Goal: Task Accomplishment & Management: Complete application form

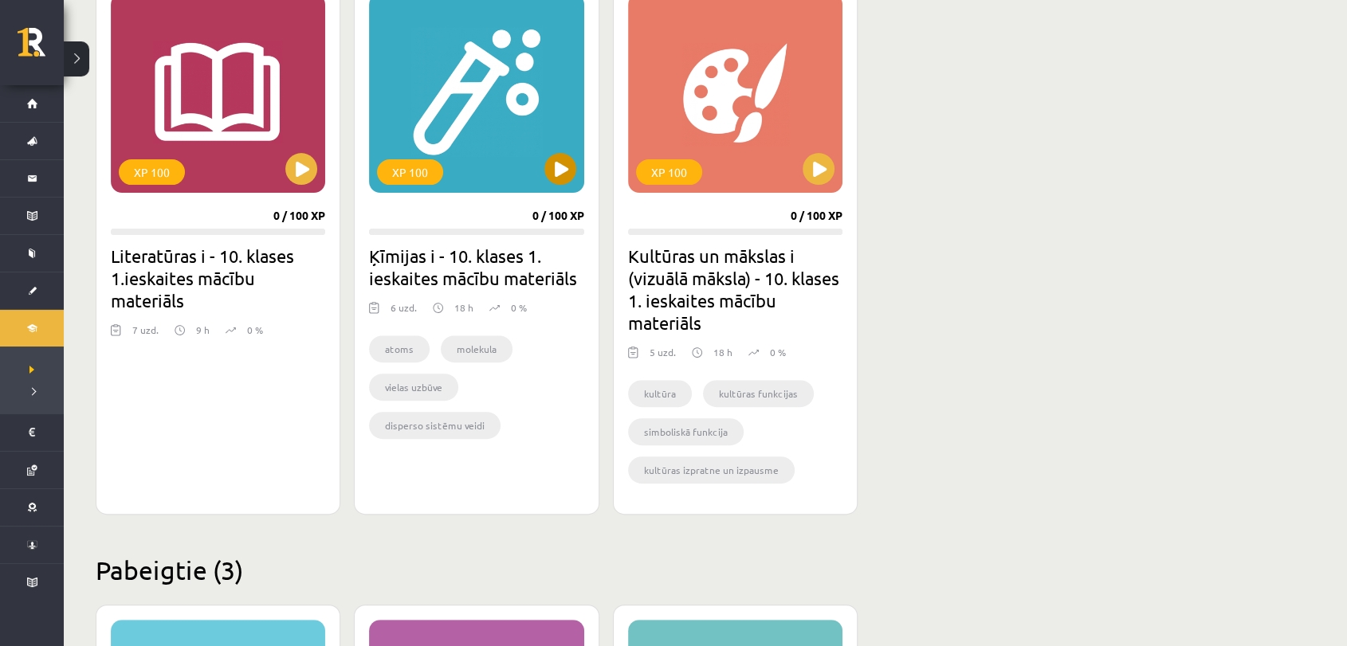
scroll to position [442, 0]
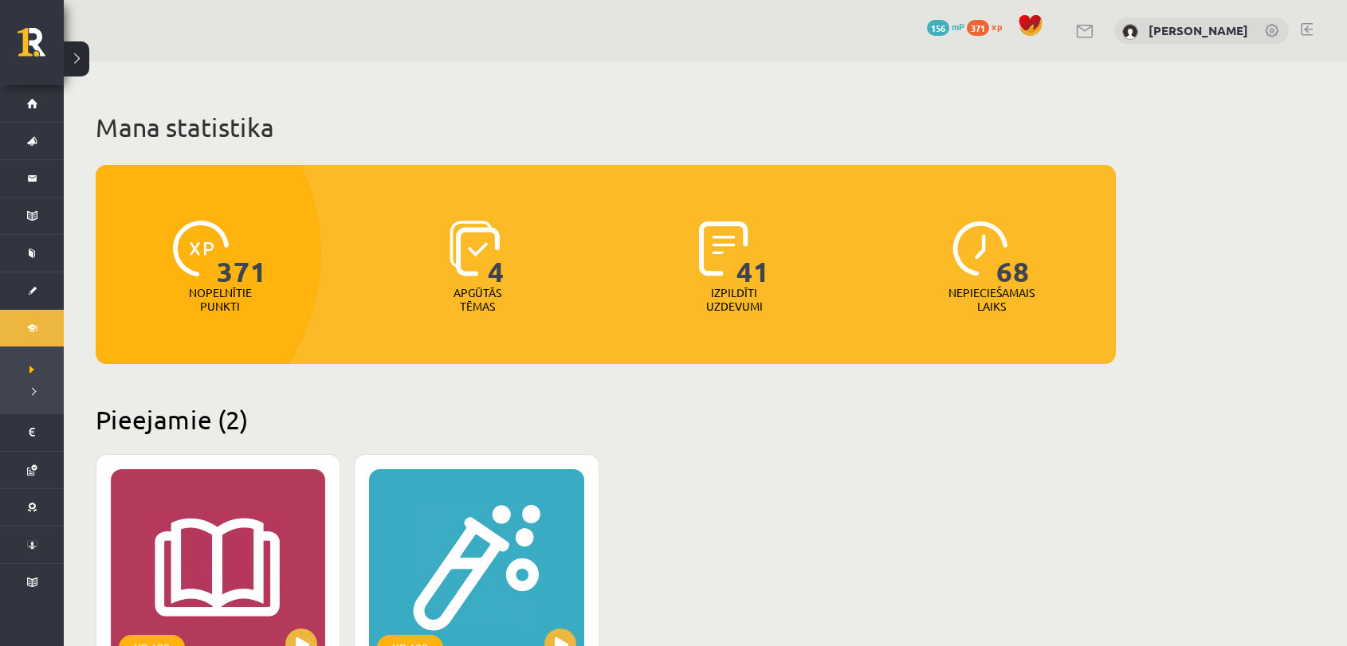
scroll to position [442, 0]
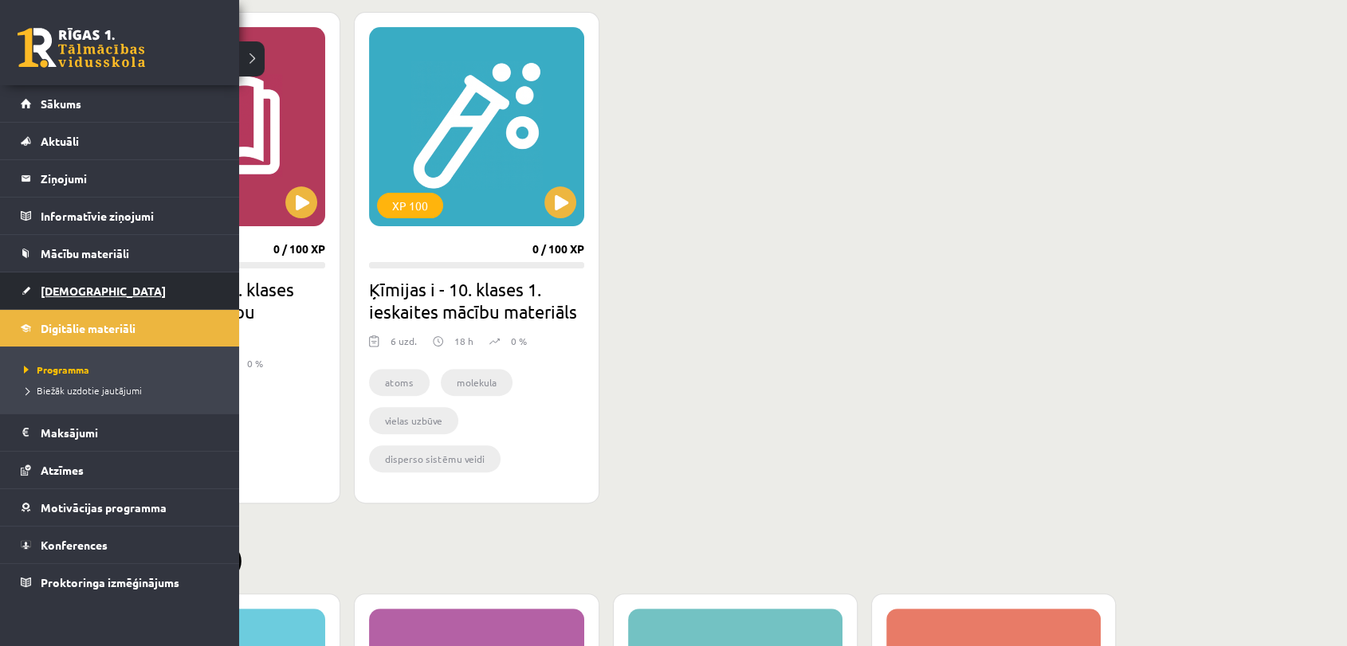
click at [57, 292] on span "[DEMOGRAPHIC_DATA]" at bounding box center [103, 291] width 125 height 14
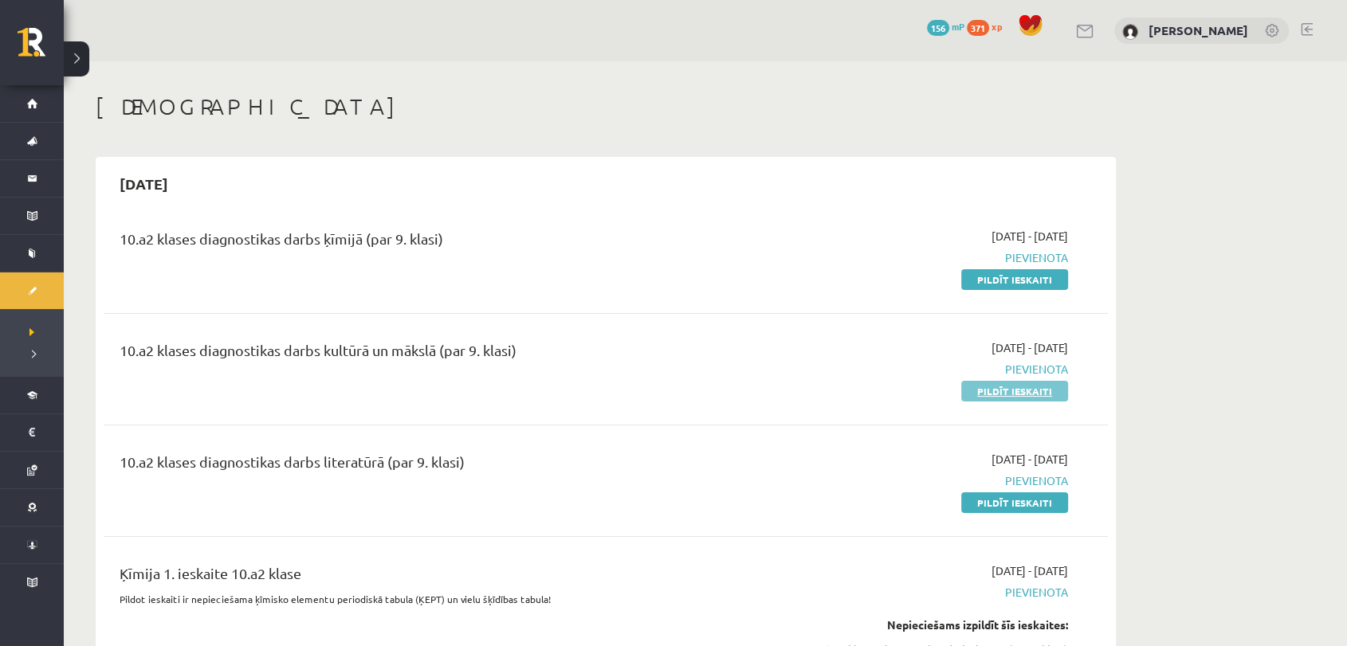
click at [1036, 384] on link "Pildīt ieskaiti" at bounding box center [1014, 391] width 107 height 21
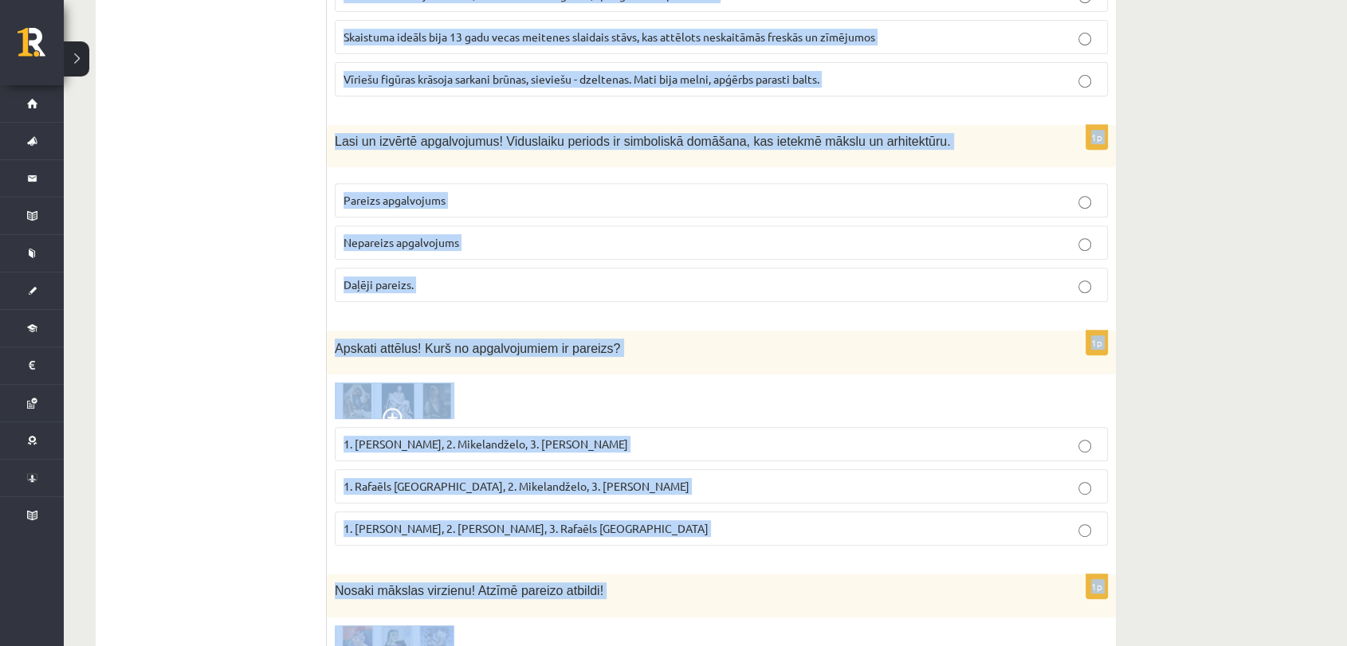
scroll to position [7045, 0]
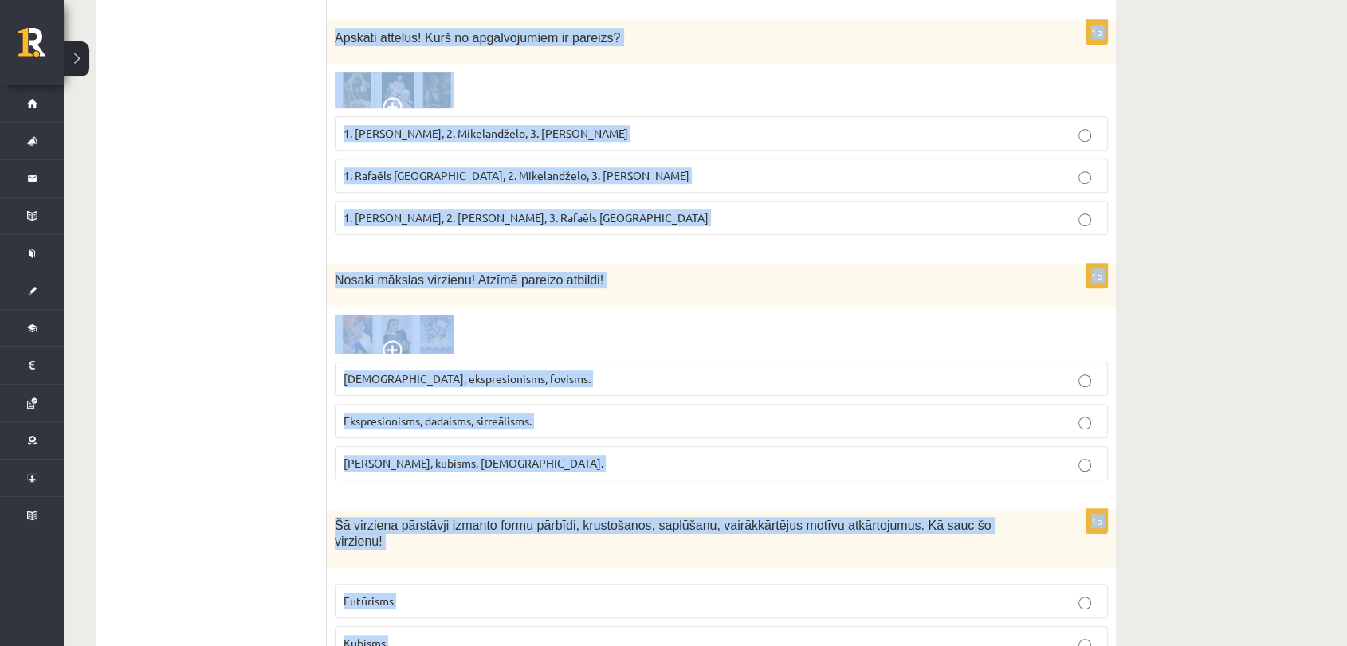
drag, startPoint x: 335, startPoint y: 175, endPoint x: 966, endPoint y: 685, distance: 811.9
copy form "Viņš pārveidoja reliģisko glezniecību, padziļinot tēlu raksturojumu, tuvinot to…"
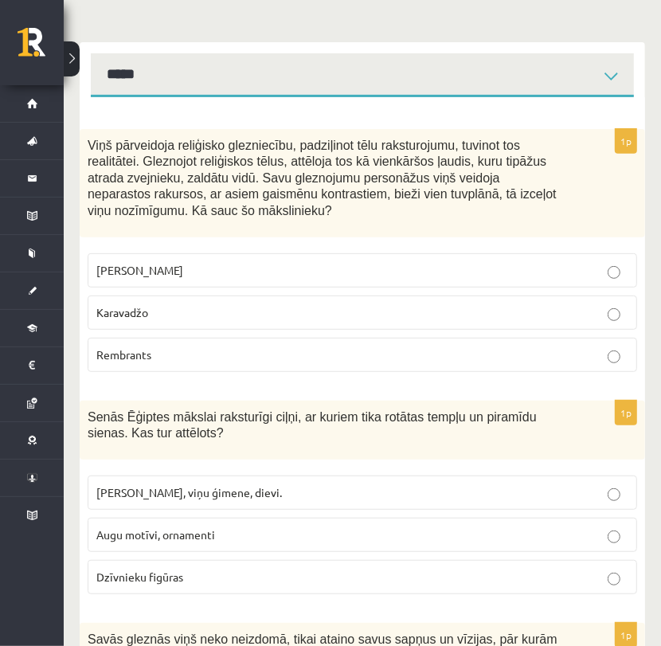
scroll to position [265, 0]
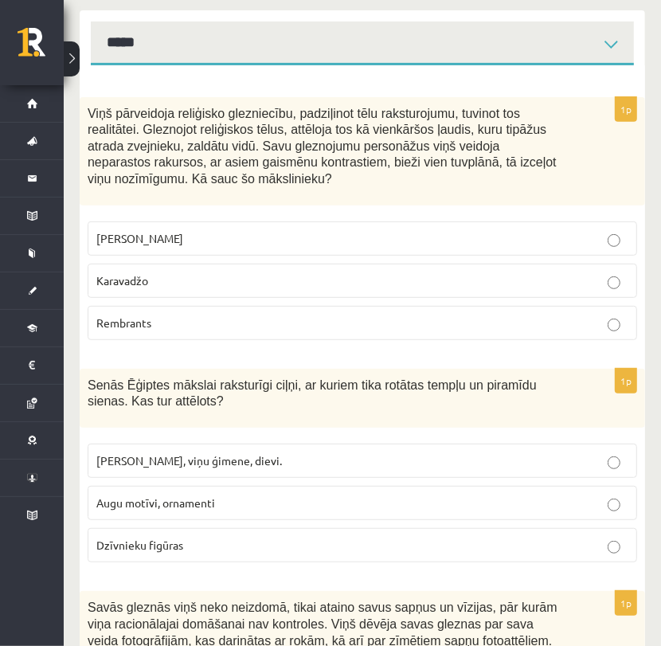
click at [621, 284] on p "Karavadžo" at bounding box center [362, 281] width 532 height 17
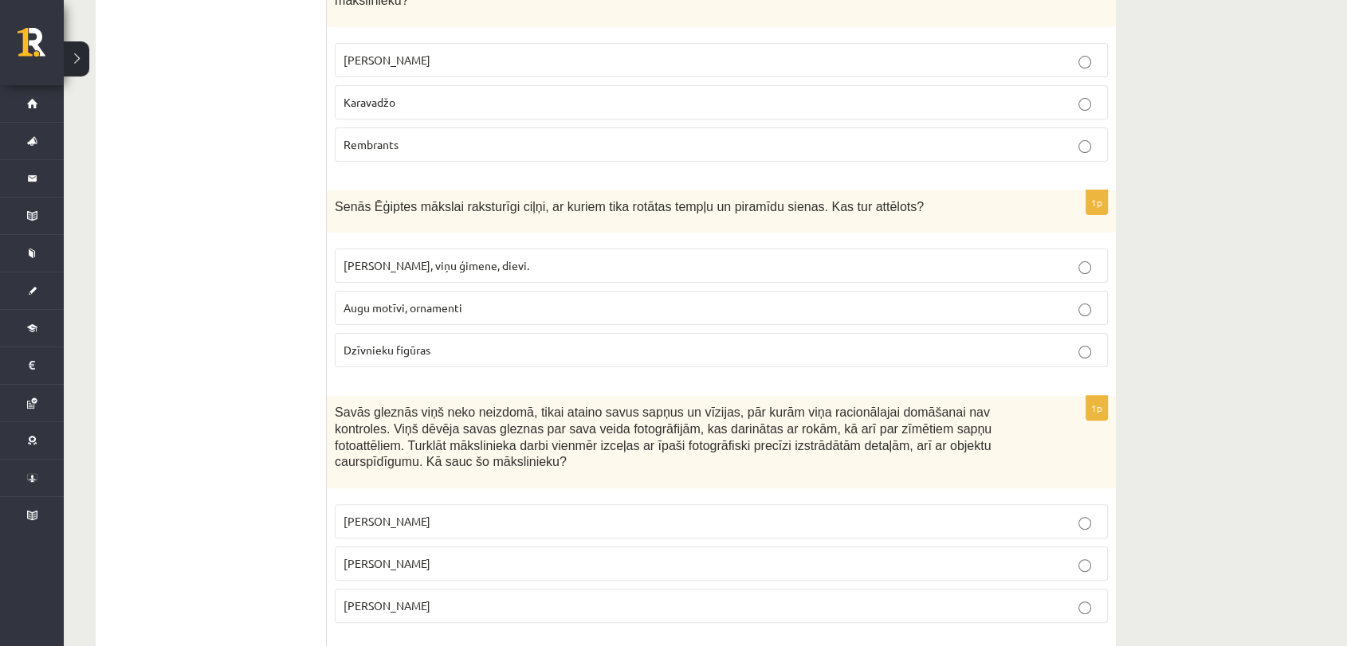
scroll to position [341, 0]
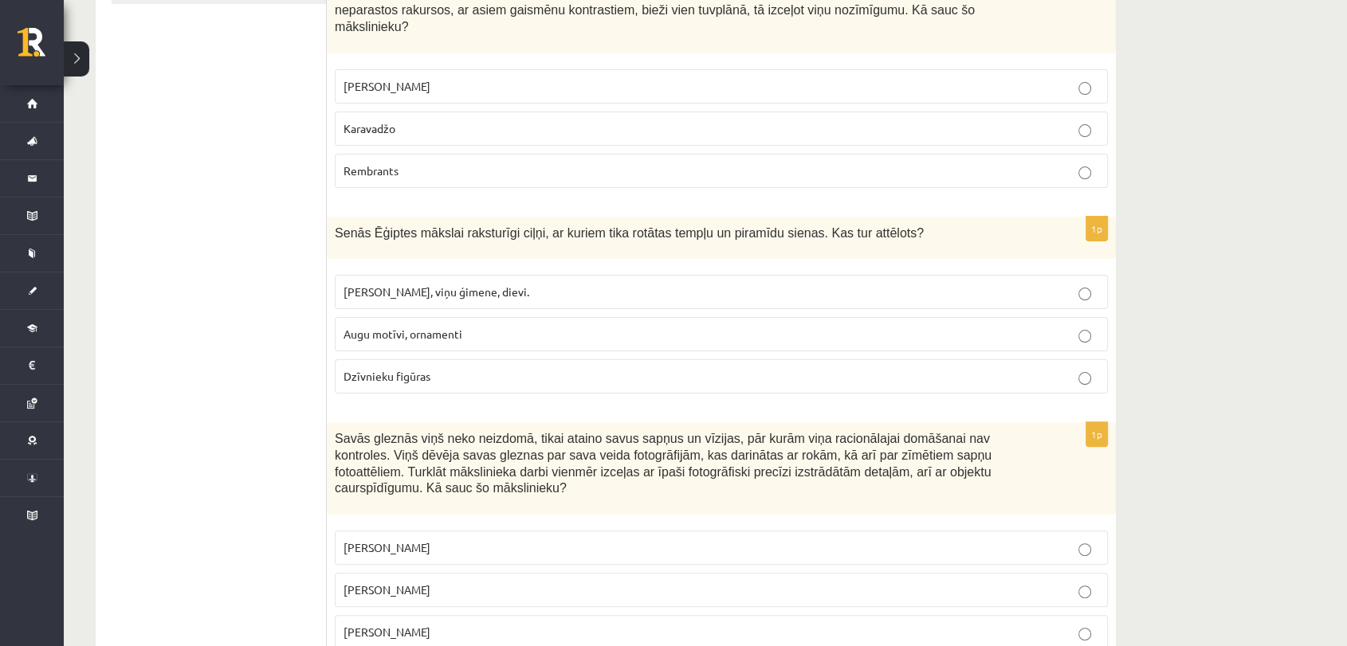
click at [543, 284] on p "Faraoni, viņu ģimene, dievi." at bounding box center [720, 292] width 755 height 17
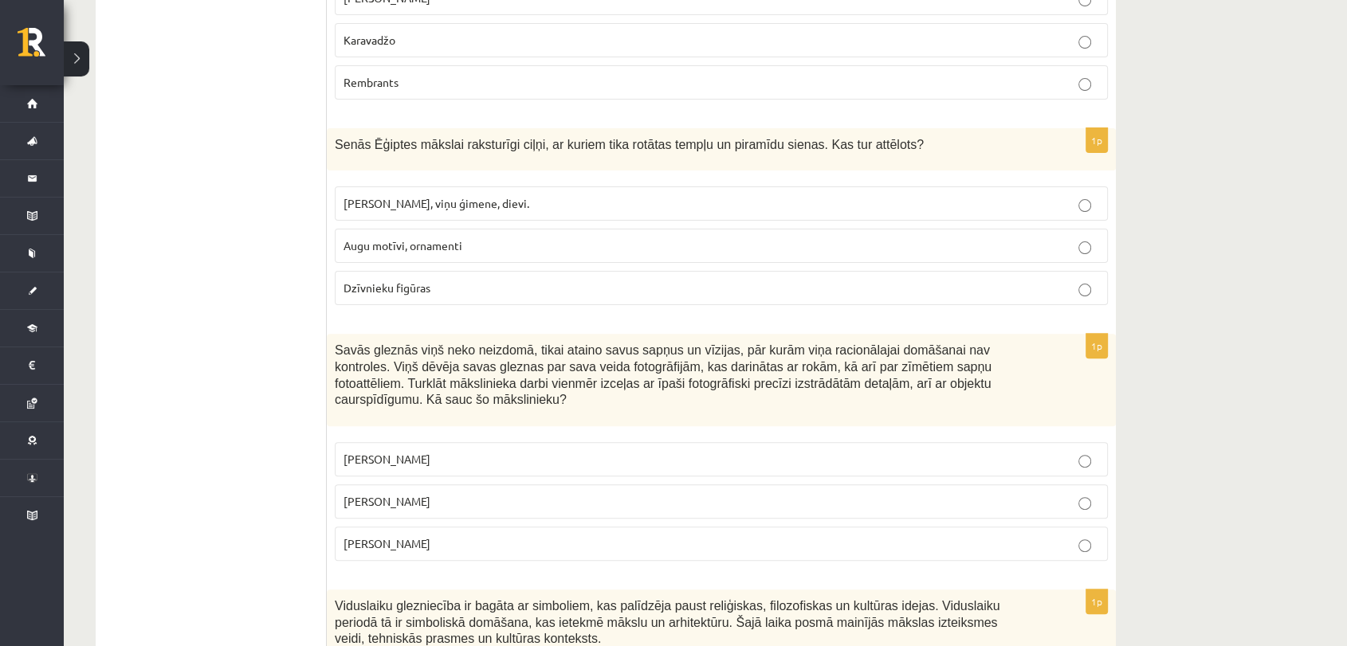
click at [491, 484] on label "Salvadors Dalī" at bounding box center [721, 501] width 773 height 34
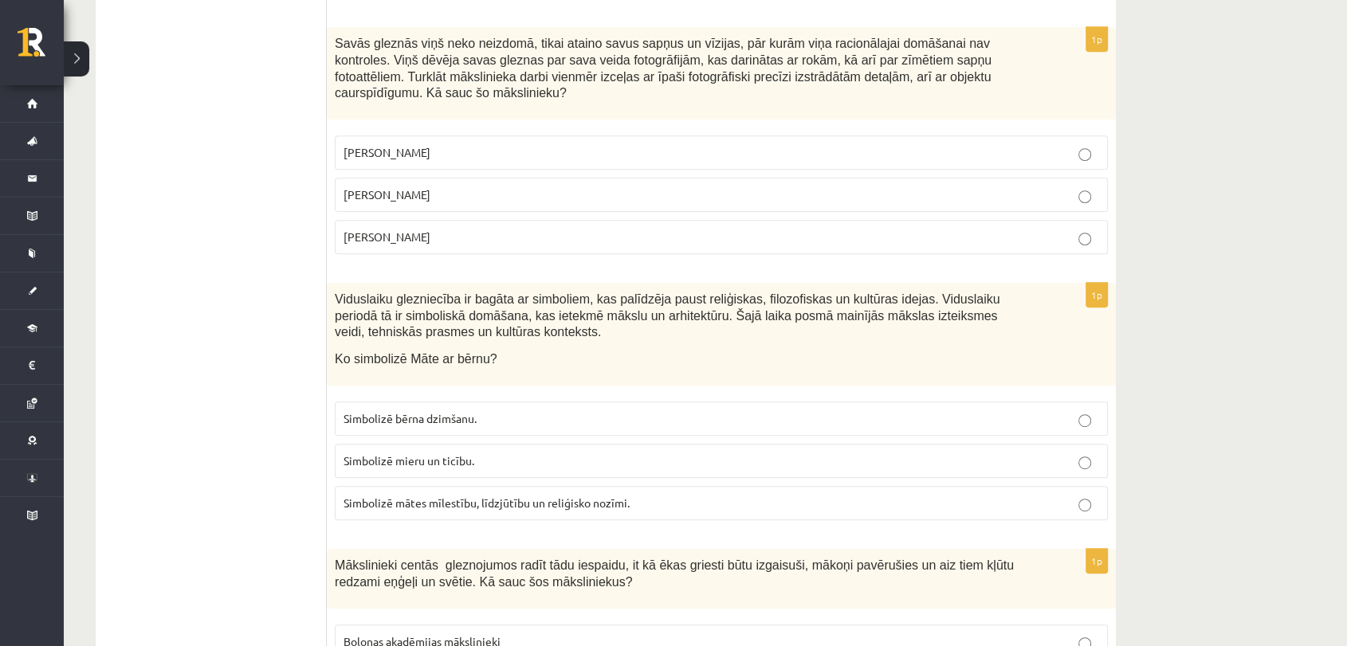
scroll to position [873, 0]
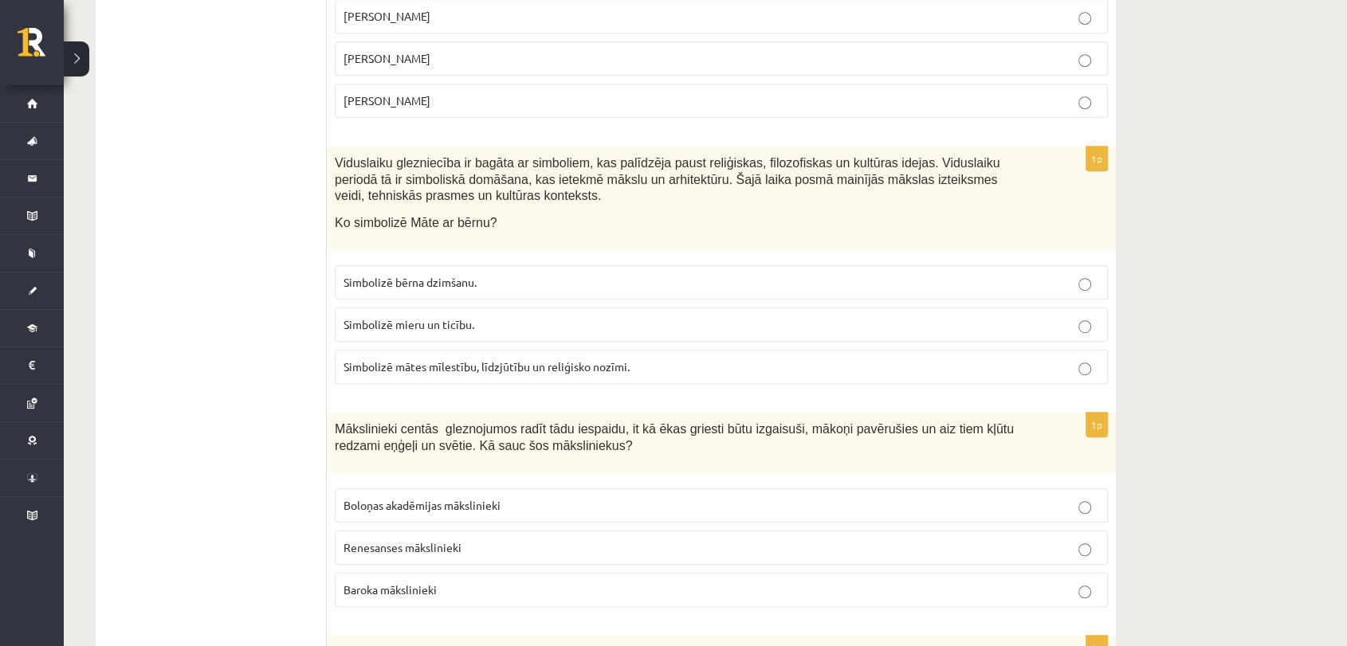
click at [465, 359] on span "Simbolizē mātes mīlestību, līdzjūtību un reliģisko nozīmi." at bounding box center [486, 366] width 286 height 14
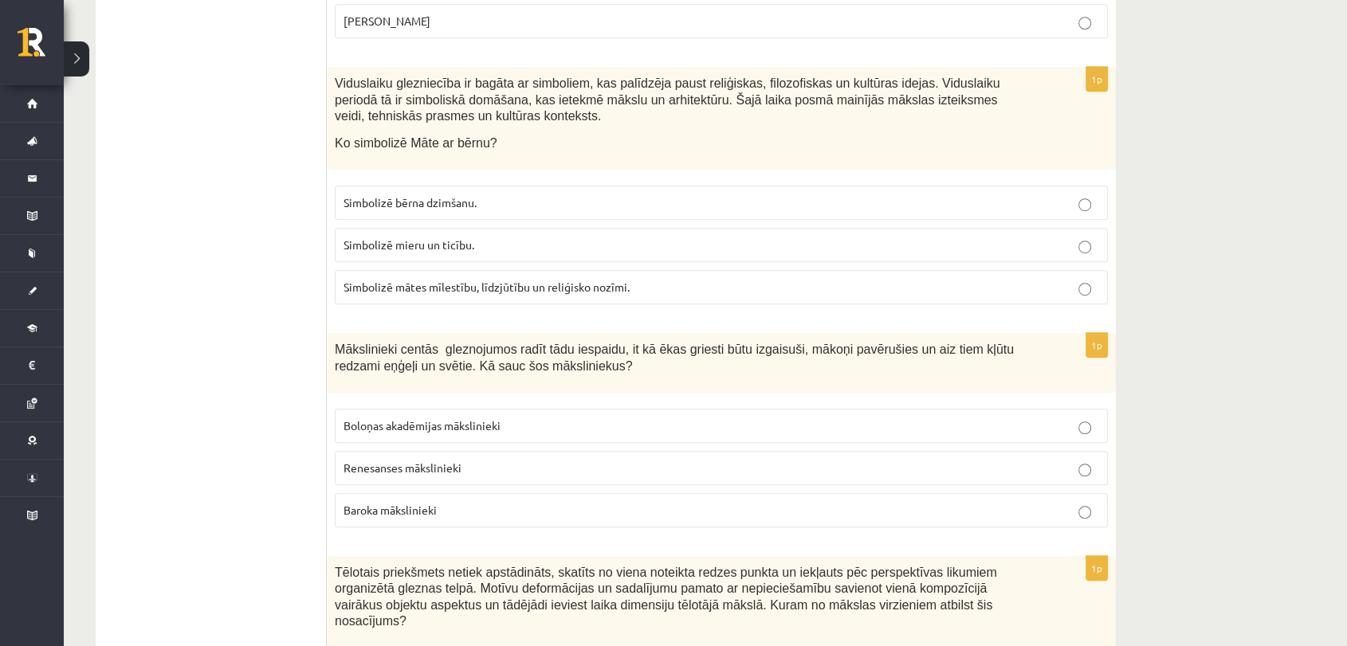
scroll to position [1049, 0]
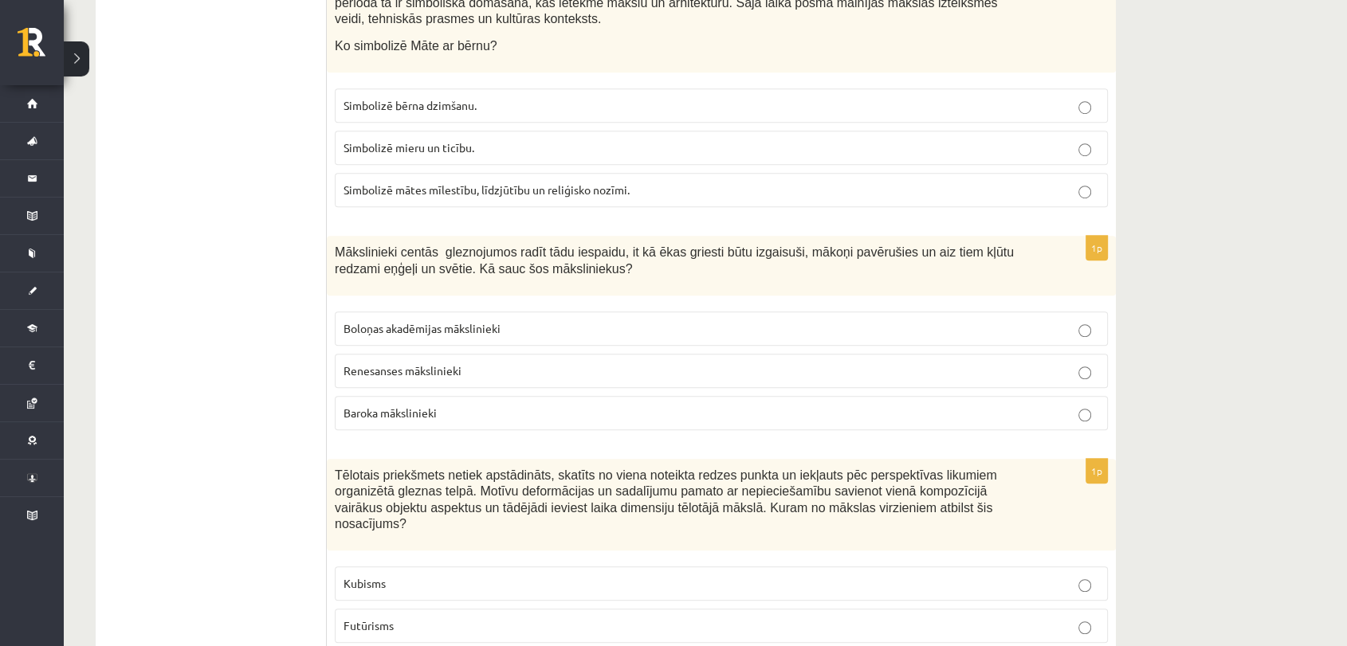
click at [427, 396] on label "Baroka mākslinieki" at bounding box center [721, 413] width 773 height 34
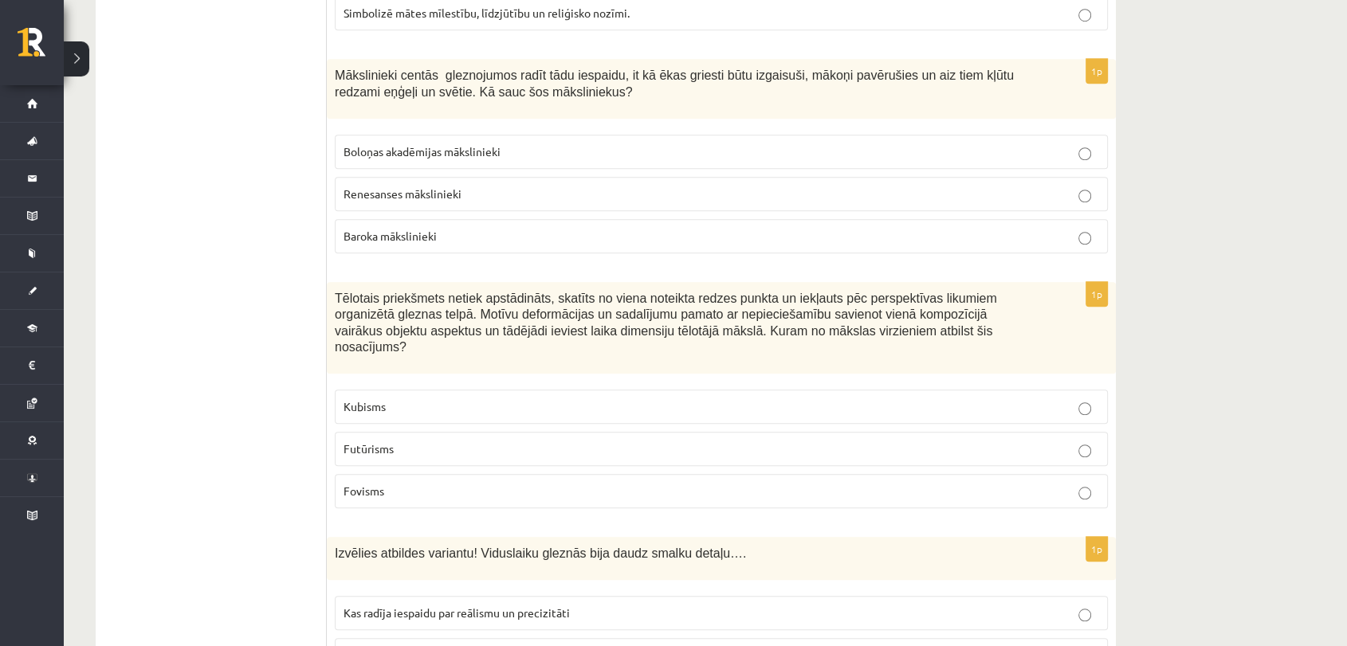
scroll to position [1315, 0]
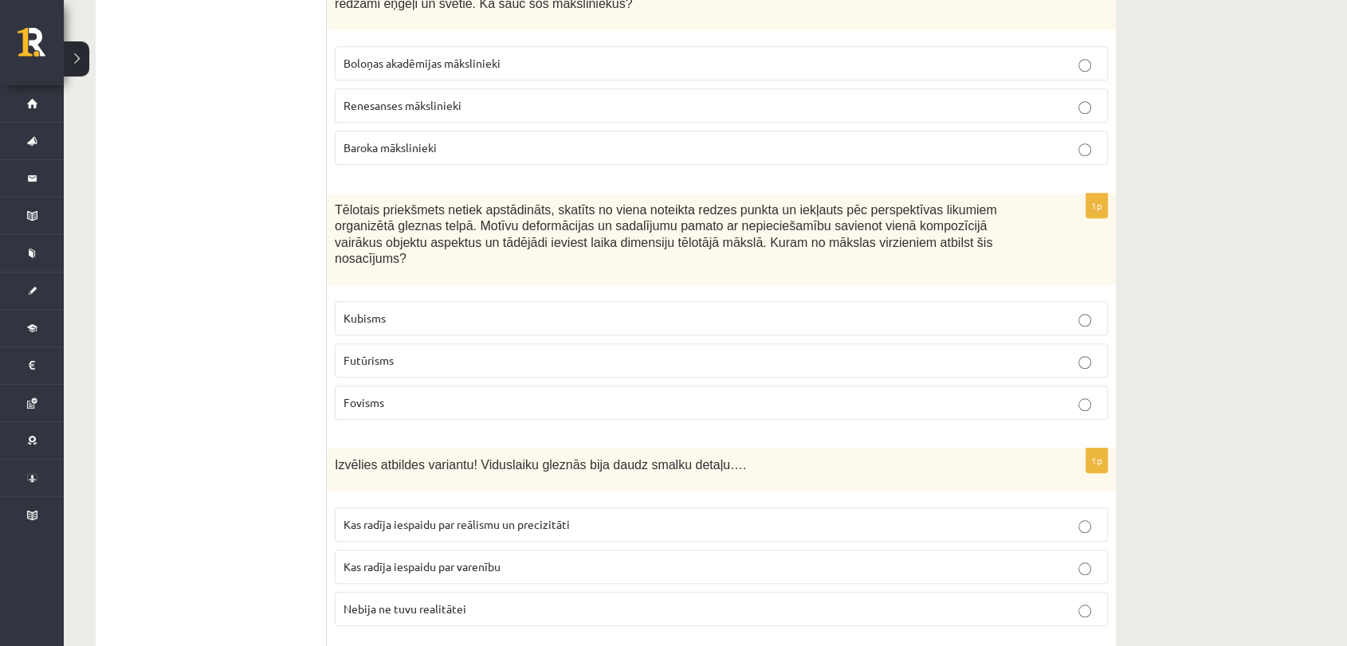
click at [503, 310] on p "Kubisms" at bounding box center [720, 318] width 755 height 17
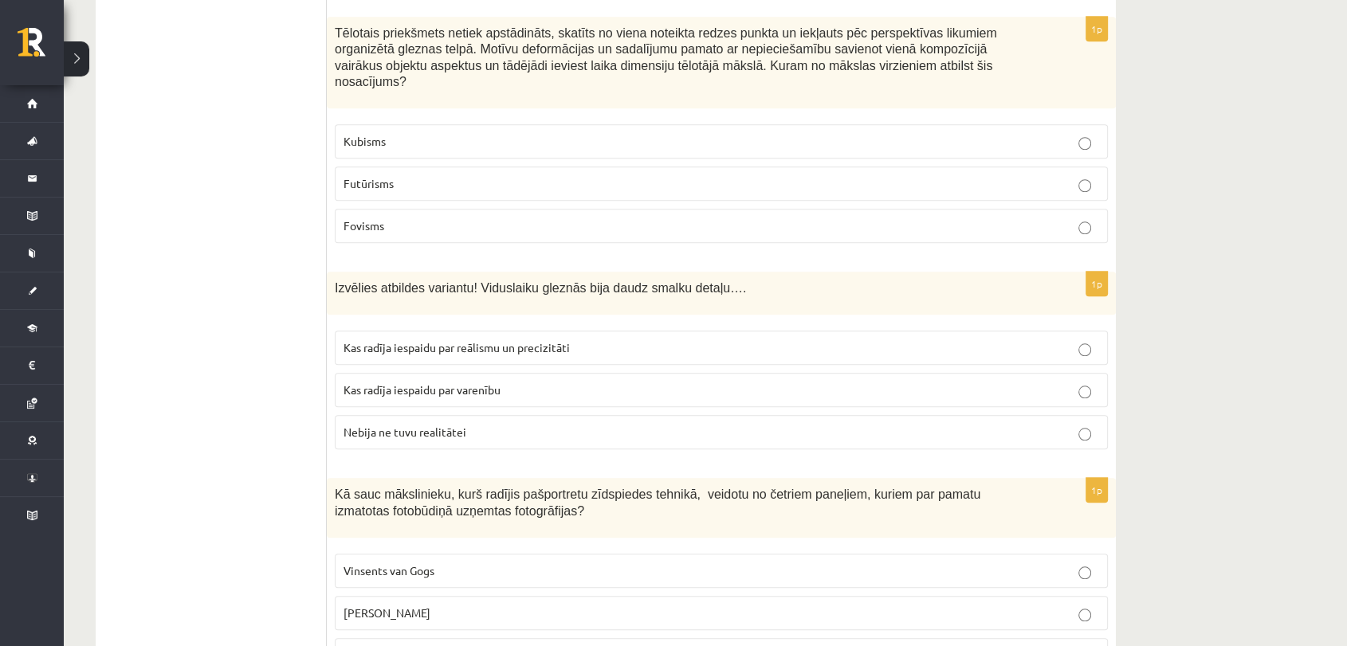
scroll to position [1581, 0]
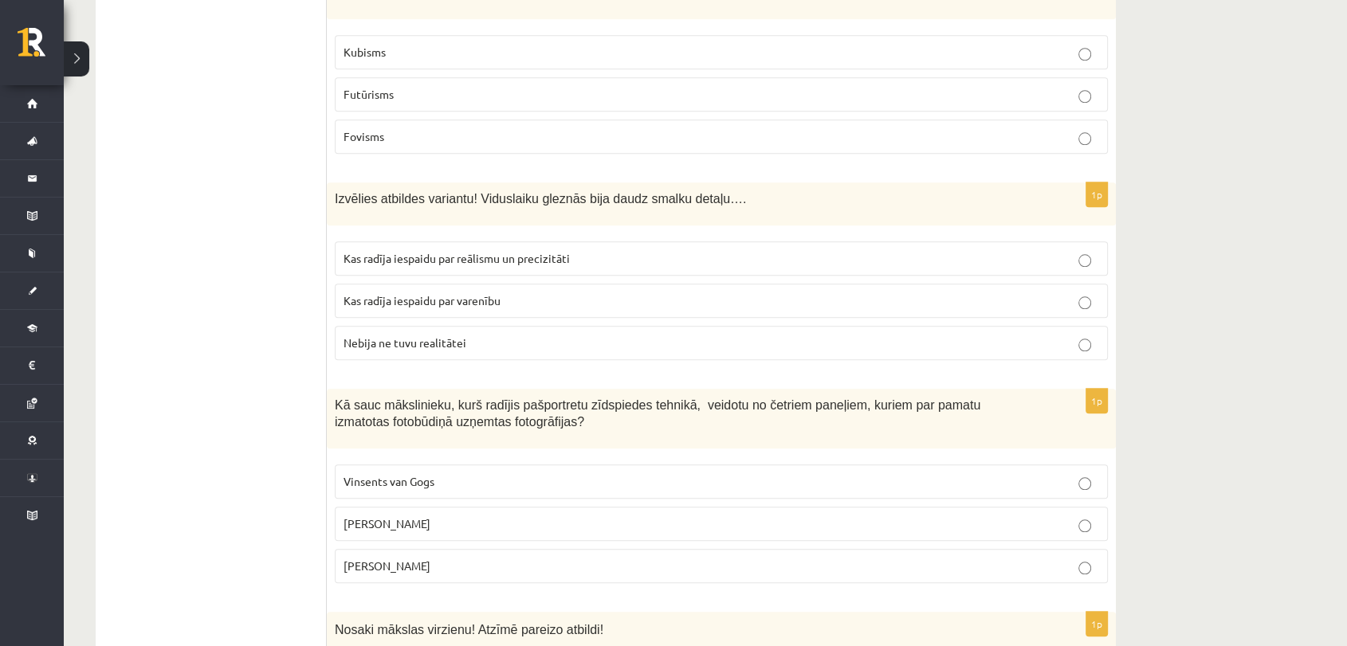
click at [567, 250] on p "Kas radīja iespaidu par reālismu un precizitāti" at bounding box center [720, 258] width 755 height 17
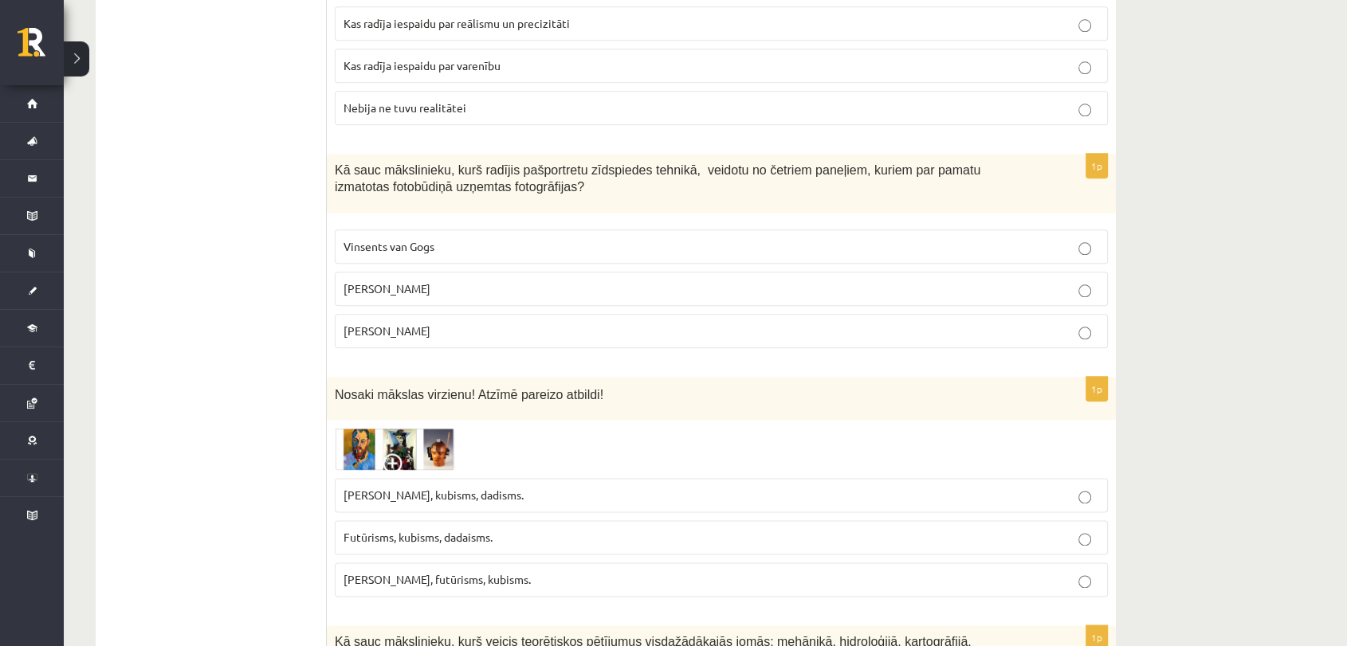
scroll to position [1846, 0]
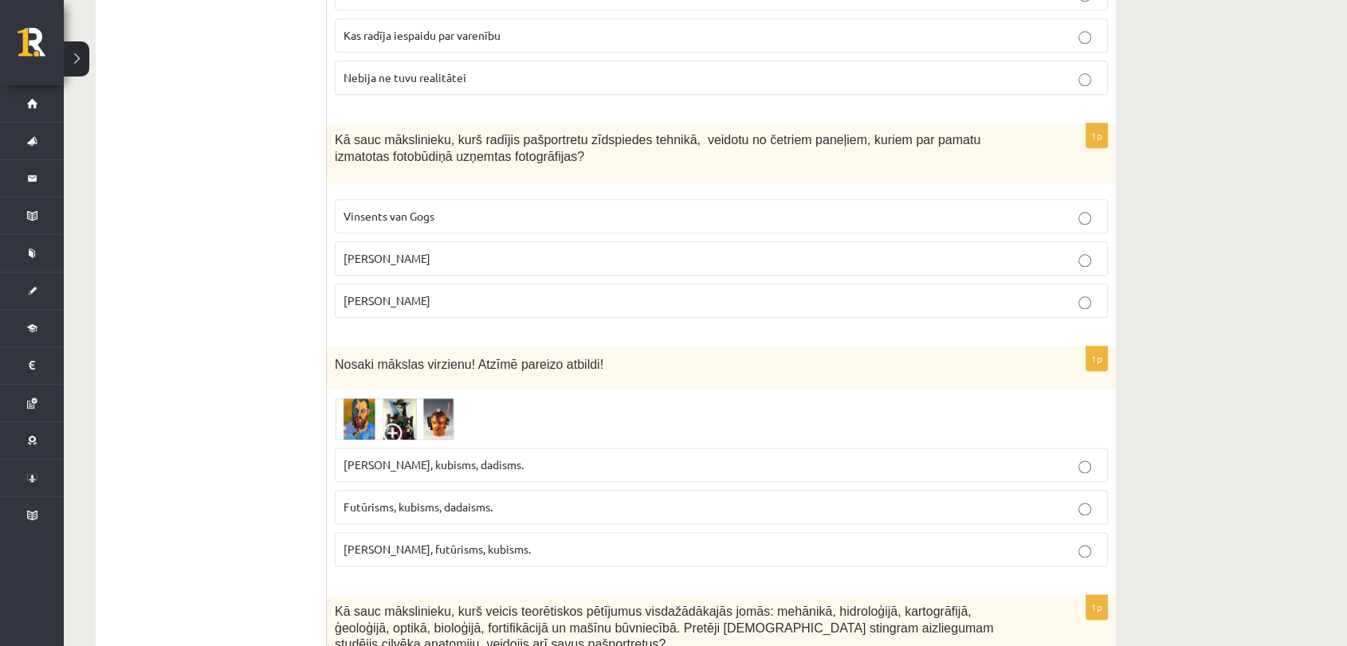
click at [486, 250] on p "Endijs Vorhols" at bounding box center [720, 258] width 755 height 17
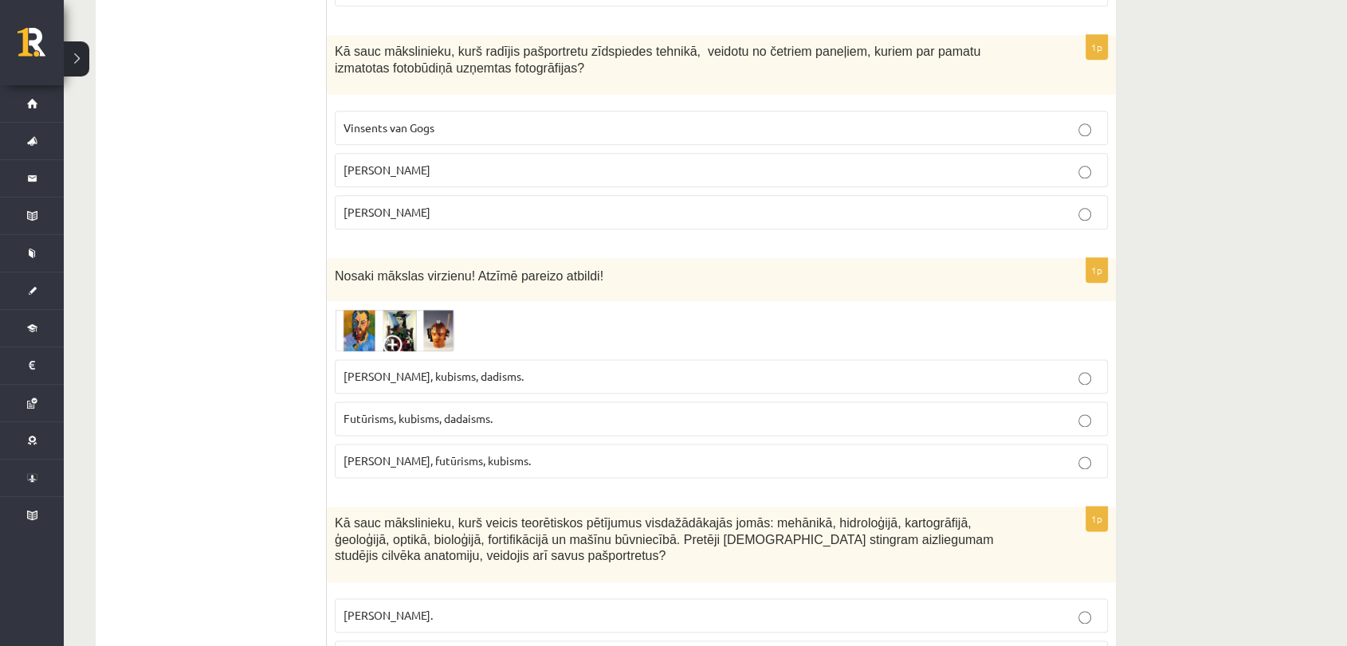
scroll to position [2023, 0]
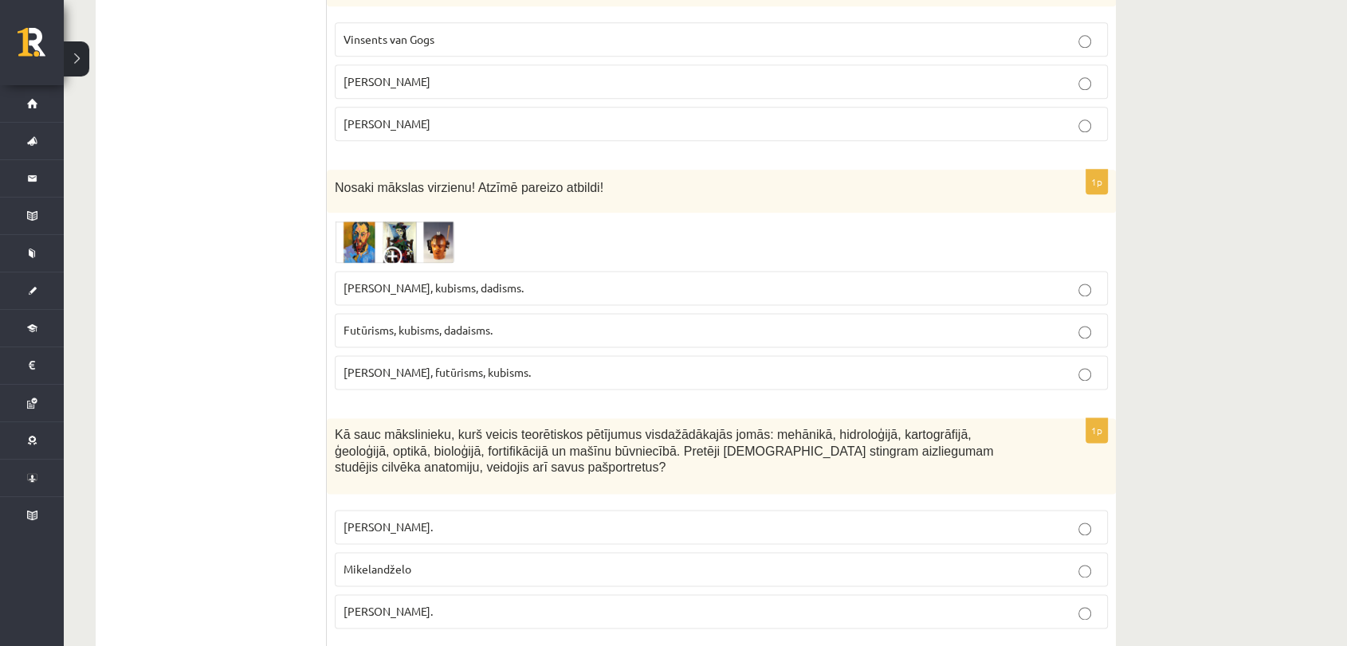
click at [505, 322] on p "Futūrisms, kubisms, dadaisms." at bounding box center [720, 330] width 755 height 17
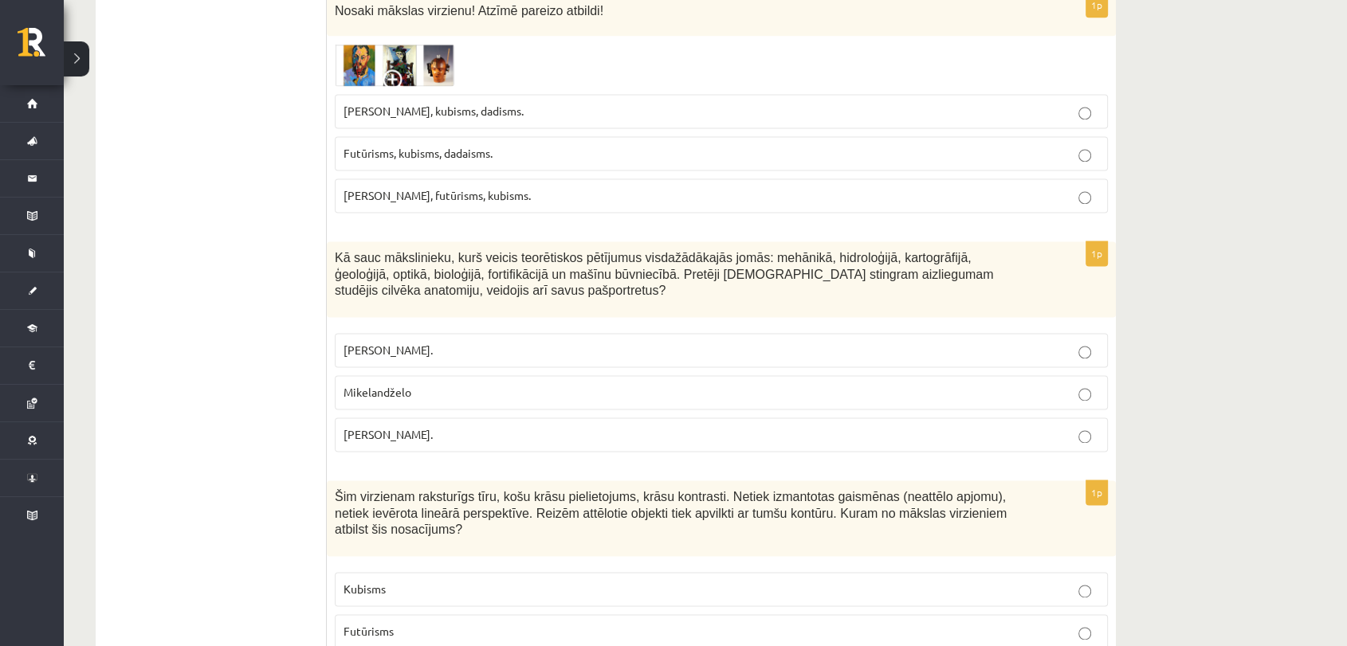
click at [492, 187] on p "Fovisms, futūrisms, kubisms." at bounding box center [720, 195] width 755 height 17
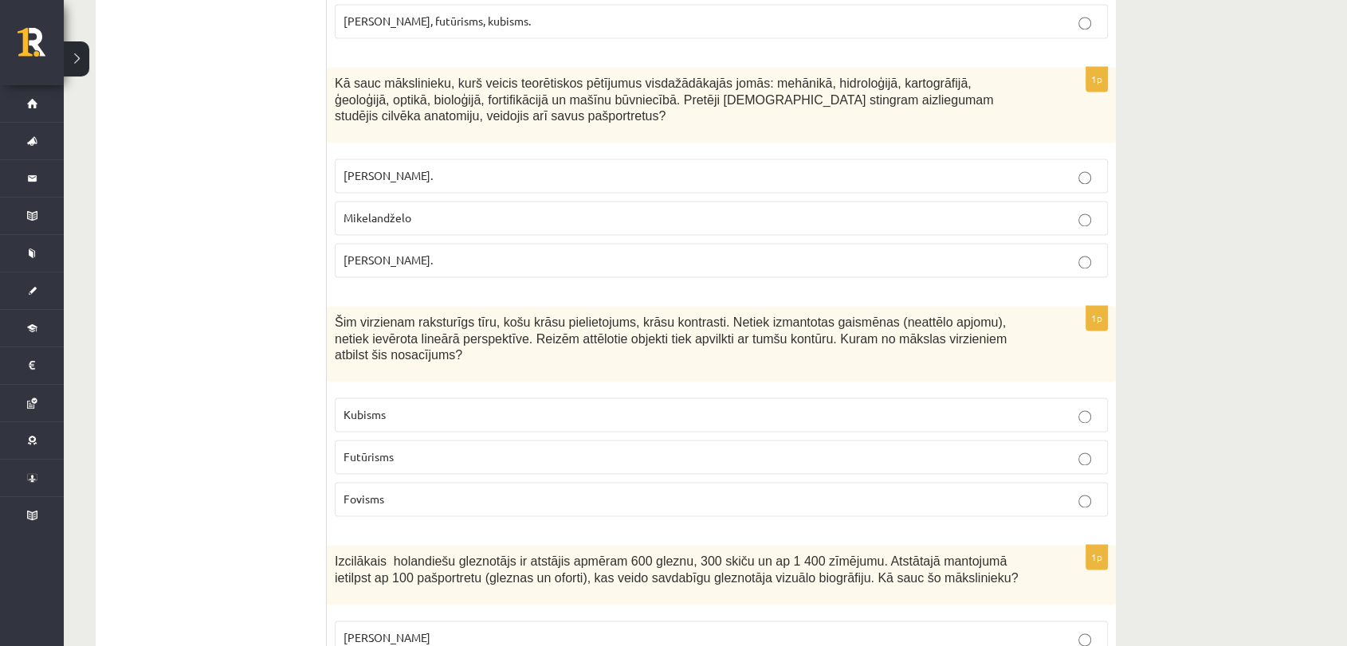
scroll to position [2378, 0]
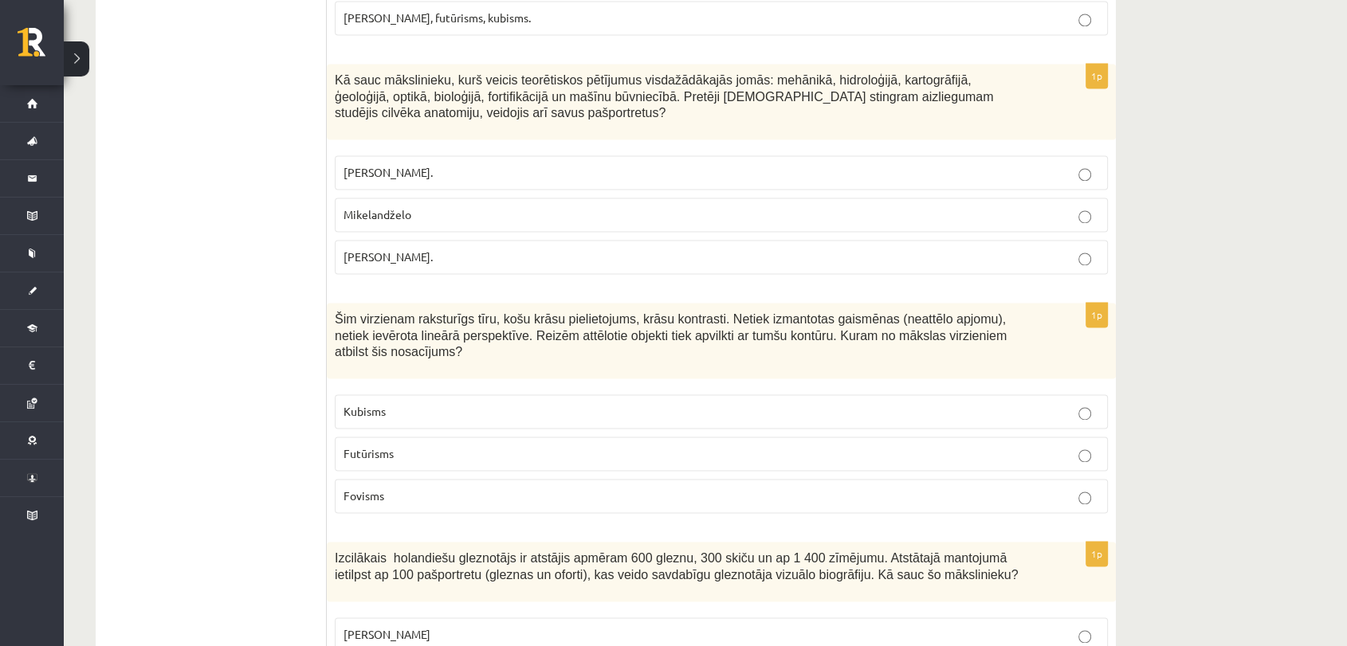
click at [478, 240] on label "Leonardo da Vinči." at bounding box center [721, 257] width 773 height 34
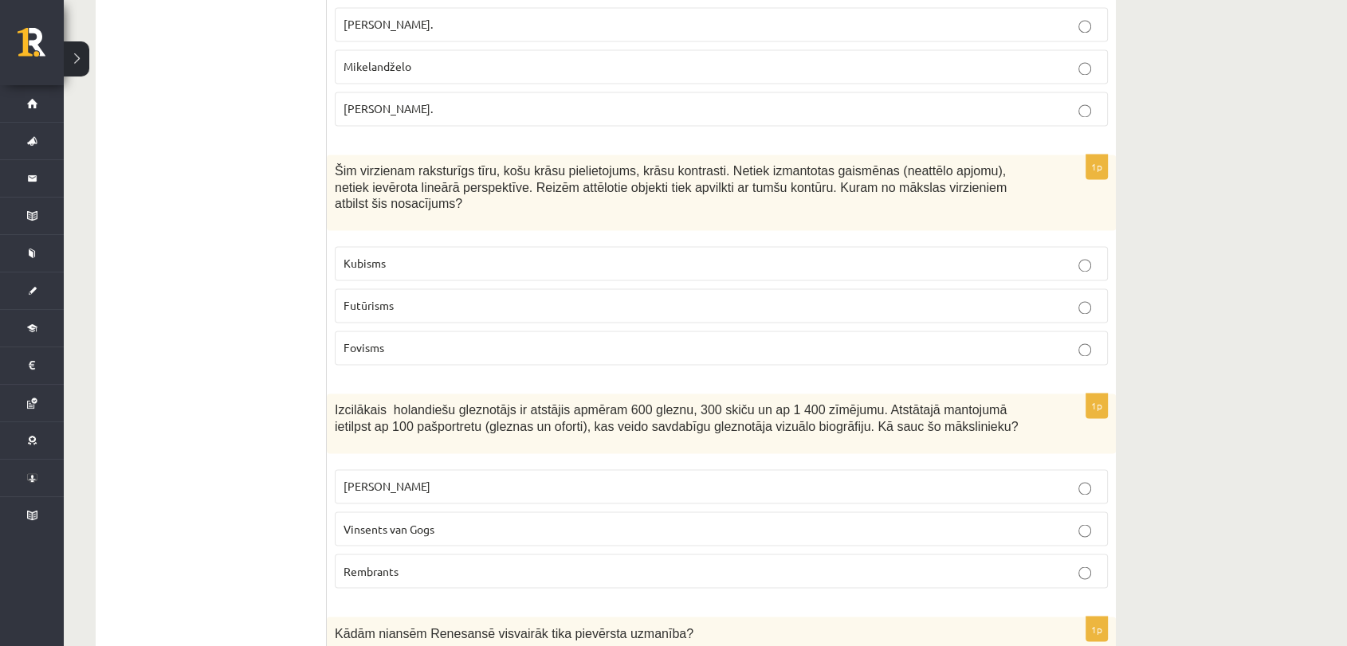
scroll to position [2555, 0]
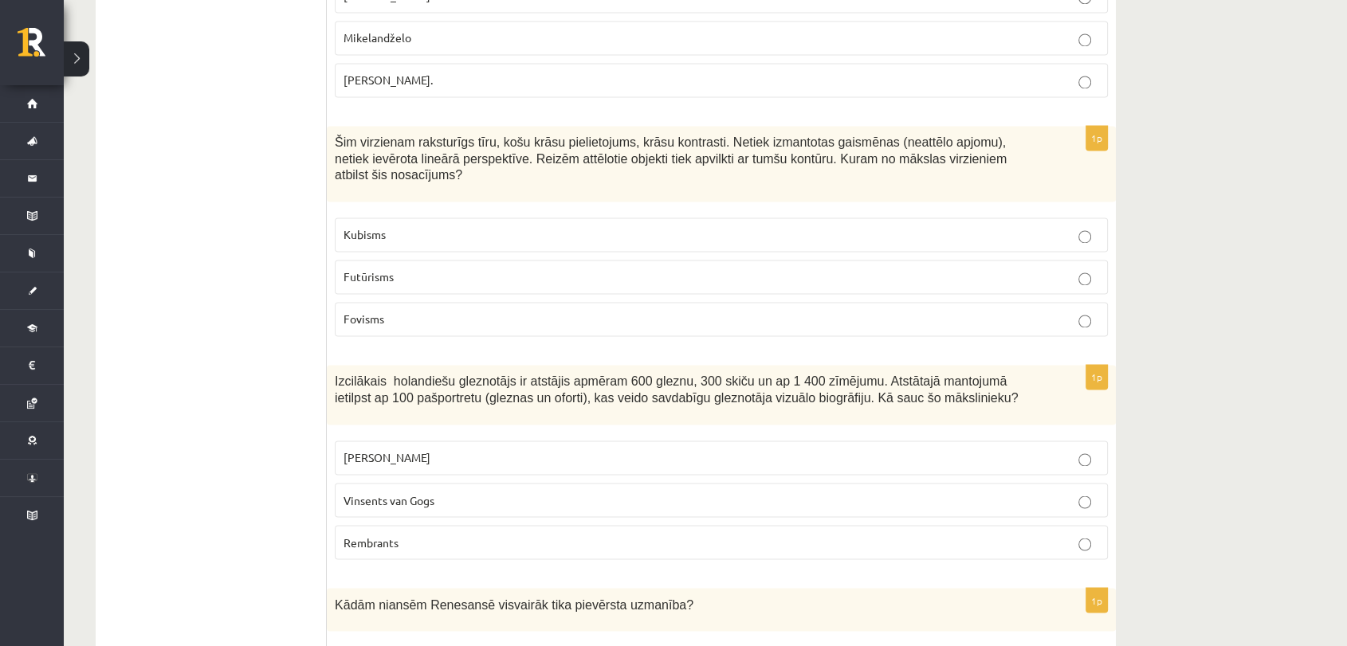
click at [472, 302] on label "Fovisms" at bounding box center [721, 319] width 773 height 34
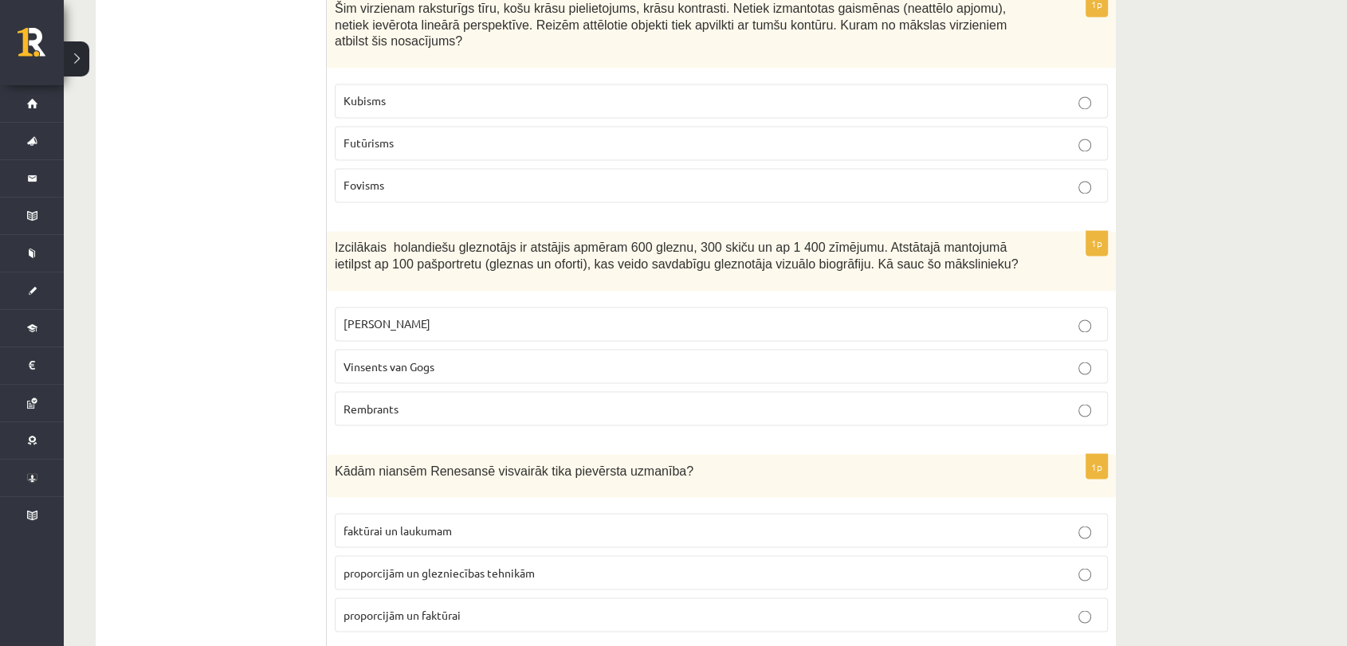
scroll to position [2732, 0]
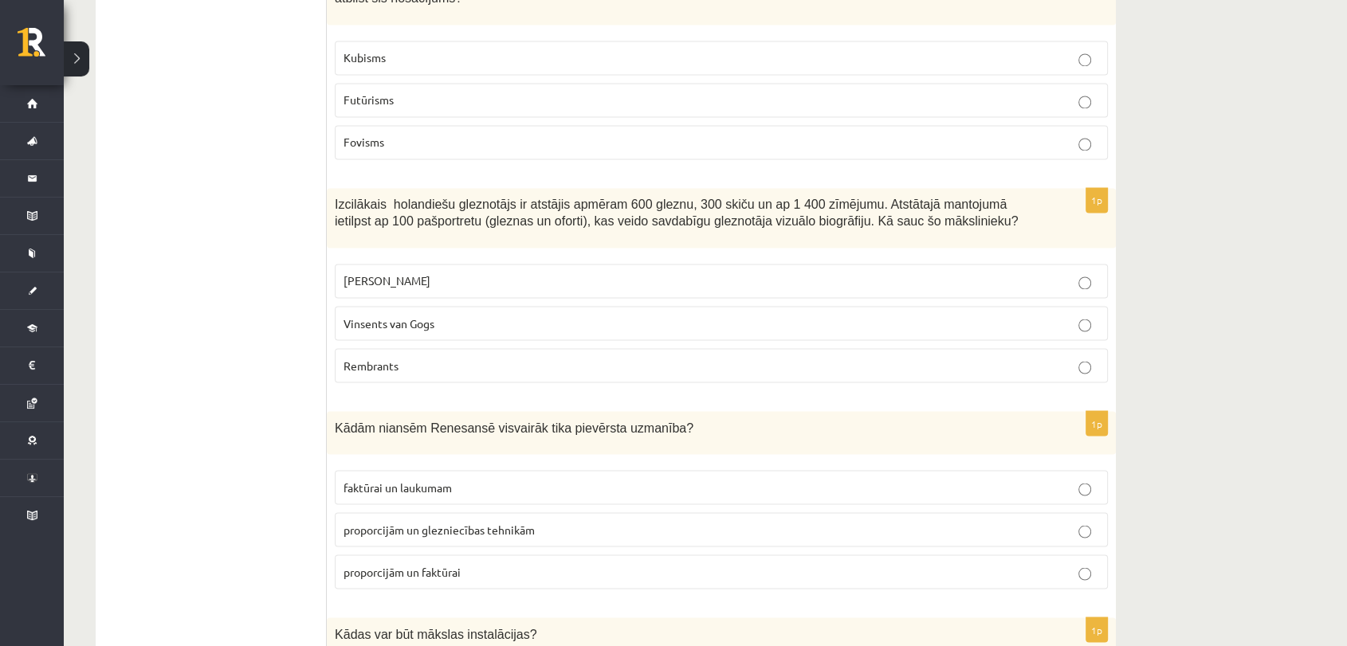
click at [445, 348] on label "Rembrants" at bounding box center [721, 365] width 773 height 34
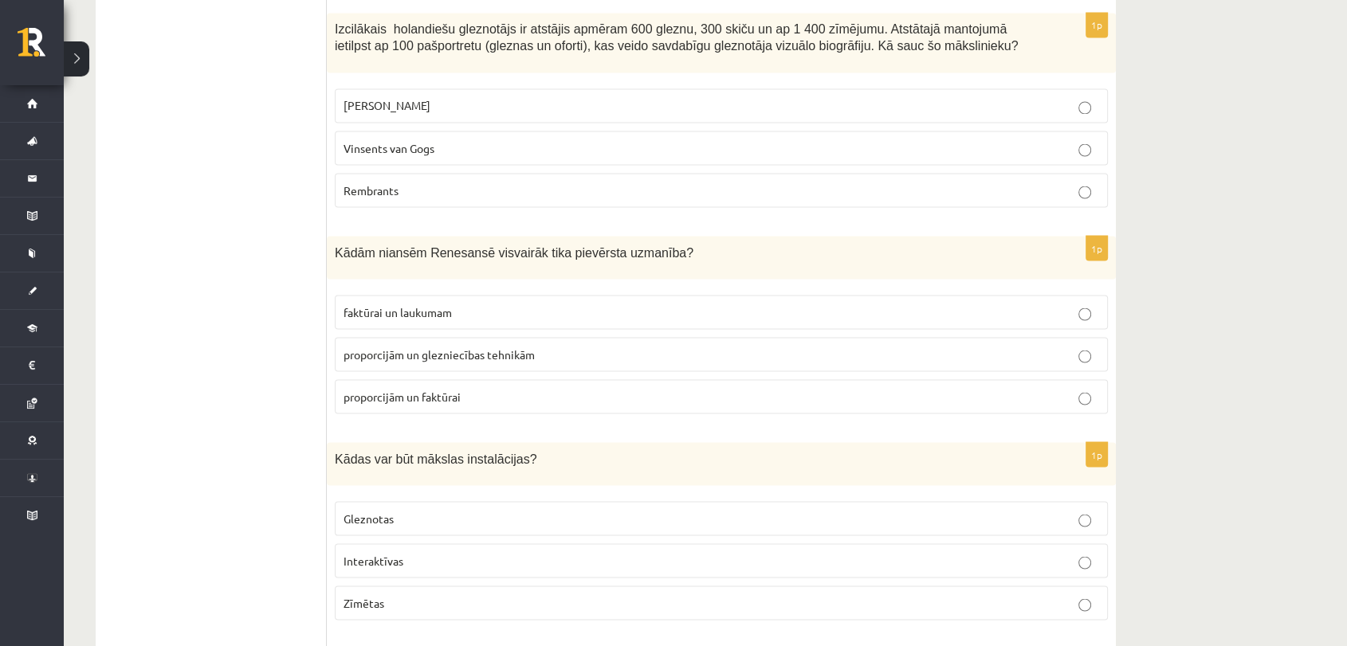
scroll to position [2908, 0]
click at [437, 335] on label "proporcijām un glezniecības tehnikām" at bounding box center [721, 352] width 773 height 34
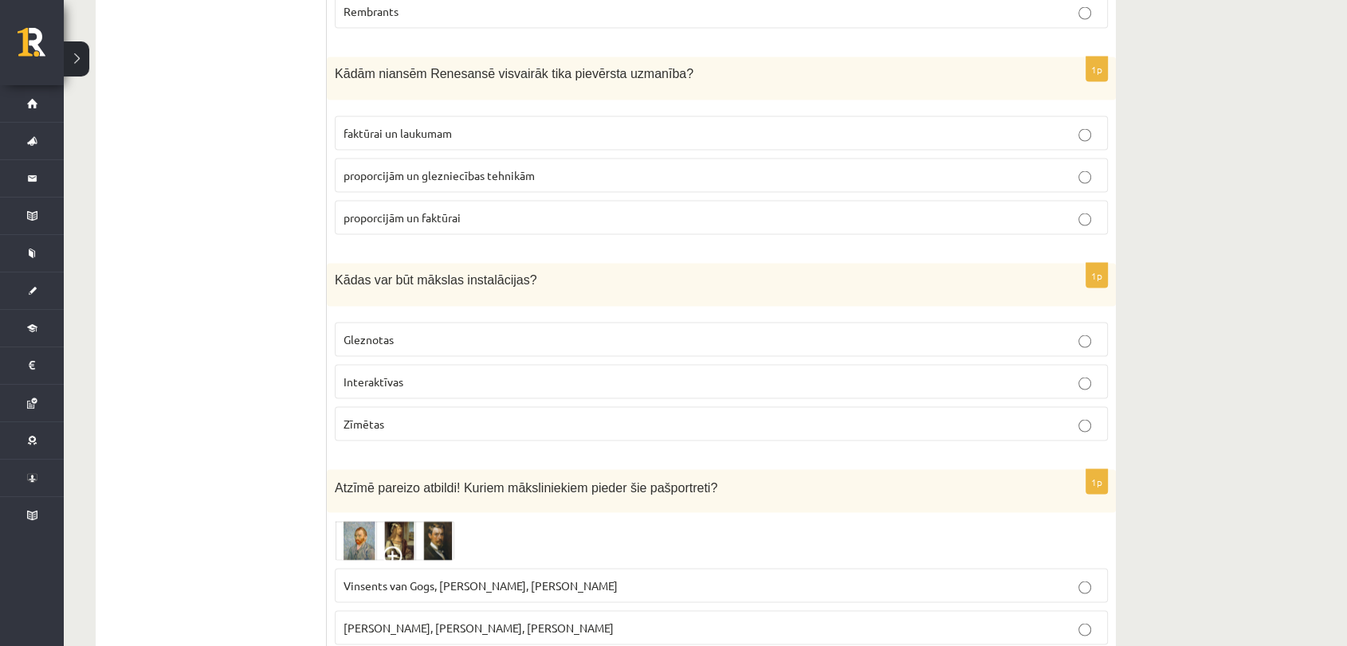
scroll to position [3085, 0]
click at [516, 210] on p "proporcijām un faktūrai" at bounding box center [720, 218] width 755 height 17
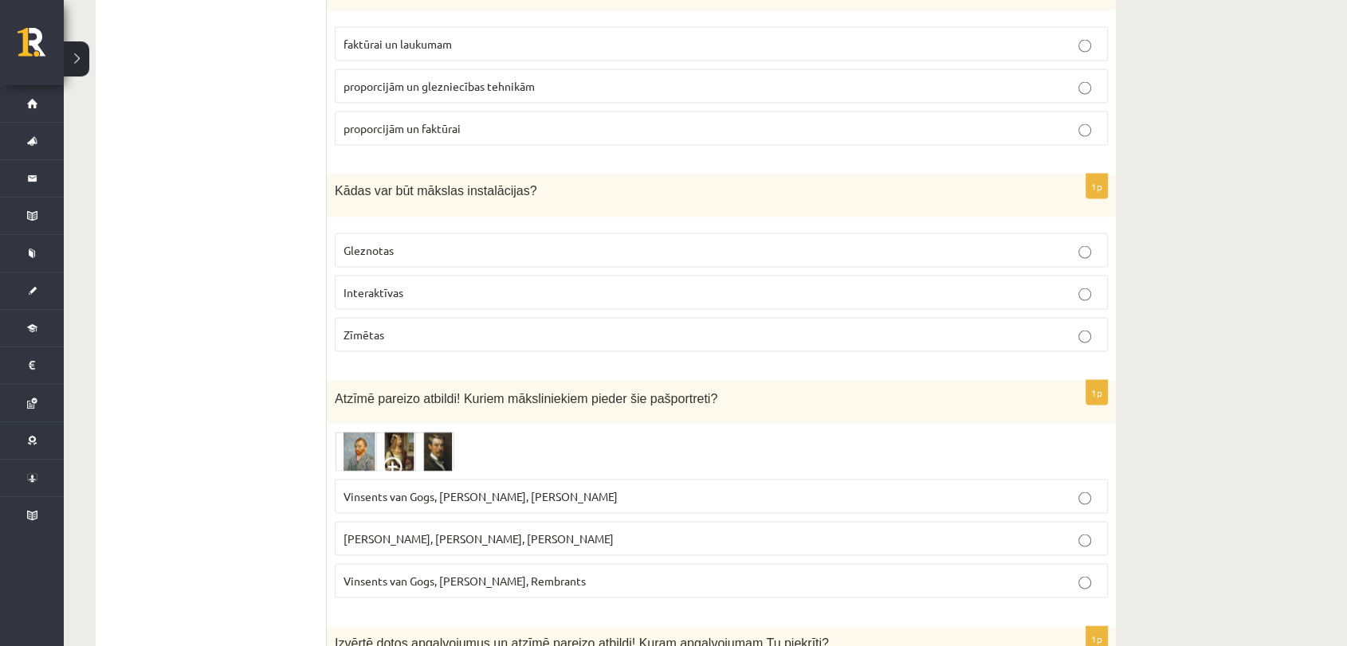
click at [432, 284] on p "Interaktīvas" at bounding box center [720, 292] width 755 height 17
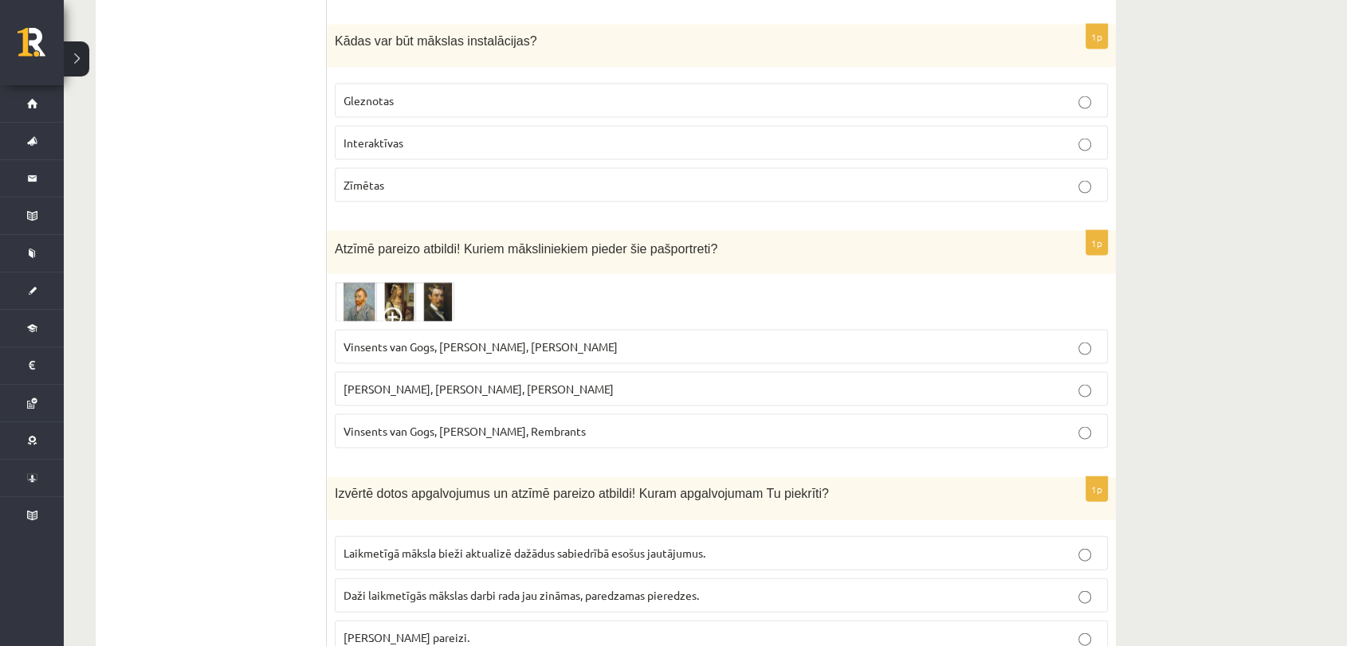
scroll to position [3352, 0]
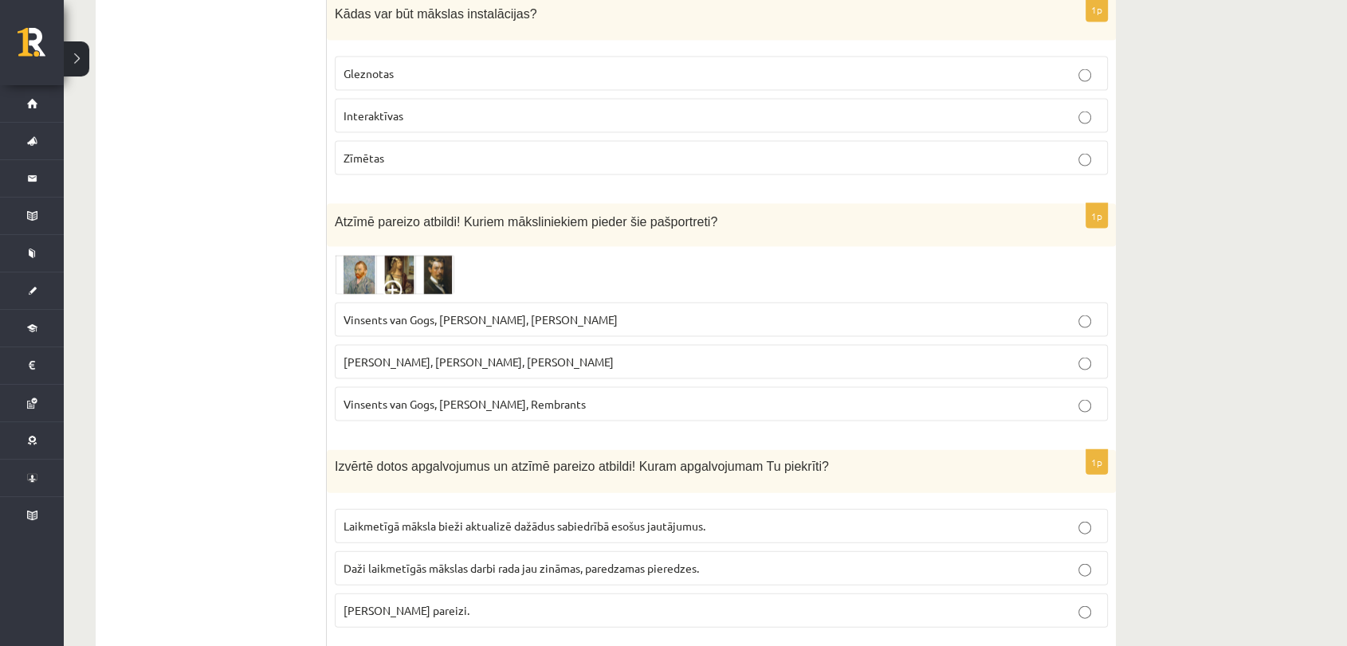
click at [465, 397] on span "Vinsents van Gogs, Kārlis Padegs, Rembrants" at bounding box center [464, 404] width 242 height 14
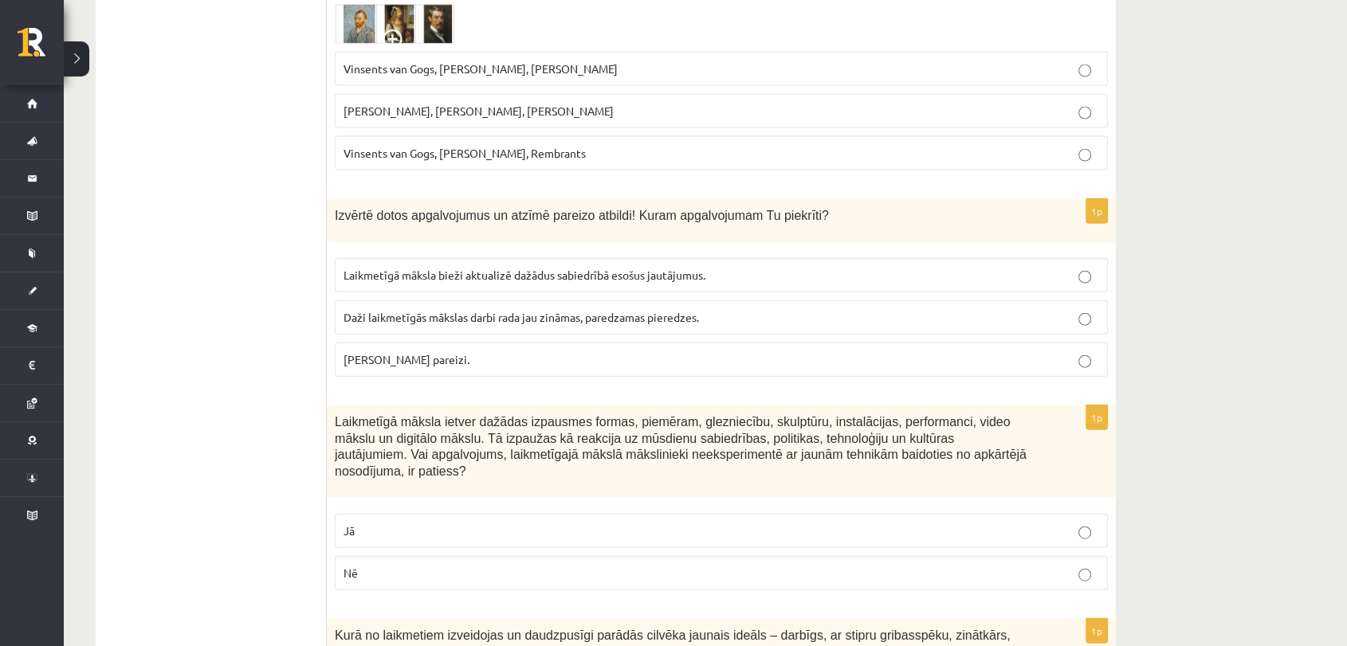
scroll to position [3617, 0]
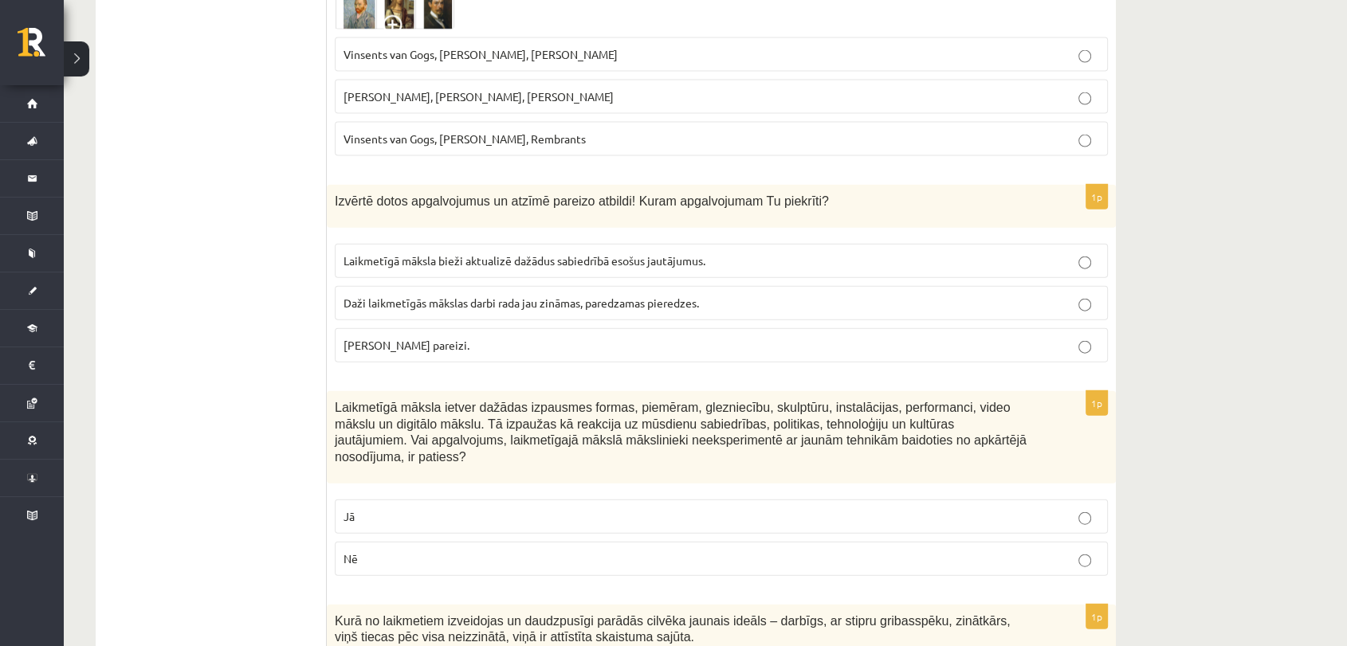
click at [500, 328] on label "Abi apgalvojumi pareizi." at bounding box center [721, 345] width 773 height 34
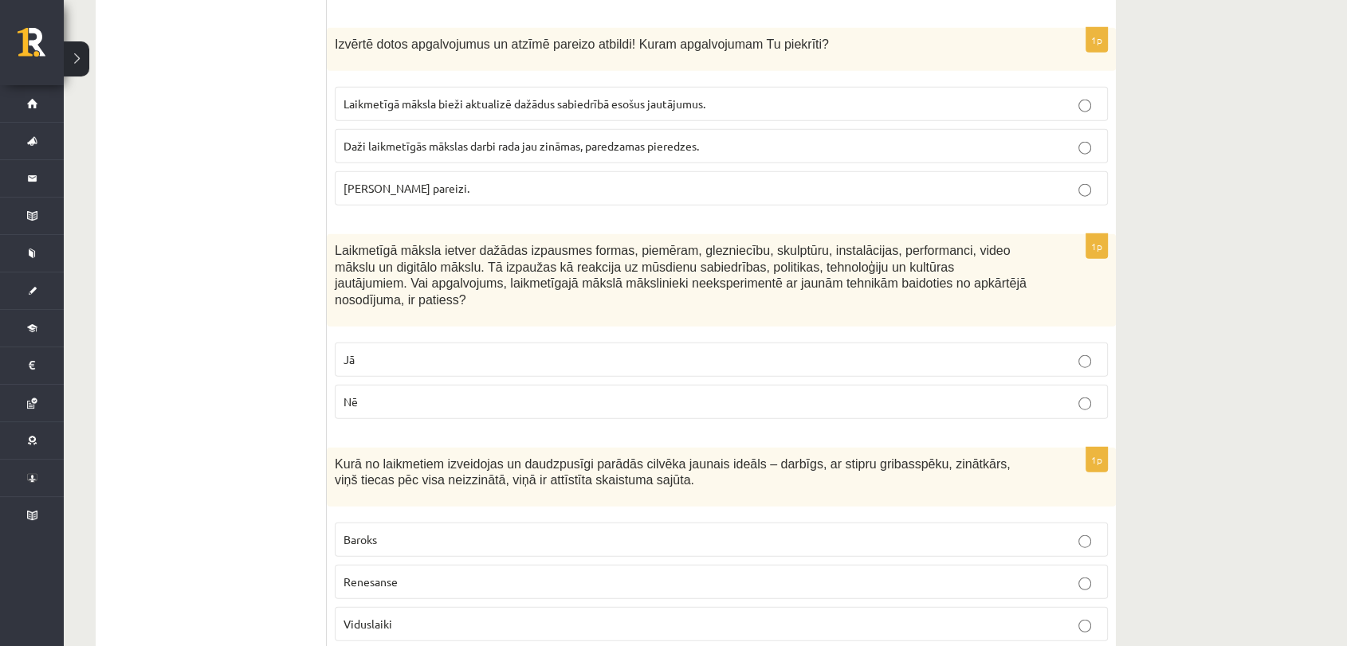
scroll to position [3794, 0]
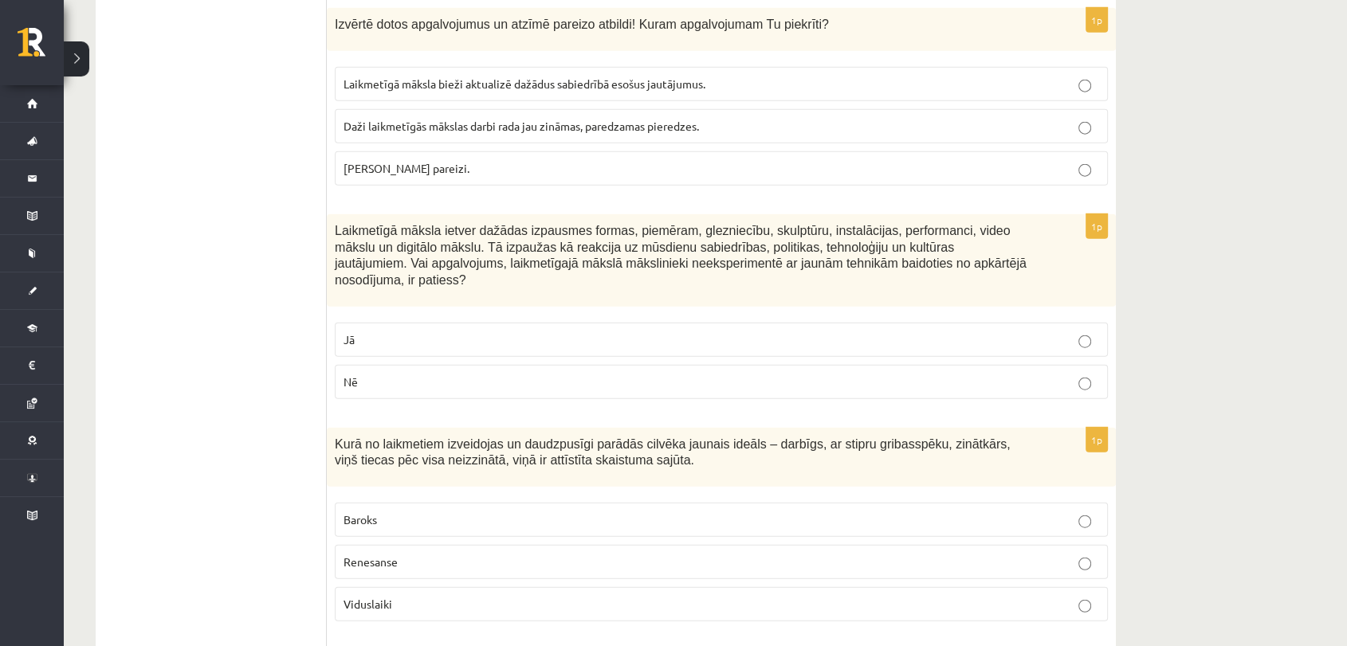
click at [487, 374] on p "Nē" at bounding box center [720, 382] width 755 height 17
click at [445, 554] on p "Renesanse" at bounding box center [720, 562] width 755 height 17
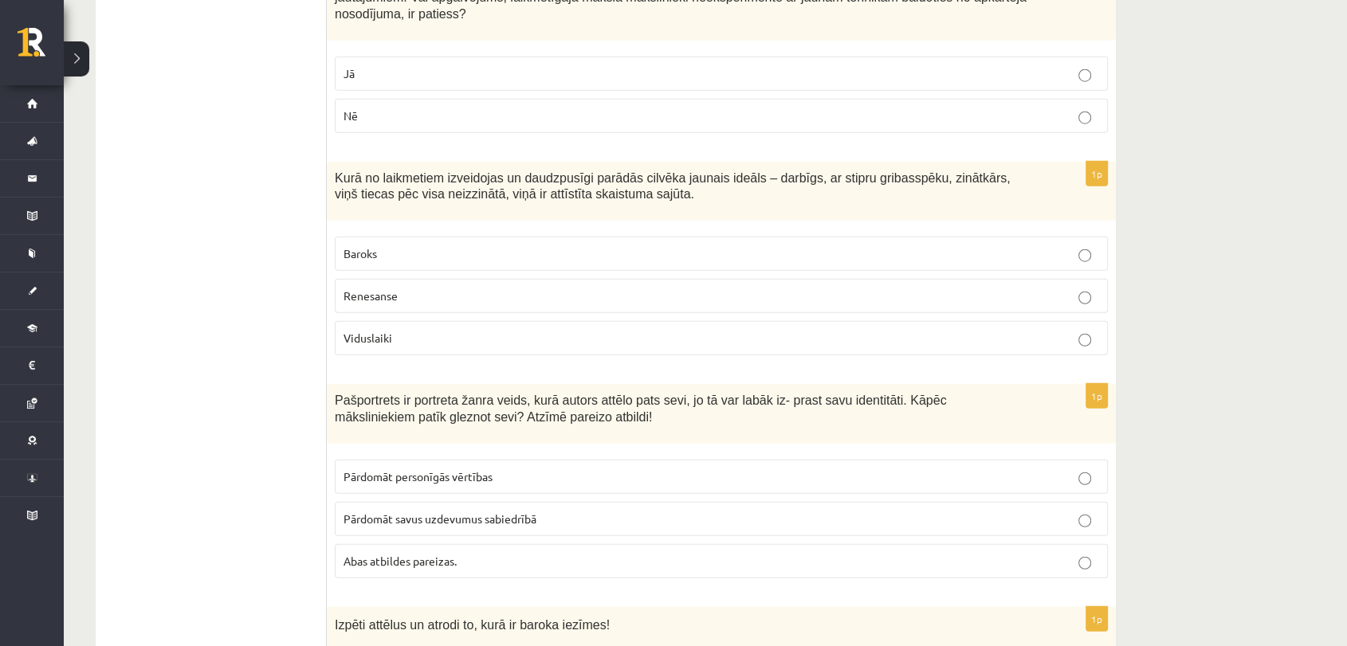
scroll to position [4148, 0]
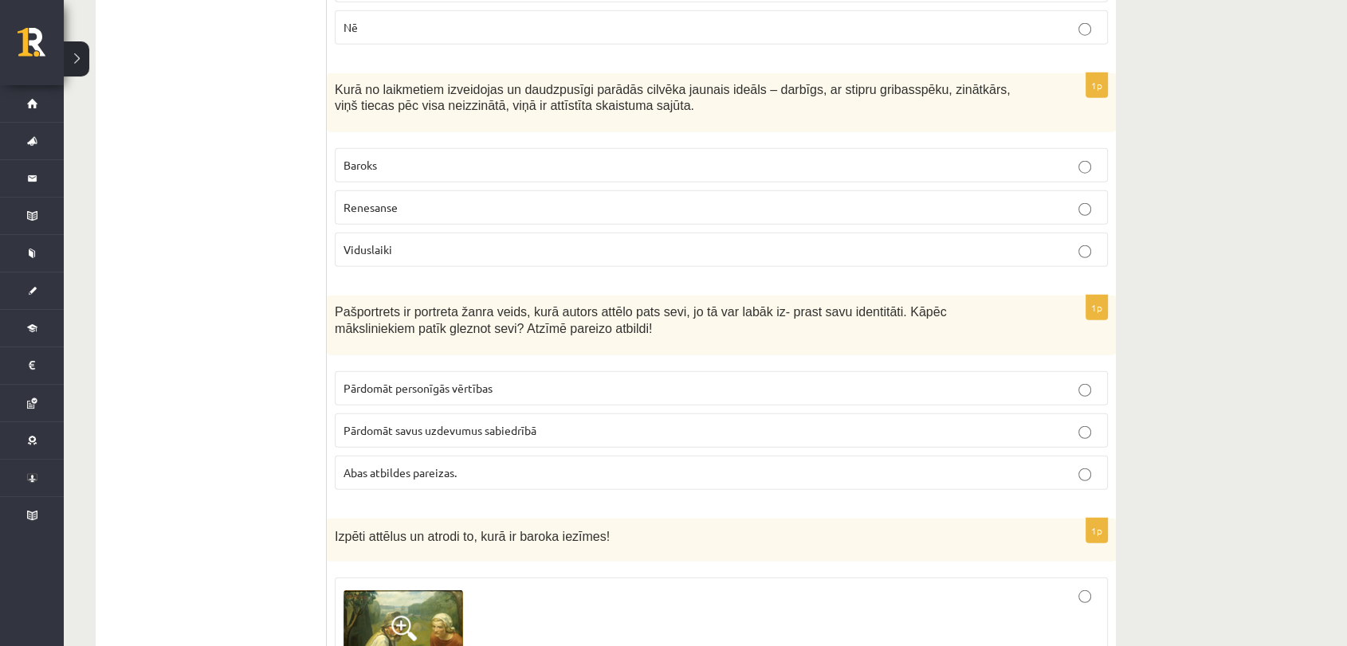
click at [496, 422] on p "Pārdomāt savus uzdevumus sabiedrībā" at bounding box center [720, 430] width 755 height 17
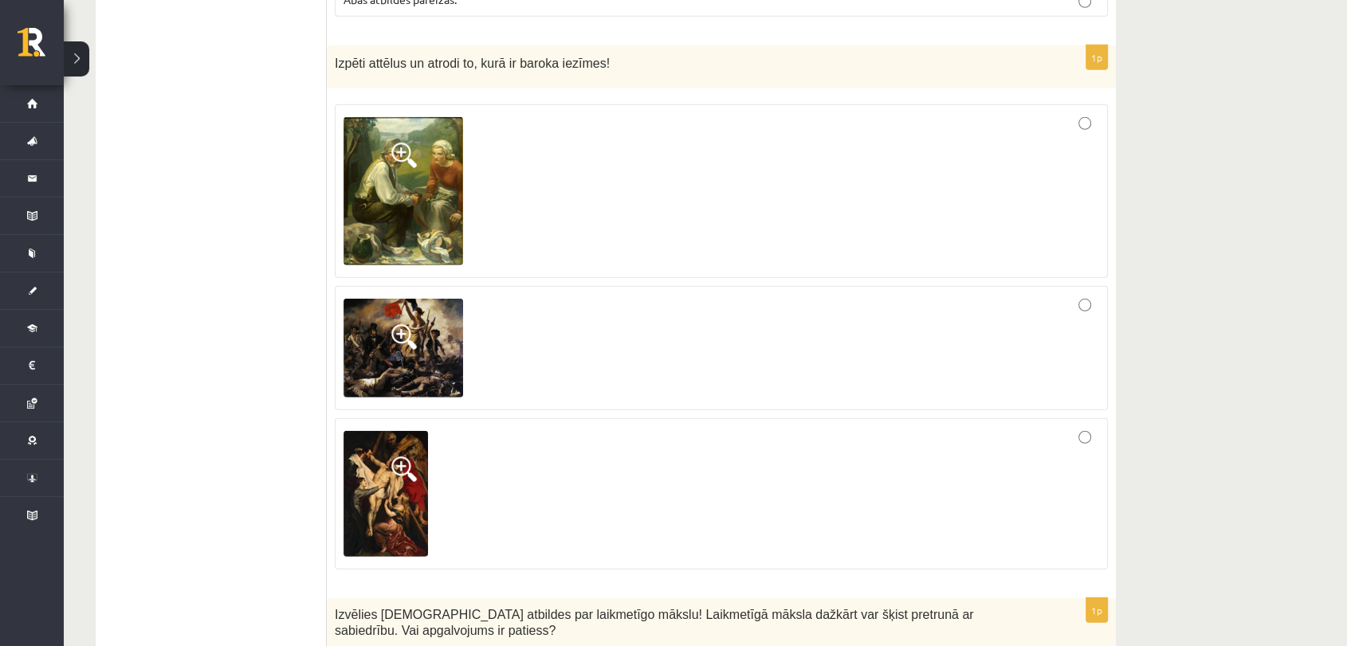
scroll to position [4591, 0]
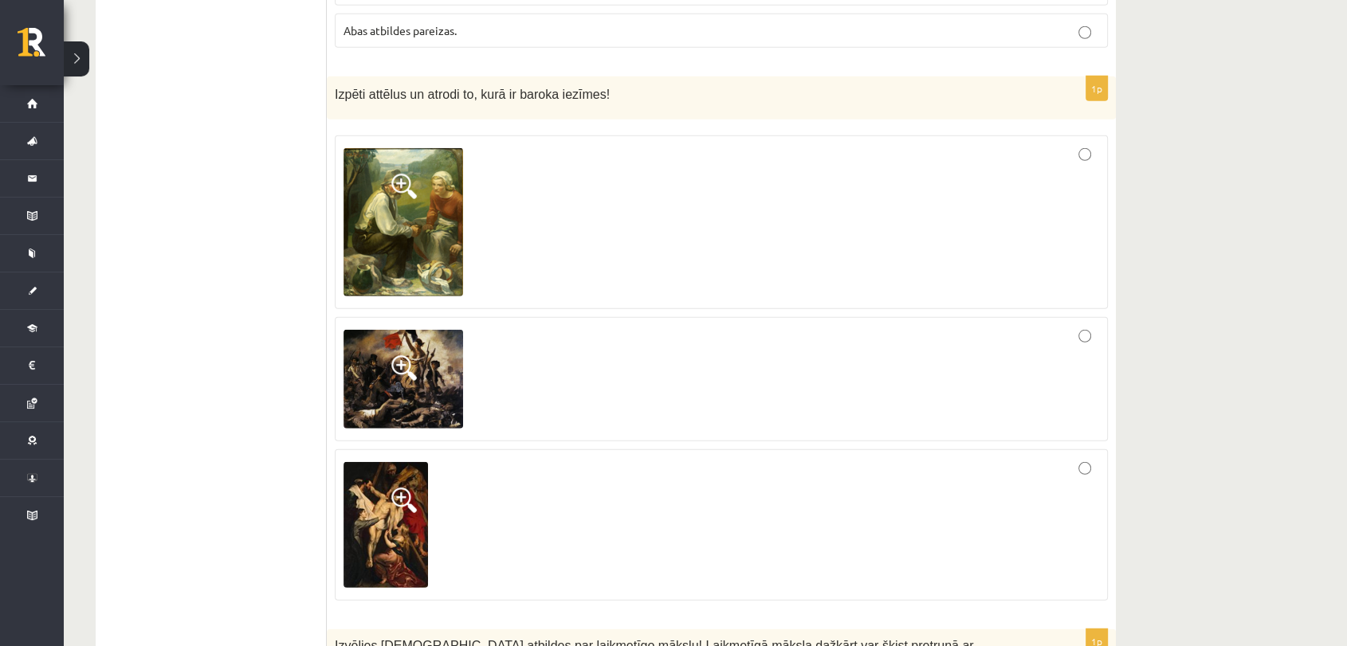
click at [899, 326] on div at bounding box center [720, 379] width 755 height 107
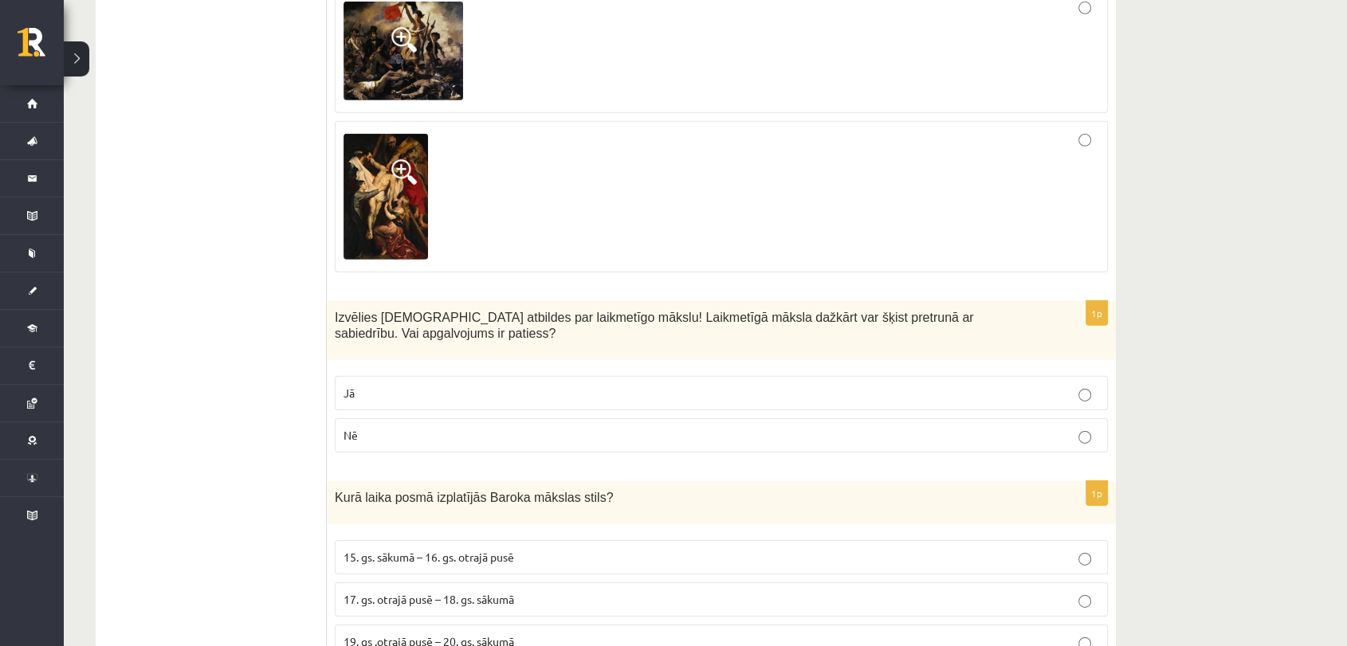
scroll to position [5034, 0]
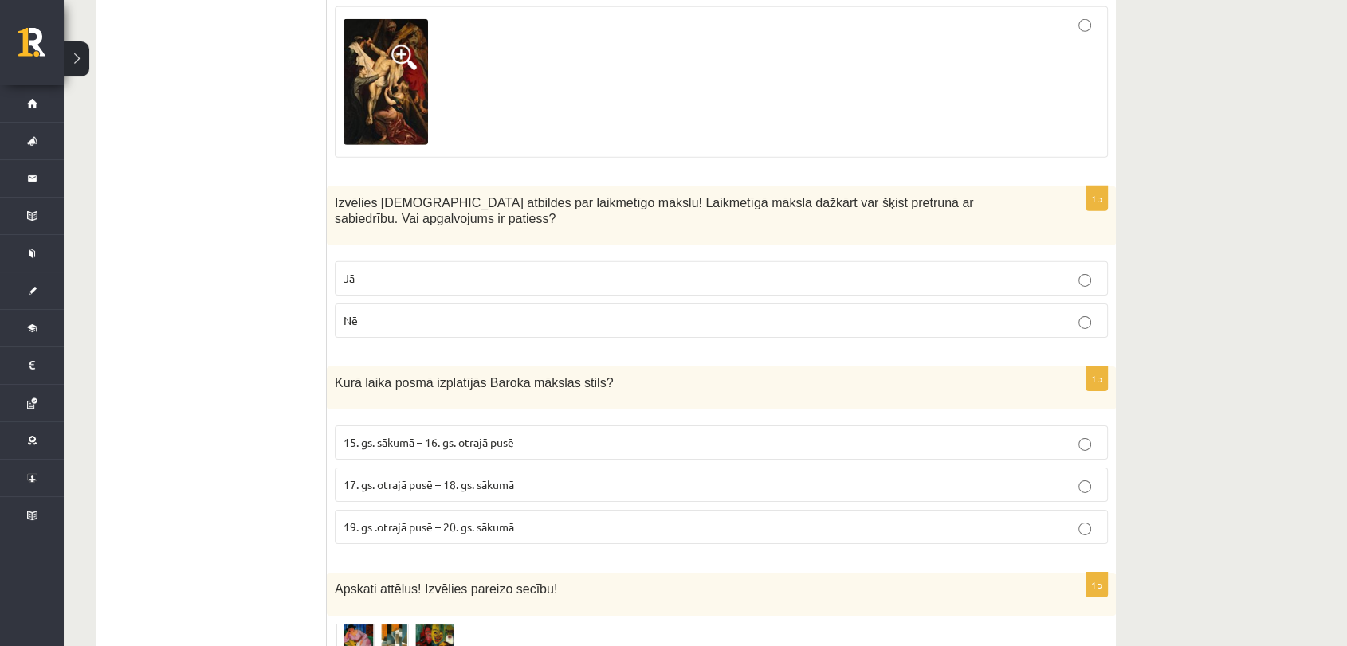
click at [904, 253] on fieldset "Jā Nē" at bounding box center [721, 297] width 773 height 89
click at [912, 261] on label "Jā" at bounding box center [721, 278] width 773 height 34
click at [644, 477] on p "17. gs. otrajā pusē – 18. gs. sākumā" at bounding box center [720, 485] width 755 height 17
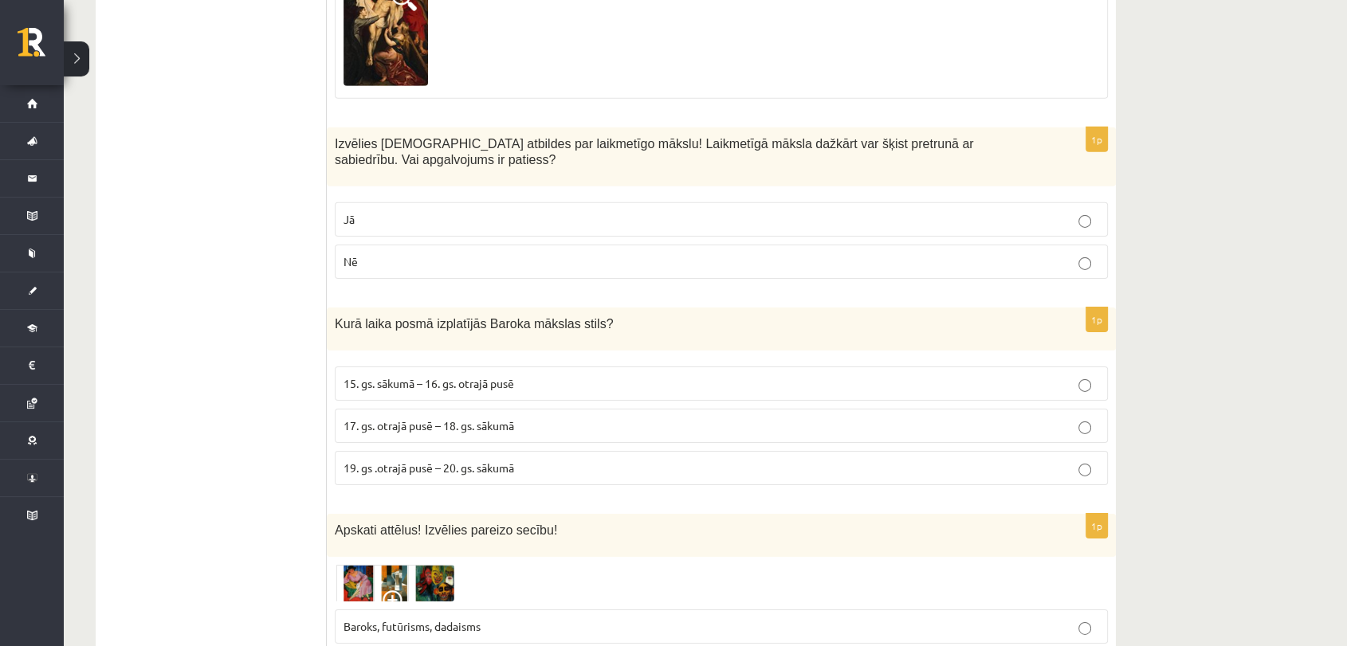
scroll to position [5211, 0]
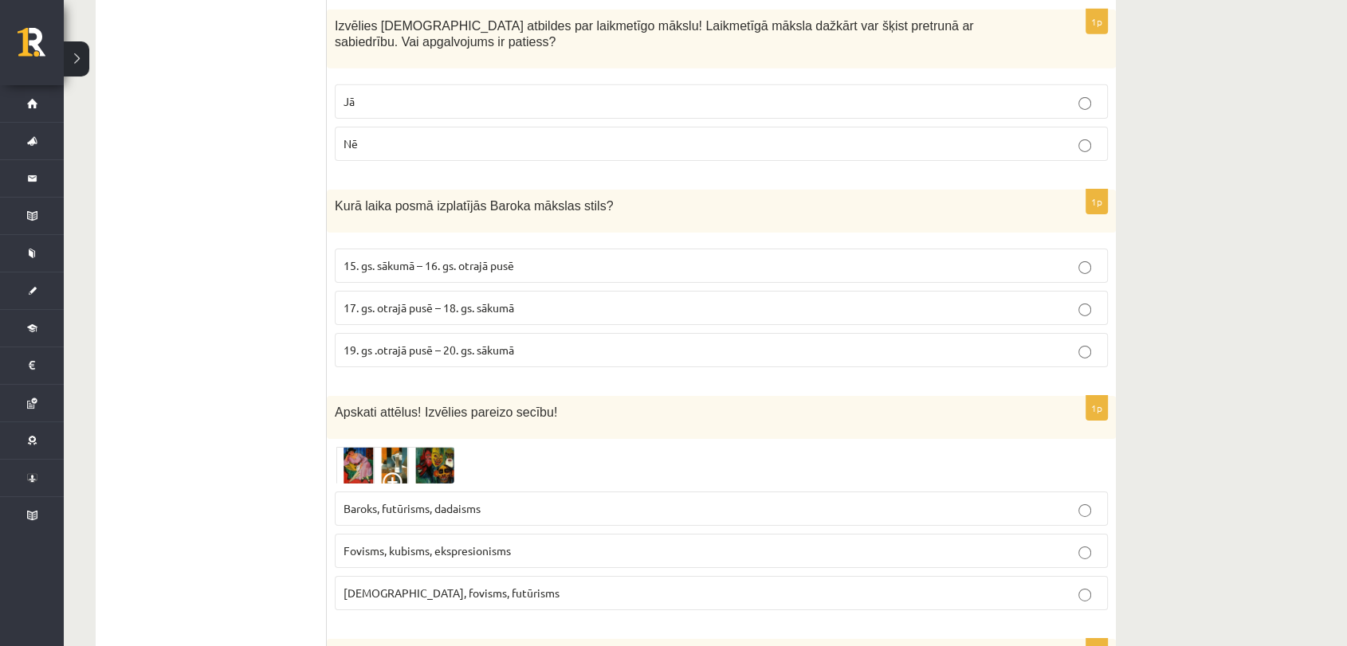
click at [461, 586] on span "Kubisms, fovisms, futūrisms" at bounding box center [451, 593] width 216 height 14
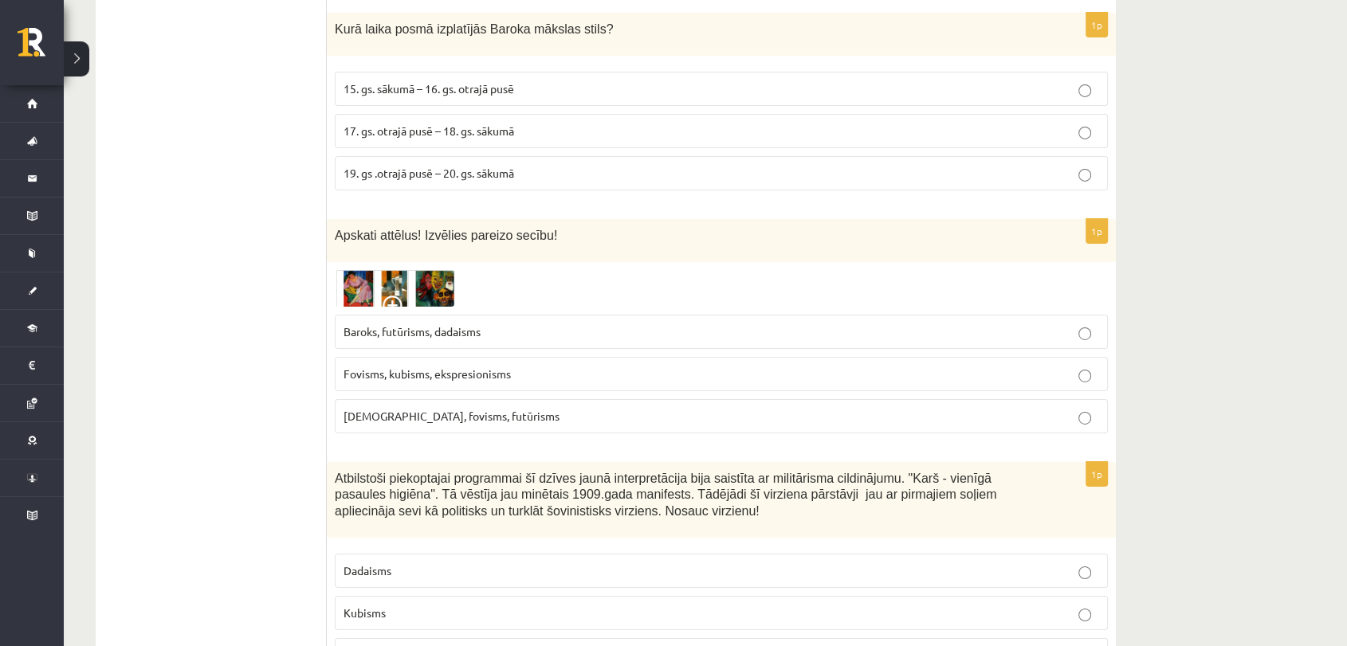
scroll to position [5476, 0]
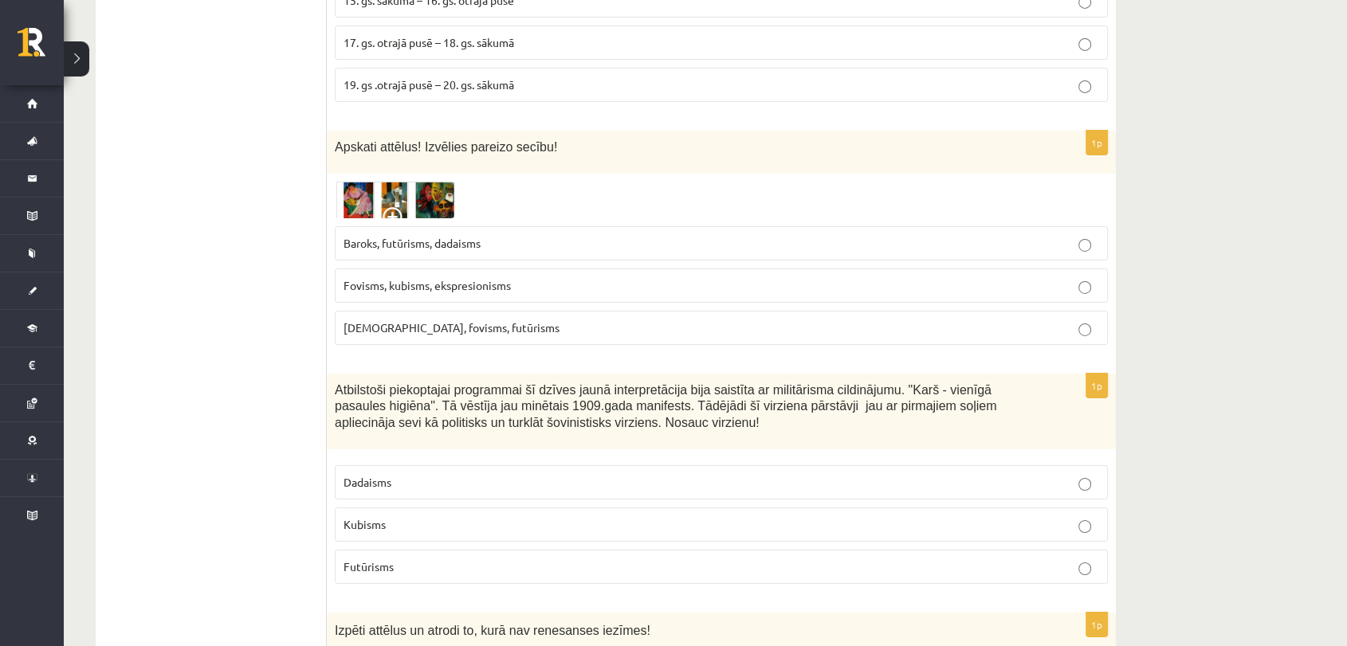
click at [444, 559] on p "Futūrisms" at bounding box center [720, 567] width 755 height 17
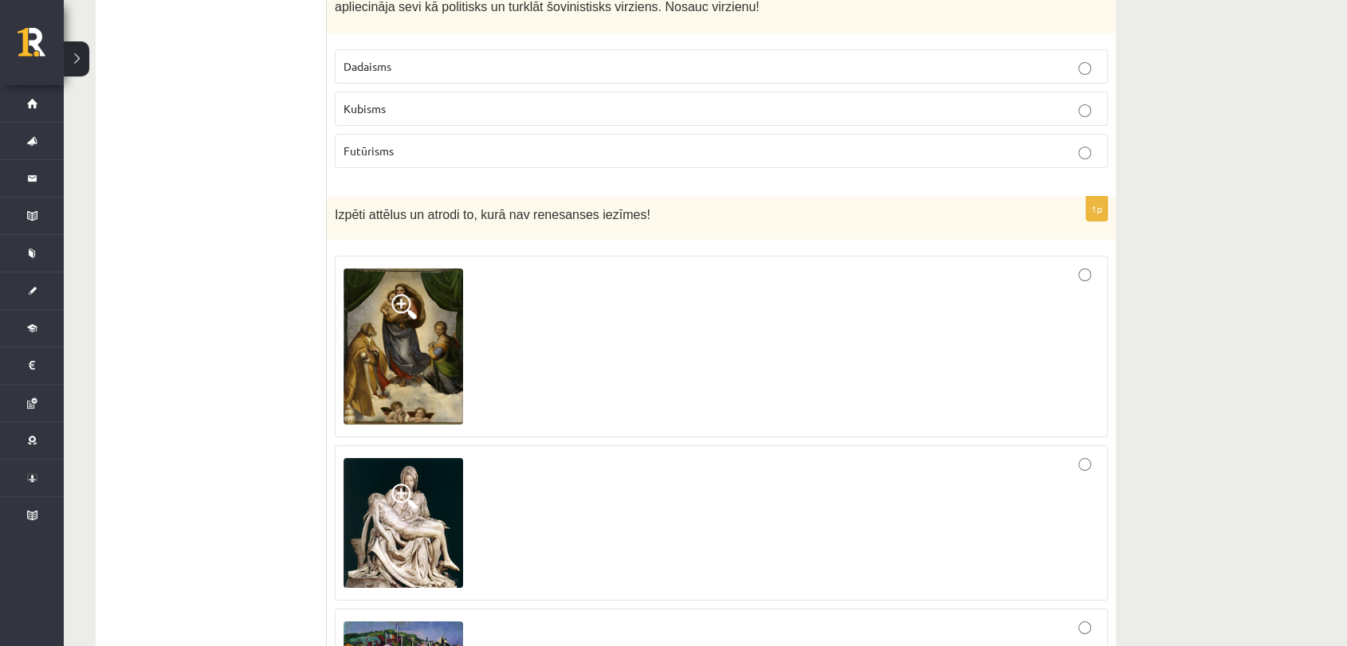
scroll to position [6007, 0]
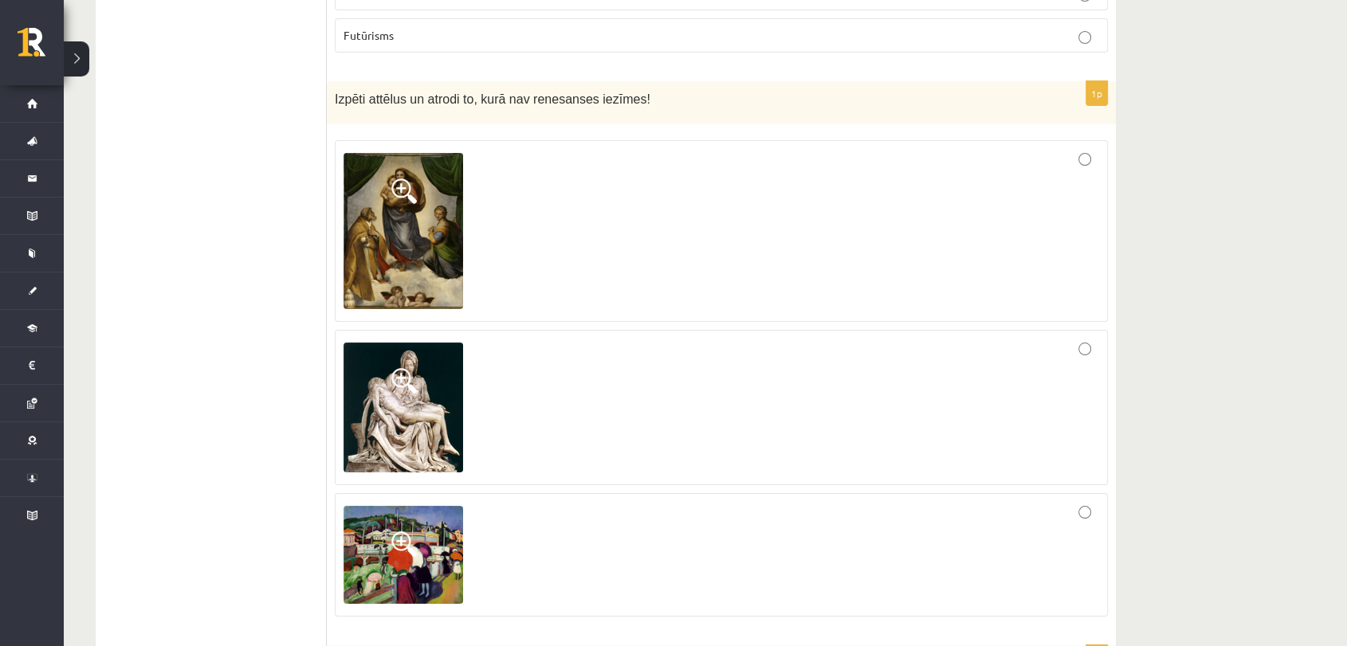
click at [700, 502] on div at bounding box center [720, 555] width 755 height 106
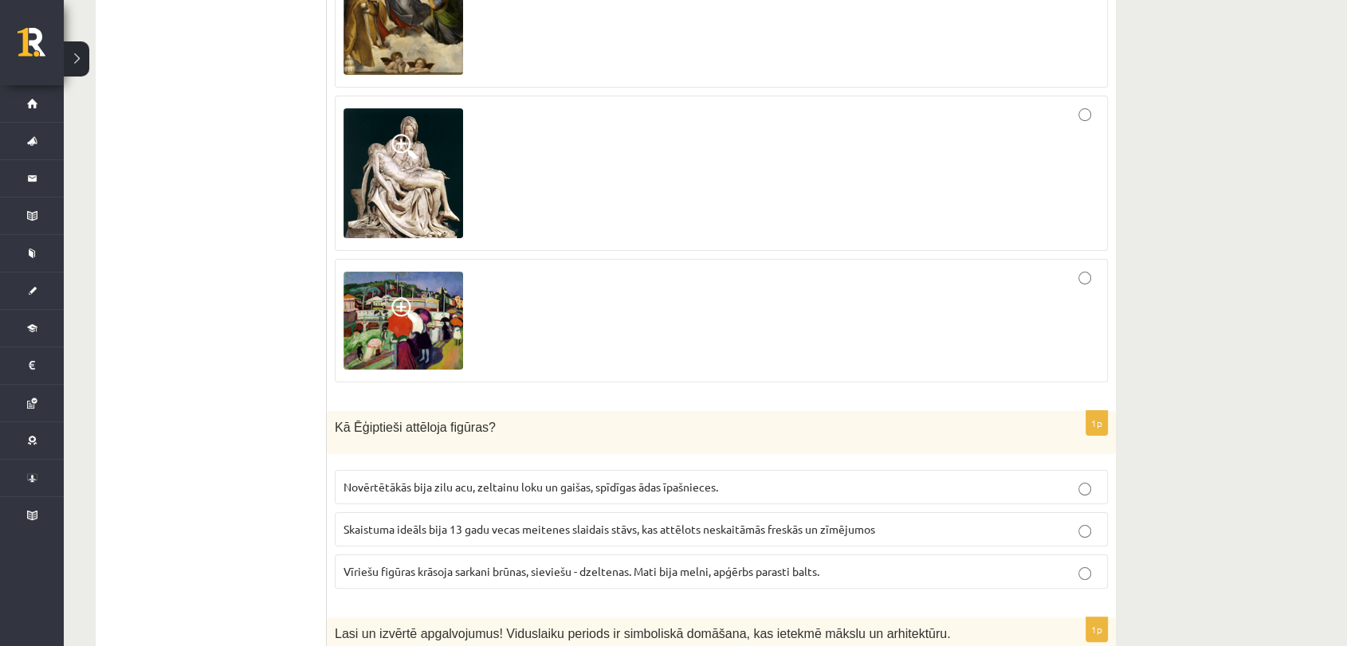
scroll to position [6273, 0]
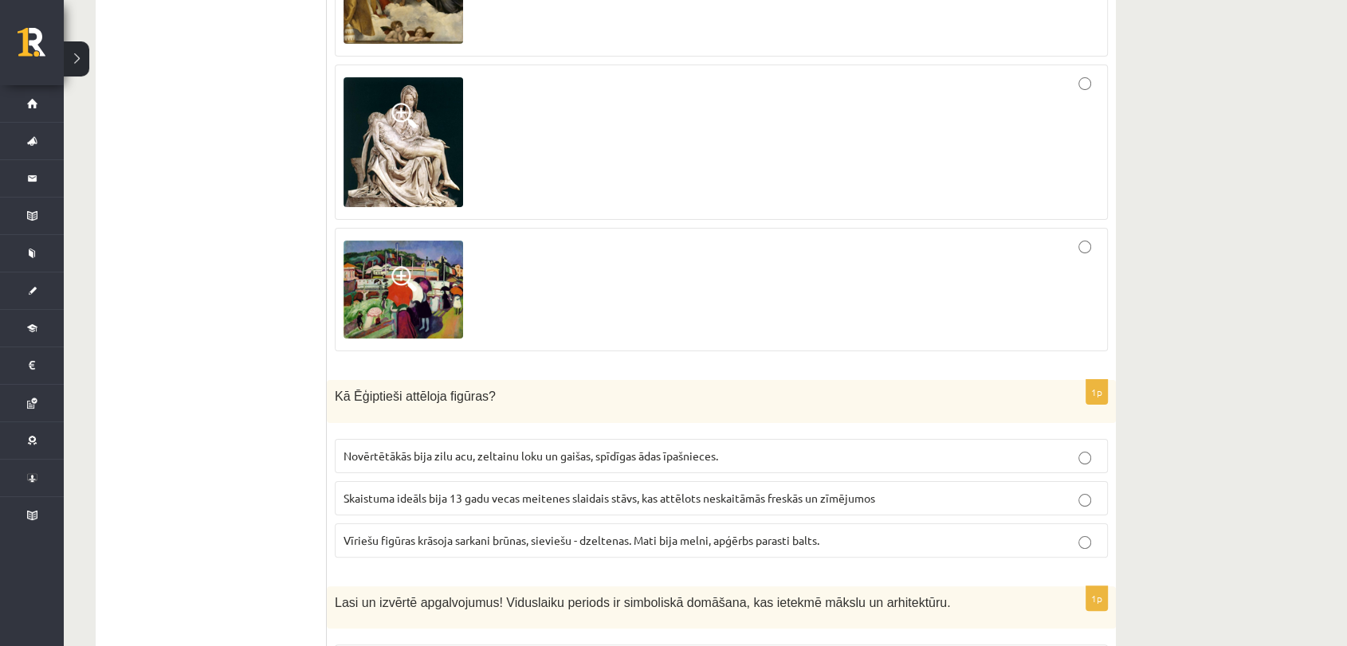
click at [472, 532] on p "Vīriešu figūras krāsoja sarkani brūnas, sieviešu - dzeltenas. Mati bija melni, …" at bounding box center [720, 540] width 755 height 17
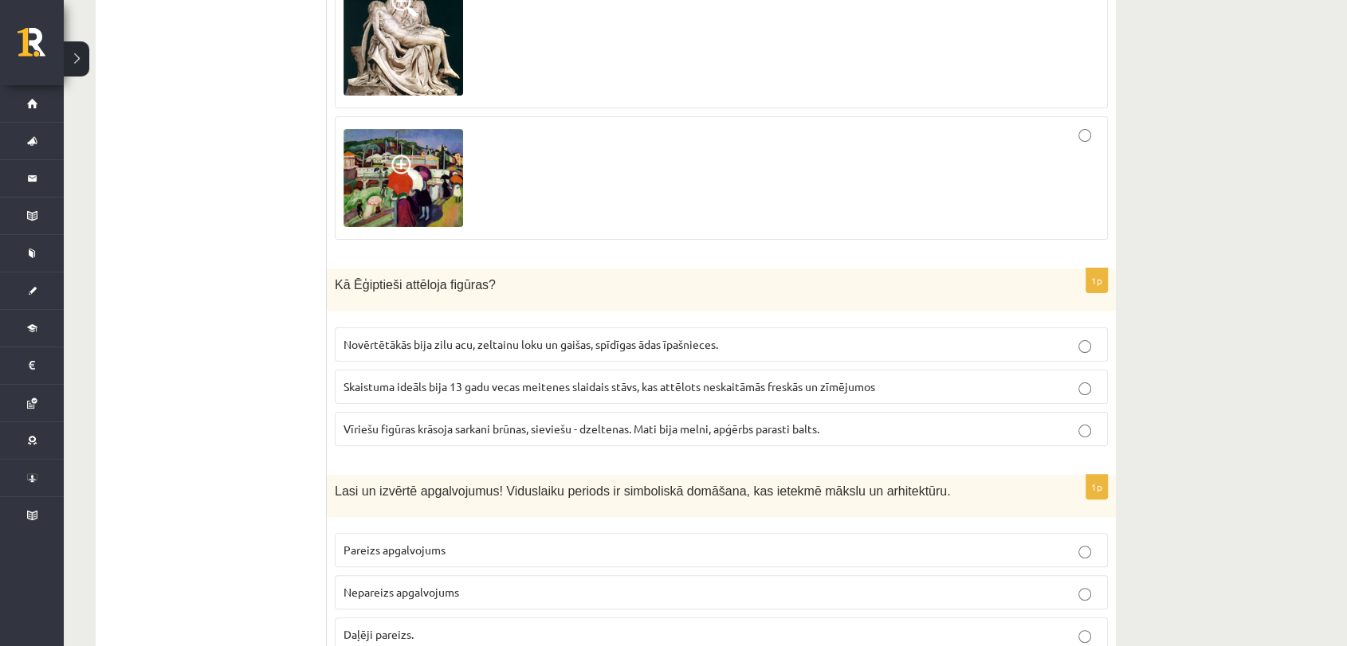
scroll to position [6450, 0]
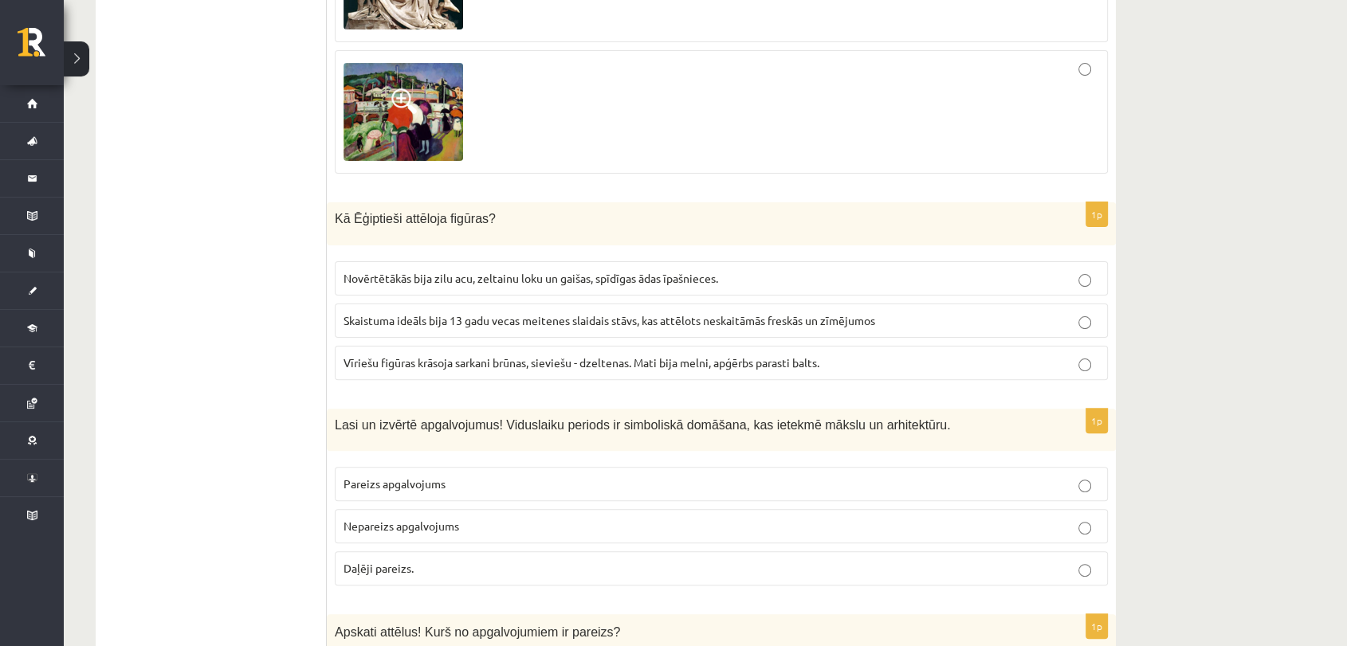
click at [522, 476] on p "Pareizs apgalvojums" at bounding box center [720, 484] width 755 height 17
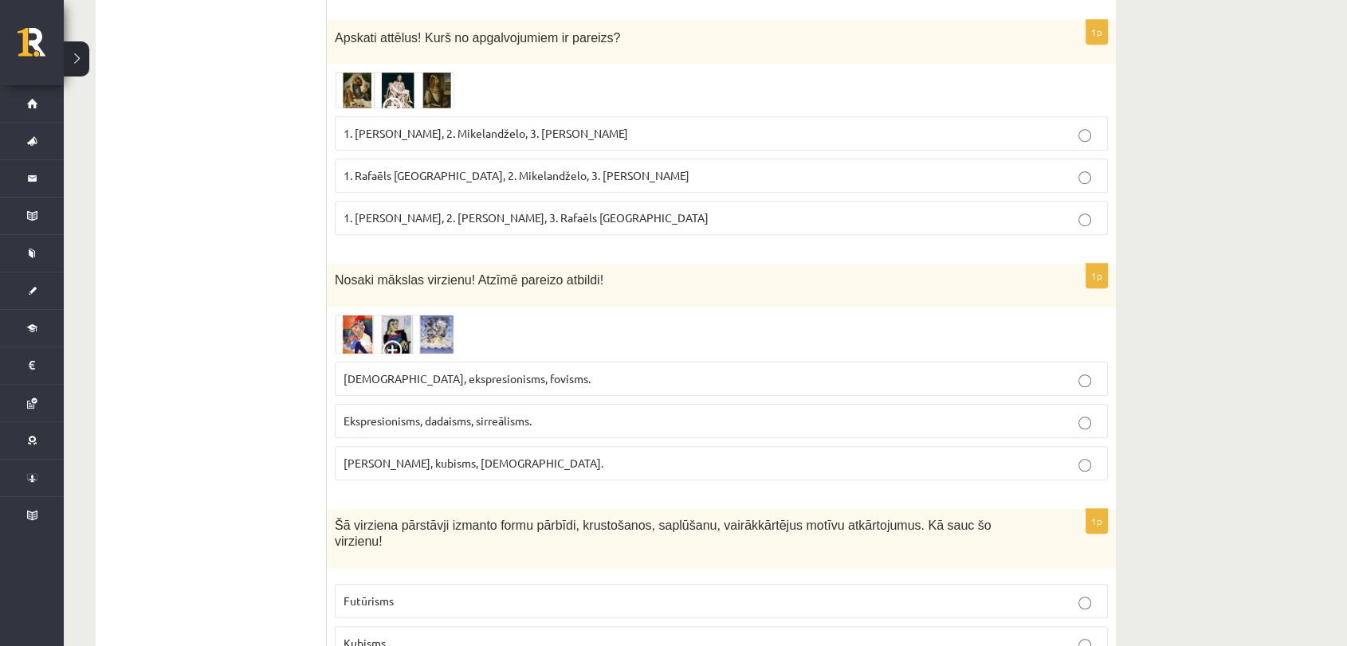
scroll to position [6956, 0]
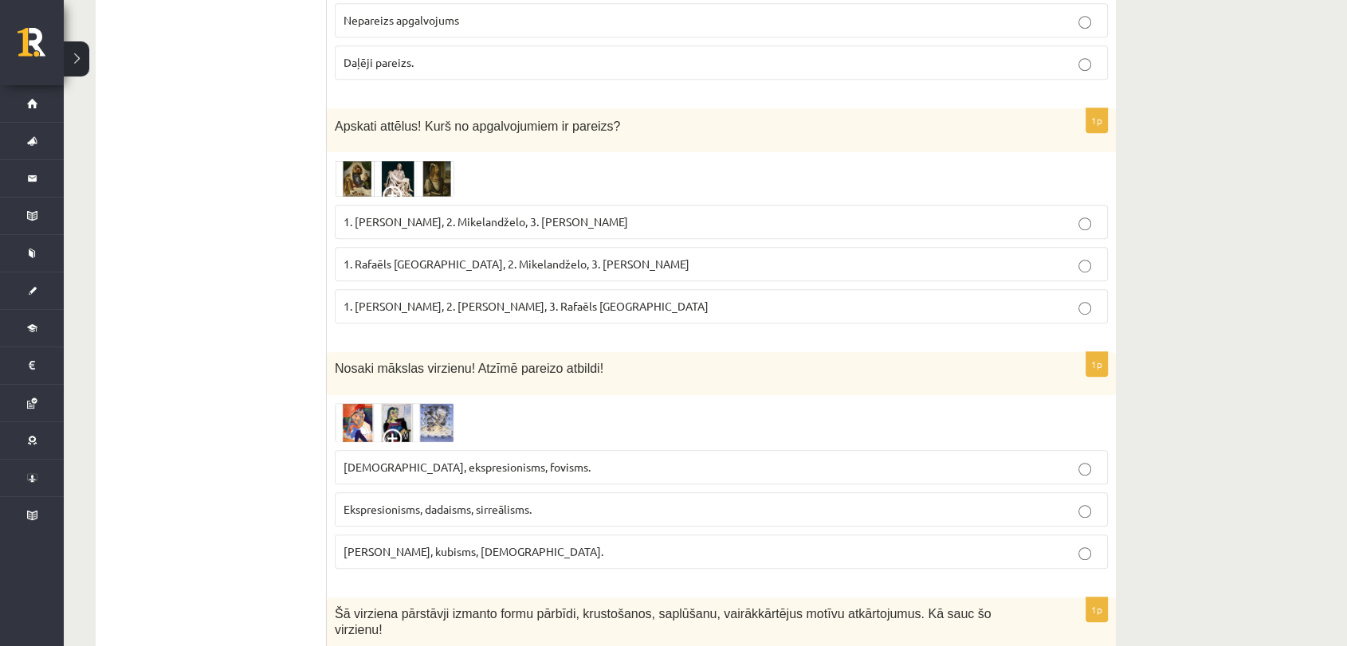
click at [517, 214] on p "1. Leonardo da Vinči, 2. Mikelandželo, 3. Albrehts Dīrers" at bounding box center [720, 222] width 755 height 17
click at [436, 247] on label "1. Rafaēls Sancio da Urbīno, 2. Mikelandželo, 3. Albrehts Dīrers" at bounding box center [721, 264] width 773 height 34
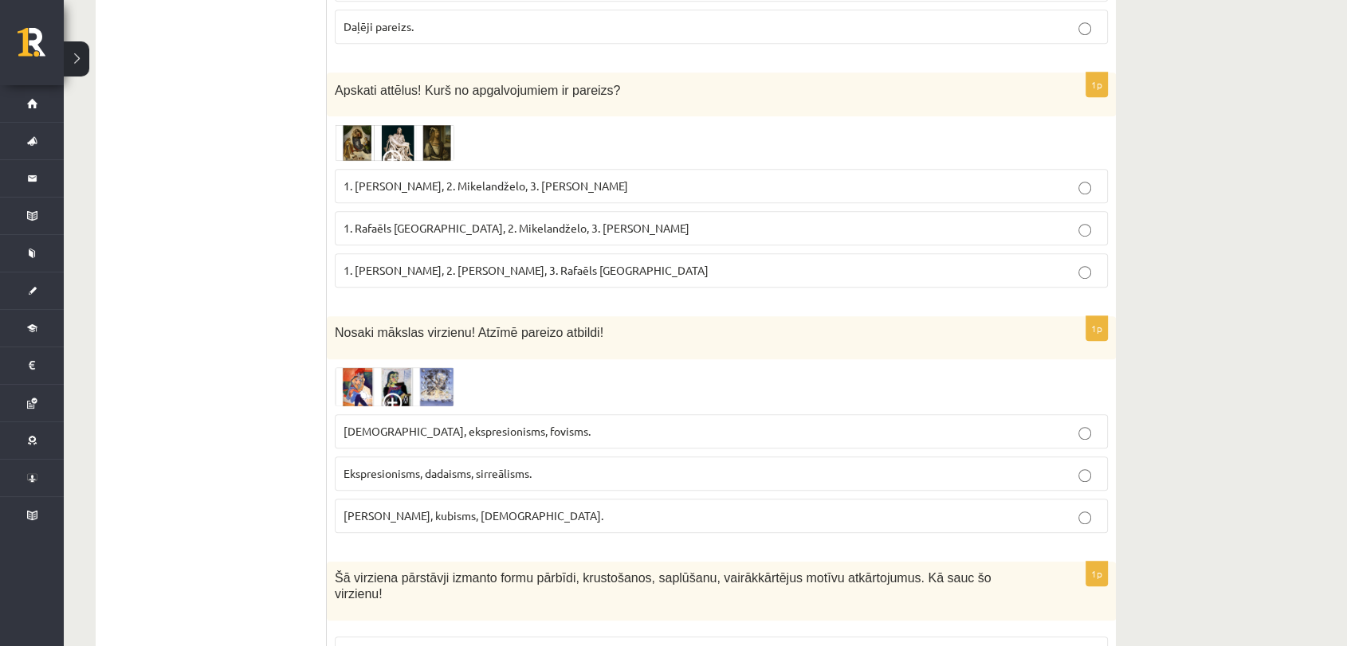
scroll to position [7045, 0]
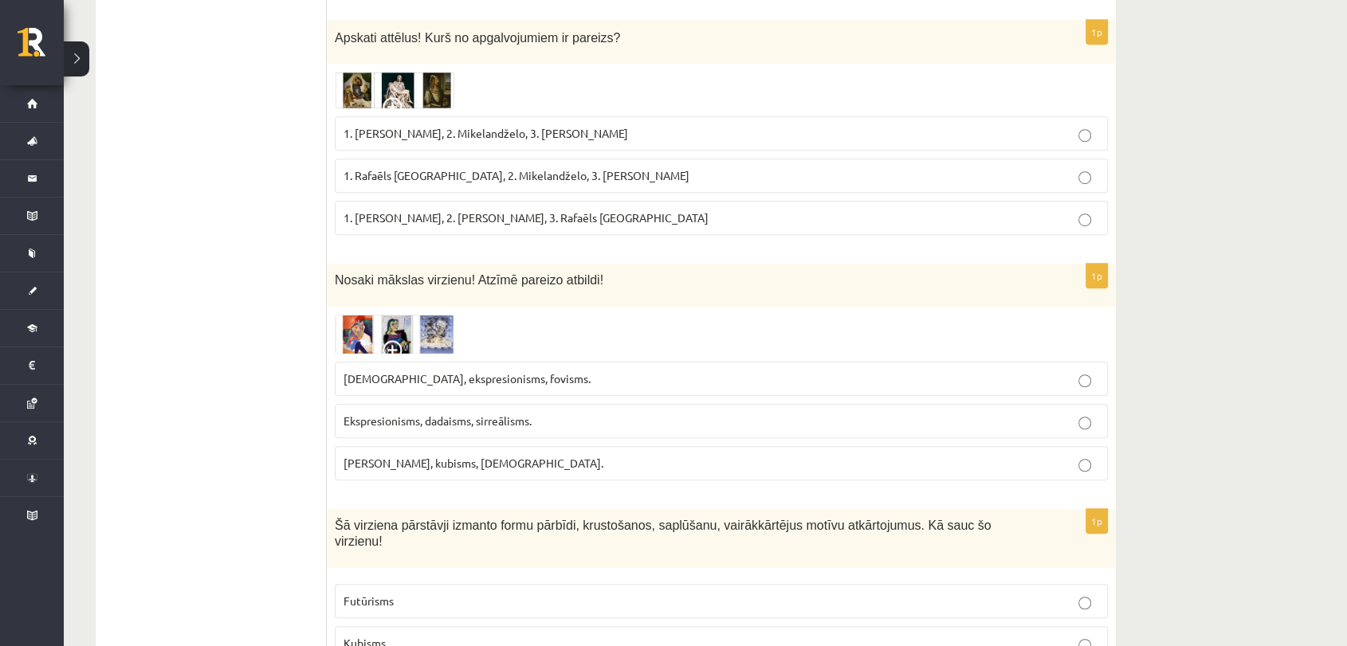
click at [462, 404] on label "Ekspresionisms, dadaisms, sirreālisms." at bounding box center [721, 421] width 773 height 34
click at [473, 626] on label "Kubisms" at bounding box center [721, 643] width 773 height 34
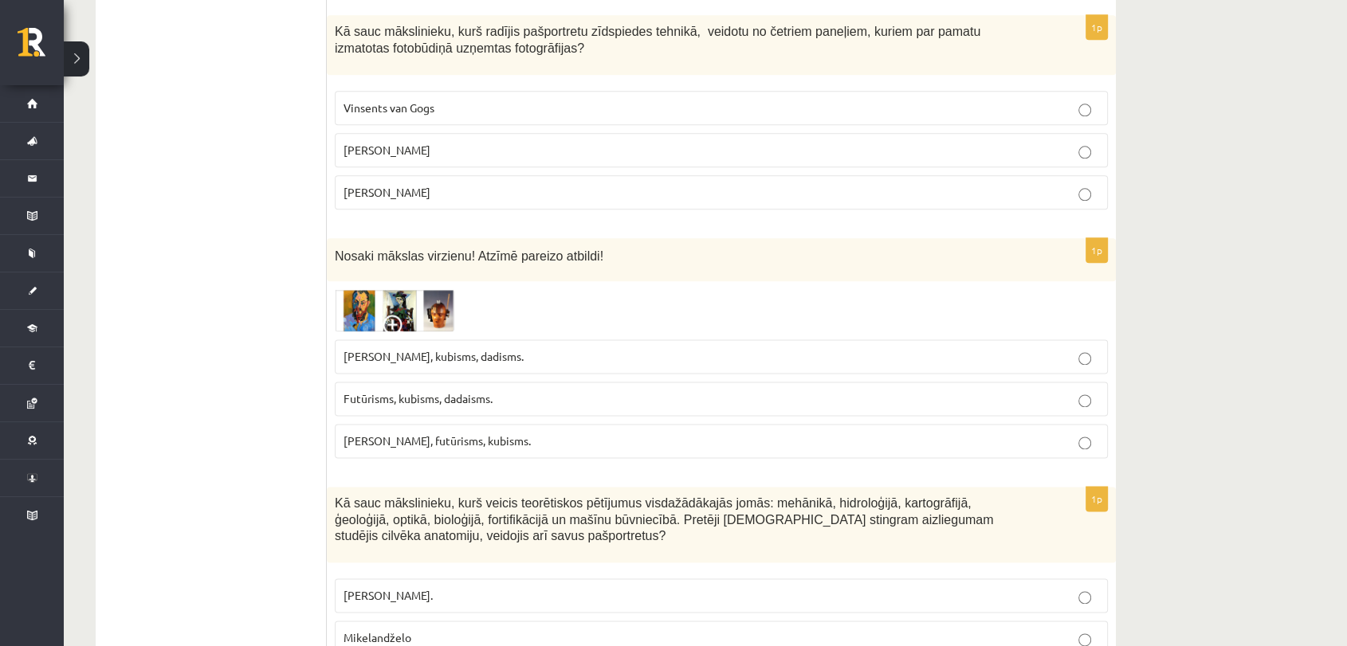
scroll to position [0, 0]
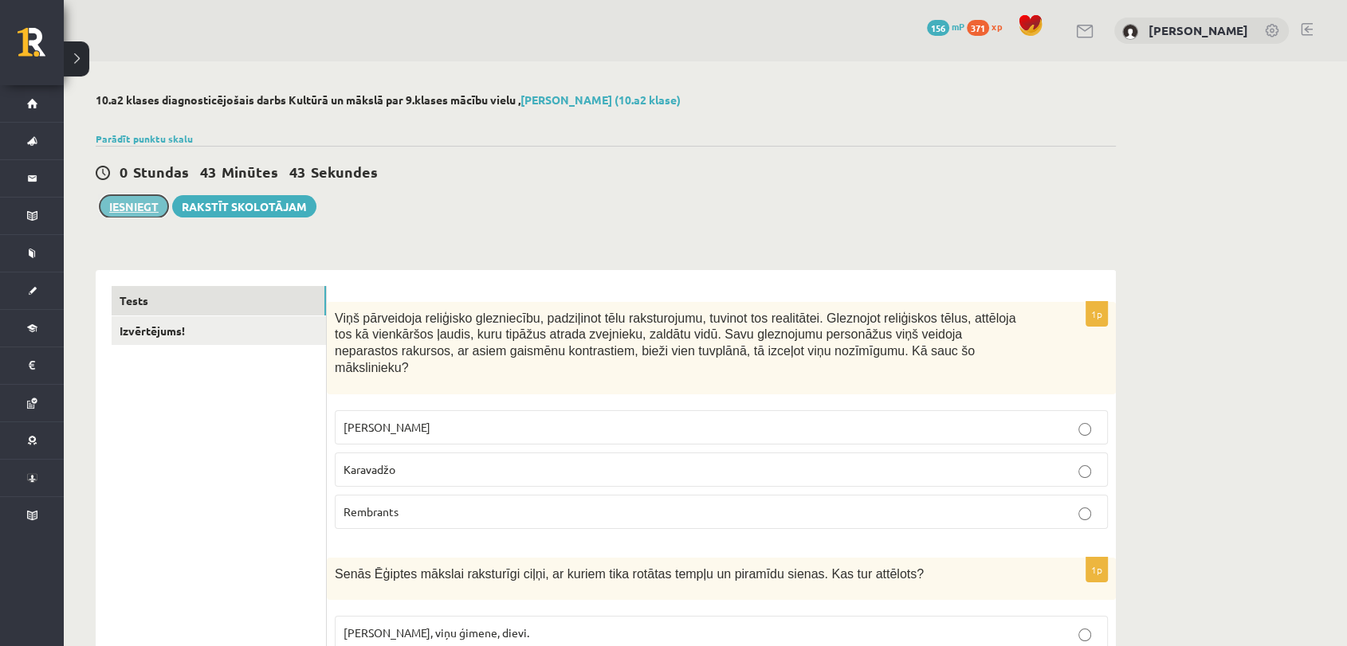
click at [134, 197] on button "Iesniegt" at bounding box center [134, 206] width 69 height 22
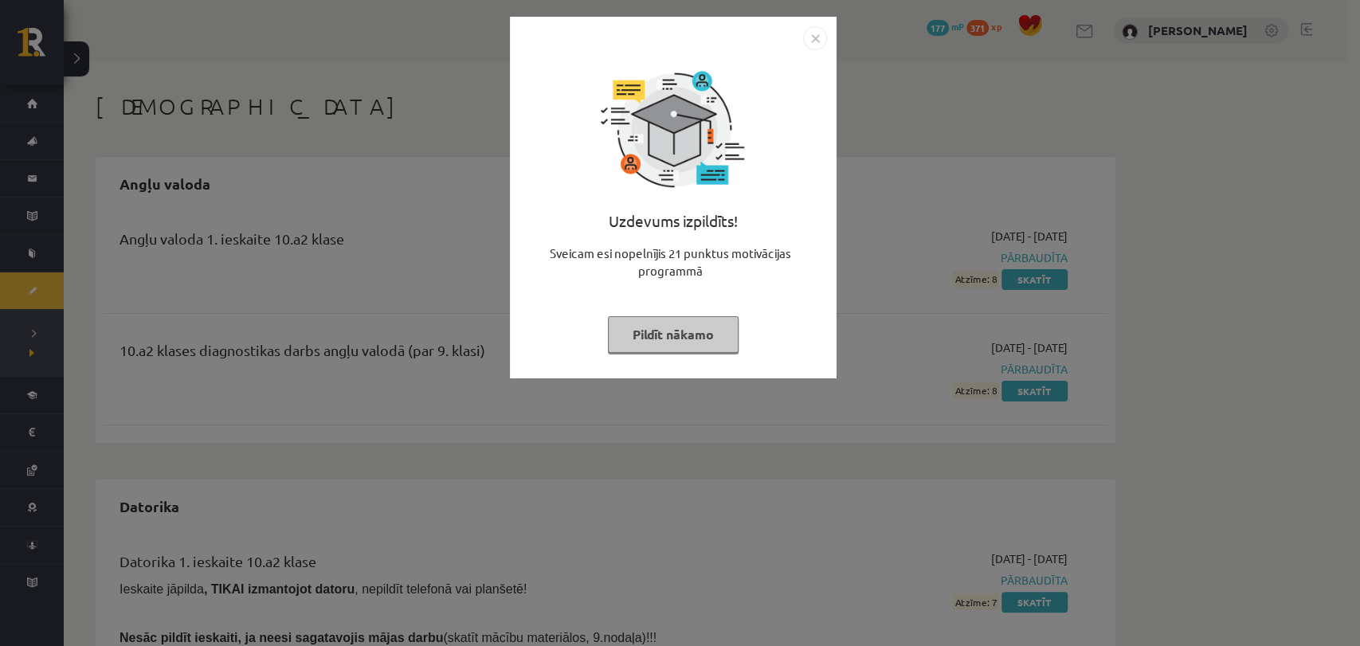
click at [701, 339] on button "Pildīt nākamo" at bounding box center [673, 334] width 131 height 37
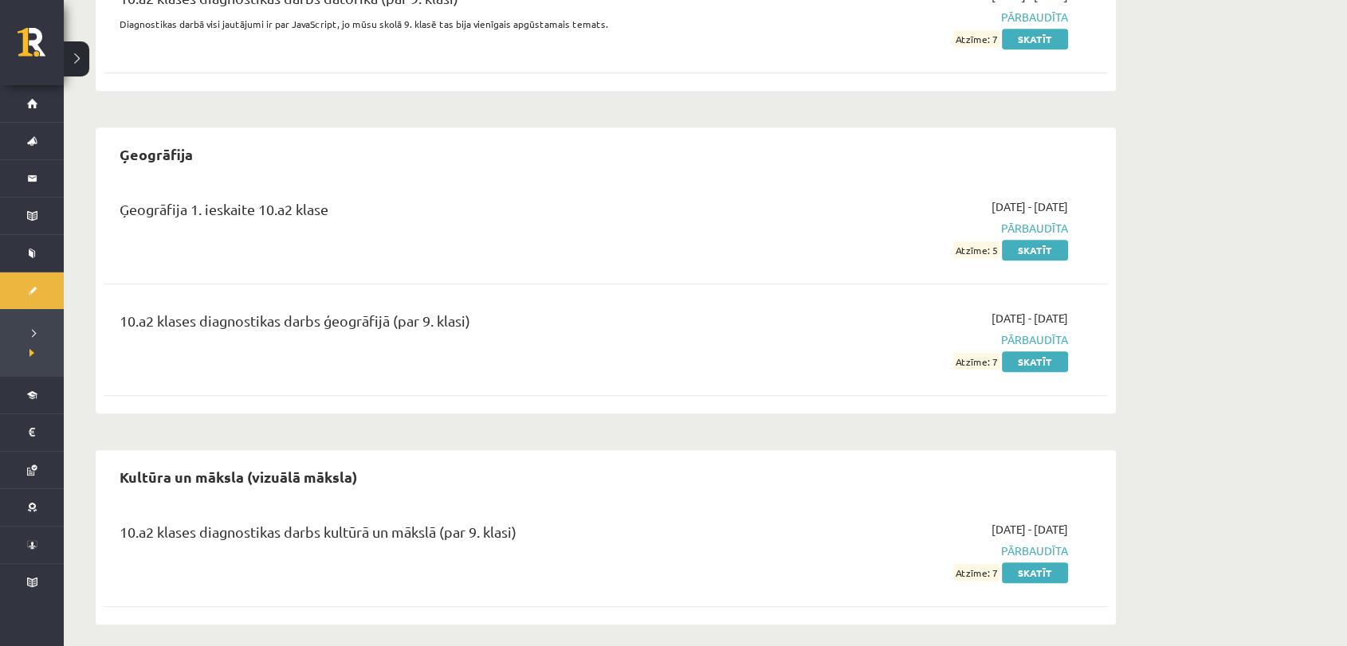
scroll to position [914, 0]
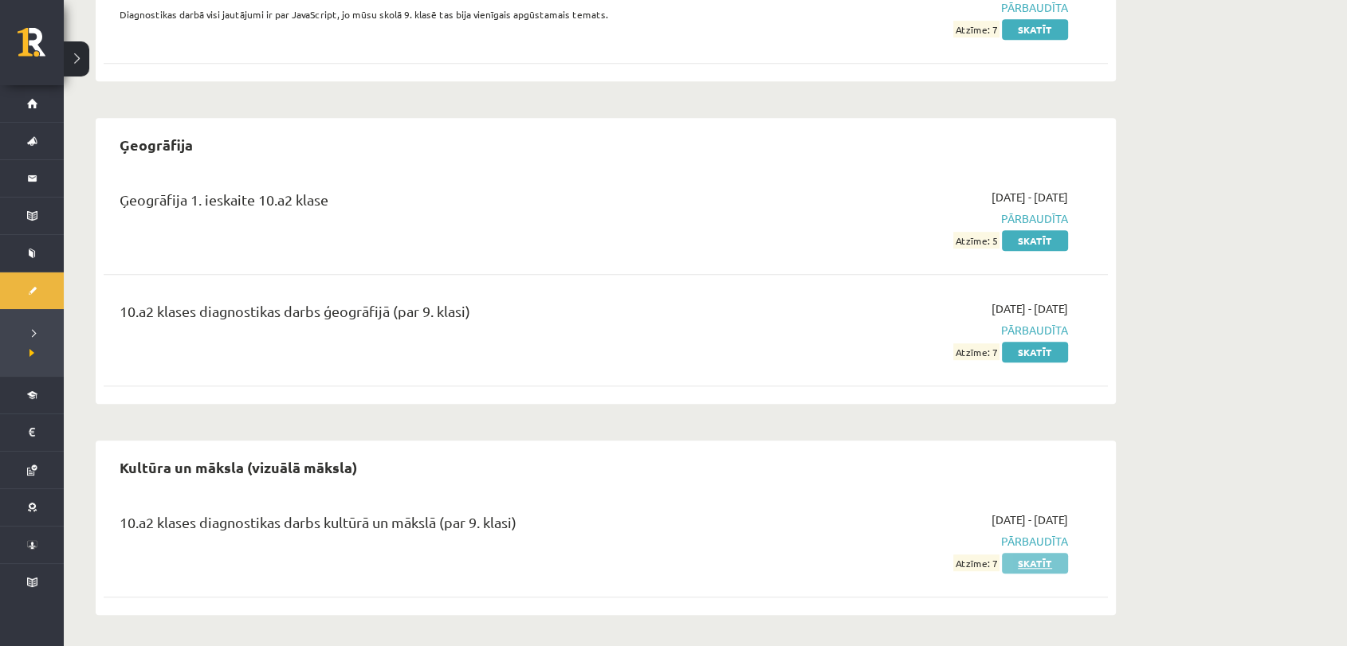
click at [1057, 567] on link "Skatīt" at bounding box center [1035, 563] width 66 height 21
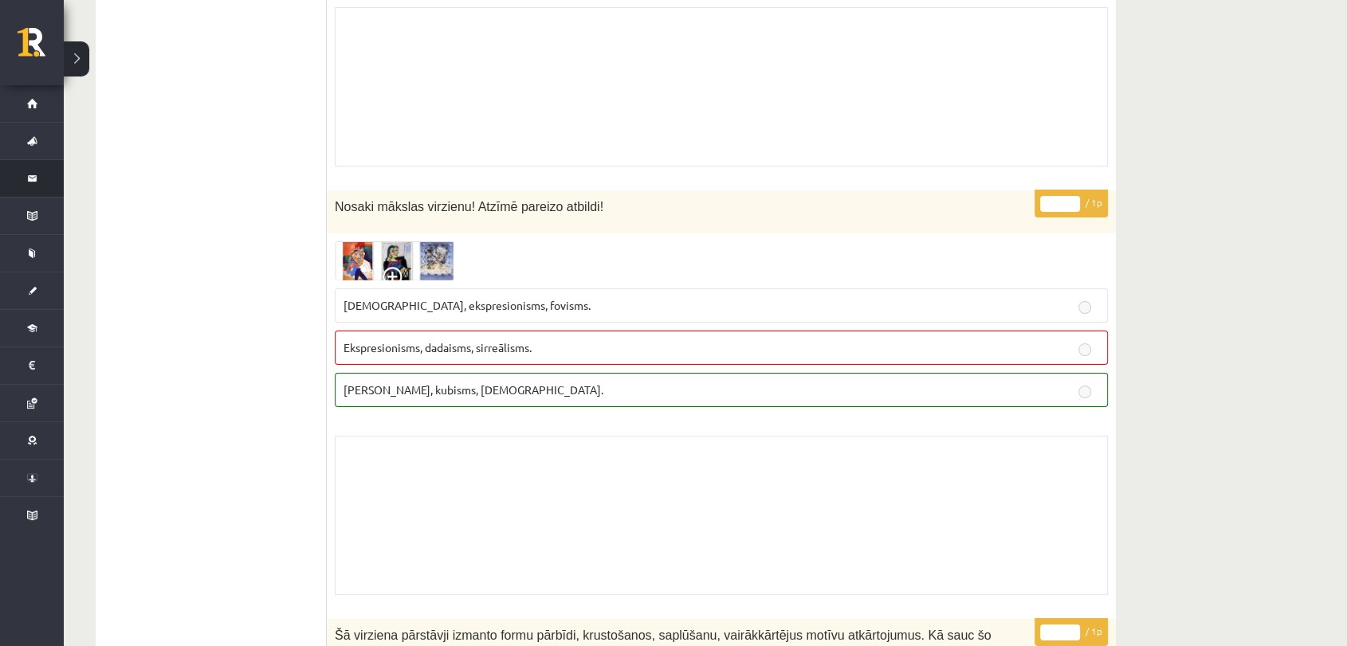
scroll to position [12218, 0]
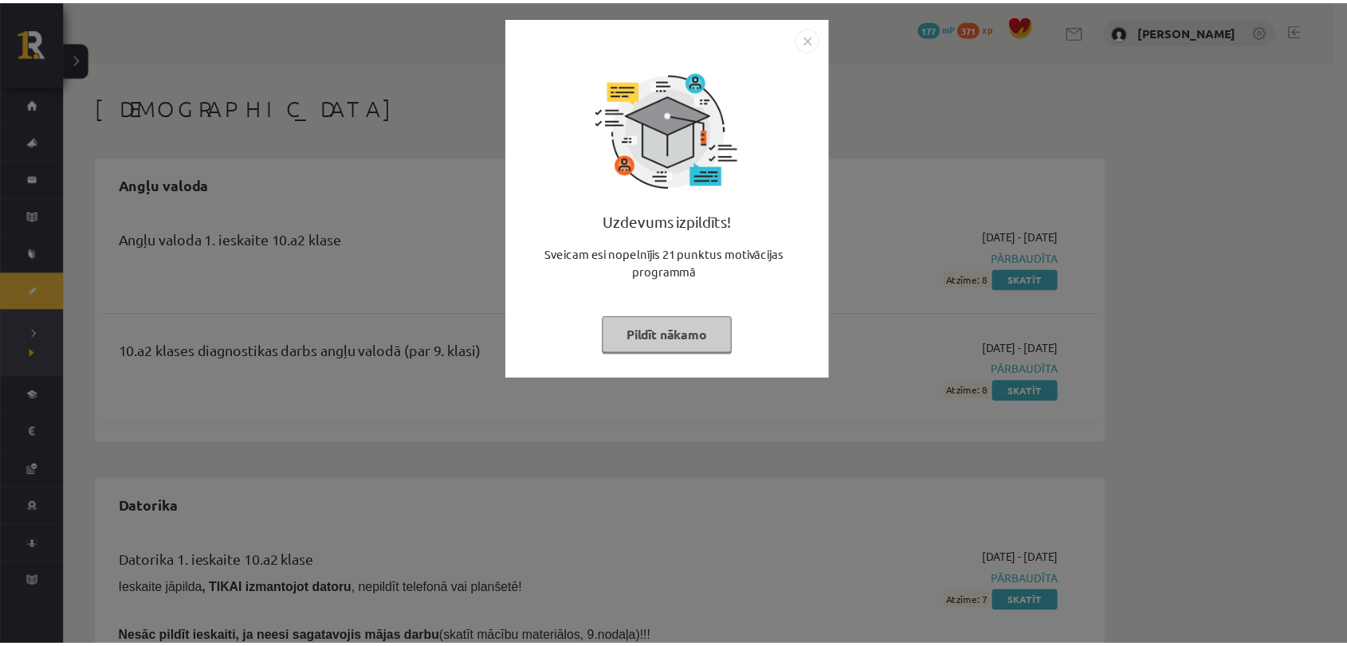
scroll to position [914, 0]
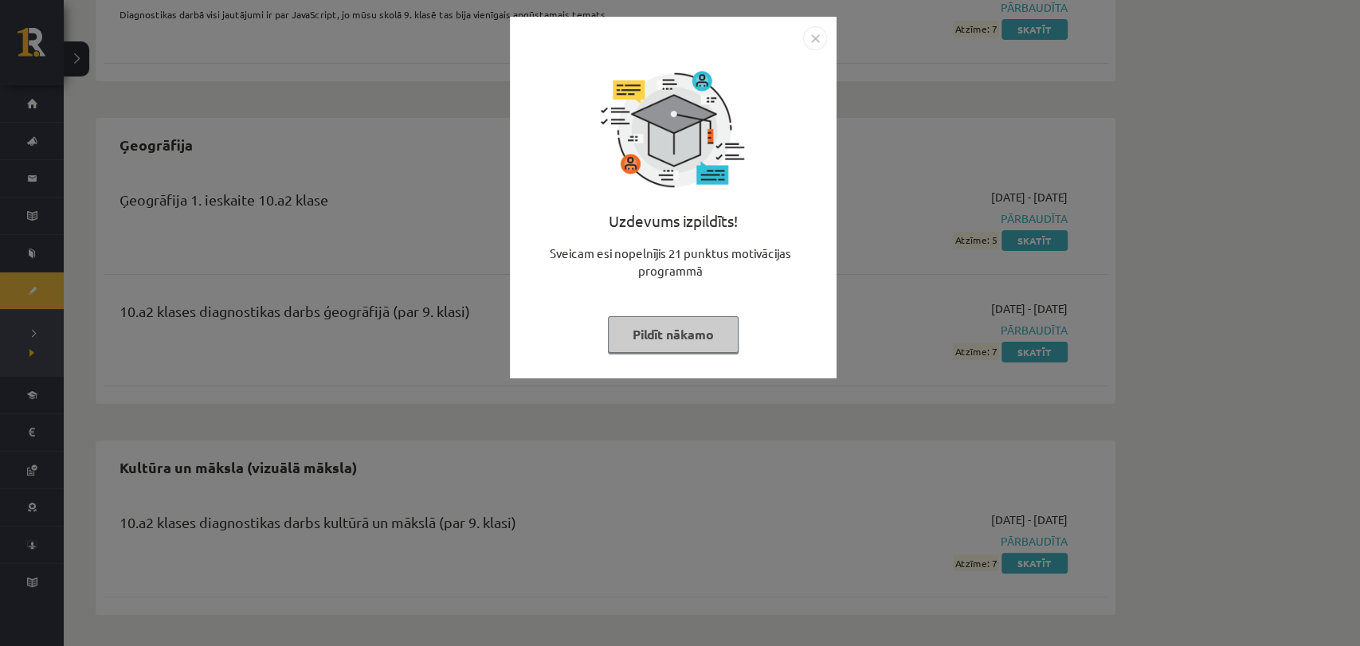
click at [658, 339] on button "Pildīt nākamo" at bounding box center [673, 334] width 131 height 37
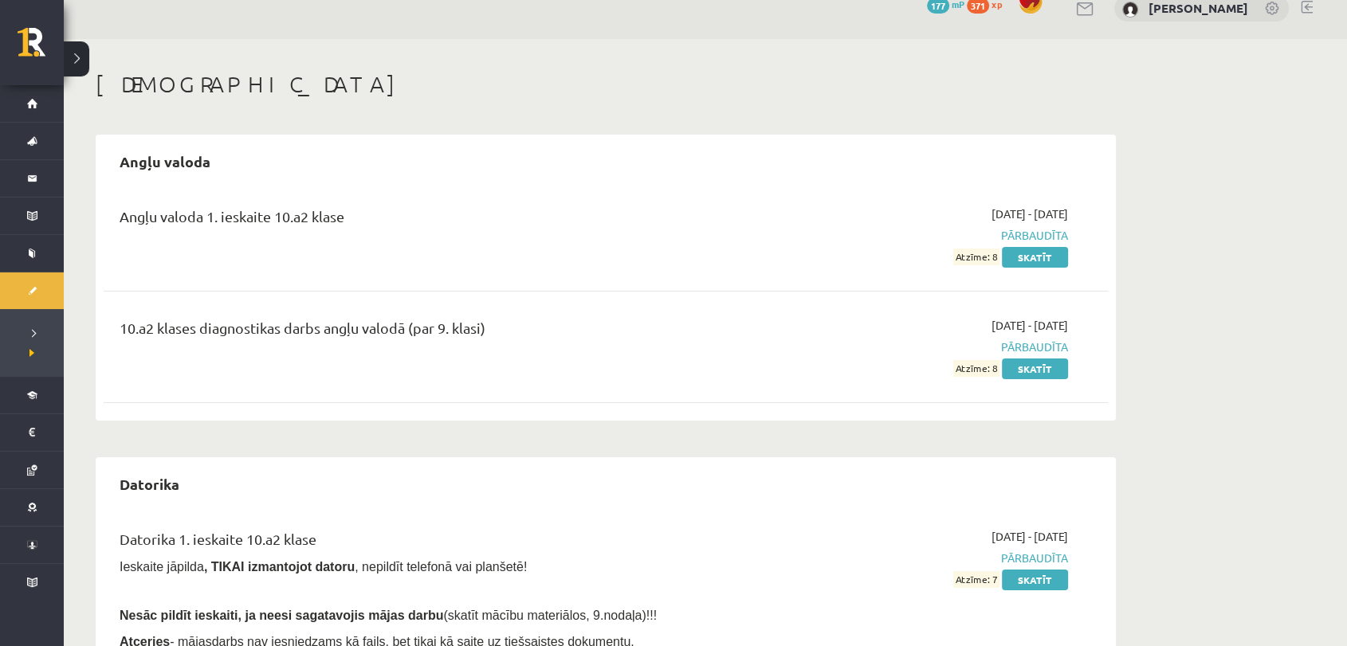
scroll to position [0, 0]
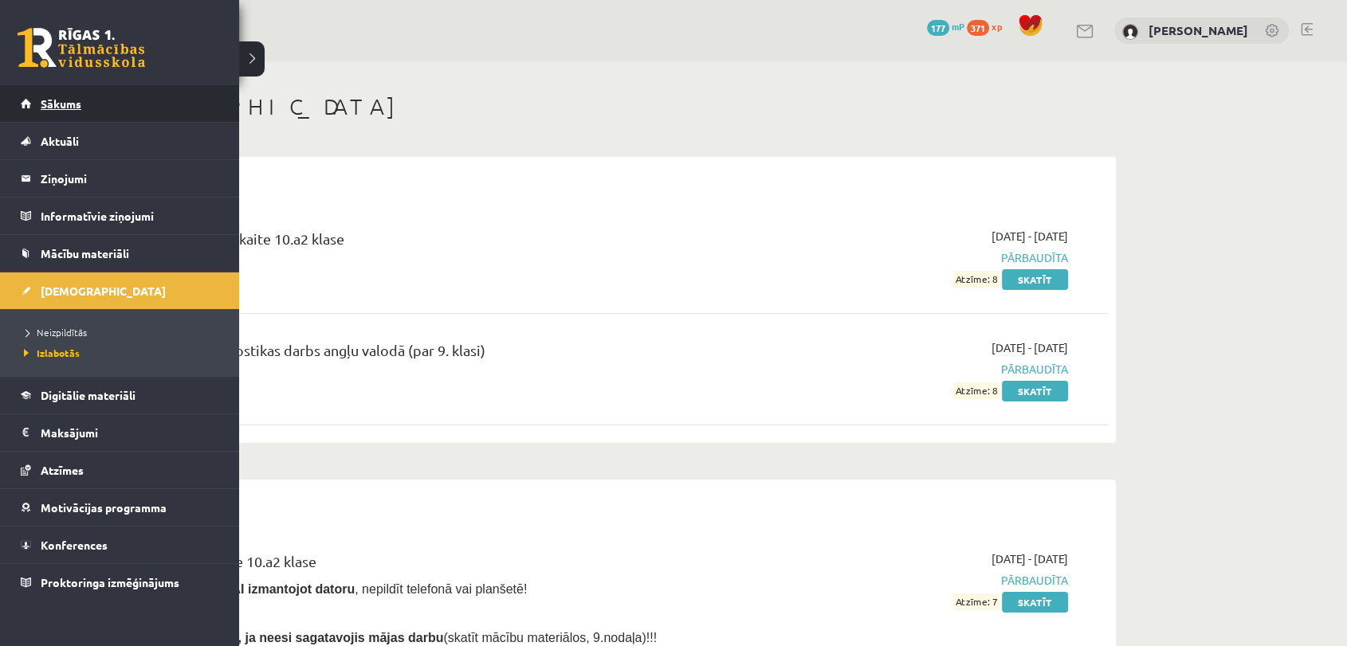
click at [69, 95] on link "Sākums" at bounding box center [120, 103] width 198 height 37
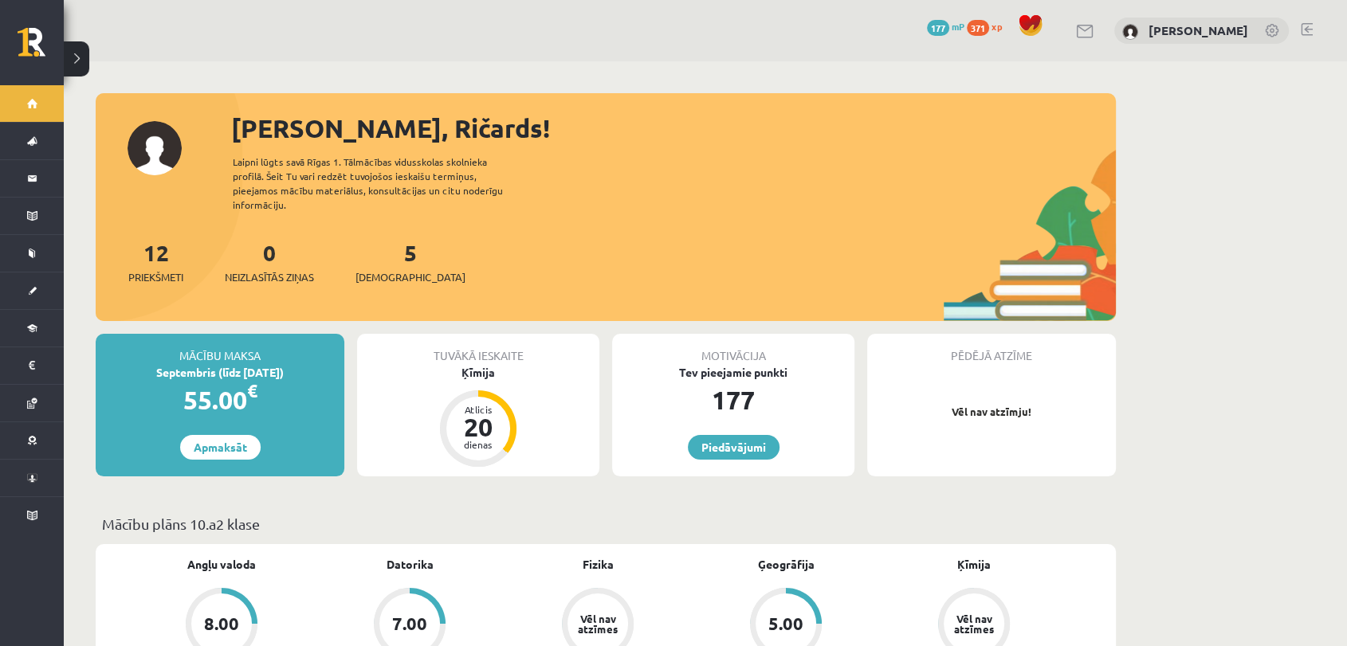
scroll to position [177, 0]
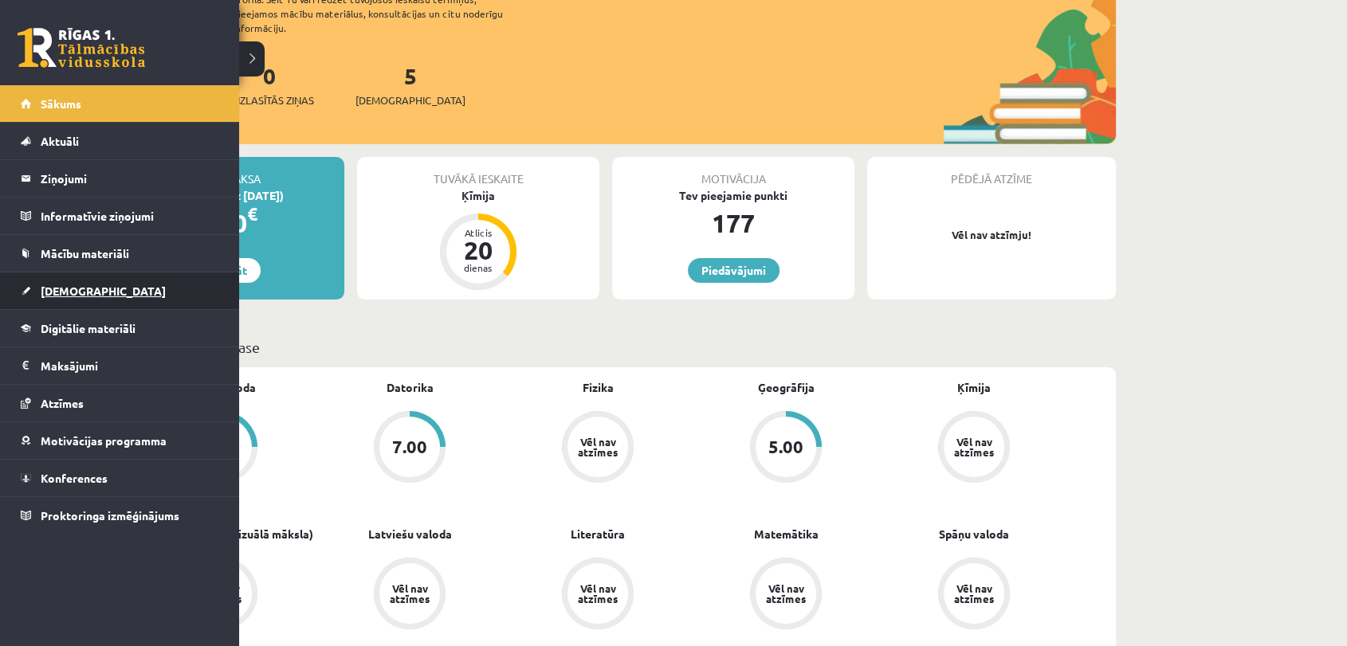
click at [84, 296] on link "[DEMOGRAPHIC_DATA]" at bounding box center [120, 291] width 198 height 37
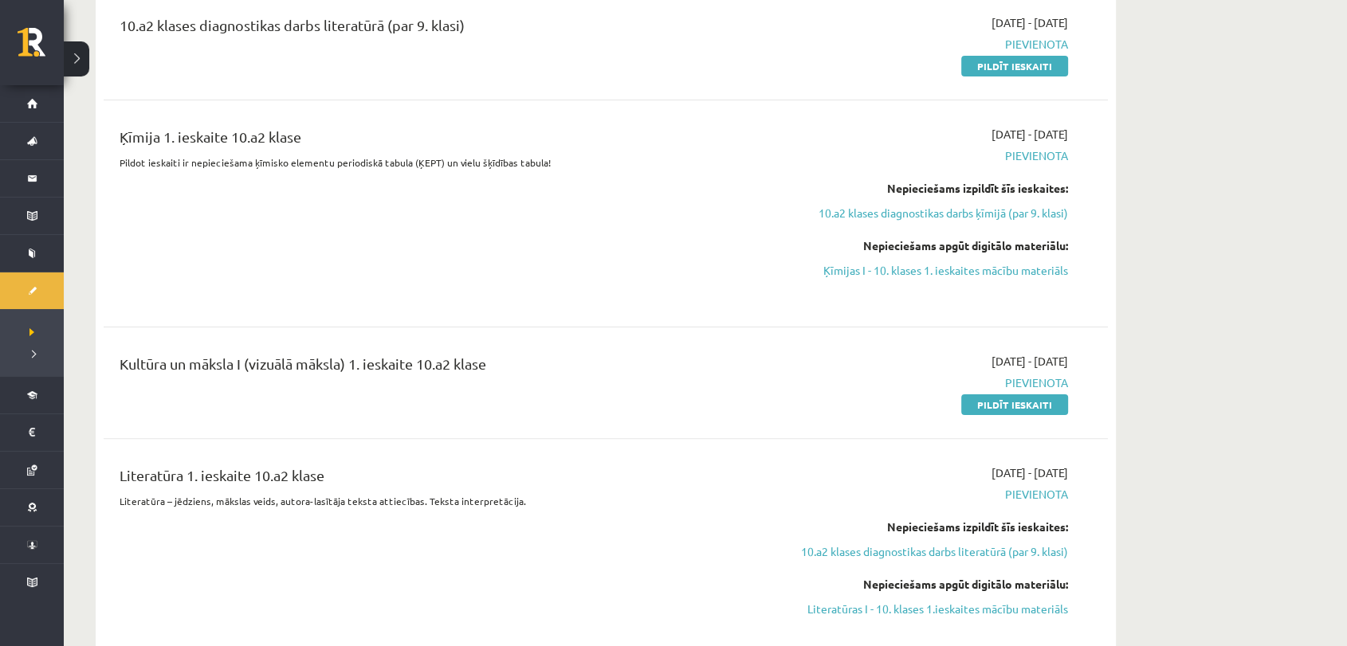
scroll to position [354, 0]
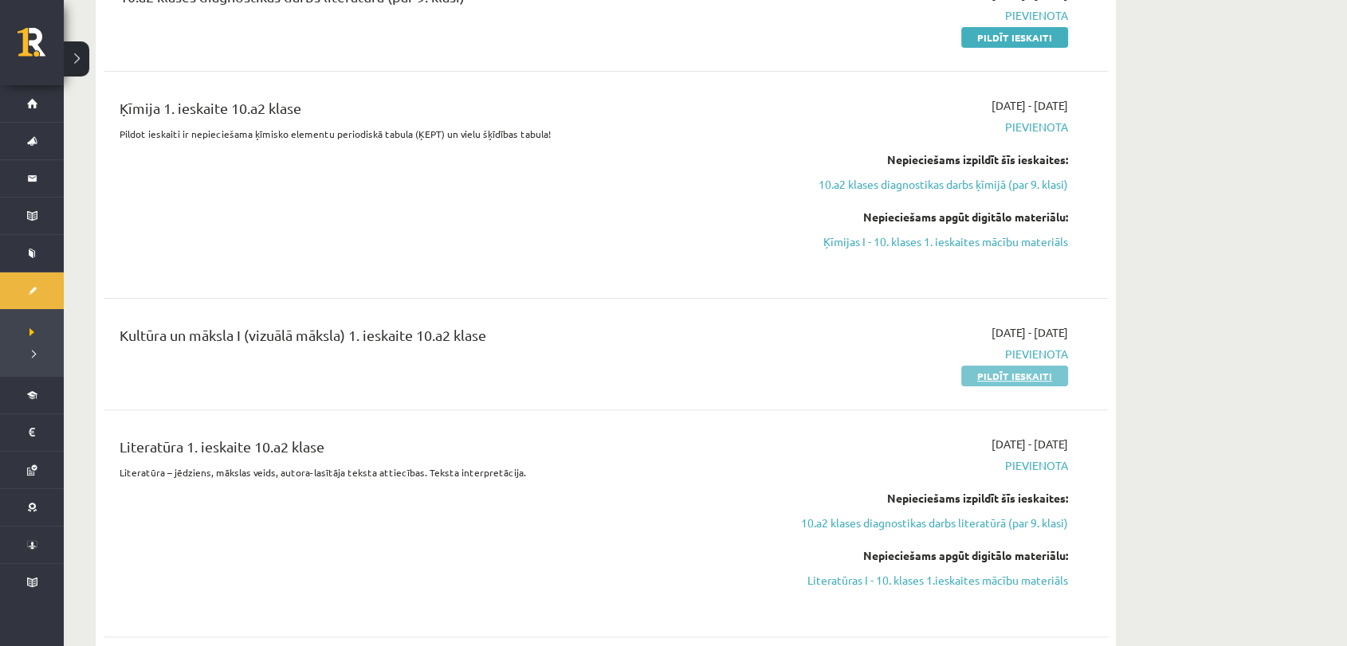
click at [1011, 367] on link "Pildīt ieskaiti" at bounding box center [1014, 376] width 107 height 21
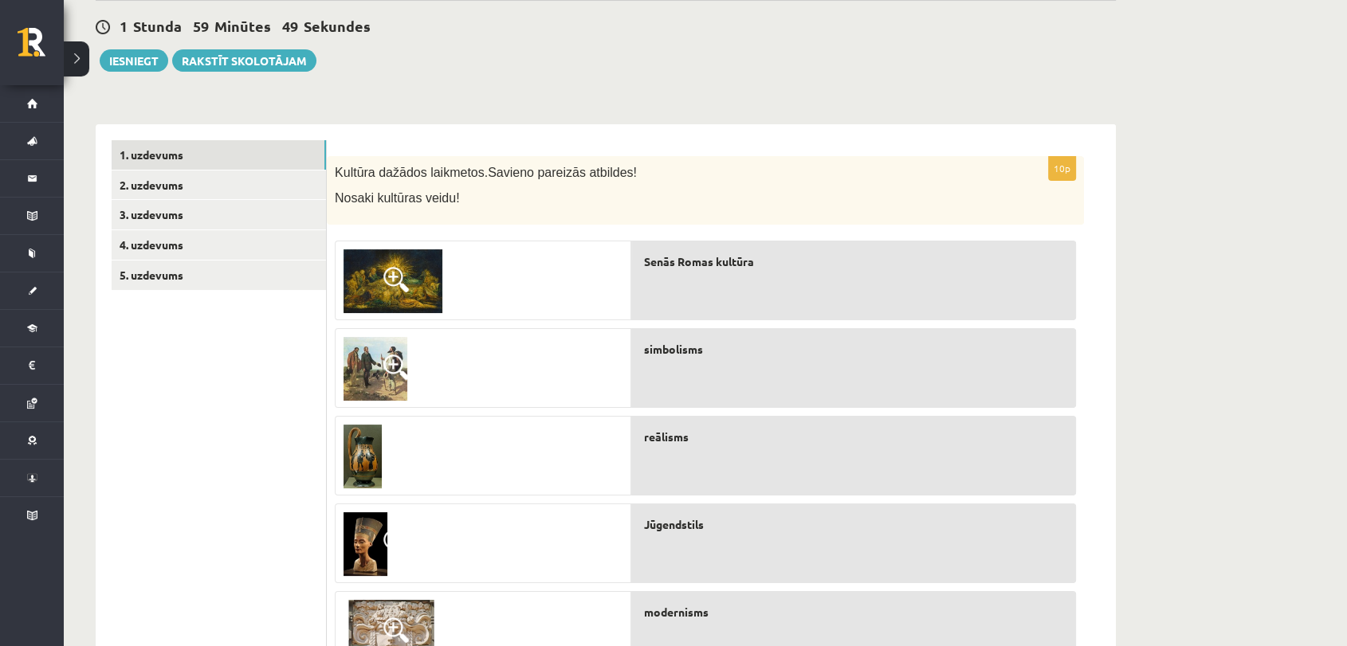
scroll to position [134, 0]
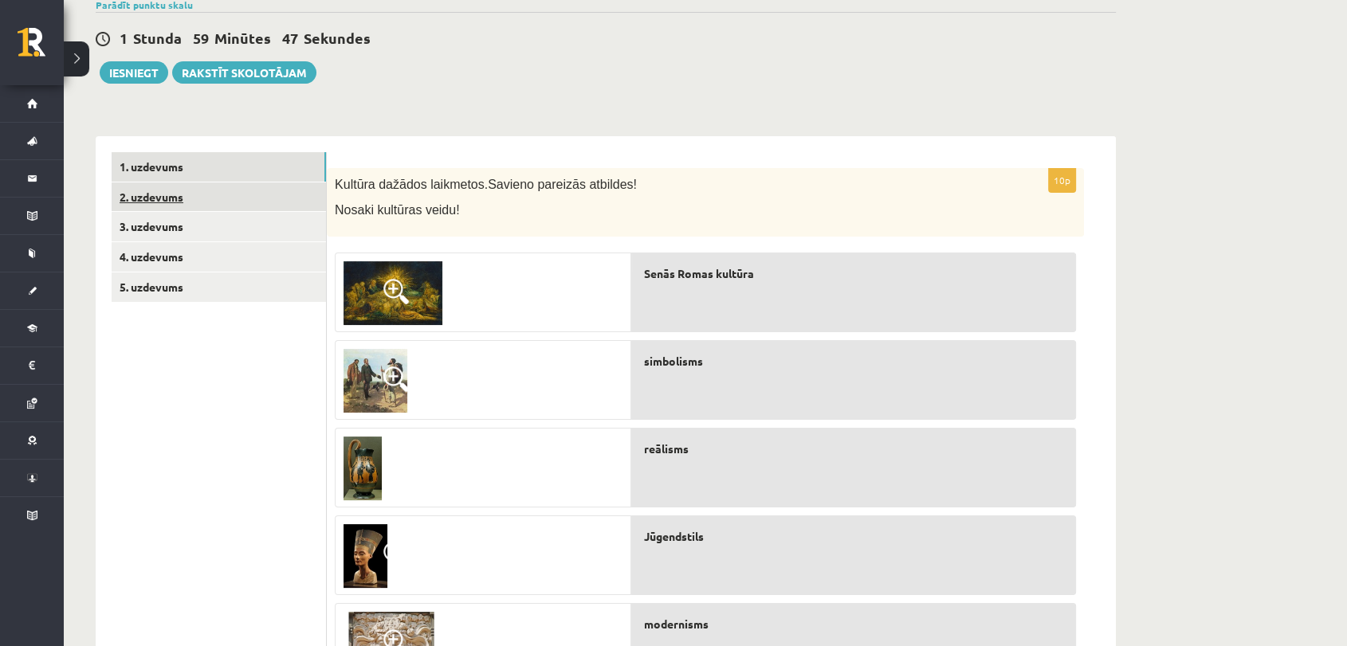
click at [274, 197] on link "2. uzdevums" at bounding box center [219, 196] width 214 height 29
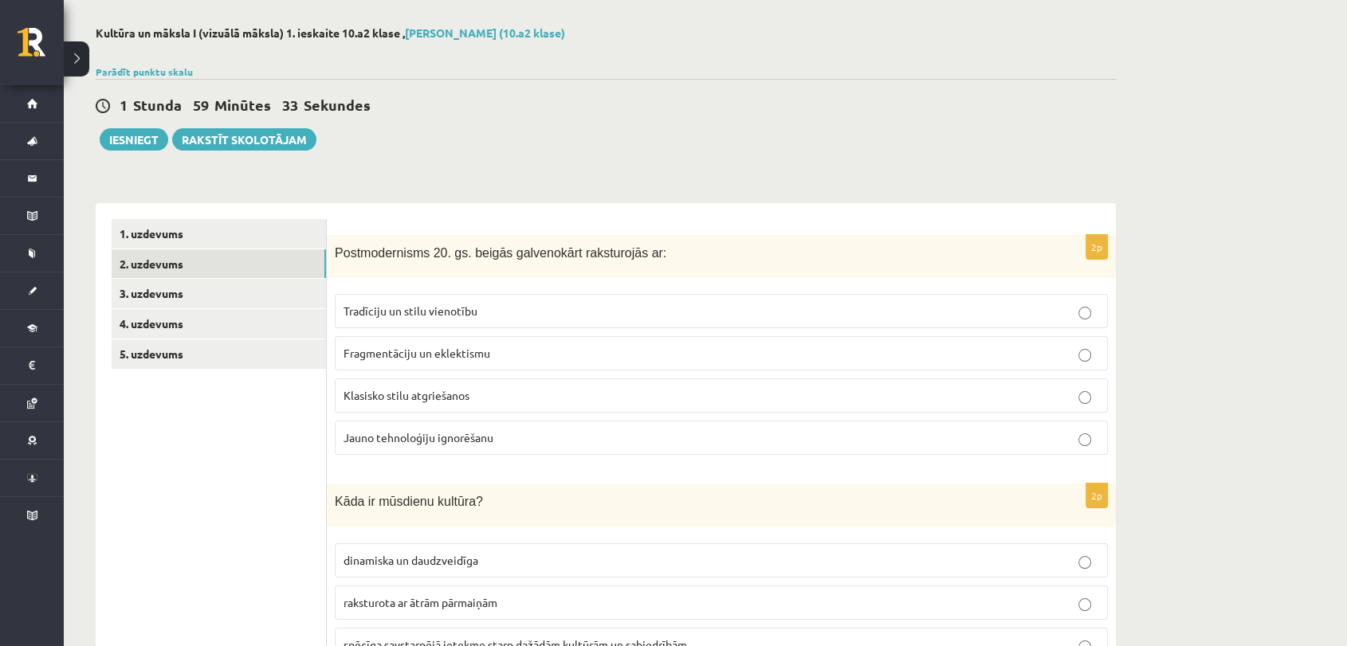
scroll to position [0, 0]
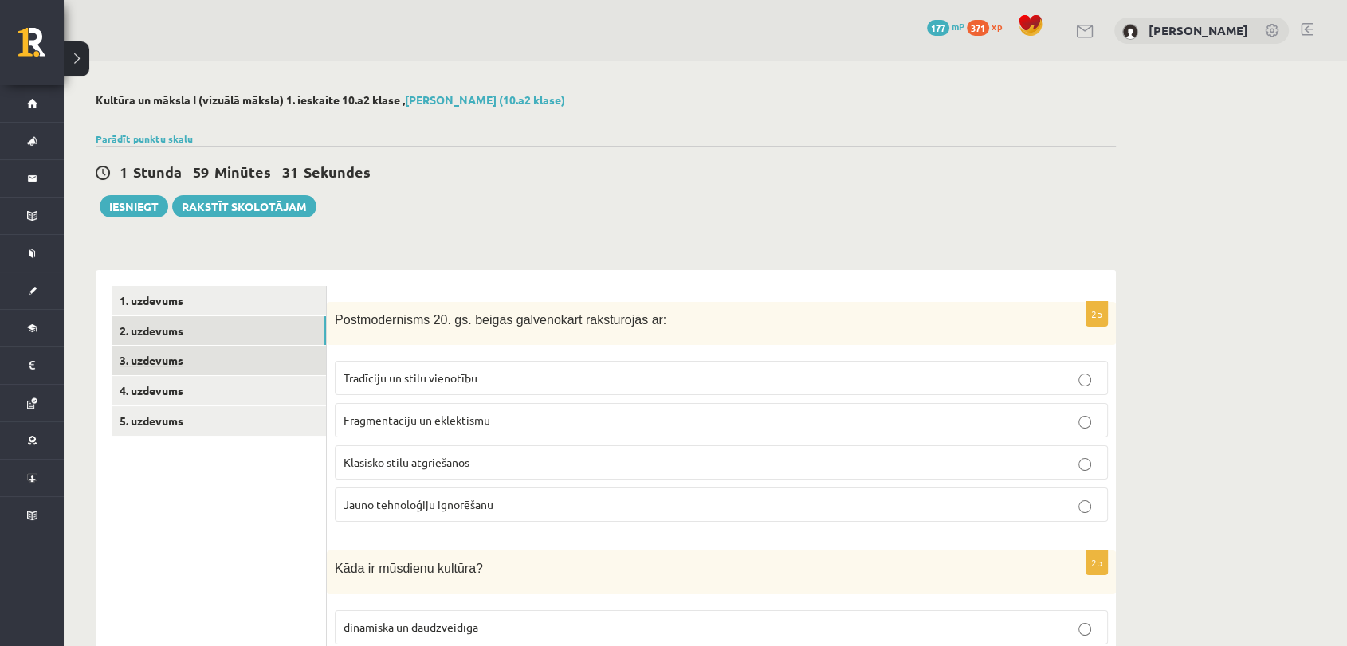
click at [165, 363] on link "3. uzdevums" at bounding box center [219, 360] width 214 height 29
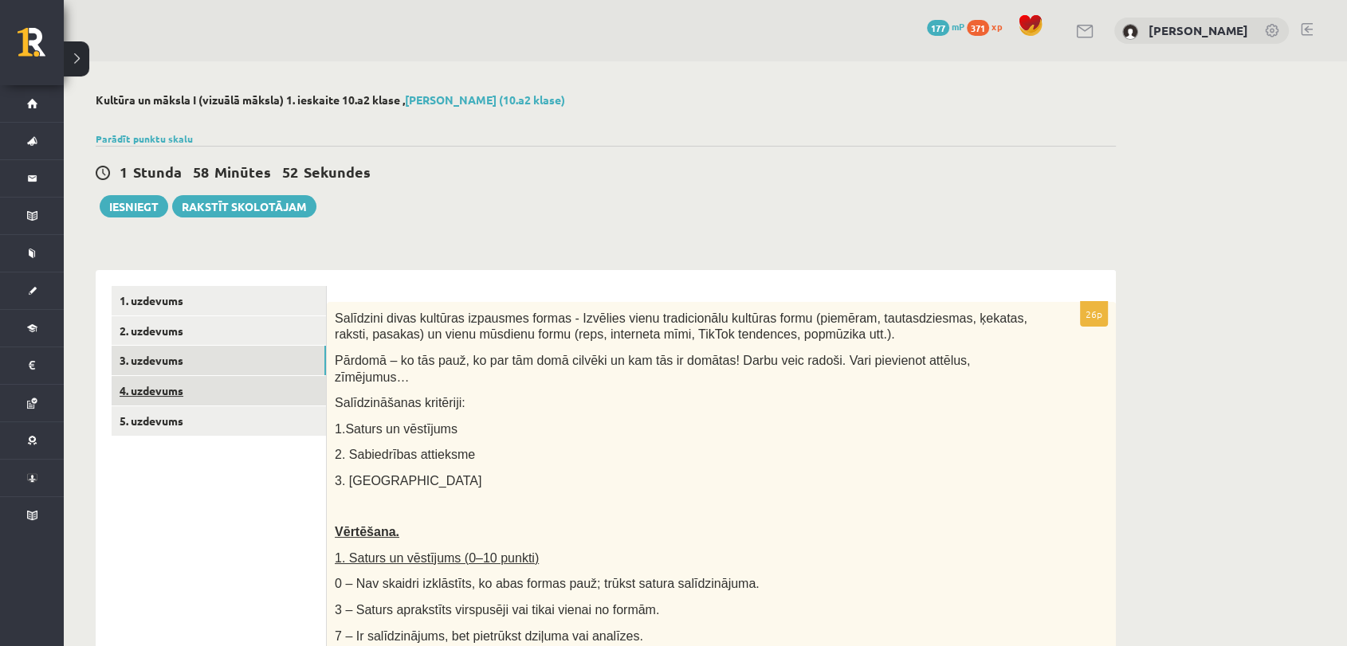
click at [219, 391] on link "4. uzdevums" at bounding box center [219, 390] width 214 height 29
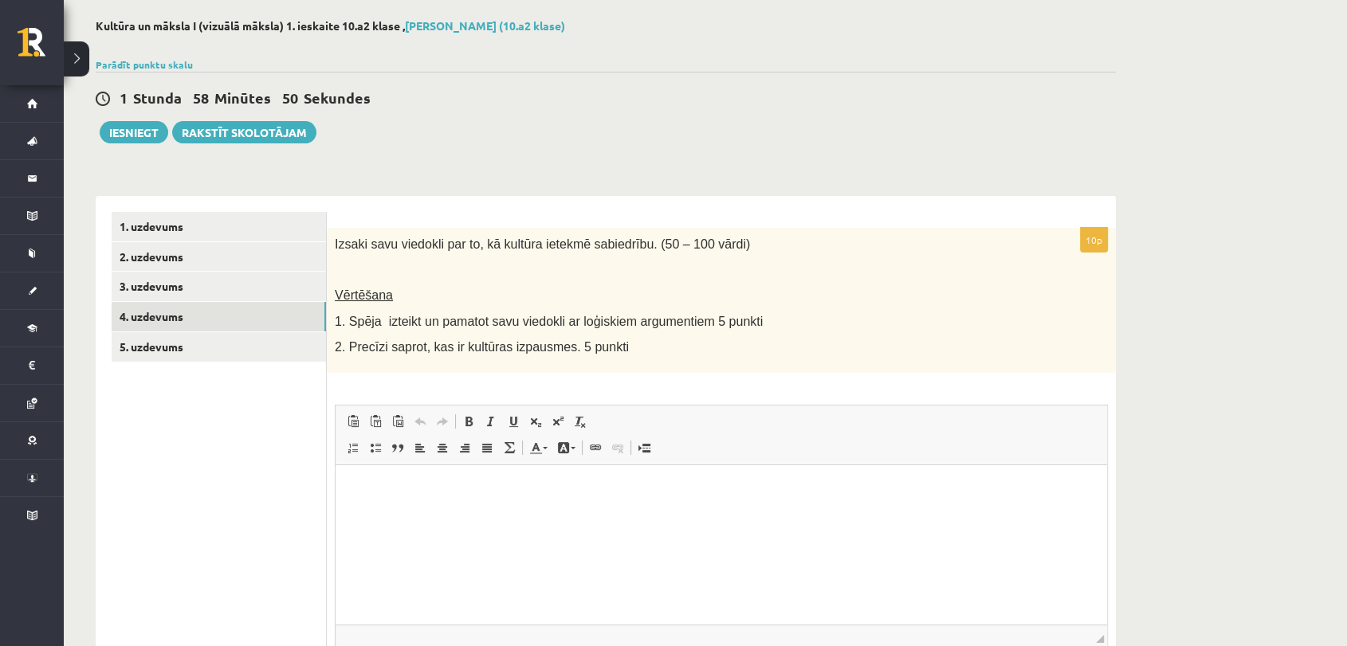
scroll to position [177, 0]
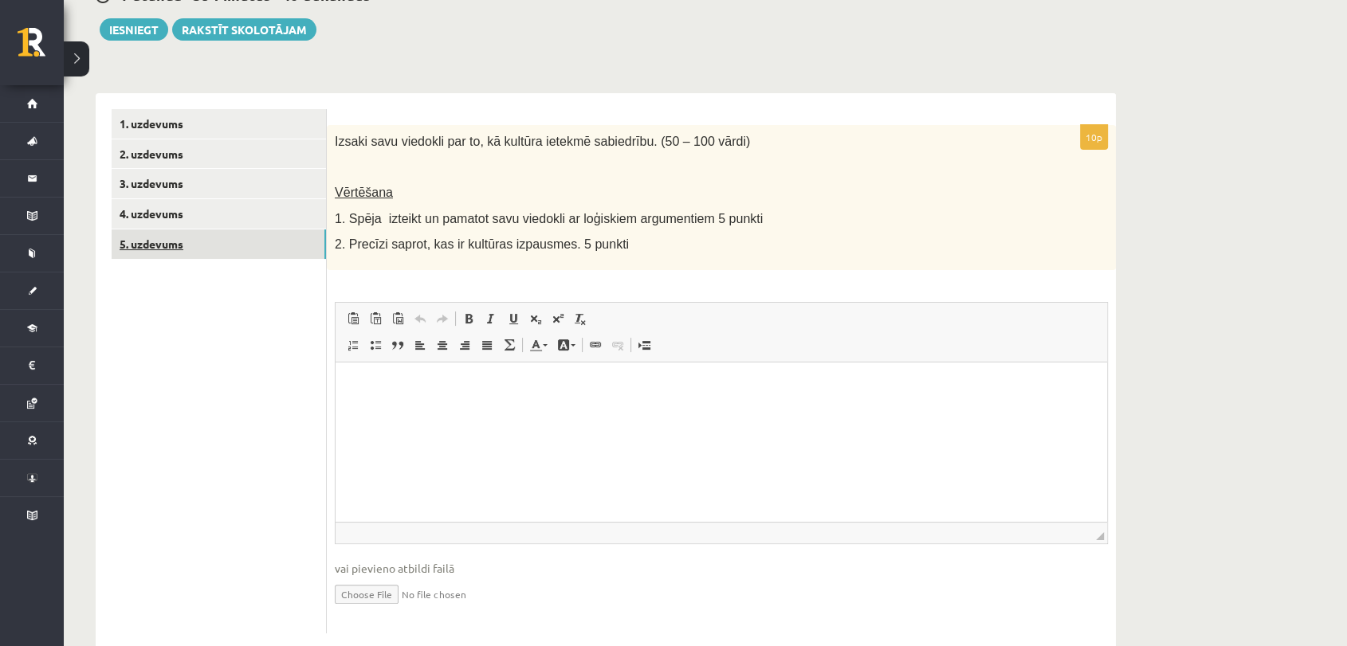
click at [159, 241] on link "5. uzdevums" at bounding box center [219, 243] width 214 height 29
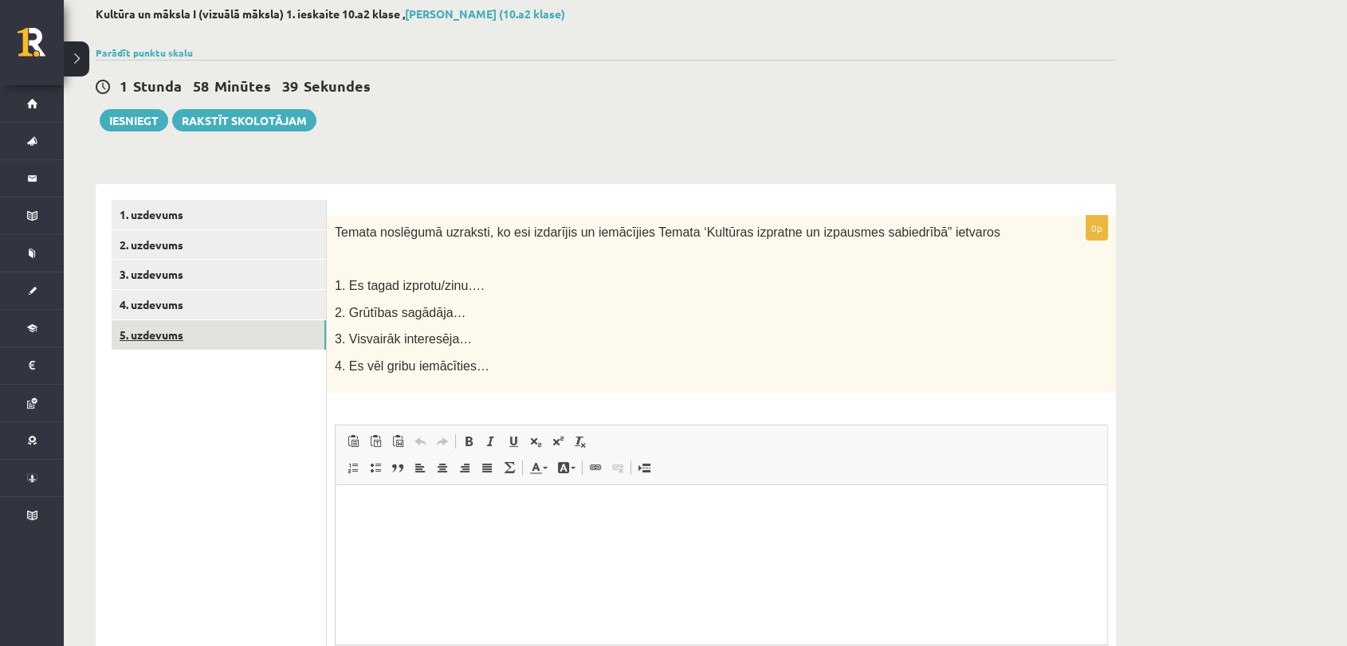
scroll to position [0, 0]
click at [211, 204] on link "1. uzdevums" at bounding box center [219, 214] width 214 height 29
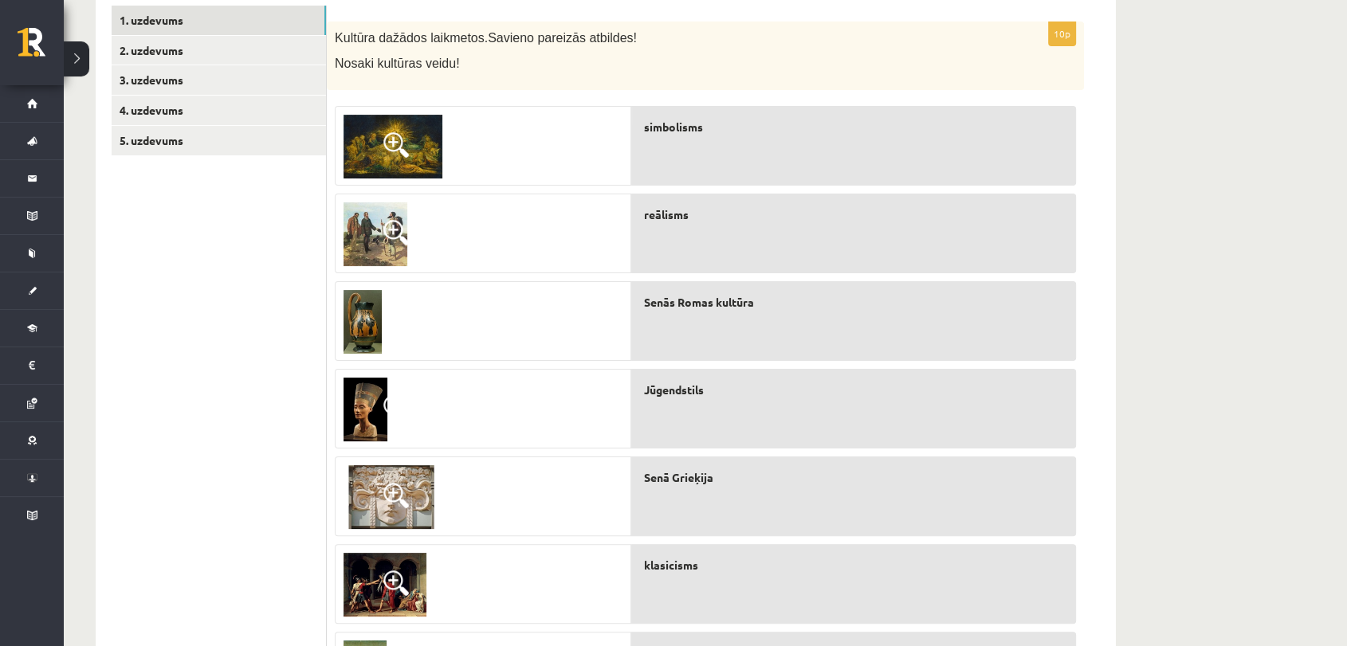
scroll to position [312, 0]
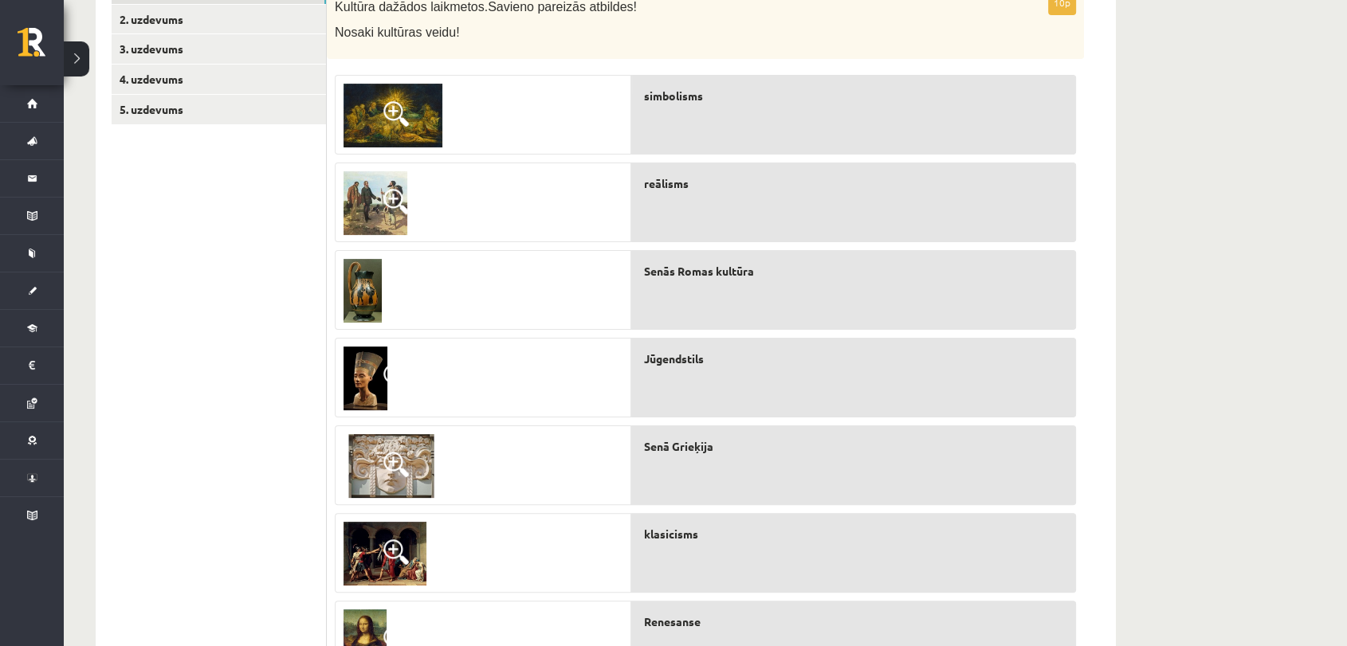
click at [390, 99] on img at bounding box center [392, 116] width 99 height 64
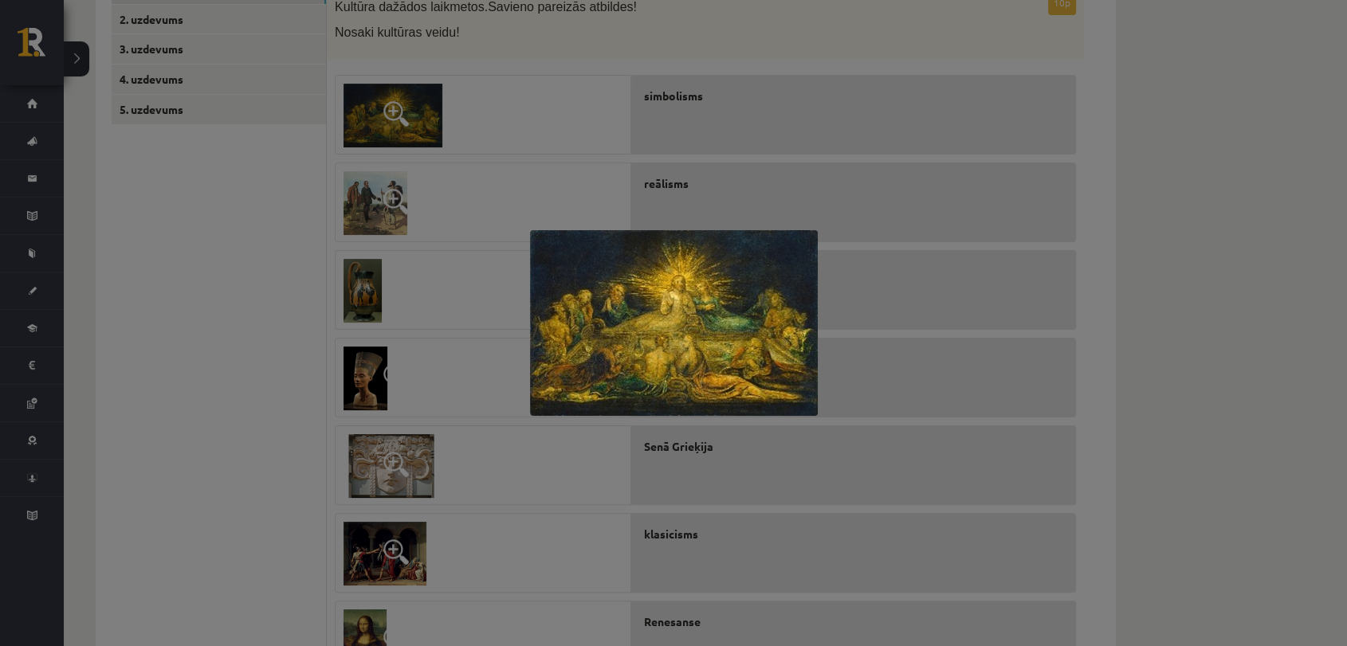
click at [618, 210] on div at bounding box center [673, 323] width 1347 height 646
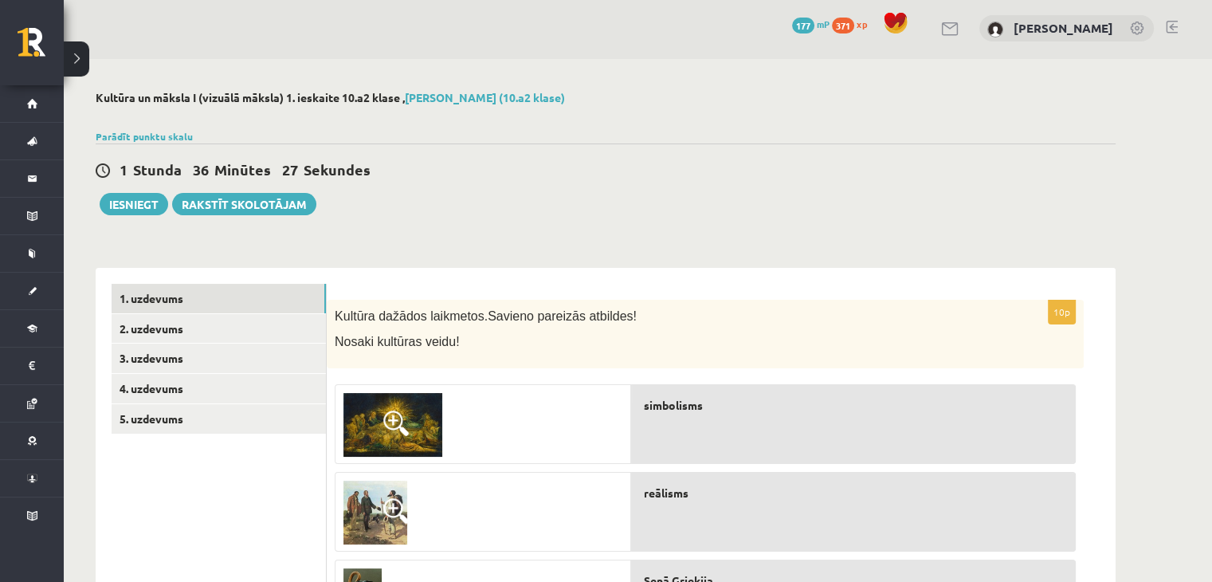
scroll to position [0, 0]
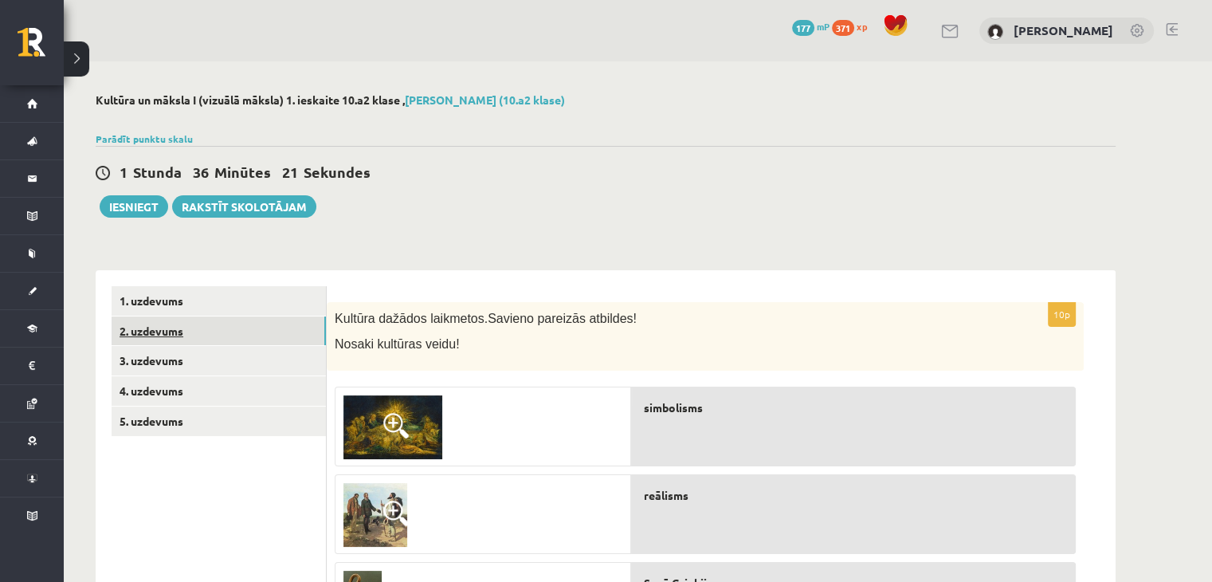
click at [172, 324] on link "2. uzdevums" at bounding box center [219, 330] width 214 height 29
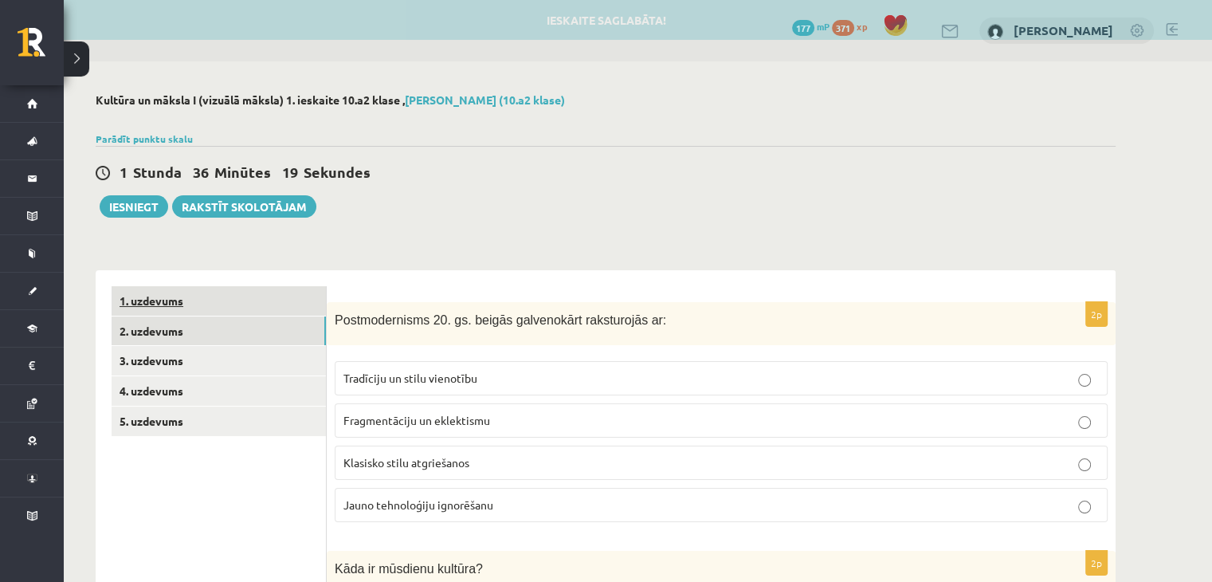
click at [172, 302] on link "1. uzdevums" at bounding box center [219, 300] width 214 height 29
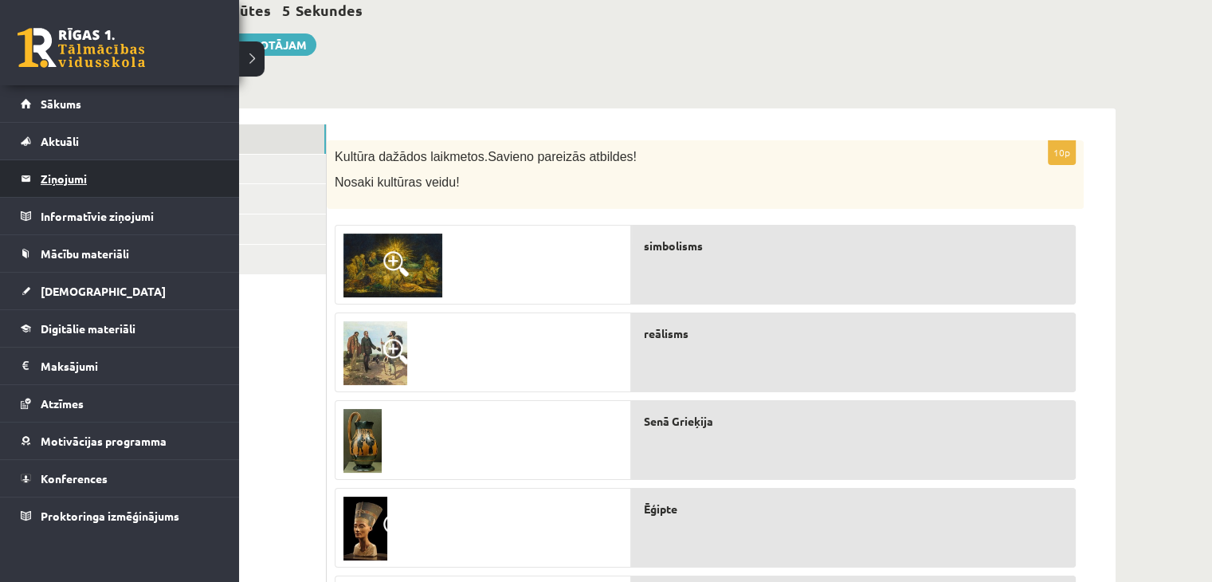
scroll to position [92, 0]
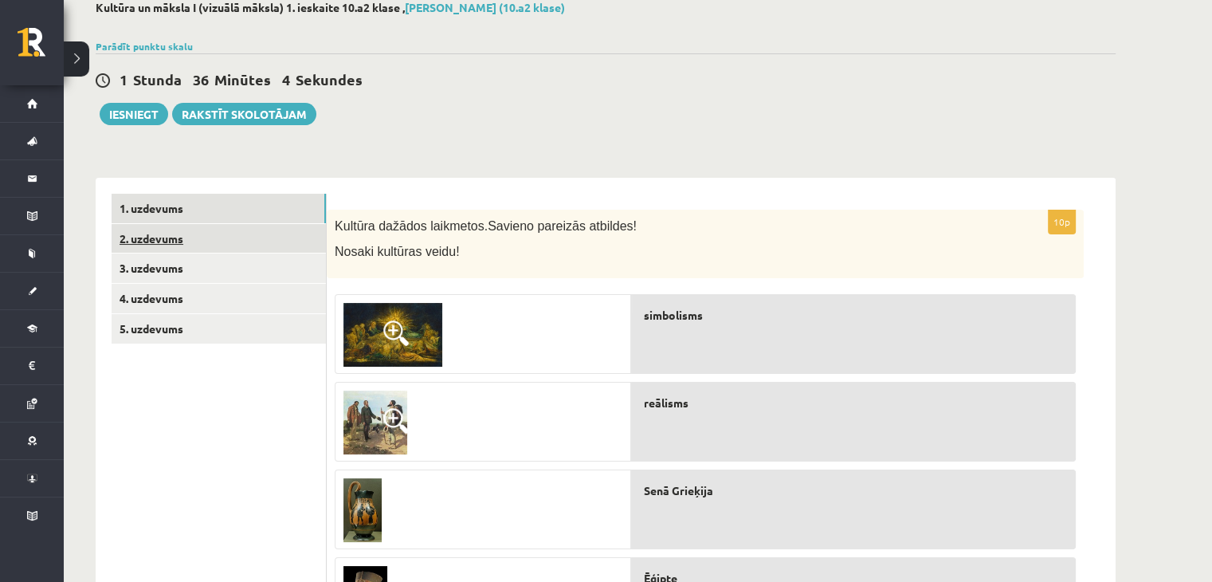
click at [139, 227] on link "2. uzdevums" at bounding box center [219, 238] width 214 height 29
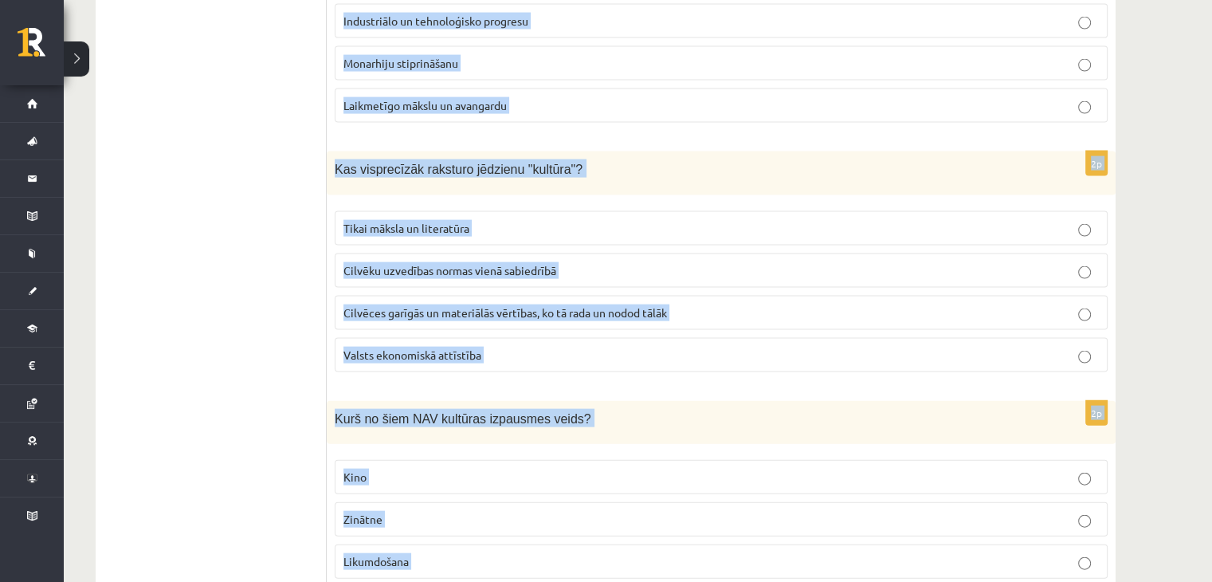
scroll to position [3484, 0]
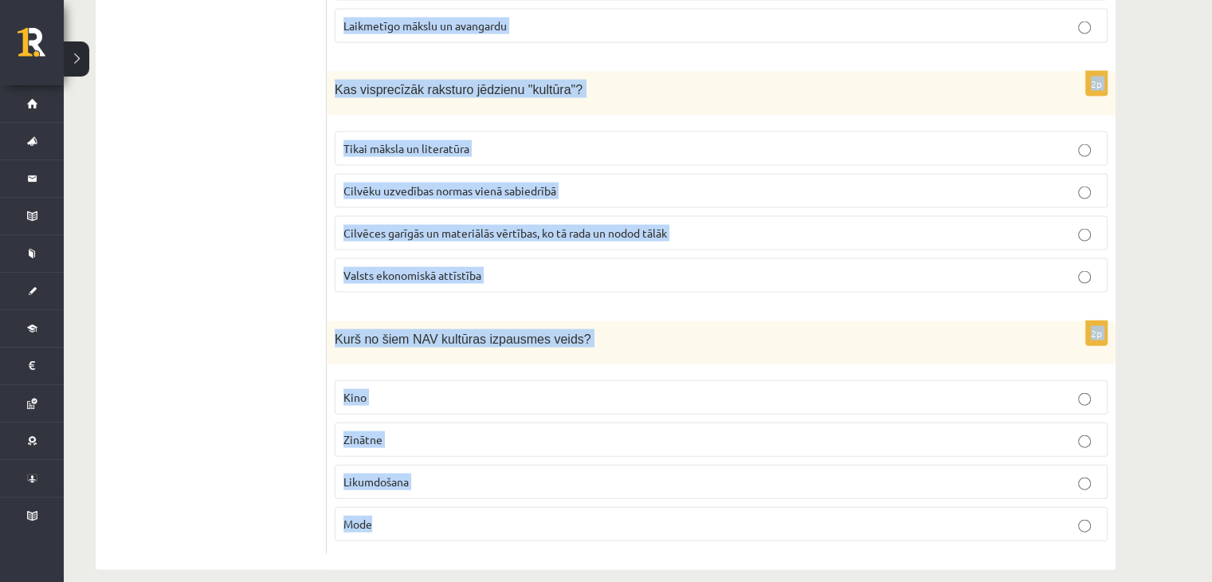
drag, startPoint x: 335, startPoint y: 68, endPoint x: 505, endPoint y: 506, distance: 470.3
copy form "Postmodernisms 20. gs. beigās galvenokārt raksturojās ar: Tradīciju un stilu vi…"
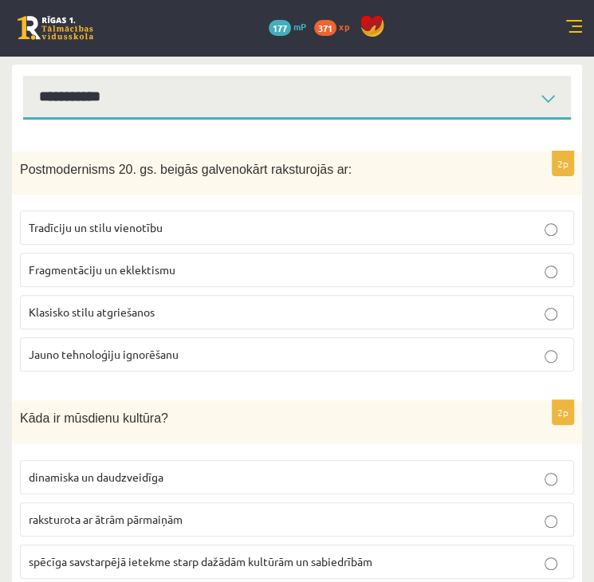
scroll to position [57, 0]
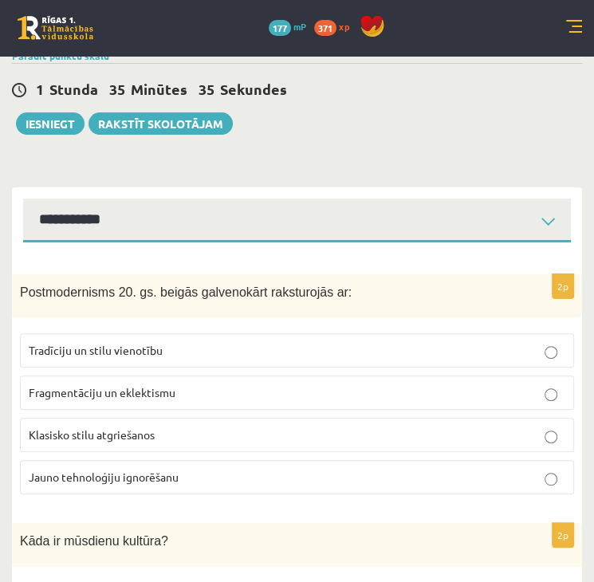
click at [237, 386] on p "Fragmentāciju un eklektismu" at bounding box center [297, 392] width 536 height 17
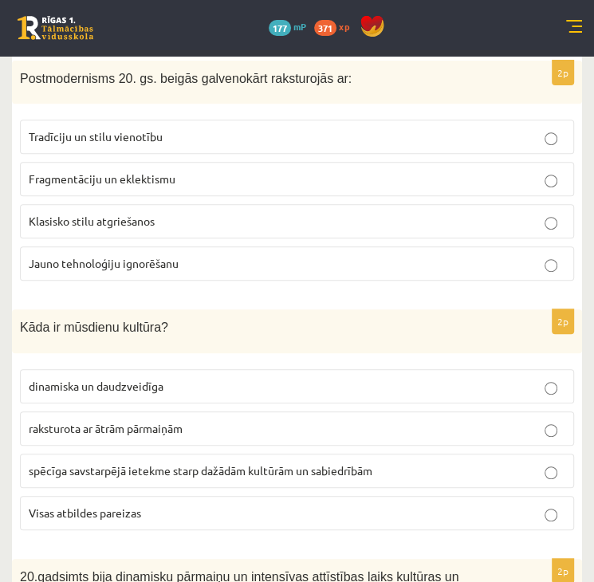
scroll to position [296, 0]
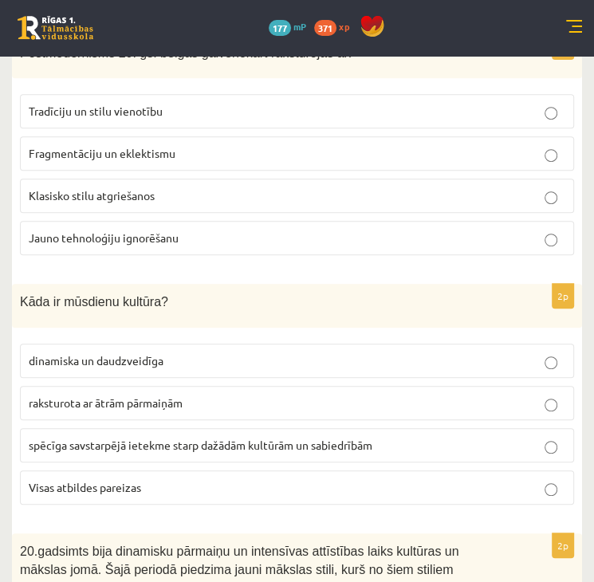
click at [143, 473] on label "Visas atbildes pareizas" at bounding box center [297, 487] width 554 height 34
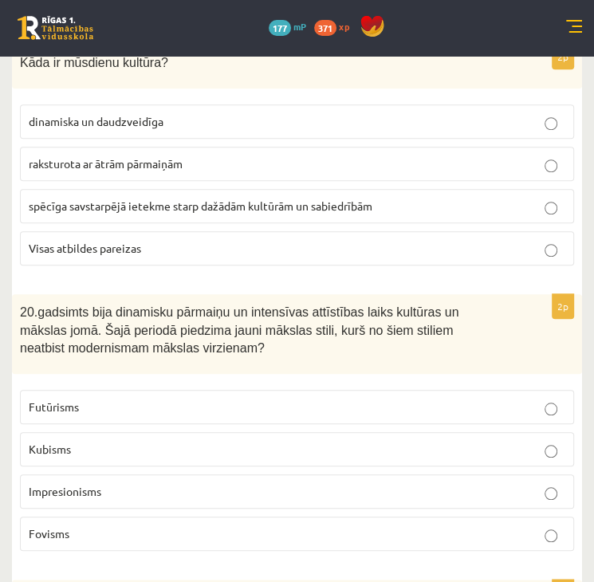
scroll to position [695, 0]
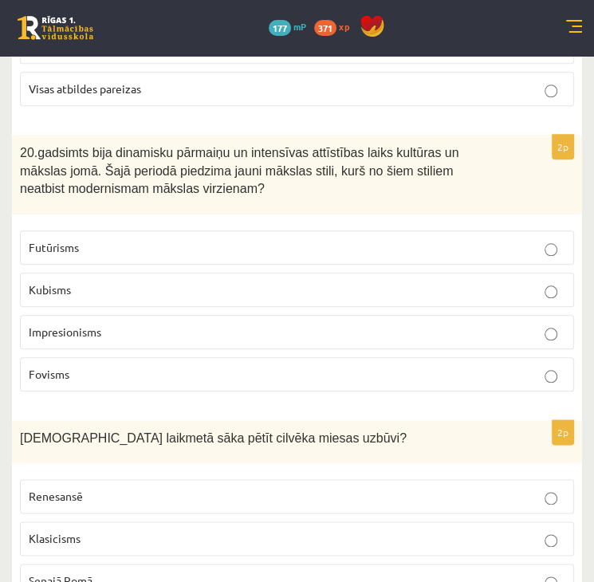
click at [172, 329] on p "Impresionisms" at bounding box center [297, 332] width 536 height 17
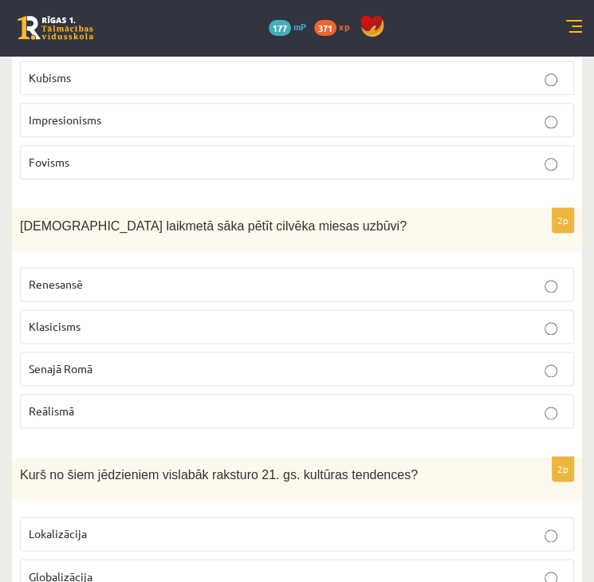
scroll to position [934, 0]
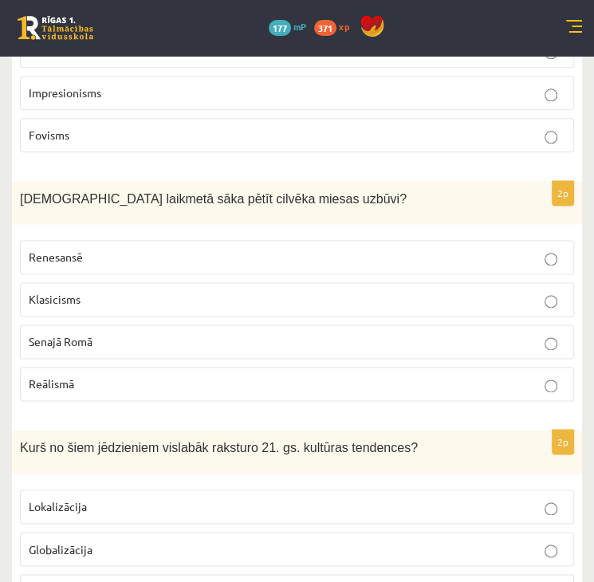
click at [201, 259] on p "Renesansē" at bounding box center [297, 257] width 536 height 17
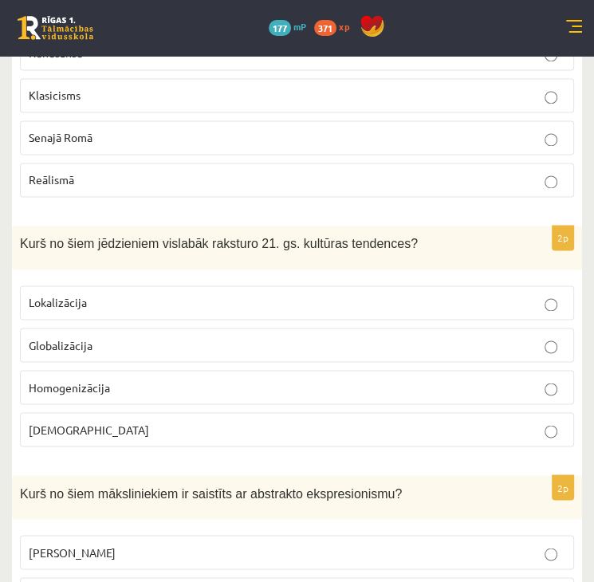
scroll to position [1173, 0]
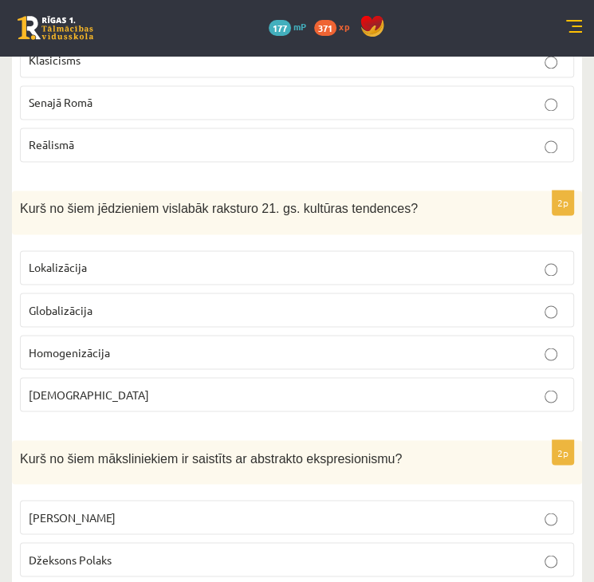
click at [337, 304] on p "Globalizācija" at bounding box center [297, 309] width 536 height 17
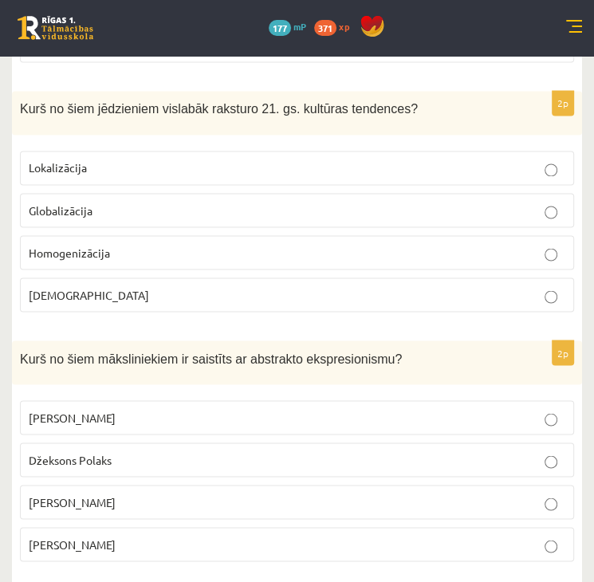
scroll to position [1332, 0]
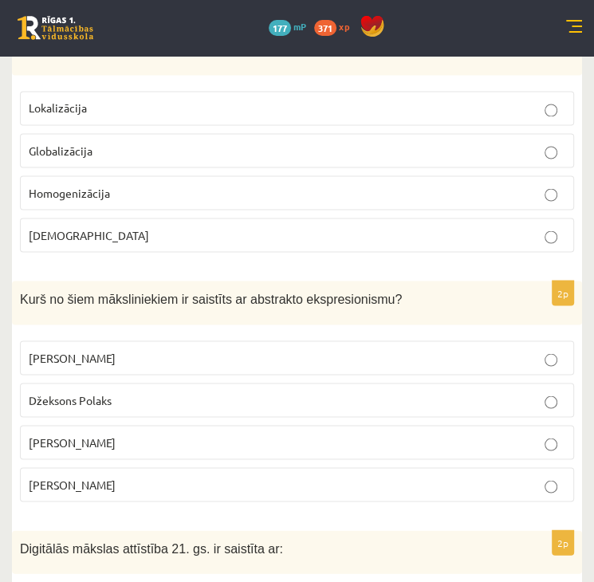
click at [206, 375] on fieldset "Pablo Pikaso Džeksons Polaks Salvadors Dali Endijs Vorhols" at bounding box center [297, 419] width 554 height 174
drag, startPoint x: 210, startPoint y: 382, endPoint x: 227, endPoint y: 385, distance: 16.9
click at [211, 391] on p "Džeksons Polaks" at bounding box center [297, 399] width 536 height 17
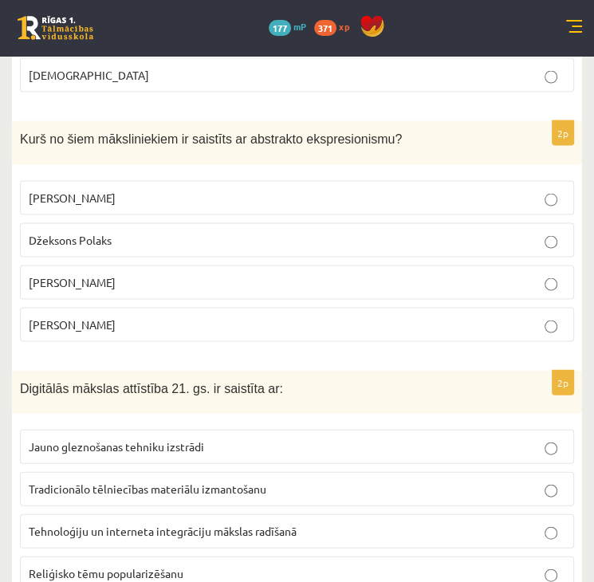
scroll to position [1651, 0]
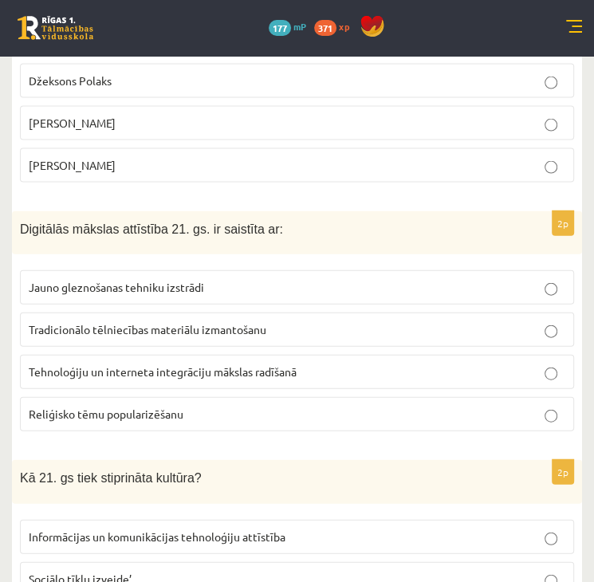
drag, startPoint x: 185, startPoint y: 352, endPoint x: 196, endPoint y: 349, distance: 11.6
click at [187, 355] on label "Tehnoloģiju un interneta integrāciju mākslas radīšanā" at bounding box center [297, 372] width 554 height 34
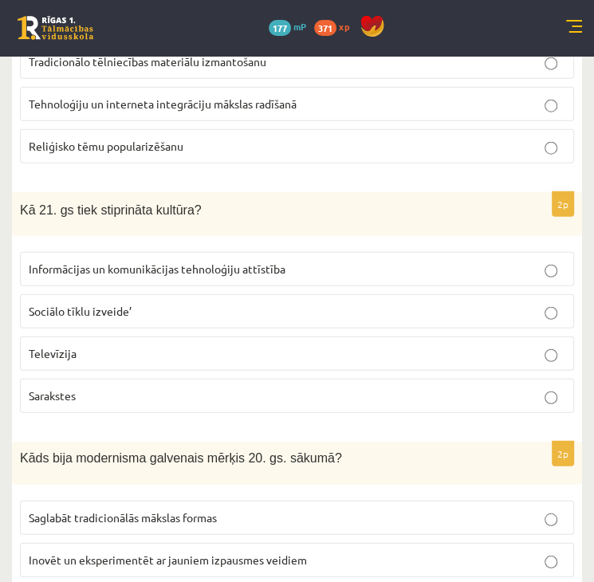
scroll to position [1970, 0]
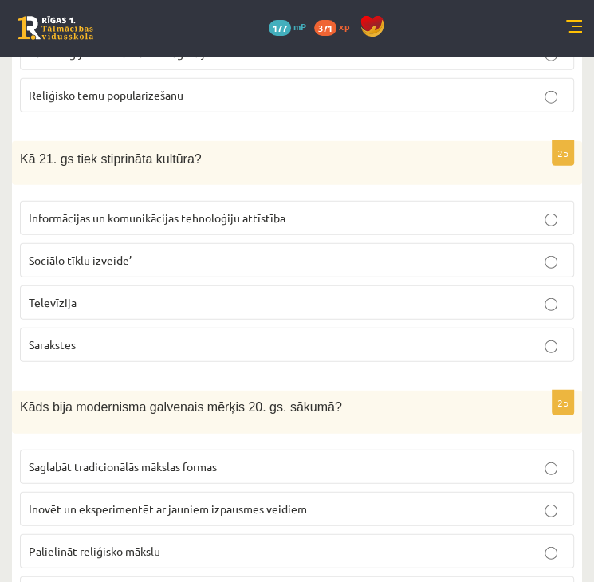
click at [202, 210] on span "Informācijas un komunikācijas tehnoloģiju attīstība" at bounding box center [157, 217] width 257 height 14
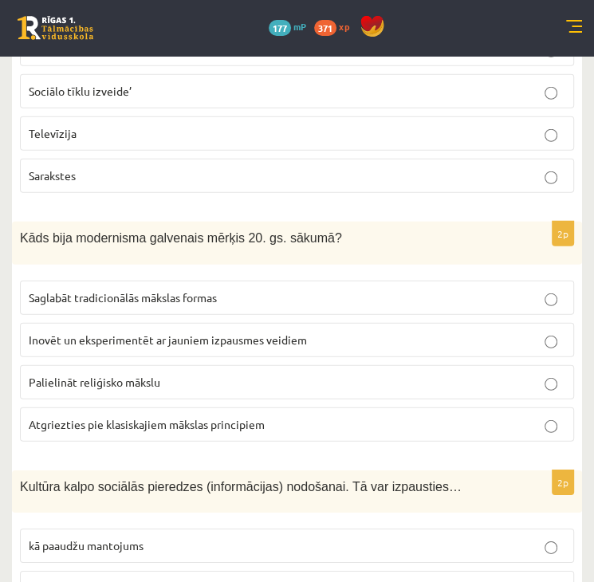
scroll to position [2209, 0]
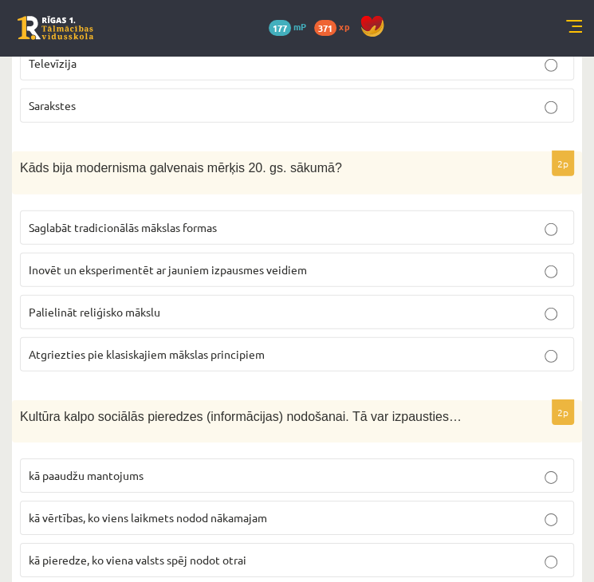
click at [193, 261] on p "Inovēt un eksperimentēt ar jauniem izpausmes veidiem" at bounding box center [297, 269] width 536 height 17
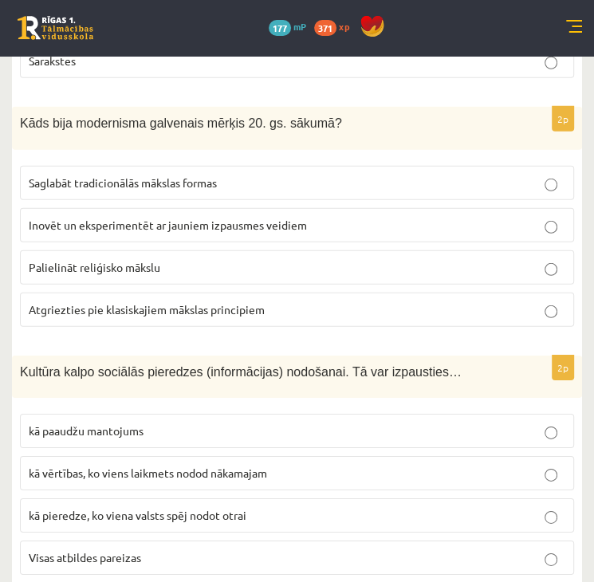
scroll to position [2289, 0]
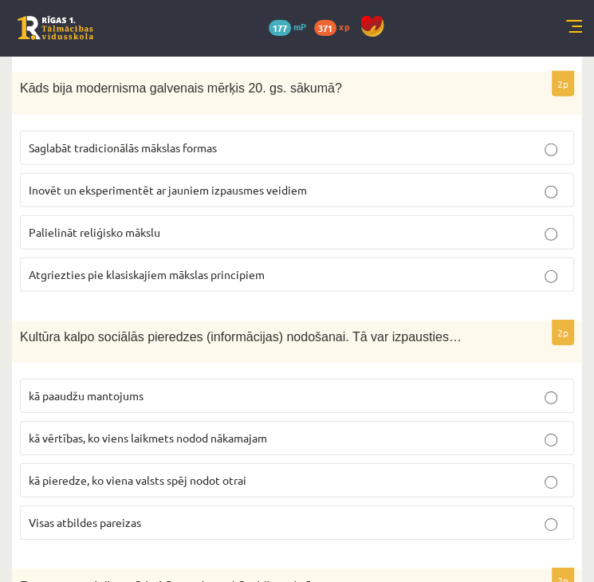
click at [533, 505] on label "Visas atbildes pareizas" at bounding box center [297, 522] width 554 height 34
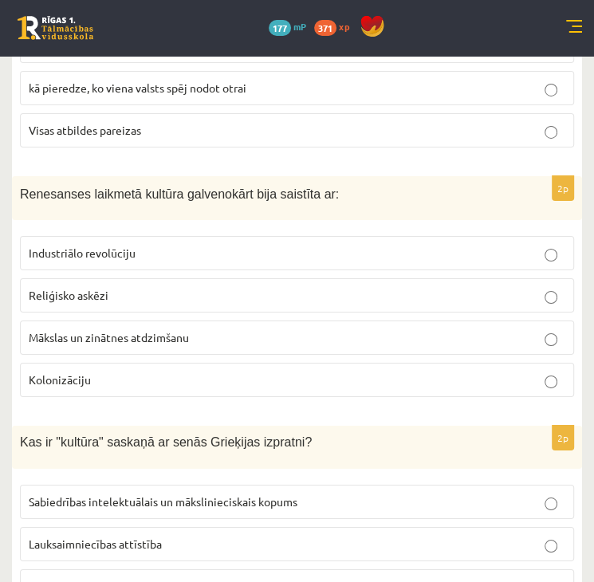
scroll to position [2687, 0]
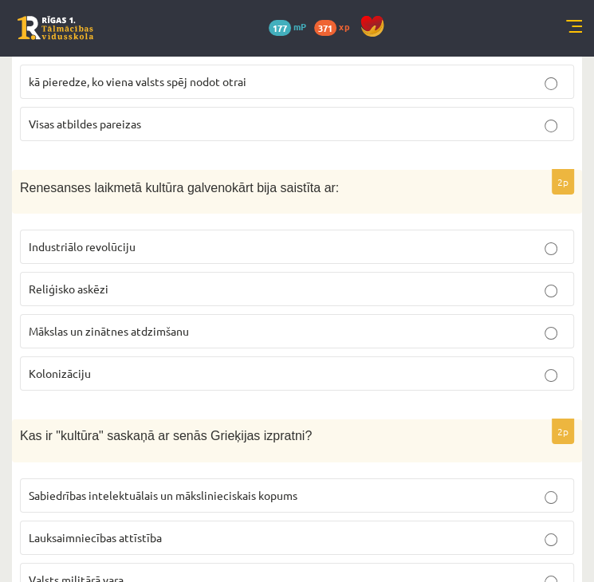
click at [402, 323] on p "Mākslas un zinātnes atdzimšanu" at bounding box center [297, 331] width 536 height 17
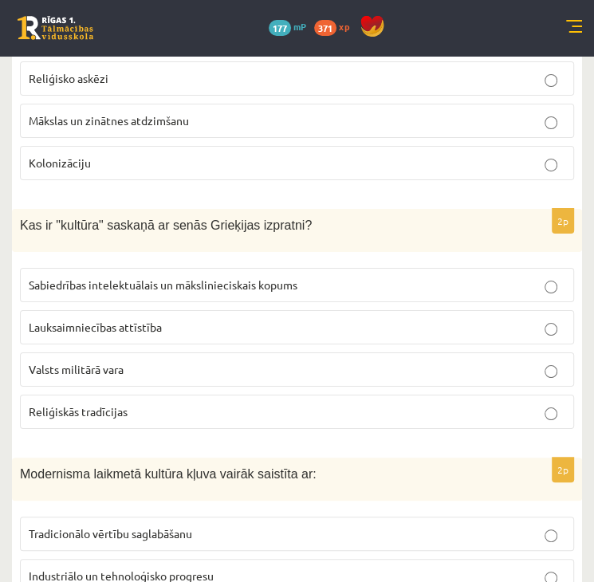
scroll to position [2926, 0]
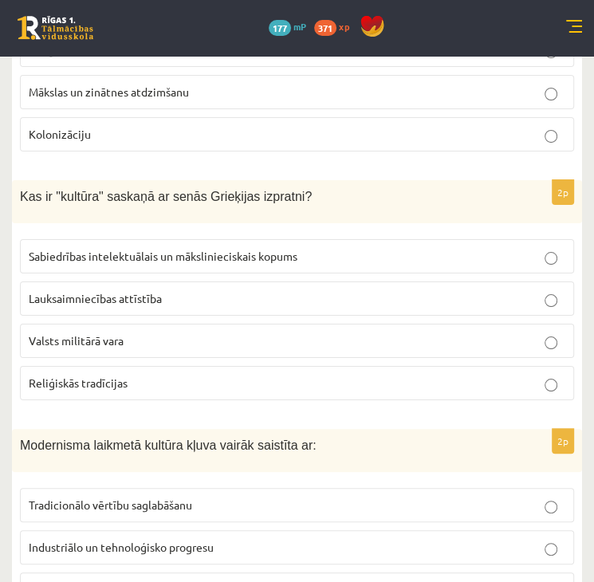
click at [188, 249] on span "Sabiedrības intelektuālais un mākslinieciskais kopums" at bounding box center [163, 256] width 269 height 14
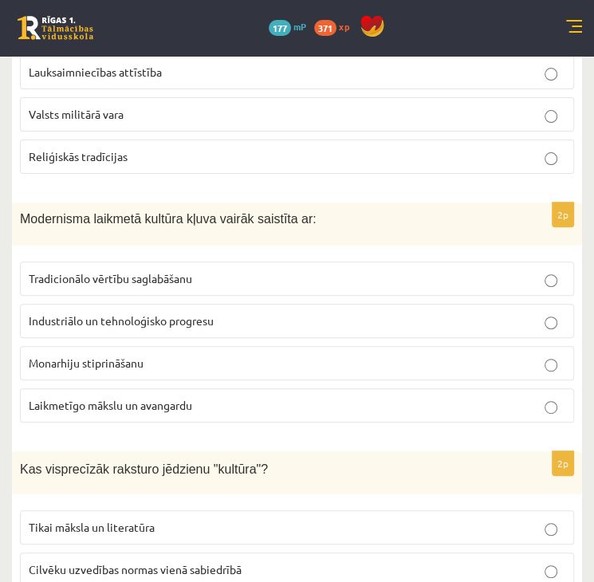
scroll to position [3245, 0]
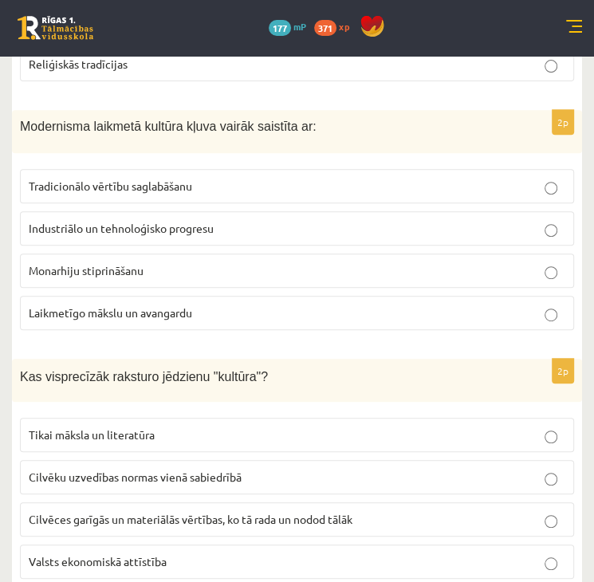
click at [187, 304] on p "Laikmetīgo mākslu un avangardu" at bounding box center [297, 312] width 536 height 17
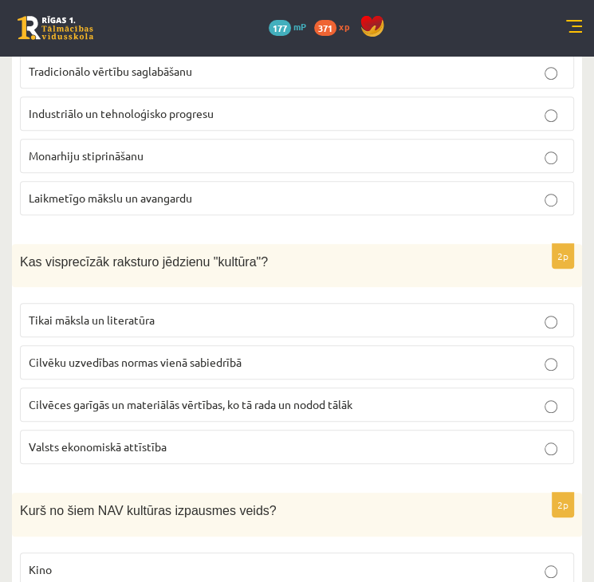
scroll to position [3484, 0]
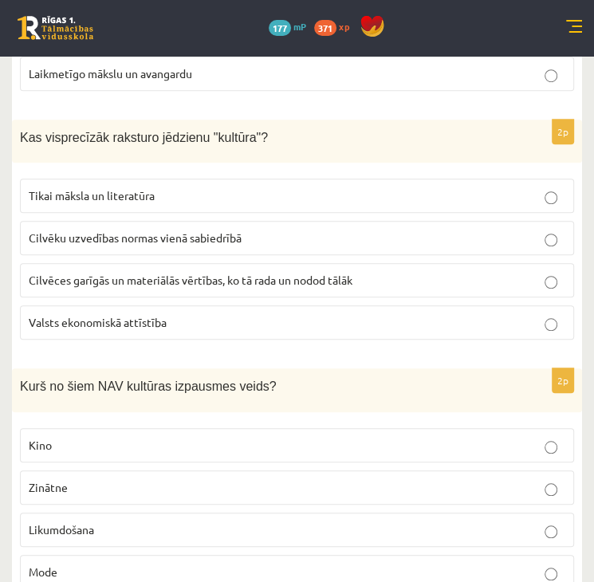
click at [184, 273] on span "Cilvēces garīgās un materiālās vērtības, ko tā rada un nodod tālāk" at bounding box center [191, 280] width 324 height 14
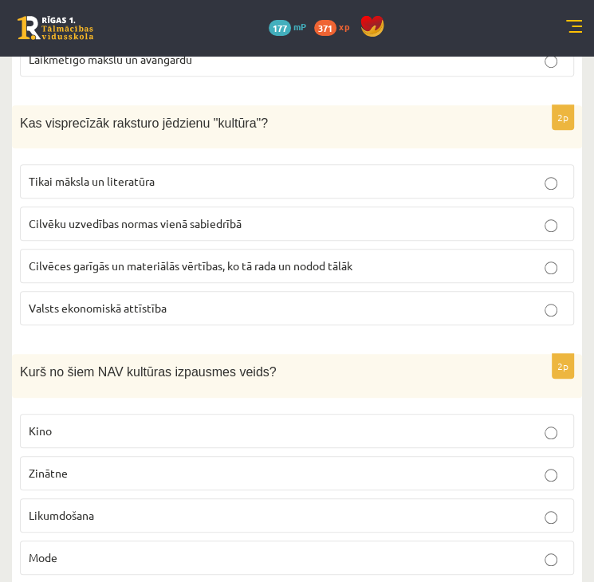
scroll to position [3511, 0]
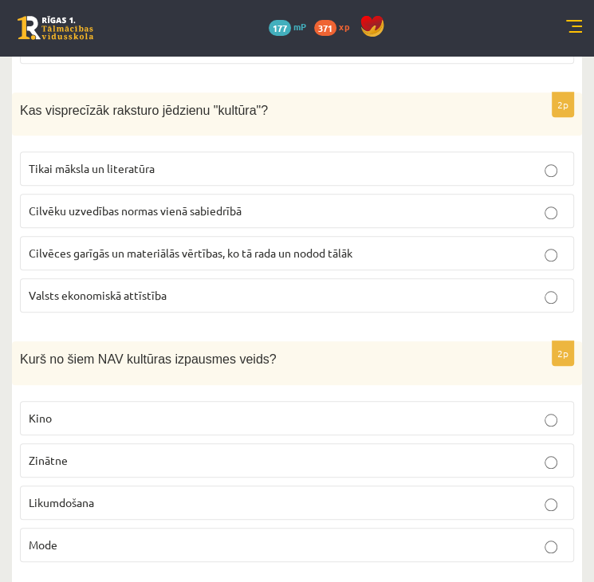
click at [201, 485] on label "Likumdošana" at bounding box center [297, 502] width 554 height 34
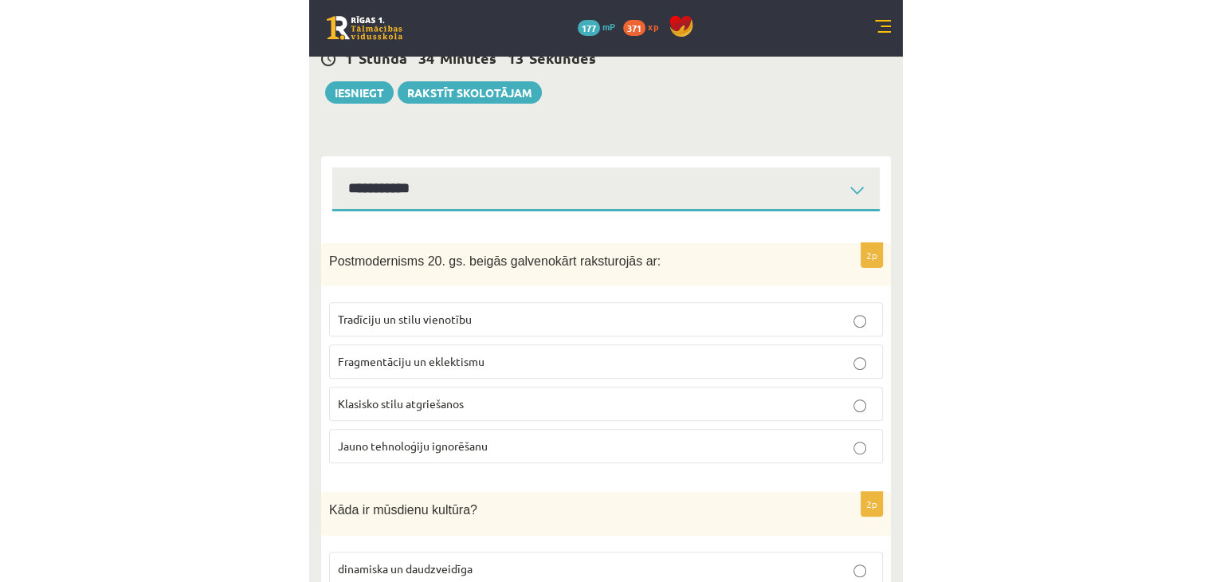
scroll to position [0, 0]
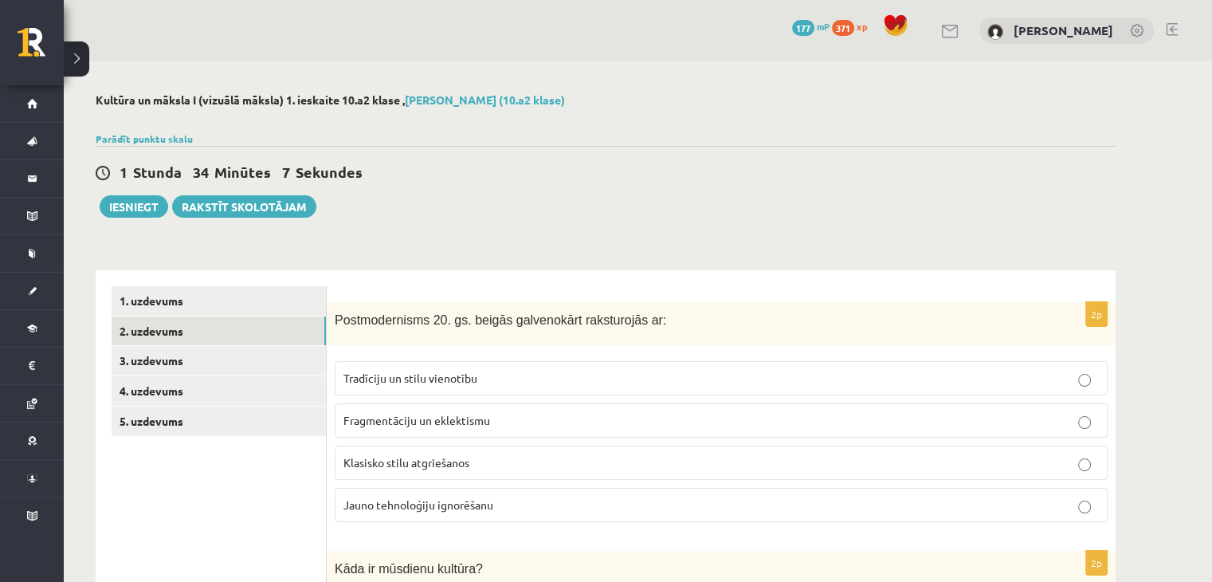
click at [1058, 377] on p "Tradīciju un stilu vienotību" at bounding box center [720, 378] width 755 height 17
click at [1050, 407] on label "Fragmentāciju un eklektismu" at bounding box center [721, 420] width 773 height 34
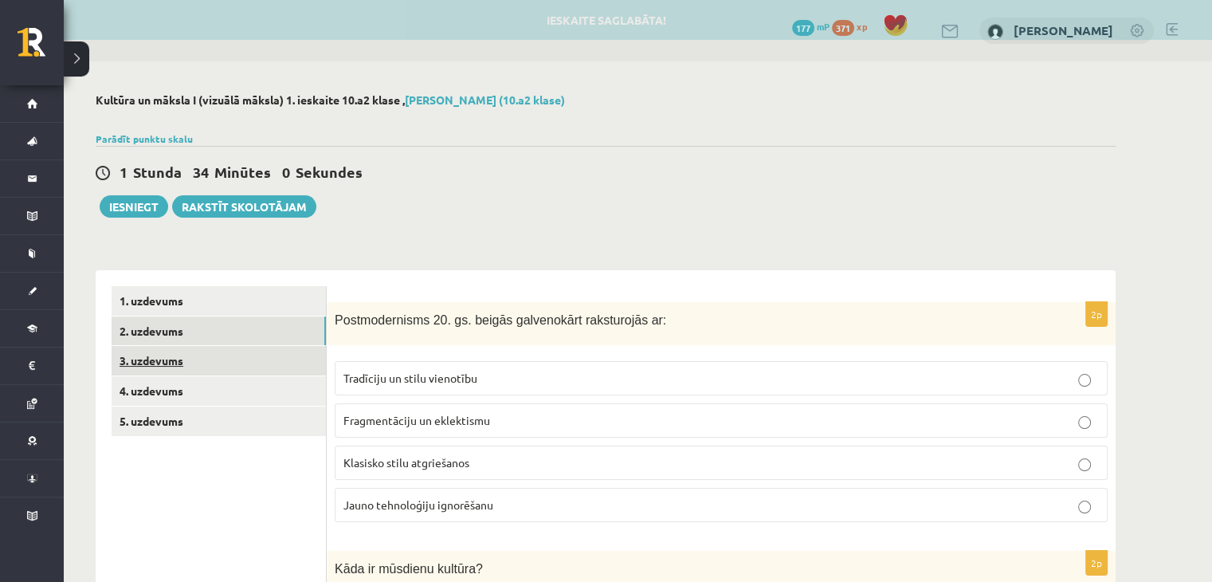
click at [179, 355] on link "3. uzdevums" at bounding box center [219, 360] width 214 height 29
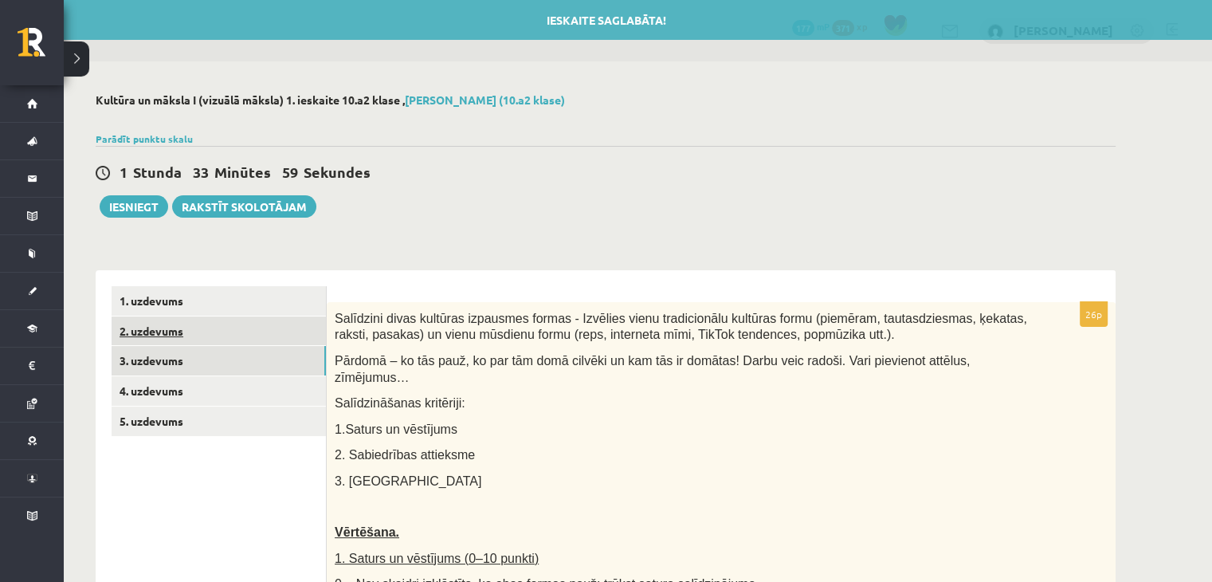
click at [158, 335] on link "2. uzdevums" at bounding box center [219, 330] width 214 height 29
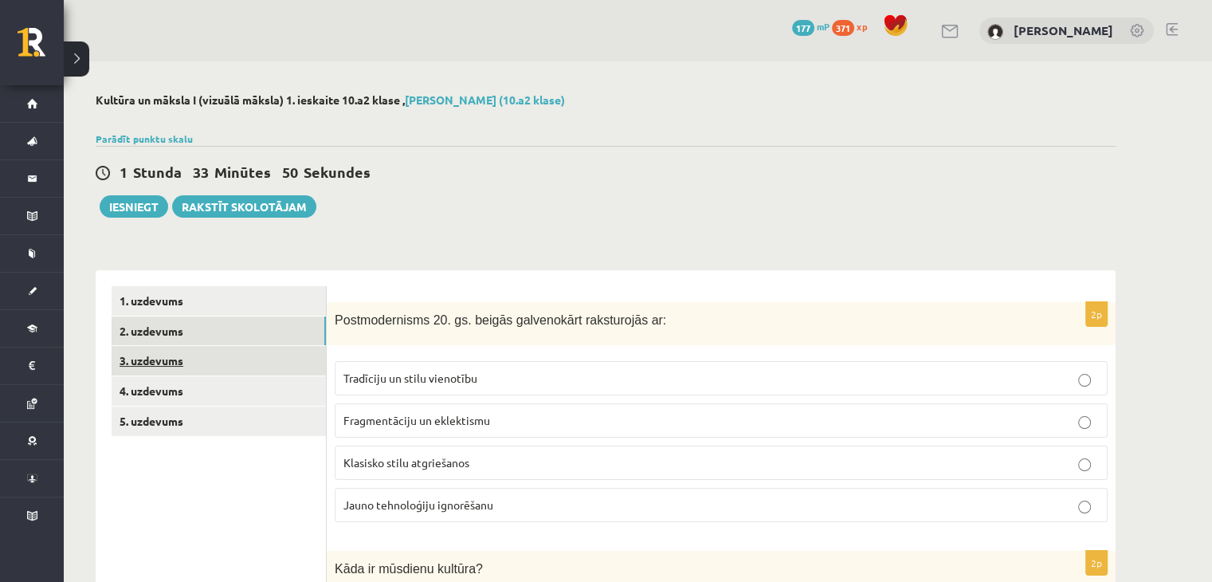
click at [187, 363] on link "3. uzdevums" at bounding box center [219, 360] width 214 height 29
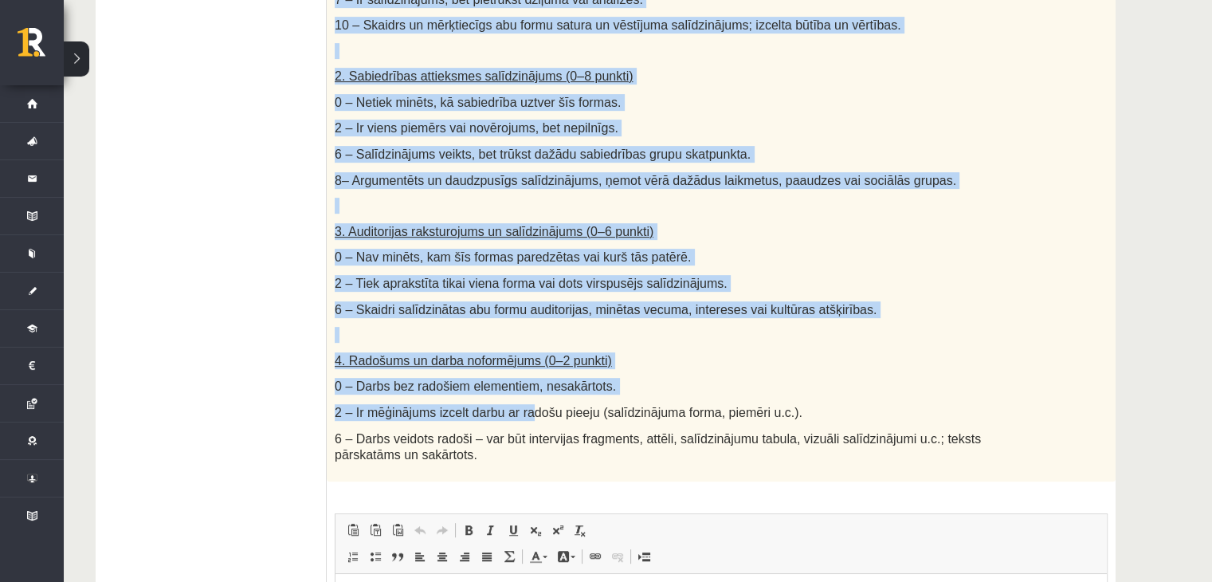
scroll to position [637, 0]
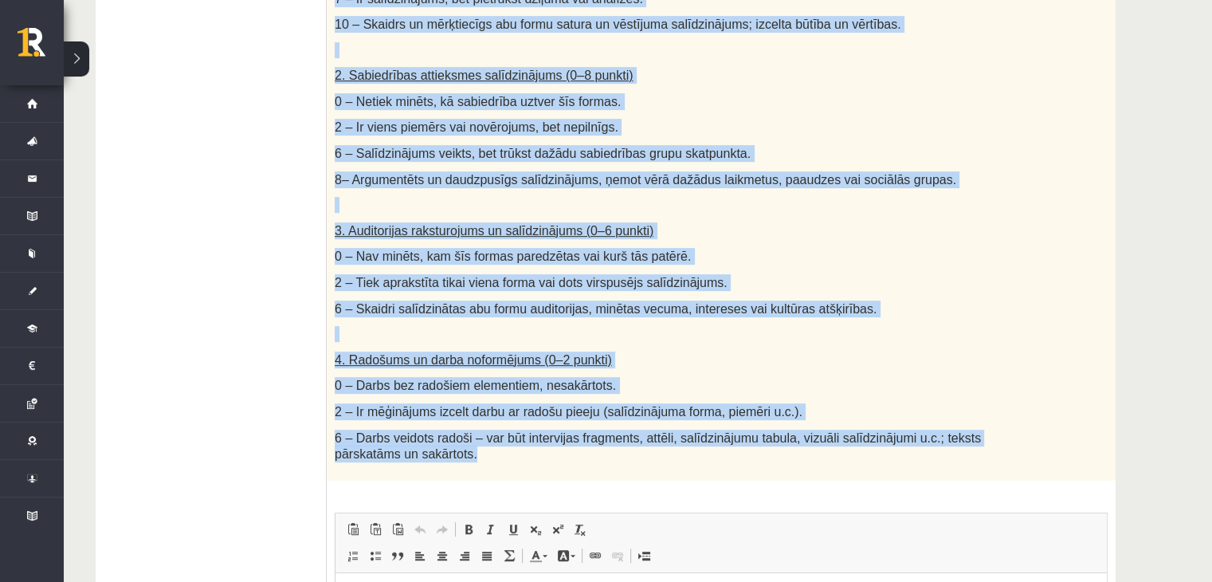
drag, startPoint x: 335, startPoint y: 313, endPoint x: 528, endPoint y: 433, distance: 227.6
click at [528, 433] on div "Salīdzini divas kultūras izpausmes formas - Izvēlies vienu tradicionālu kultūra…" at bounding box center [721, 73] width 789 height 816
copy div "Salīdzini divas kultūras izpausmes formas - Izvēlies vienu tradicionālu kultūra…"
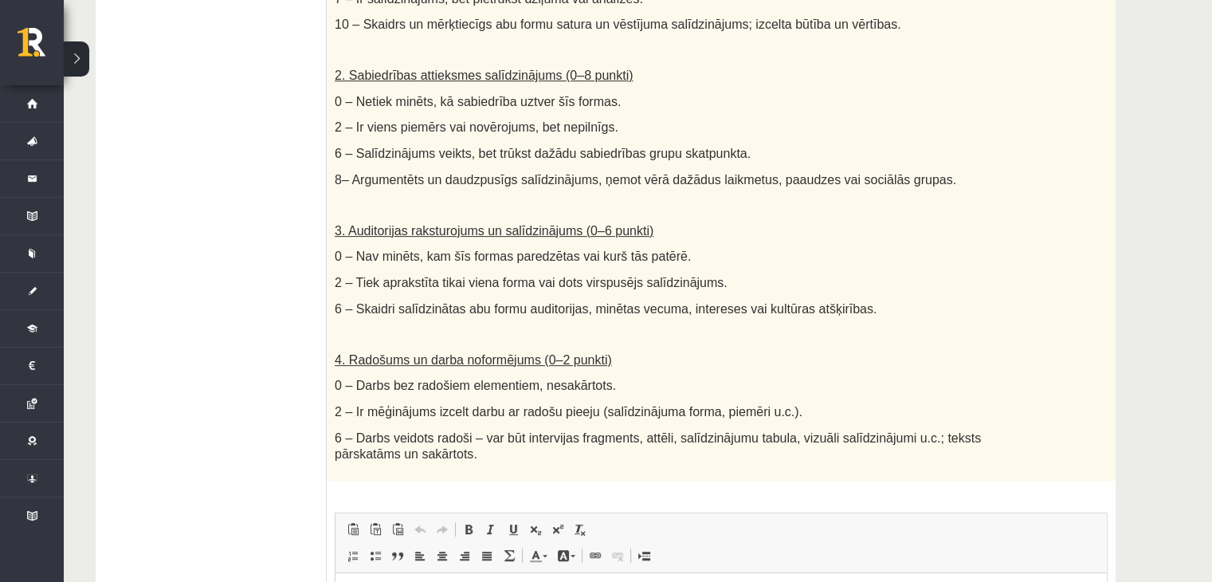
click at [245, 385] on ul "1. uzdevums 2. uzdevums 3. uzdevums 4. uzdevums 5. uzdevums" at bounding box center [219, 246] width 215 height 1195
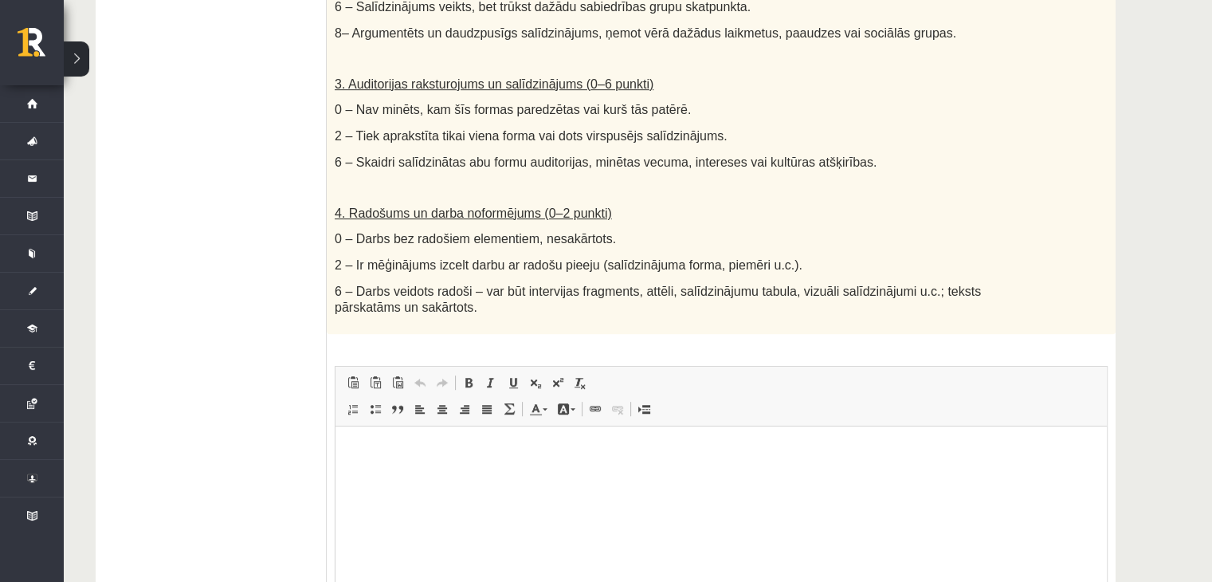
scroll to position [797, 0]
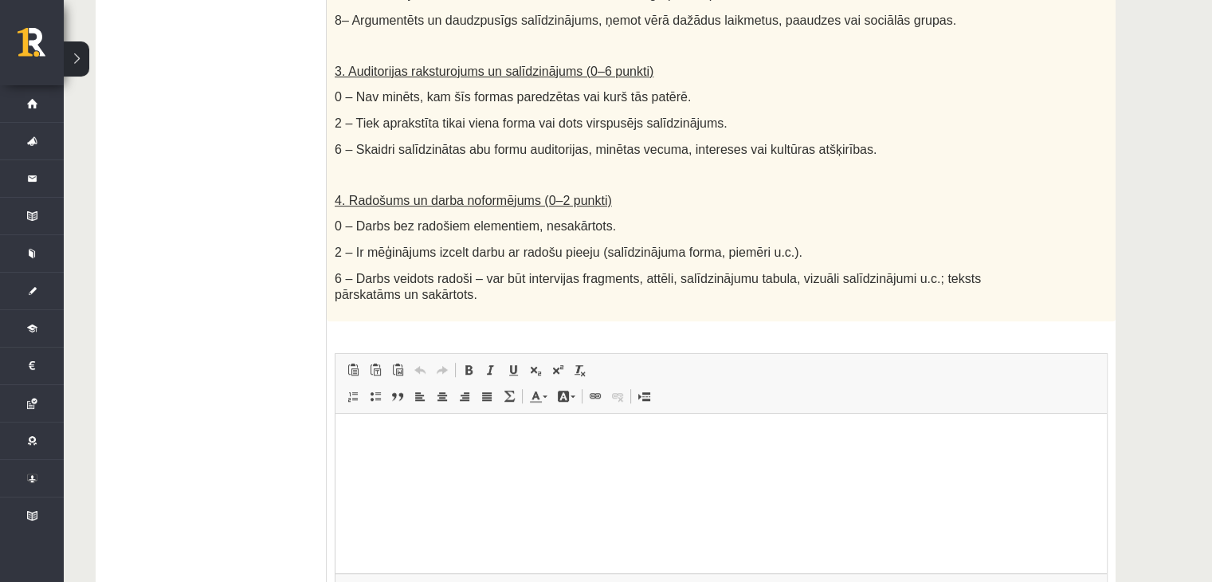
click at [404, 445] on html at bounding box center [720, 437] width 771 height 49
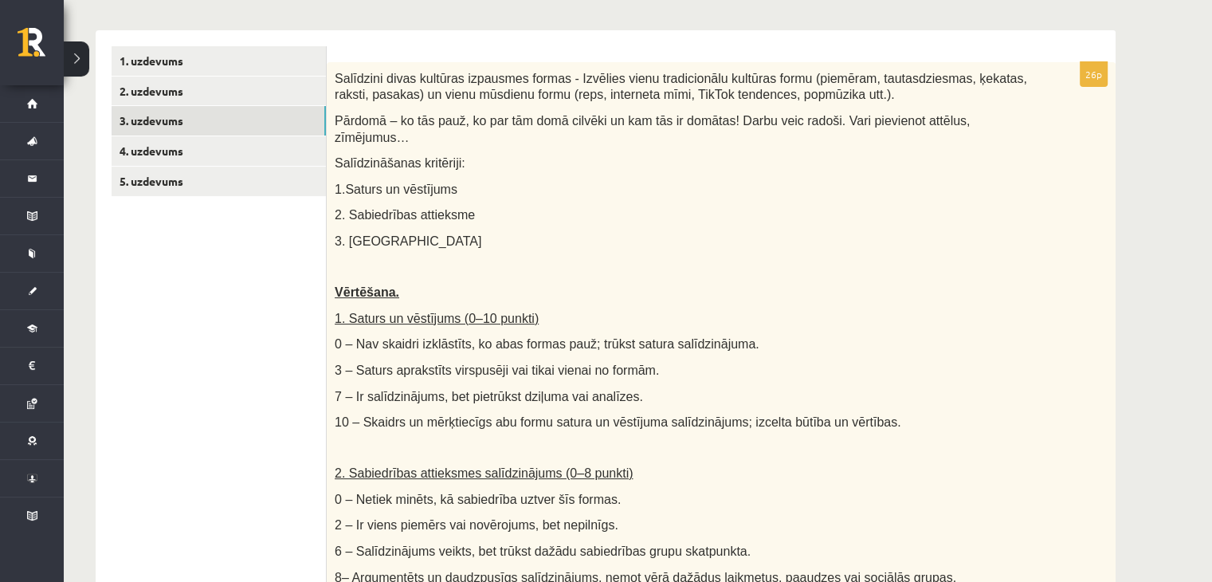
scroll to position [212, 0]
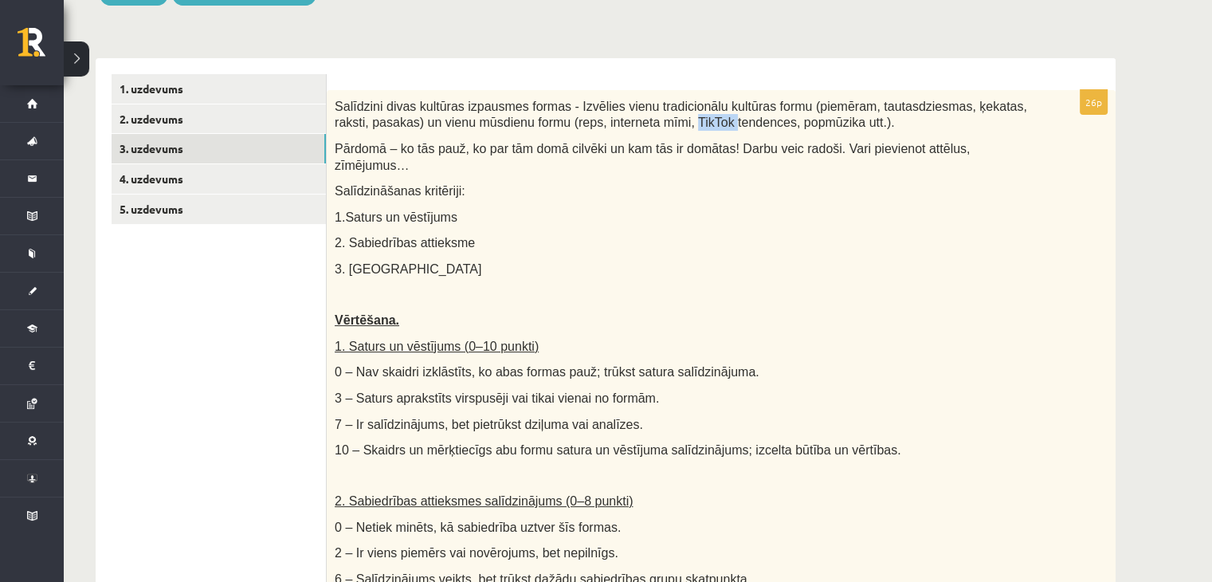
drag, startPoint x: 633, startPoint y: 120, endPoint x: 669, endPoint y: 129, distance: 37.1
click at [669, 129] on p "Salīdzini divas kultūras izpausmes formas - Izvēlies vienu tradicionālu kultūra…" at bounding box center [681, 114] width 693 height 33
copy span "TikTok"
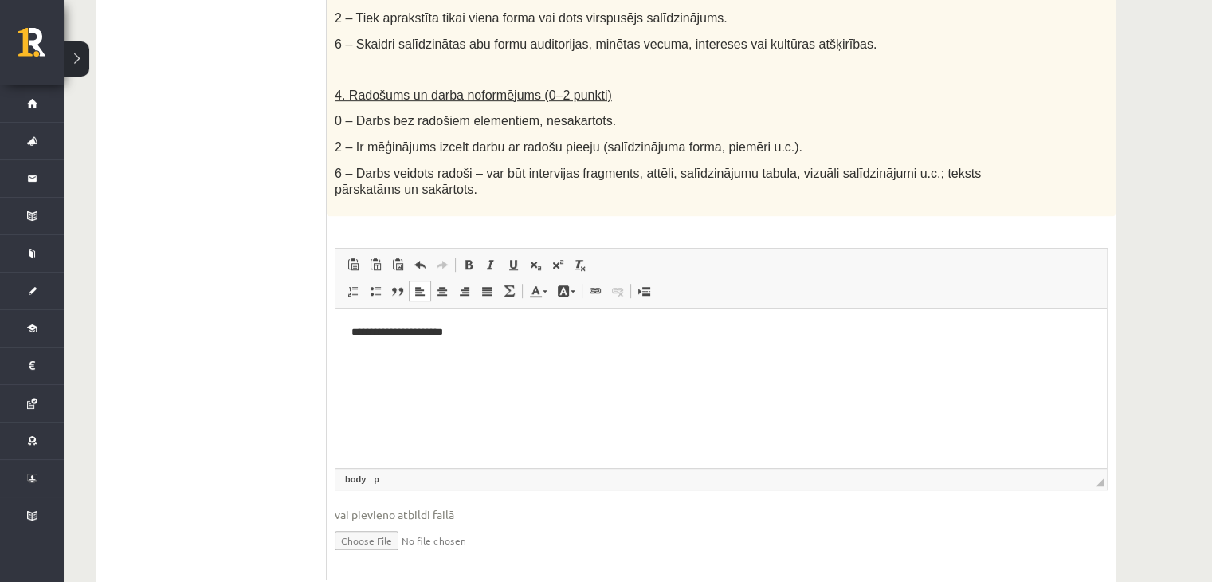
scroll to position [929, 0]
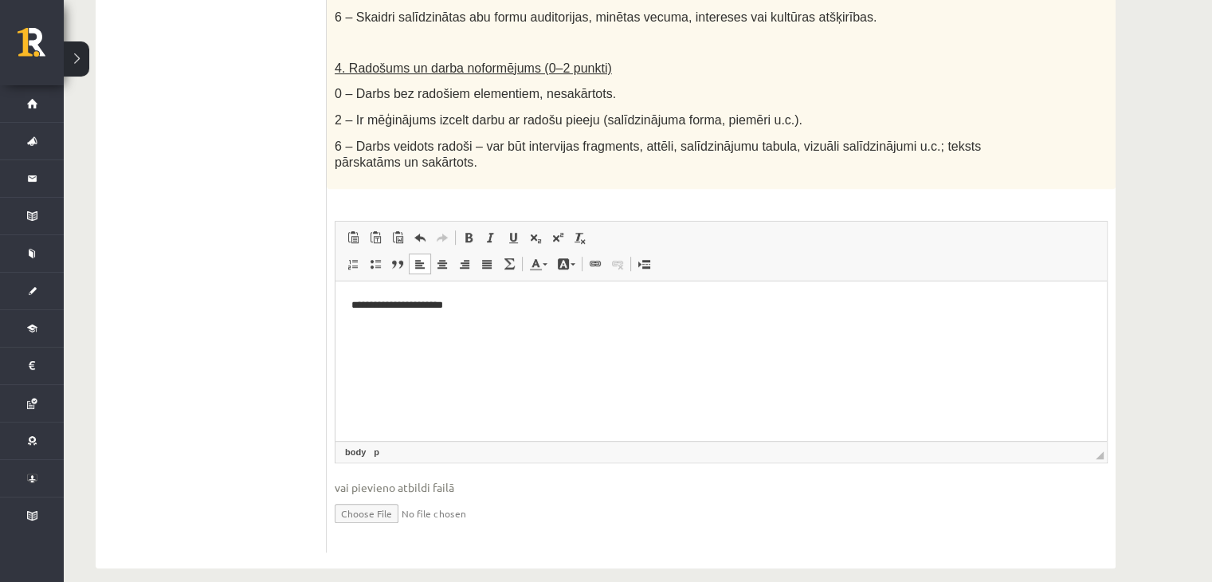
click at [479, 316] on html "**********" at bounding box center [720, 304] width 771 height 49
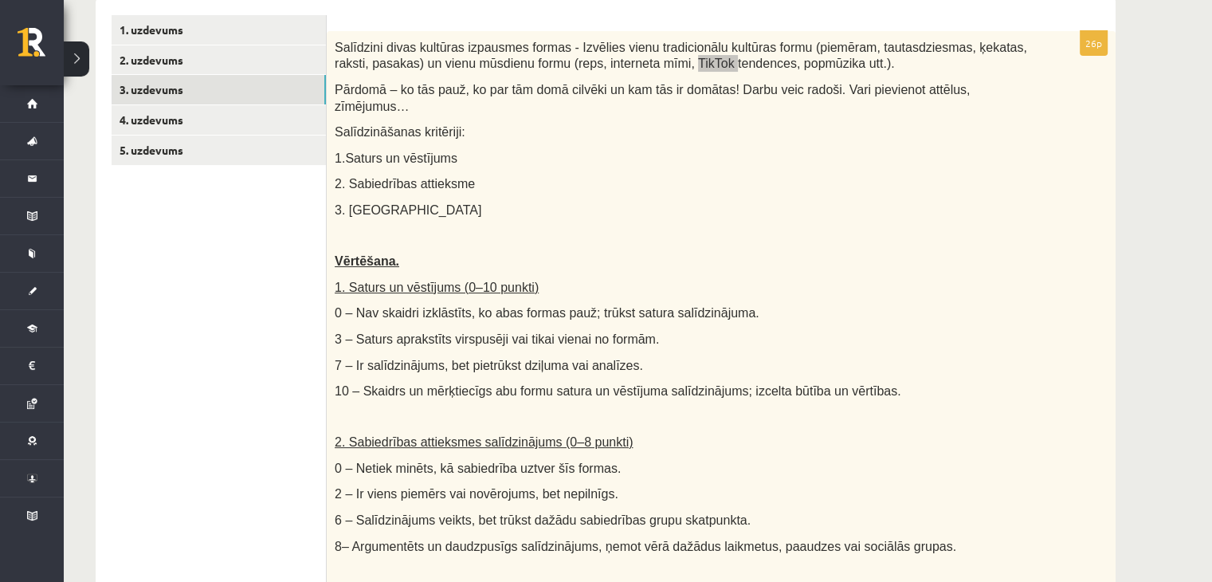
scroll to position [212, 0]
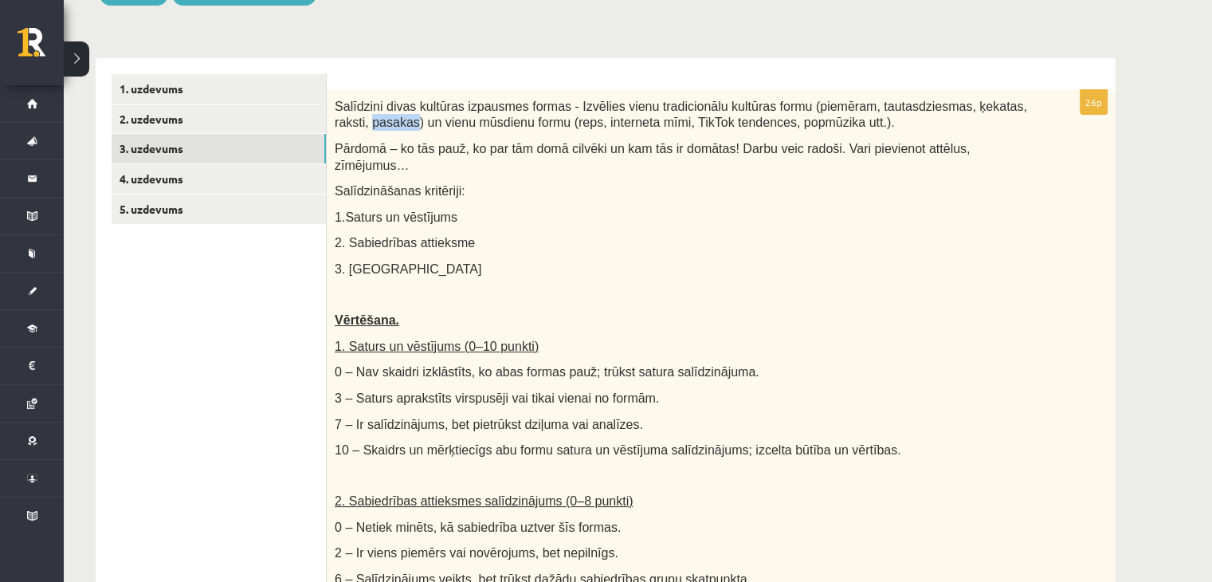
drag, startPoint x: 374, startPoint y: 123, endPoint x: 331, endPoint y: 130, distance: 42.8
click at [331, 130] on div "Salīdzini divas kultūras izpausmes formas - Izvēlies vienu tradicionālu kultūra…" at bounding box center [721, 498] width 789 height 816
copy span "pasakas"
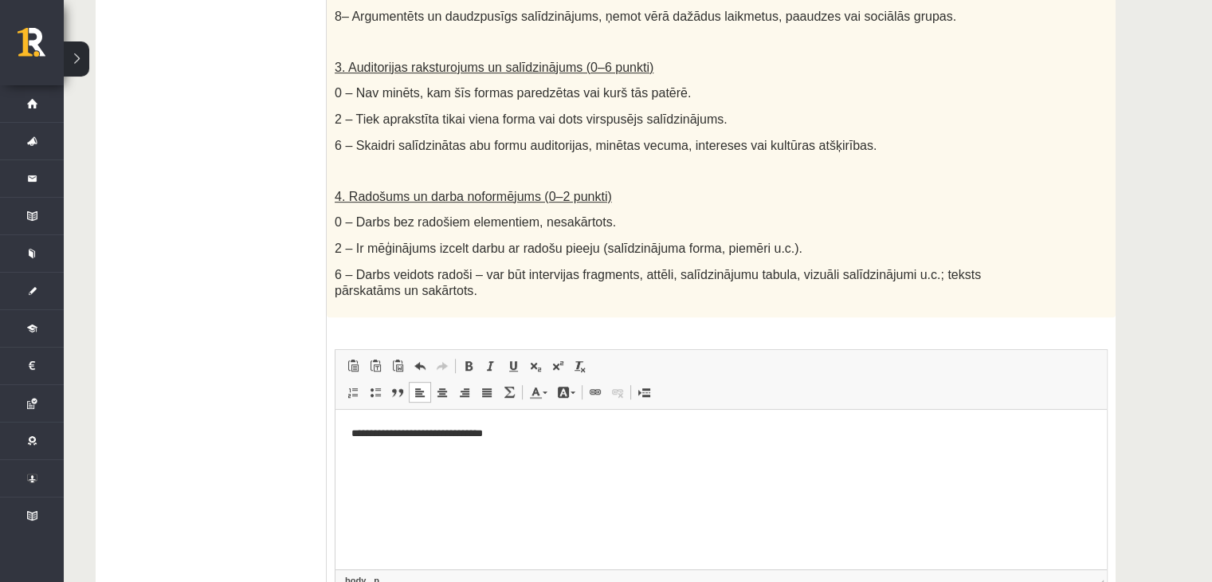
scroll to position [929, 0]
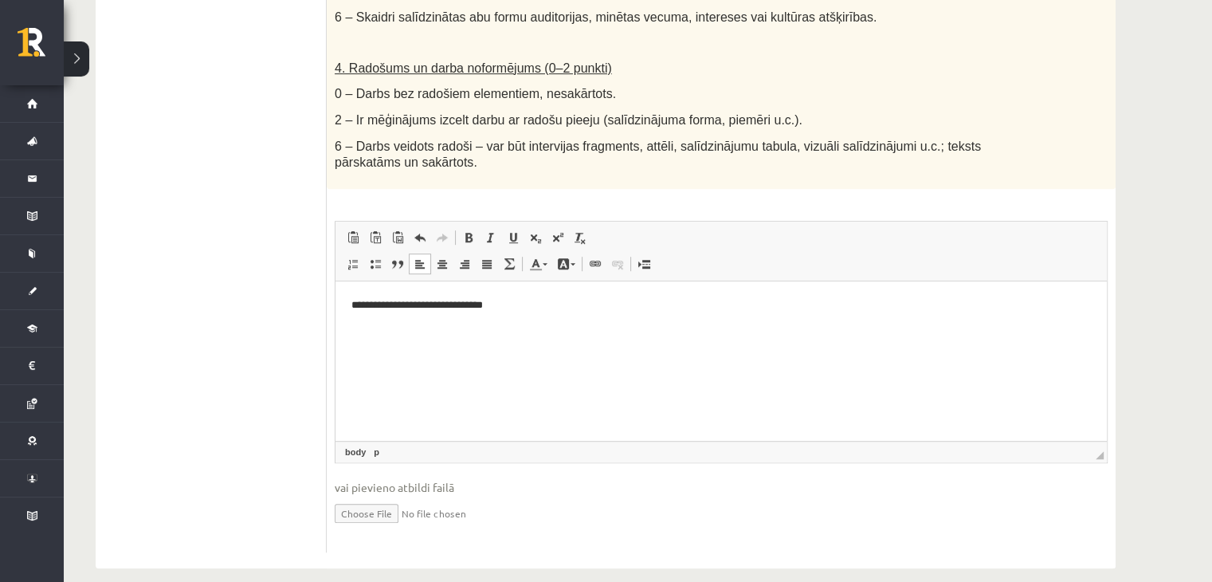
click at [545, 297] on p "**********" at bounding box center [721, 304] width 740 height 17
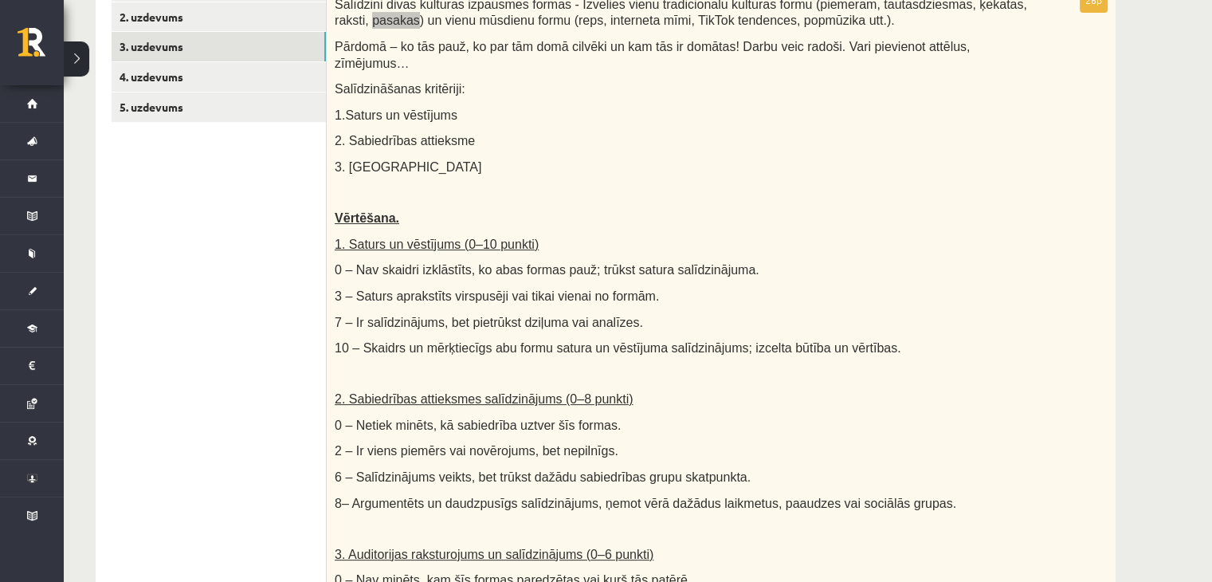
scroll to position [319, 0]
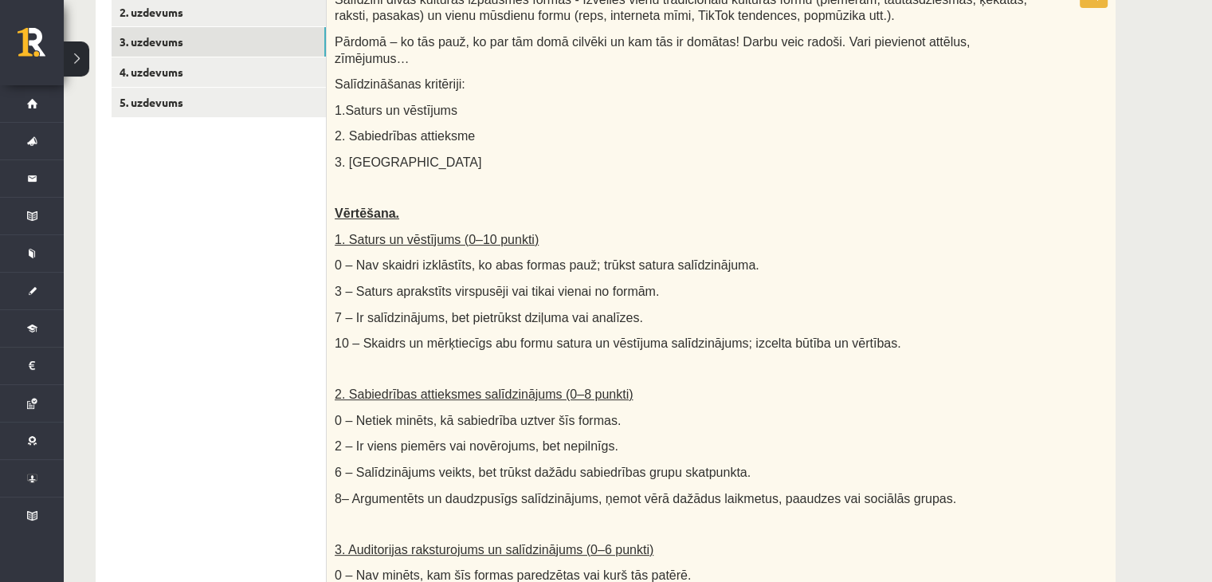
click at [592, 180] on p at bounding box center [681, 188] width 693 height 16
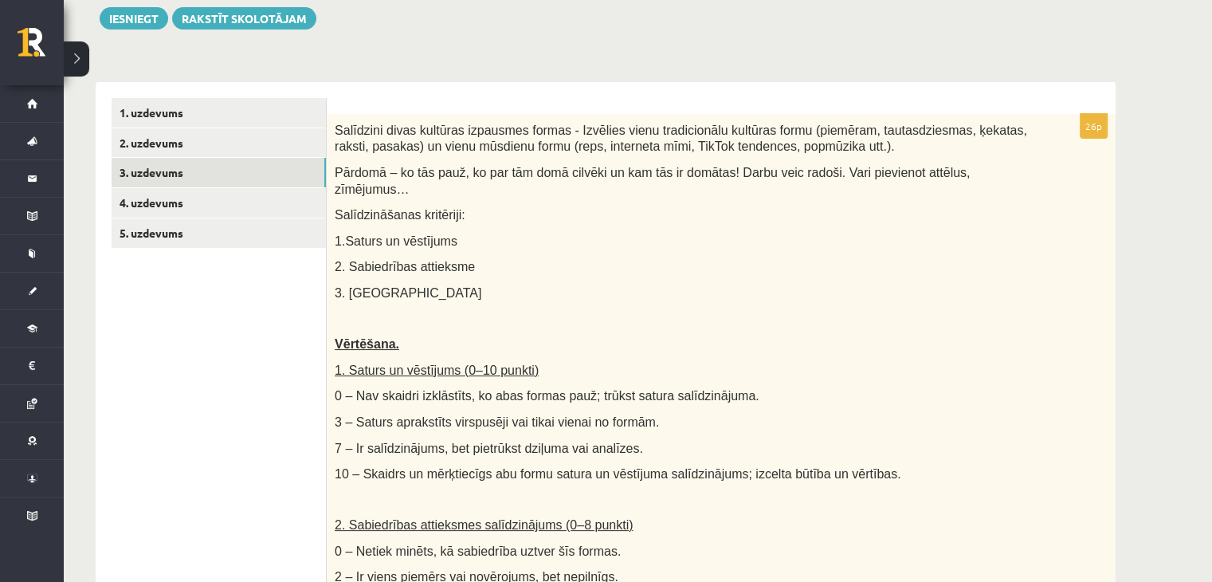
scroll to position [53, 0]
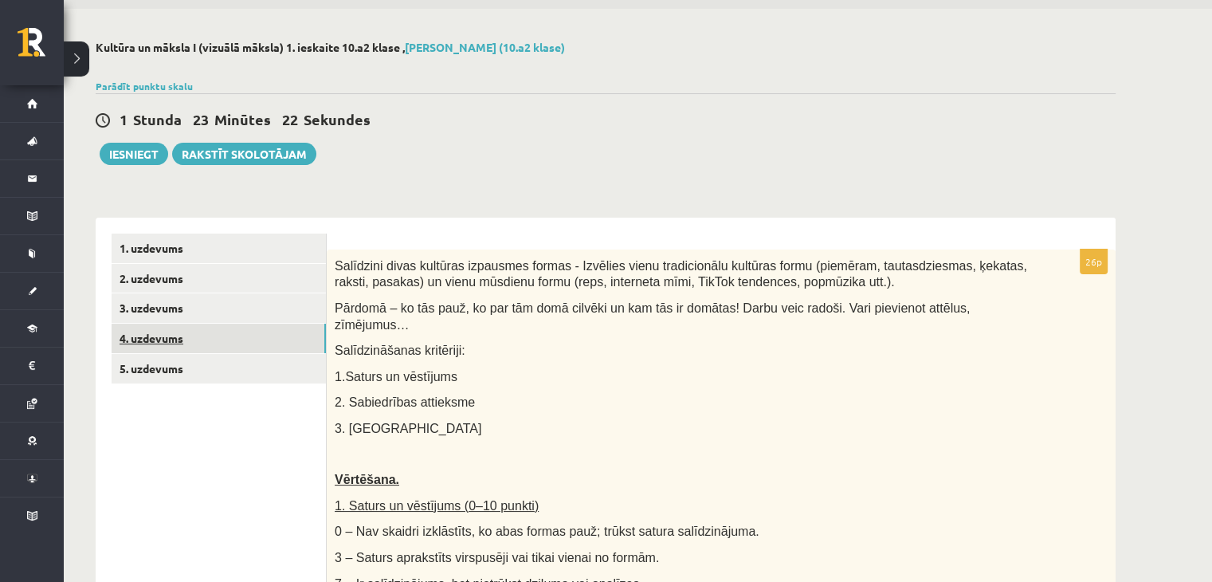
click at [167, 326] on link "4. uzdevums" at bounding box center [219, 338] width 214 height 29
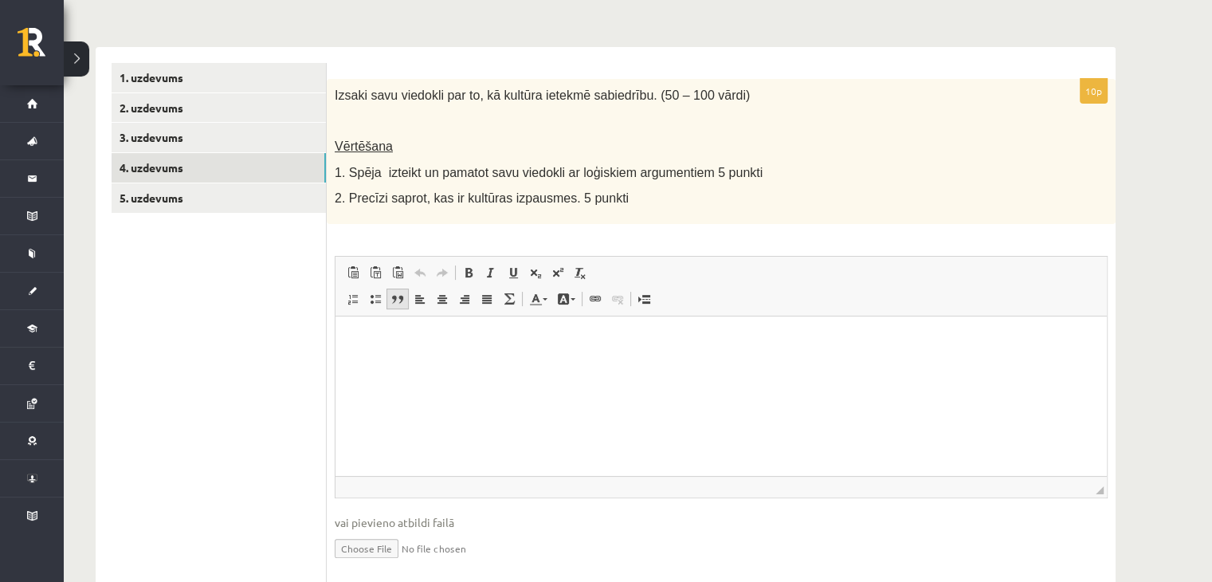
scroll to position [239, 0]
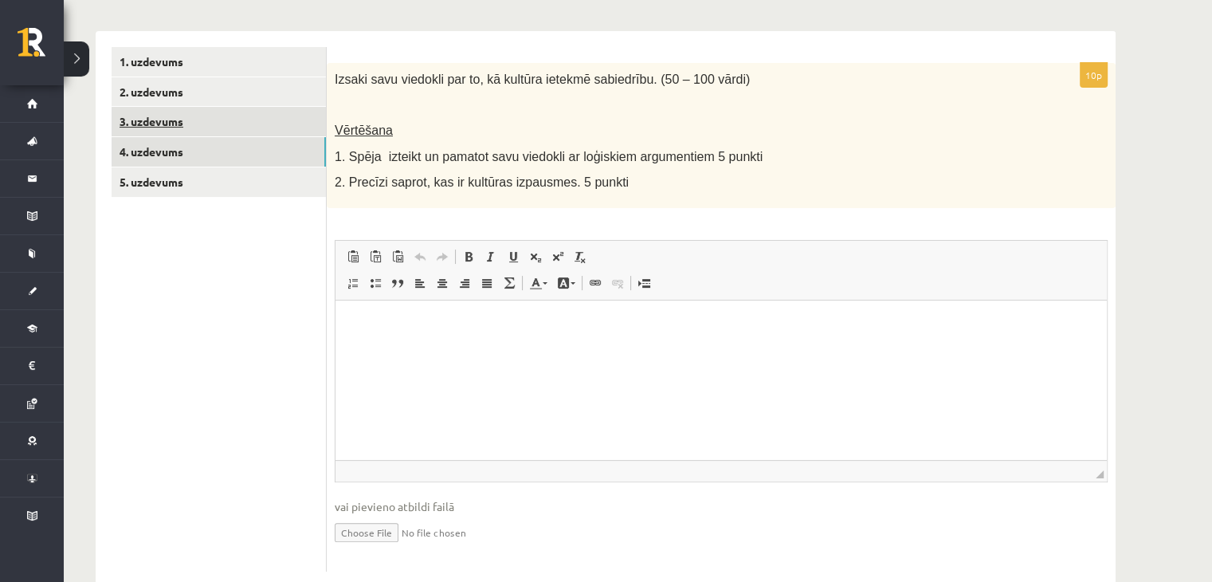
click at [154, 116] on link "3. uzdevums" at bounding box center [219, 121] width 214 height 29
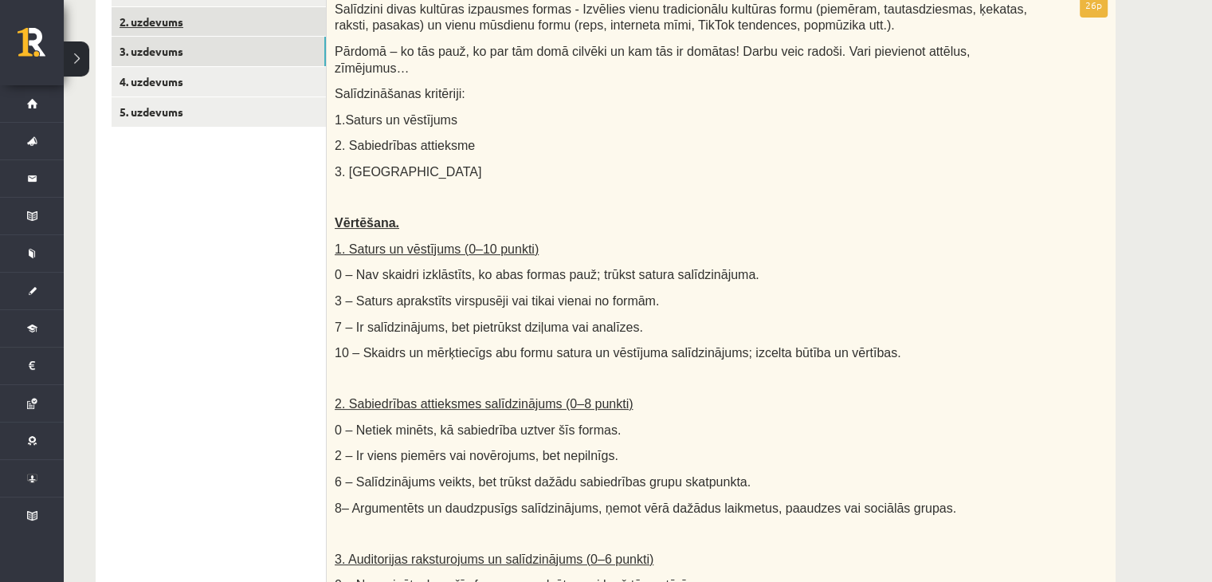
scroll to position [212, 0]
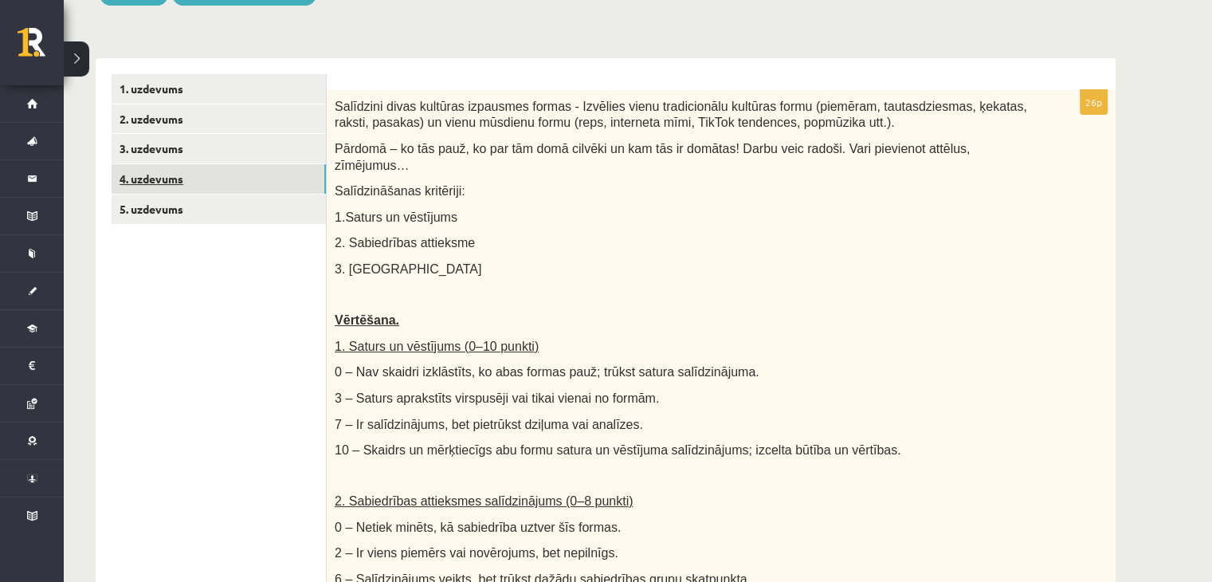
click at [154, 168] on link "4. uzdevums" at bounding box center [219, 178] width 214 height 29
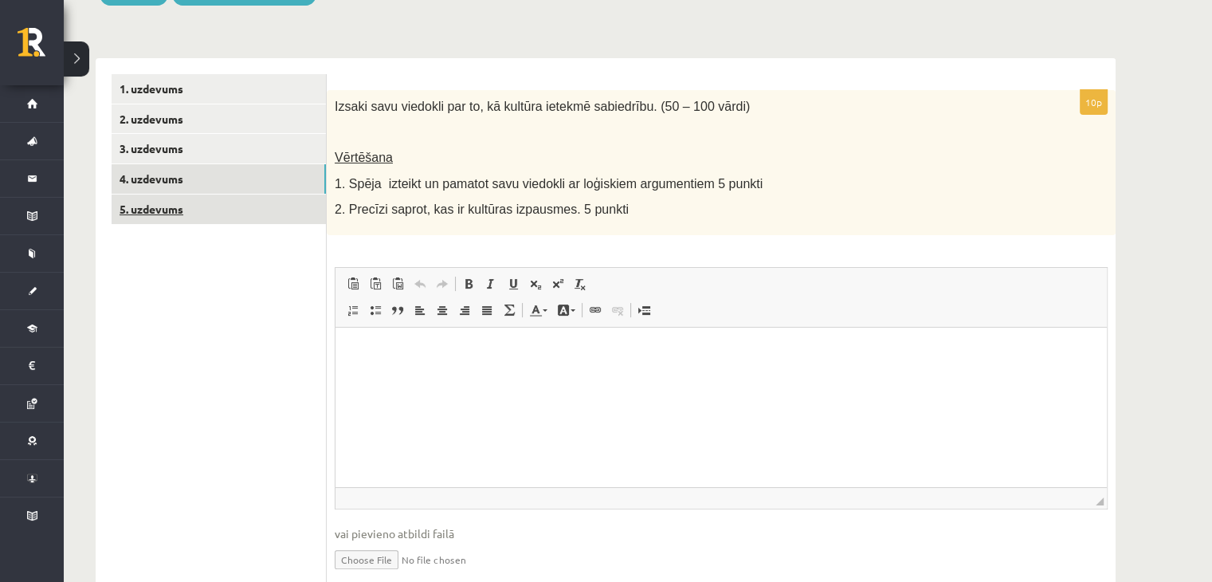
scroll to position [0, 0]
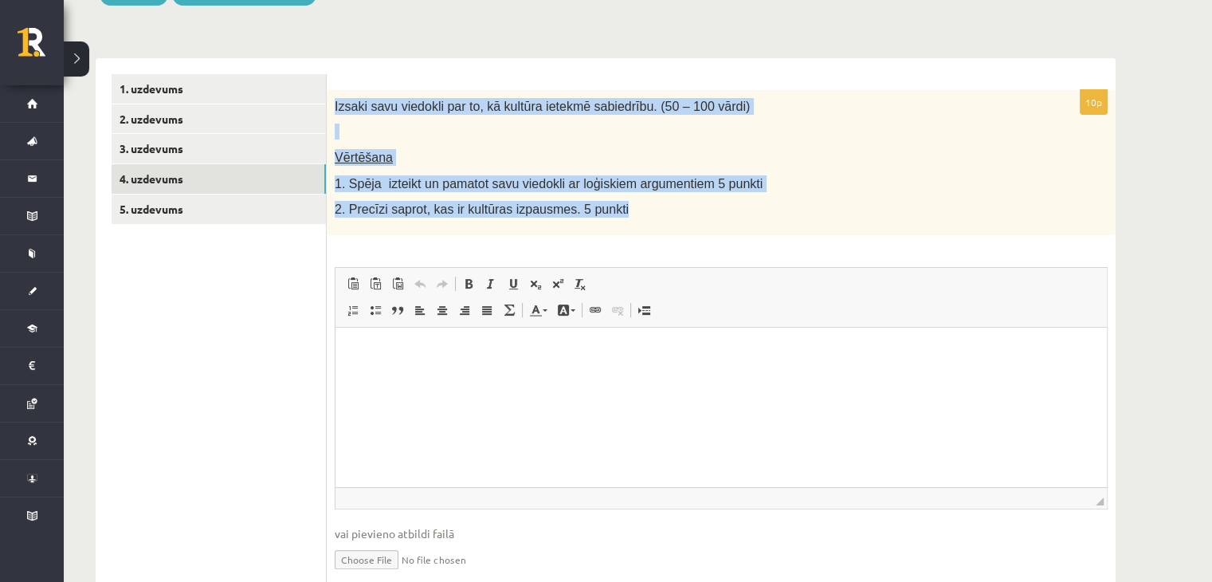
drag, startPoint x: 330, startPoint y: 103, endPoint x: 614, endPoint y: 227, distance: 310.4
click at [614, 227] on div "Izsaki savu viedokli par to, kā kultūra ietekmē sabiedrību. (50 – 100 vārdi) Vē…" at bounding box center [721, 162] width 789 height 145
copy div "Izsaki savu viedokli par to, kā kultūra ietekmē sabiedrību. (50 – 100 vārdi) Vē…"
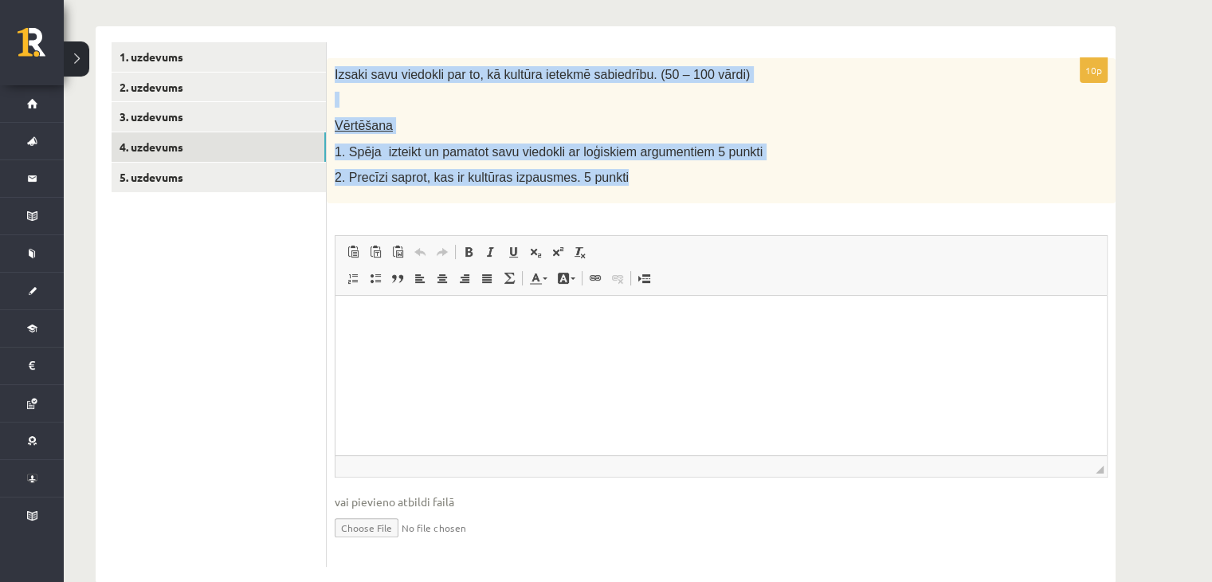
scroll to position [276, 0]
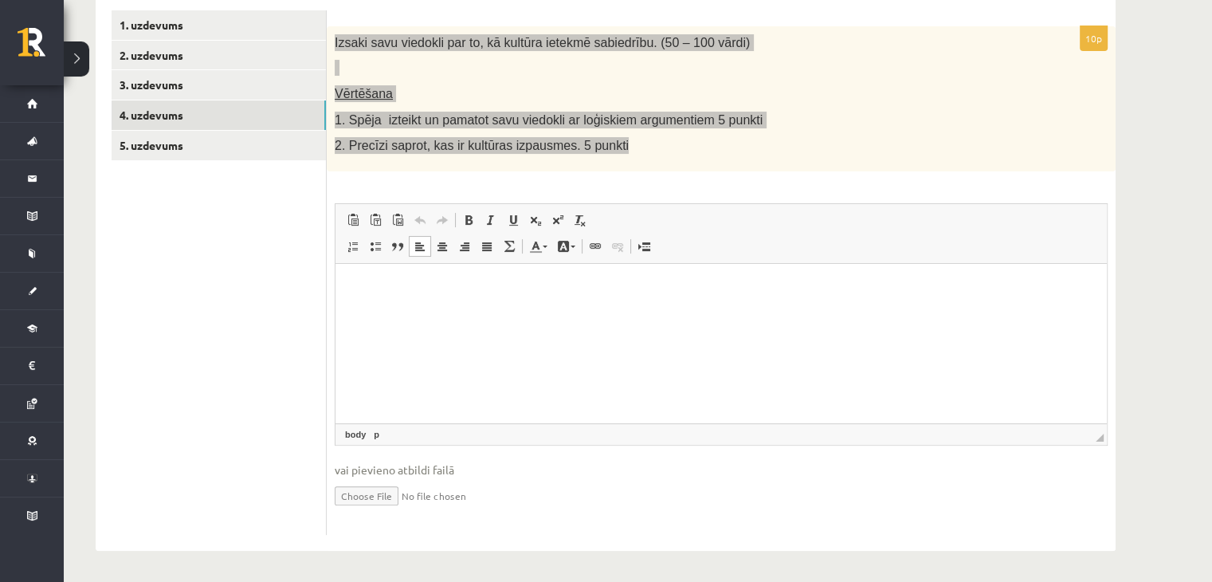
click at [628, 312] on html at bounding box center [720, 287] width 771 height 49
drag, startPoint x: 759, startPoint y: 360, endPoint x: 771, endPoint y: 328, distance: 34.5
click at [762, 312] on html at bounding box center [720, 287] width 771 height 49
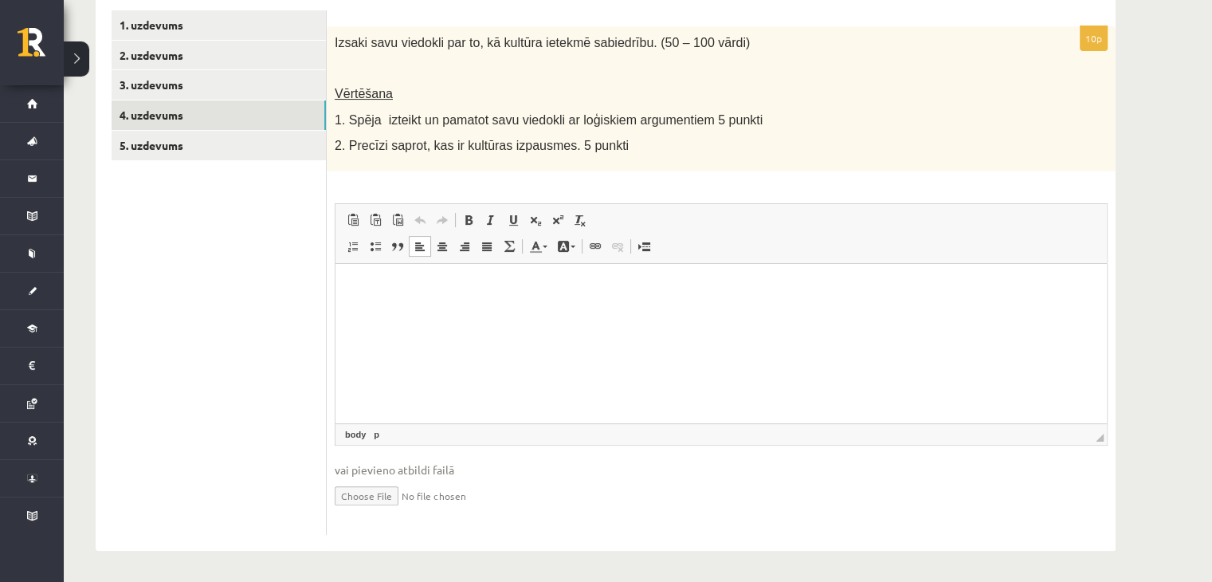
click at [784, 178] on div "10p Izsaki savu viedokli par to, kā kultūra ietekmē sabiedrību. (50 – 100 vārdi…" at bounding box center [721, 280] width 789 height 508
click at [519, 312] on html at bounding box center [720, 287] width 771 height 49
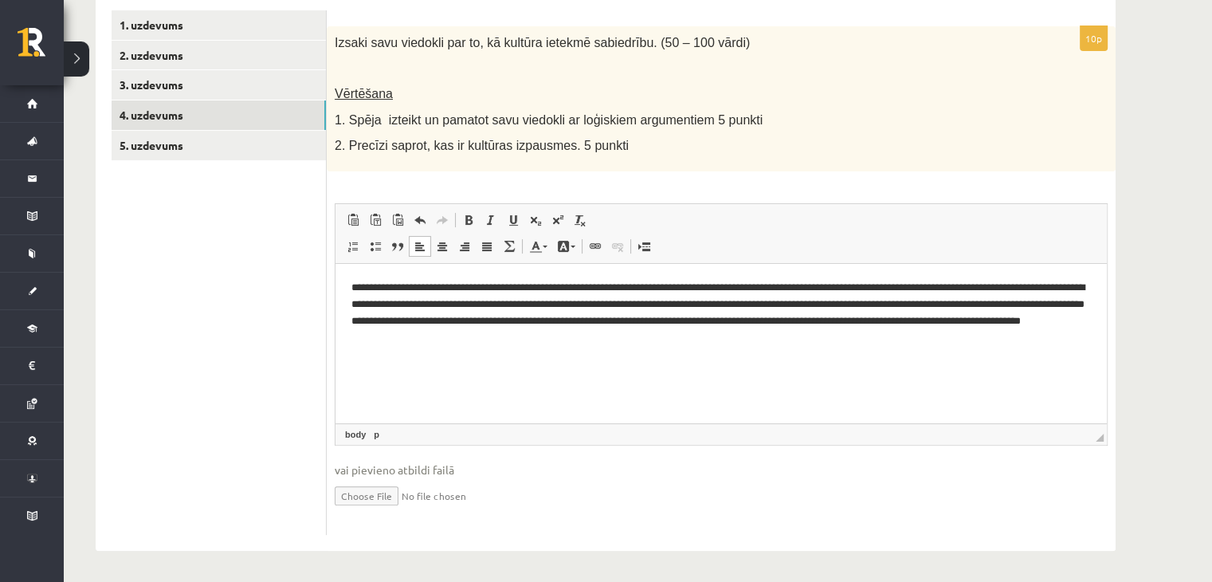
click at [518, 307] on p "**********" at bounding box center [721, 312] width 740 height 66
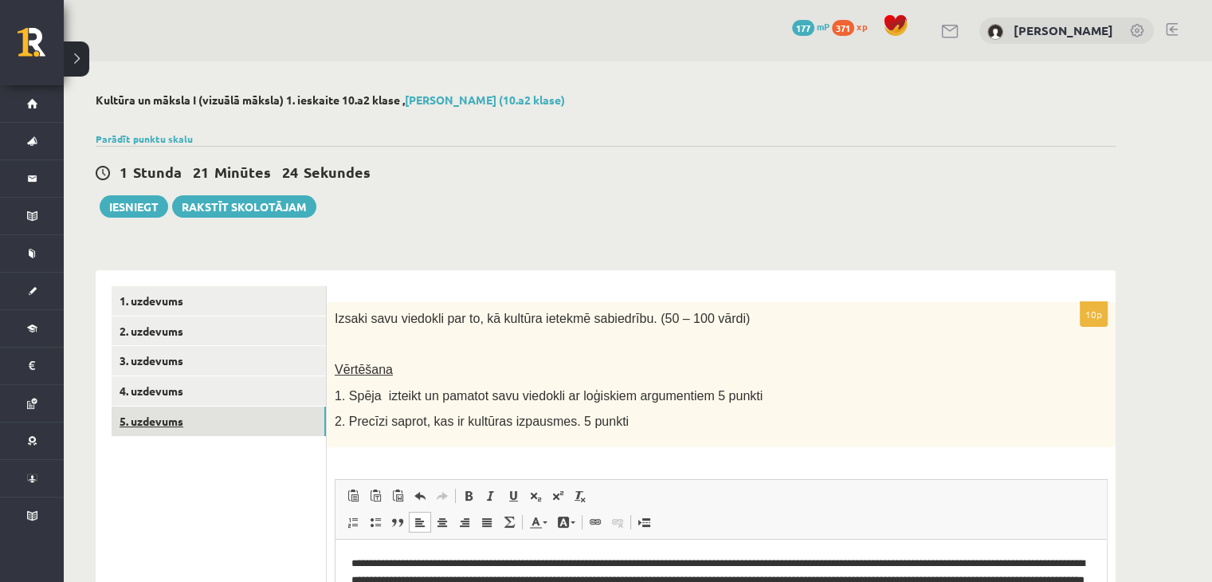
click at [139, 416] on link "5. uzdevums" at bounding box center [219, 420] width 214 height 29
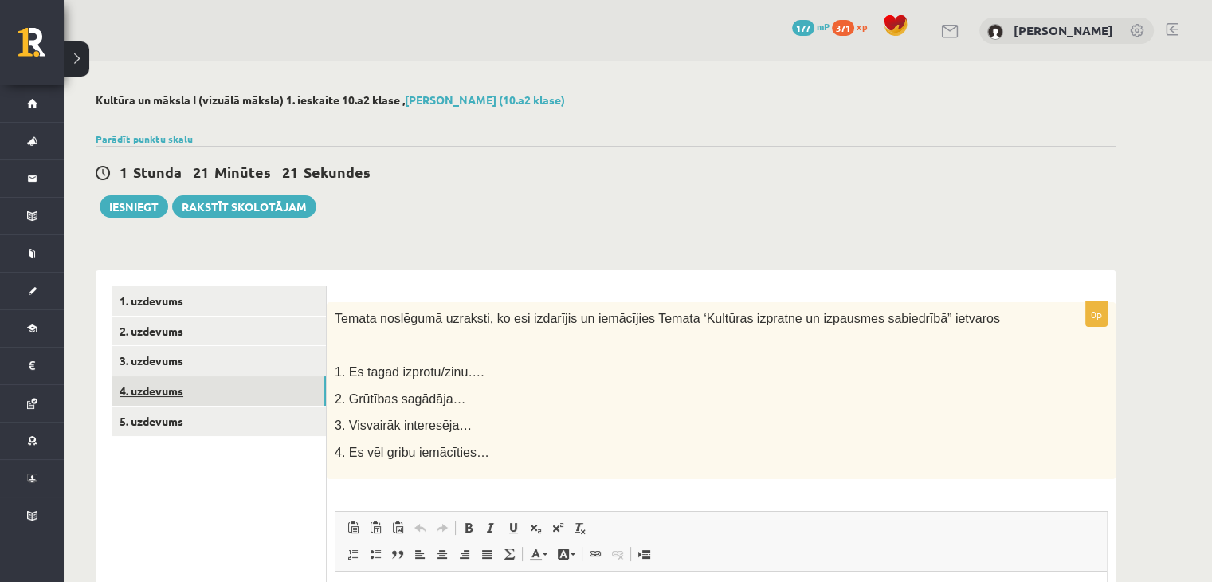
click at [172, 393] on link "4. uzdevums" at bounding box center [219, 390] width 214 height 29
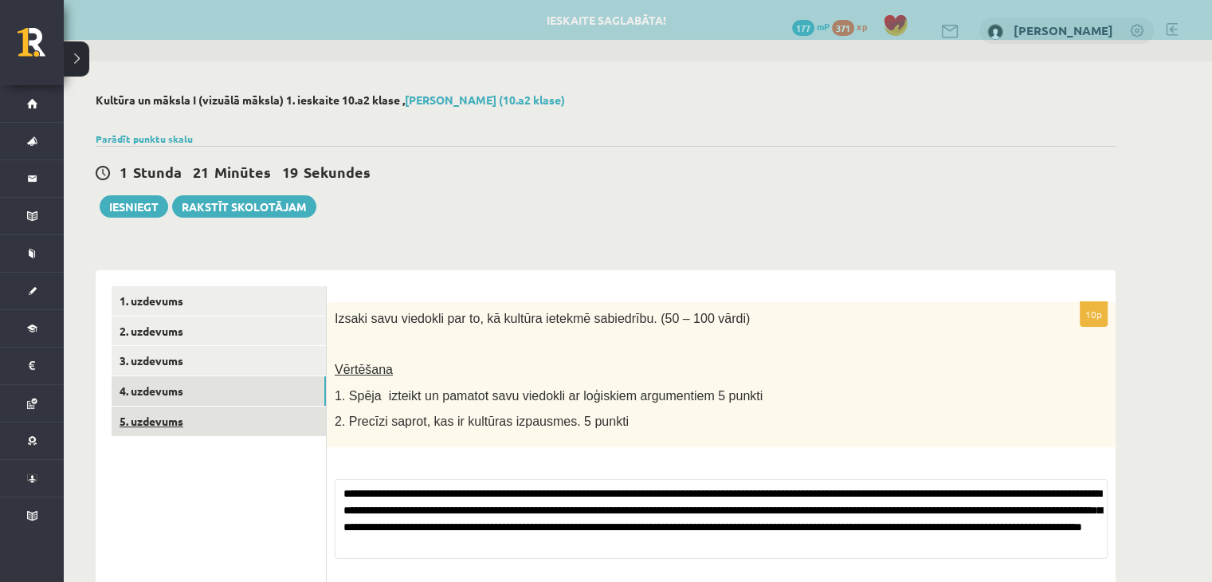
click at [166, 415] on link "5. uzdevums" at bounding box center [219, 420] width 214 height 29
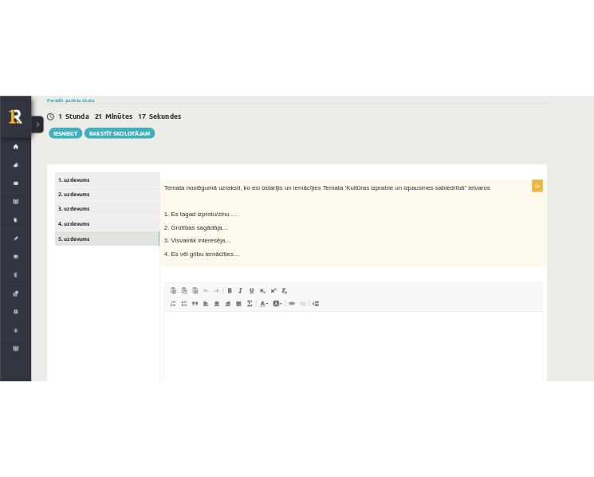
scroll to position [159, 0]
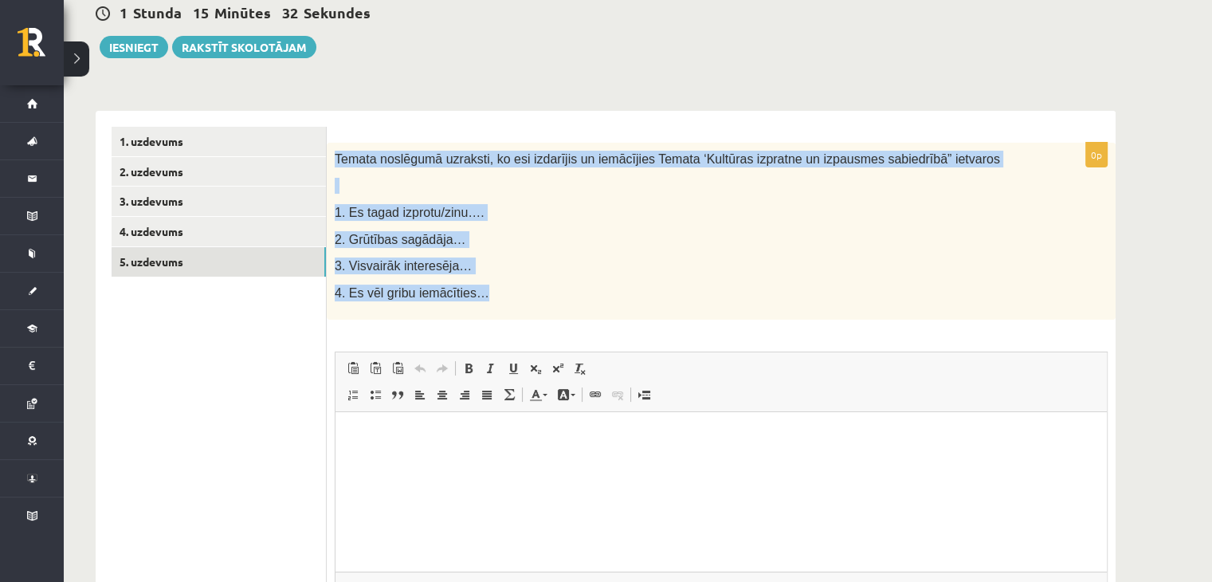
drag, startPoint x: 331, startPoint y: 151, endPoint x: 504, endPoint y: 305, distance: 231.9
click at [504, 305] on div "Temata noslēgumā uzraksti, ko esi izdarījis un iemācījies Temata ‘Kultūras izpr…" at bounding box center [721, 232] width 789 height 178
copy div "Temata noslēgumā uzraksti, ko esi izdarījis un iemācījies Temata ‘Kultūras izpr…"
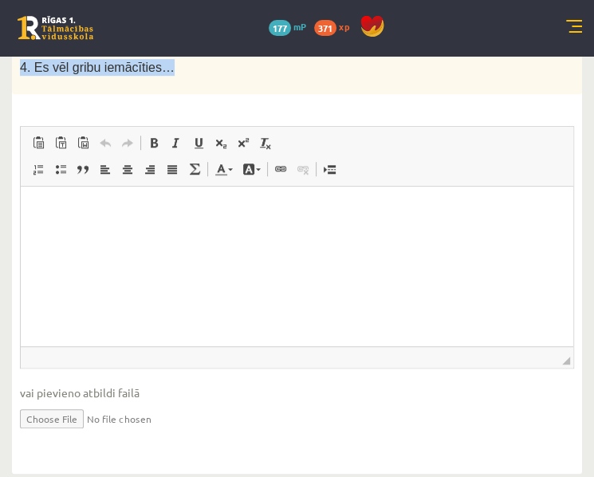
scroll to position [439, 0]
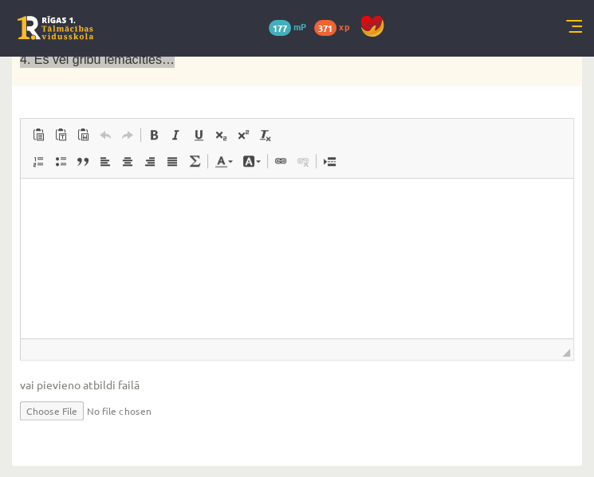
click at [112, 202] on p "Editor, wiswyg-editor-user-answer-47024997241320" at bounding box center [297, 202] width 520 height 17
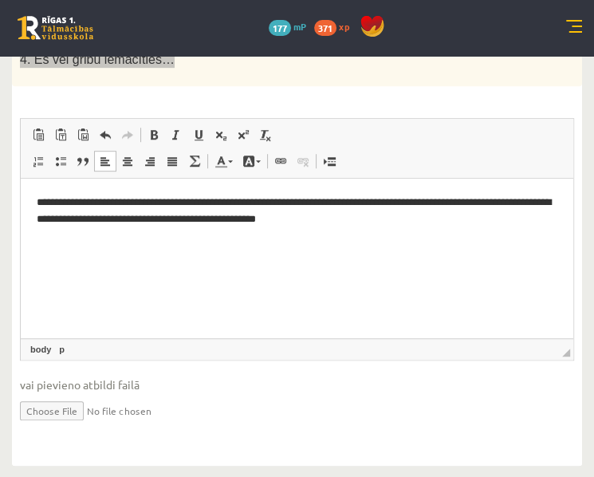
click at [420, 234] on html "**********" at bounding box center [297, 210] width 552 height 65
click at [138, 242] on p "Editor, wiswyg-editor-user-answer-47024997241320" at bounding box center [297, 245] width 520 height 17
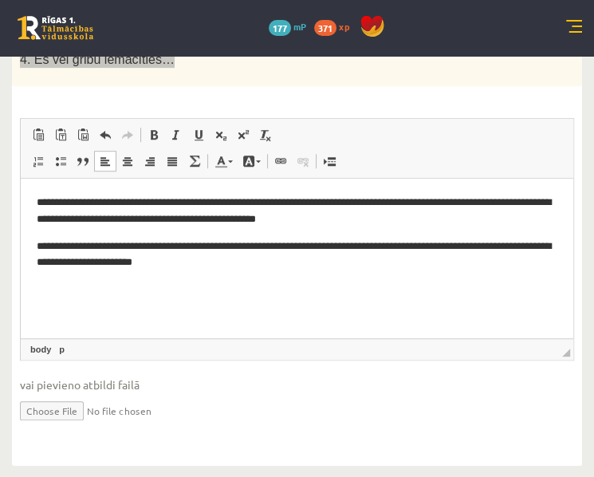
click at [161, 293] on p "Editor, wiswyg-editor-user-answer-47024997241320" at bounding box center [297, 288] width 520 height 17
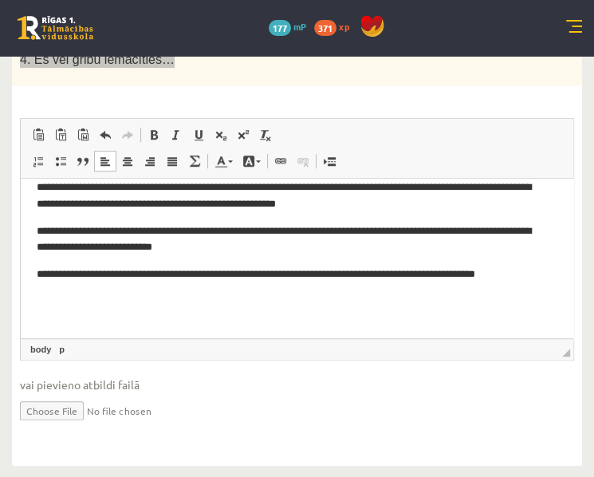
scroll to position [19, 0]
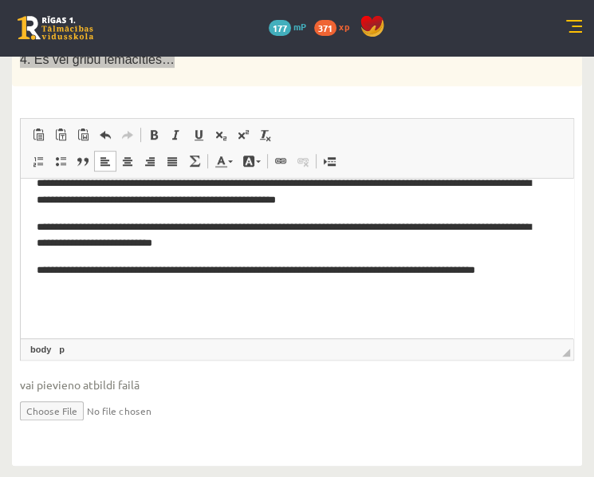
click at [151, 309] on p "Editor, wiswyg-editor-user-answer-47024997241320" at bounding box center [297, 313] width 520 height 17
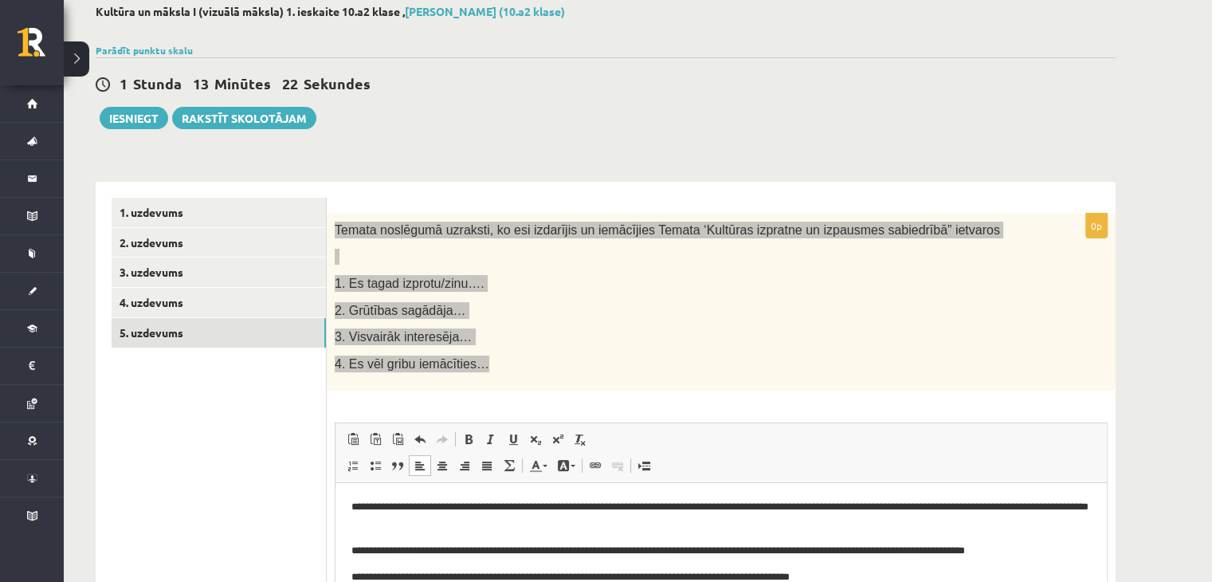
scroll to position [0, 0]
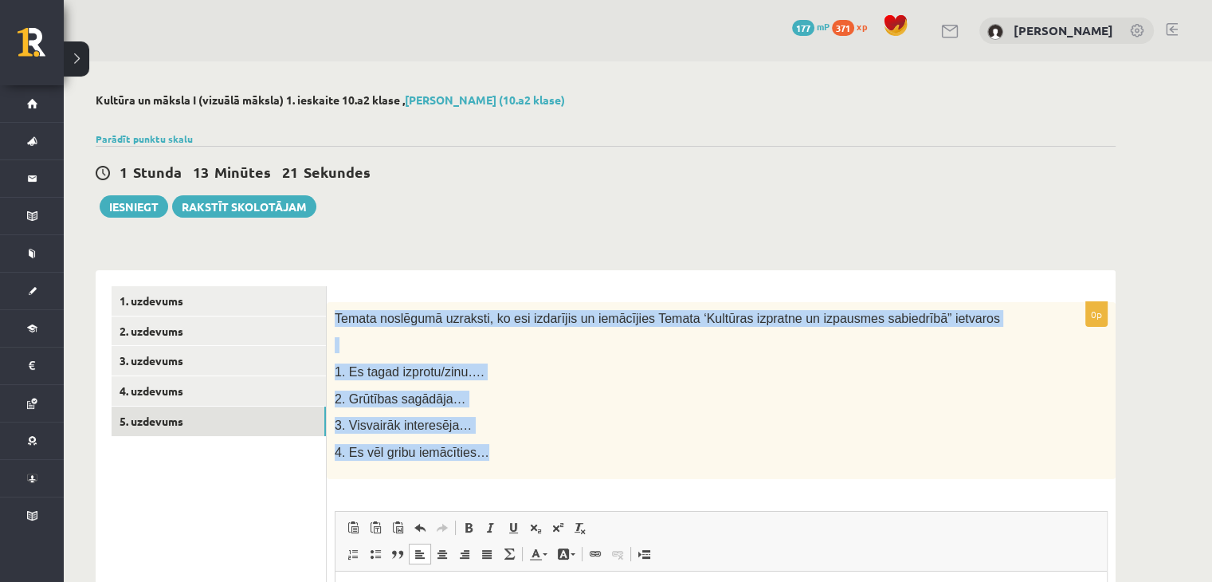
click at [670, 414] on div "Temata noslēgumā uzraksti, ko esi izdarījis un iemācījies Temata ‘Kultūras izpr…" at bounding box center [721, 391] width 789 height 178
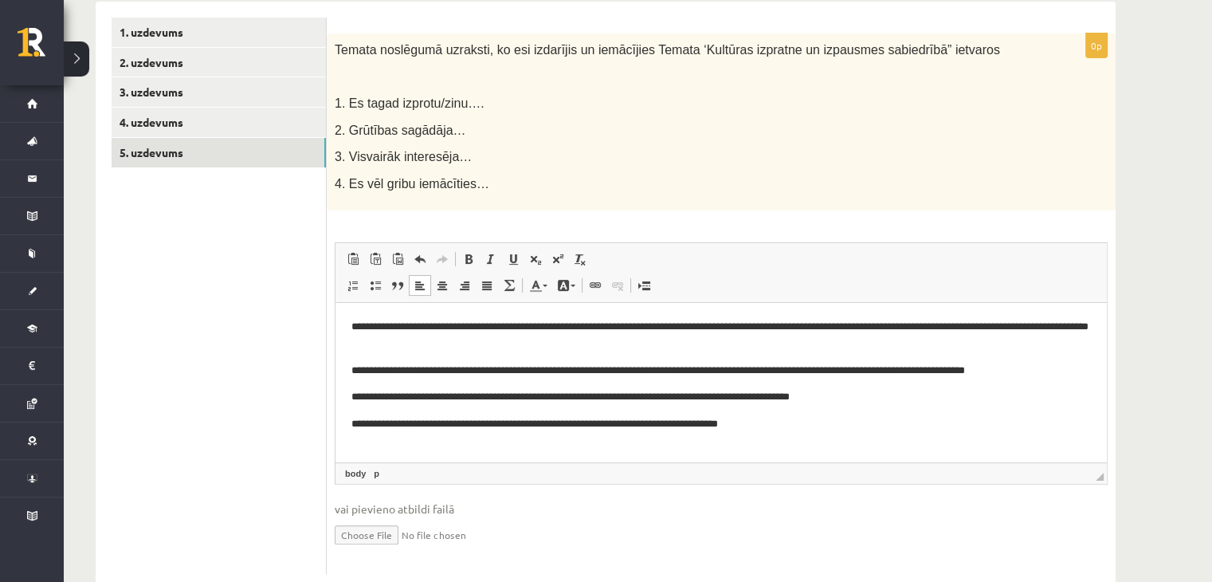
scroll to position [308, 0]
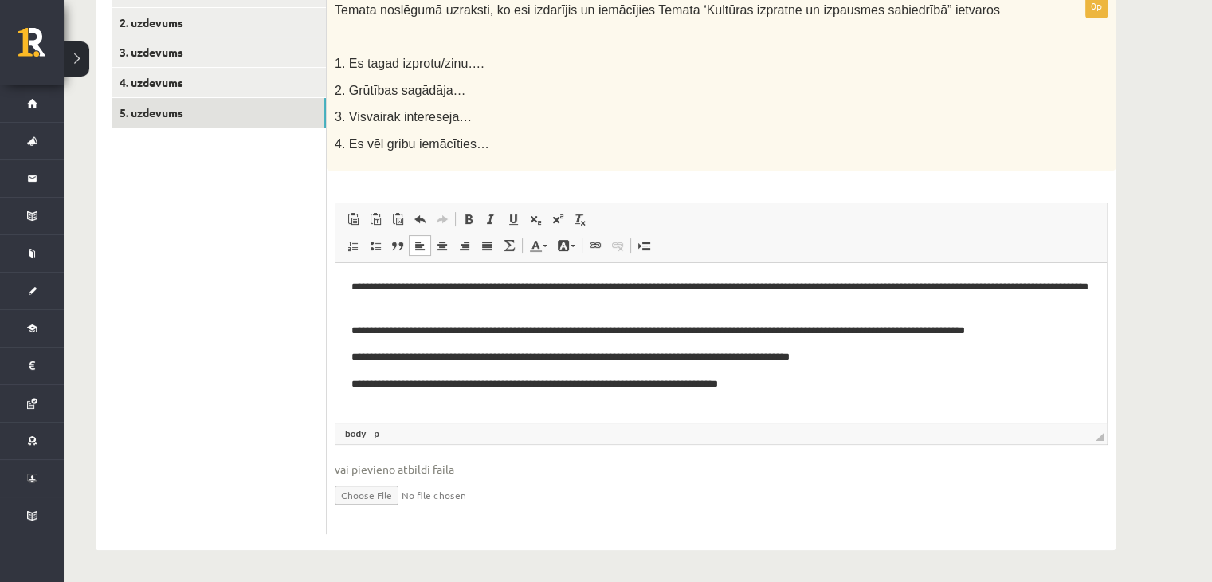
click at [641, 289] on p "**********" at bounding box center [721, 295] width 740 height 33
click at [798, 288] on p "**********" at bounding box center [721, 295] width 740 height 33
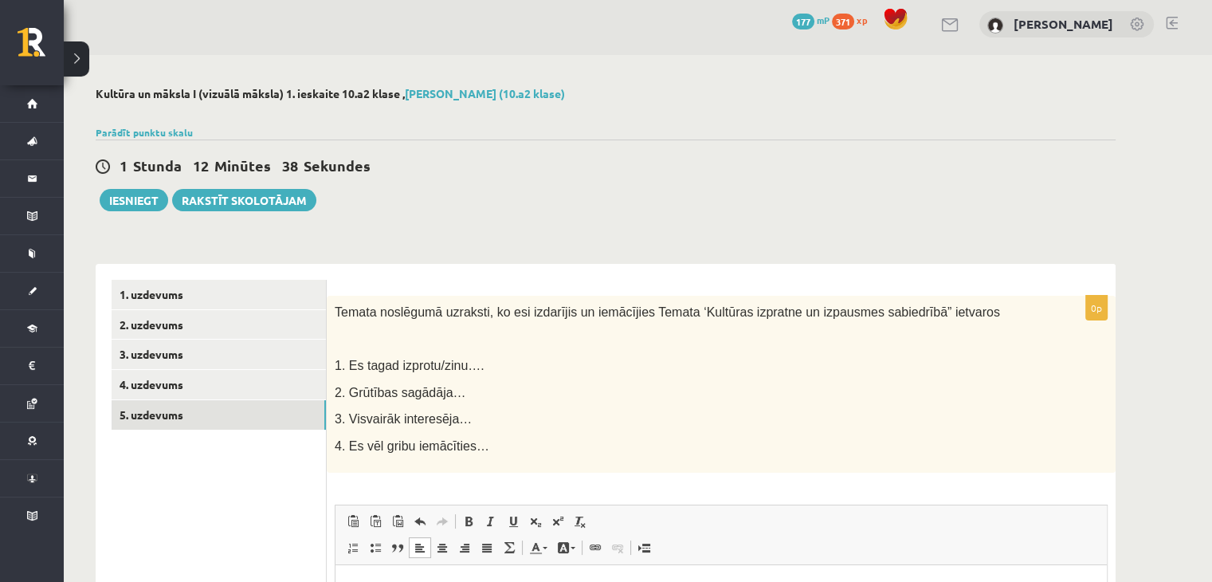
scroll to position [0, 0]
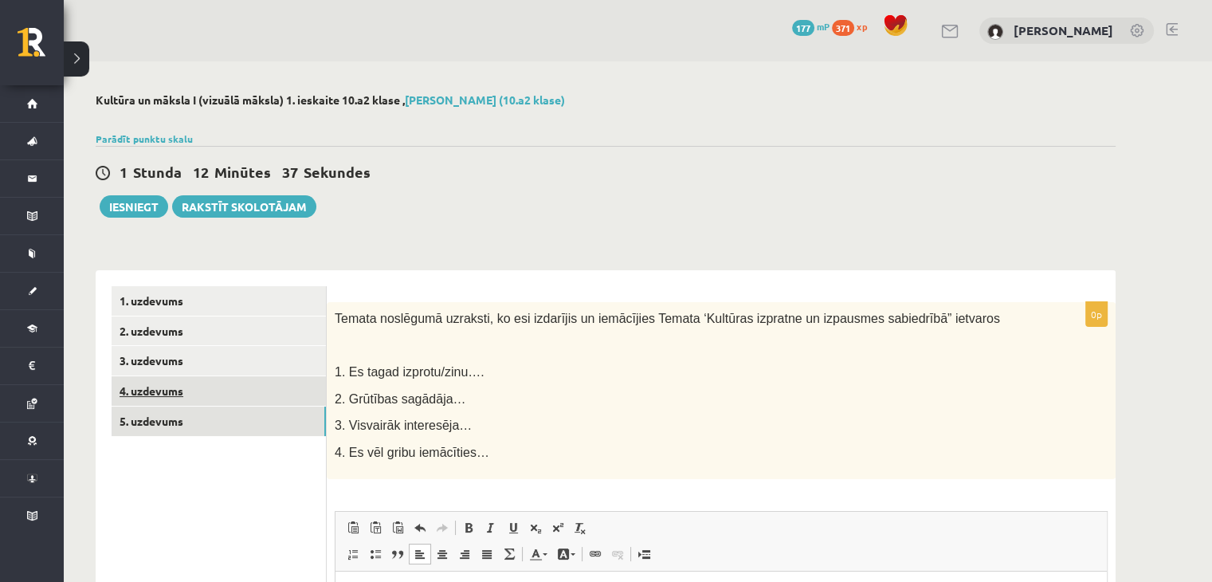
click at [240, 390] on link "4. uzdevums" at bounding box center [219, 390] width 214 height 29
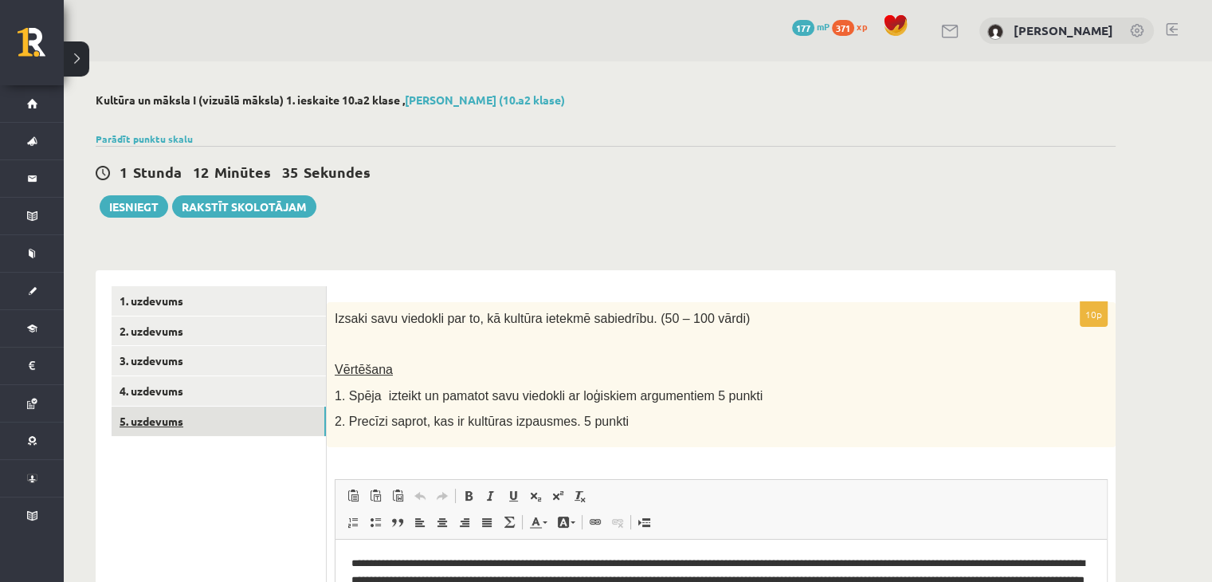
click at [185, 415] on link "5. uzdevums" at bounding box center [219, 420] width 214 height 29
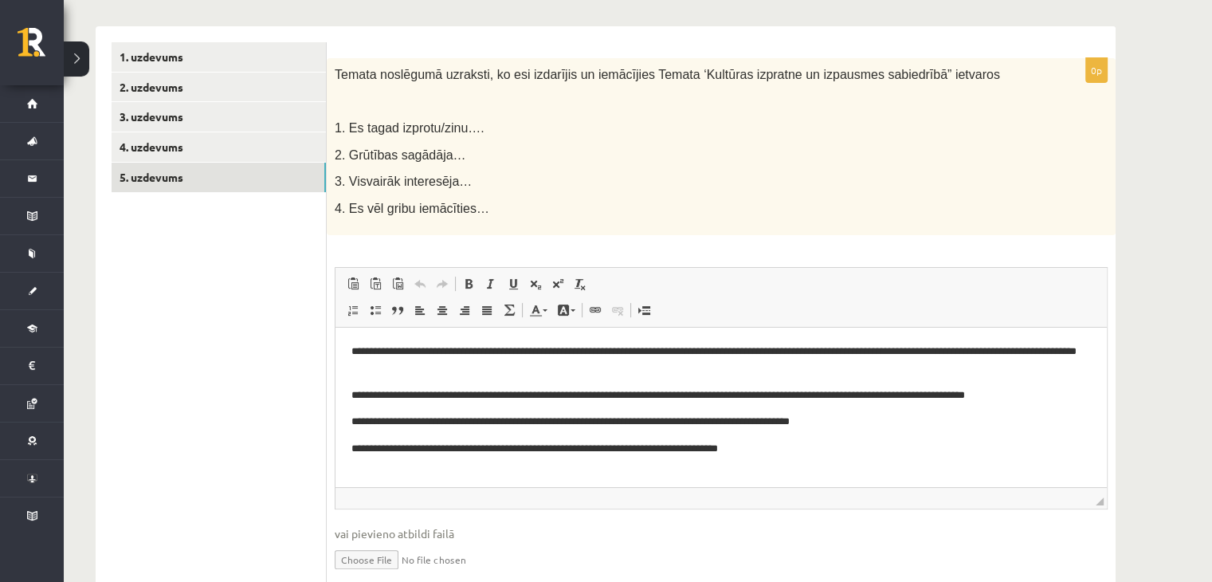
scroll to position [149, 0]
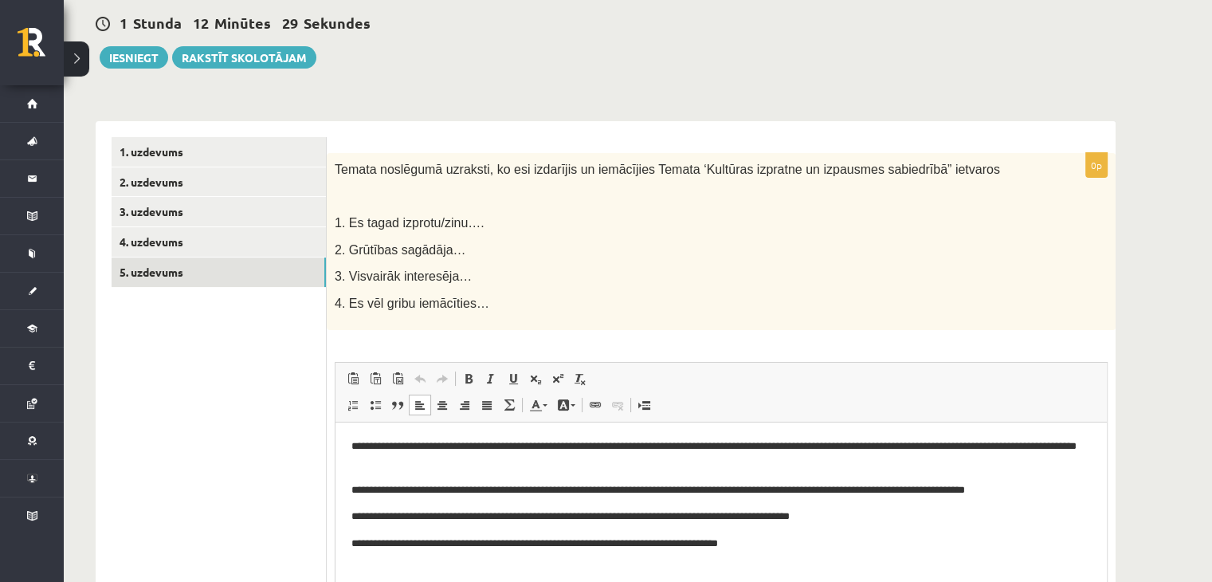
click at [458, 473] on body "**********" at bounding box center [720, 495] width 739 height 114
click at [428, 474] on body "**********" at bounding box center [720, 495] width 739 height 114
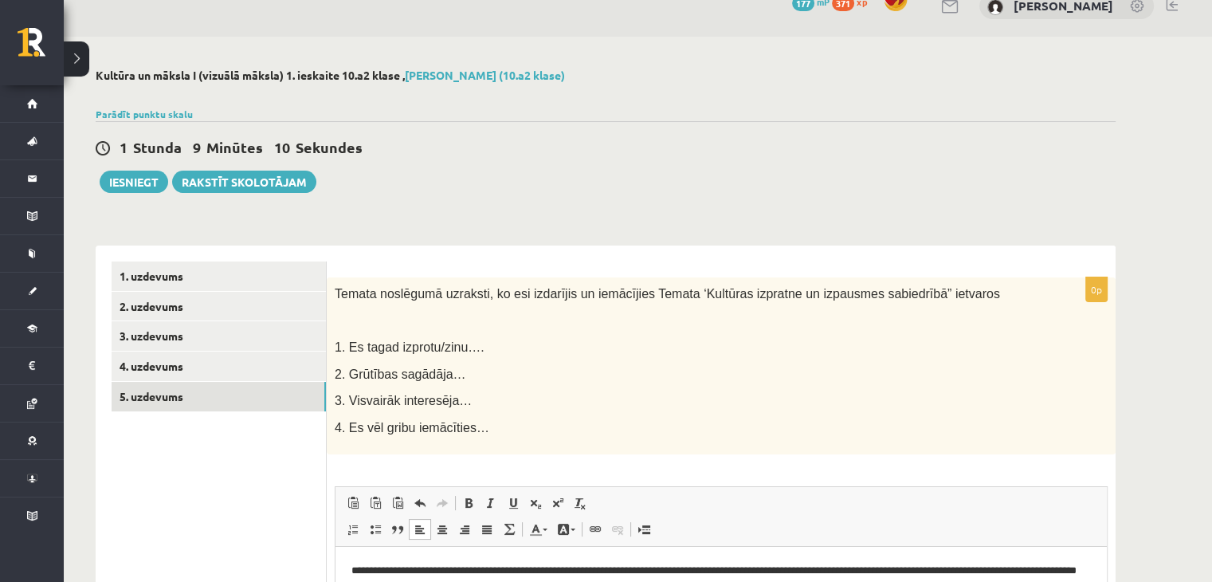
scroll to position [0, 0]
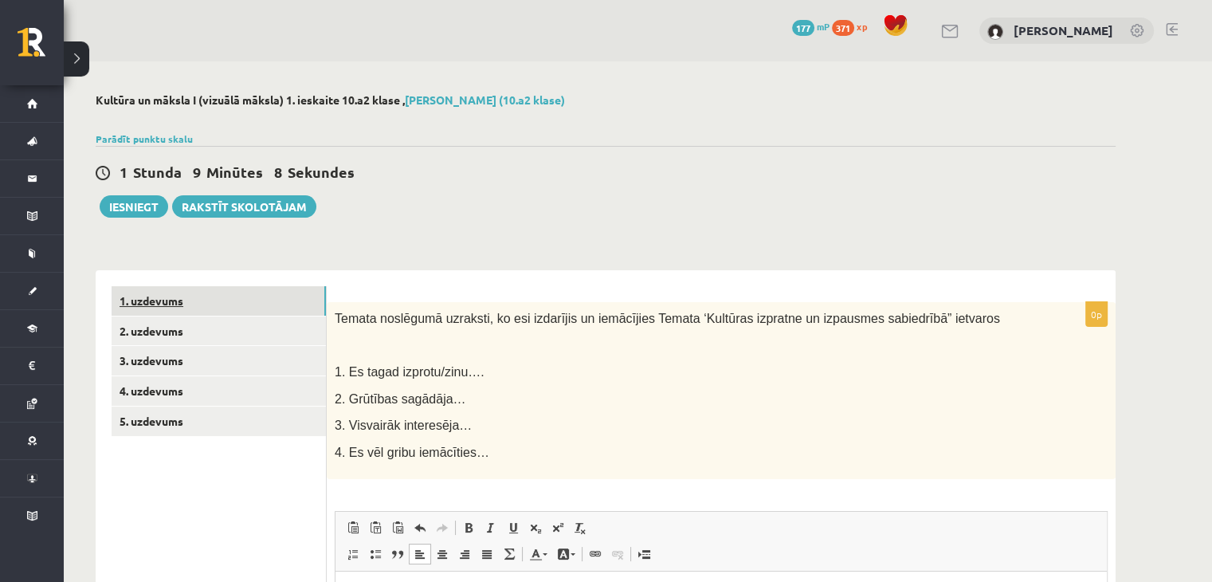
click at [125, 305] on link "1. uzdevums" at bounding box center [219, 300] width 214 height 29
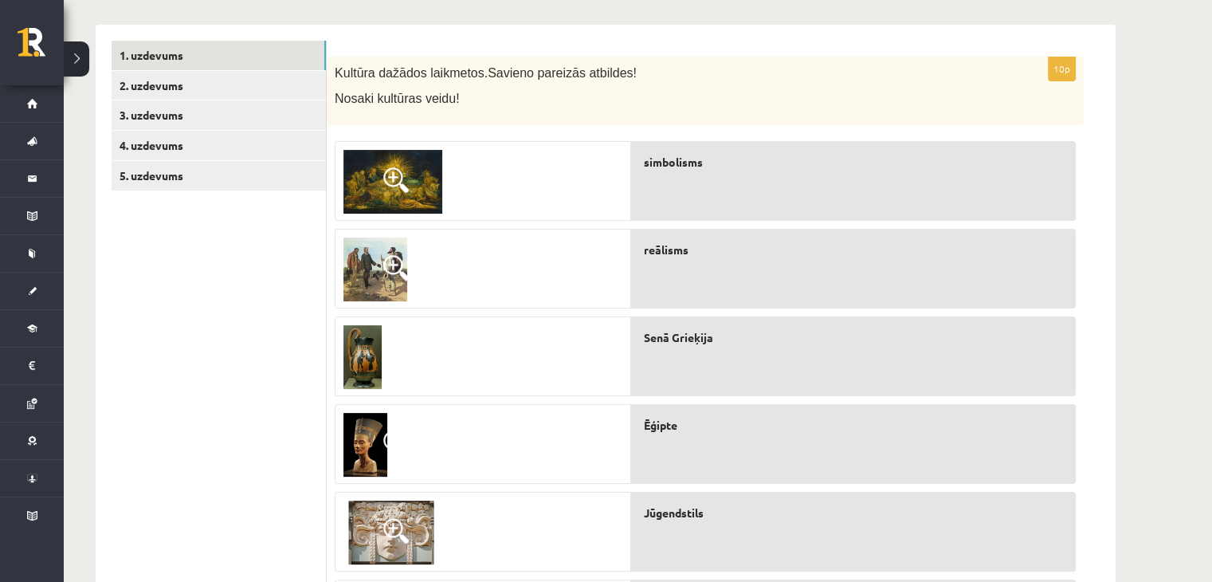
scroll to position [159, 0]
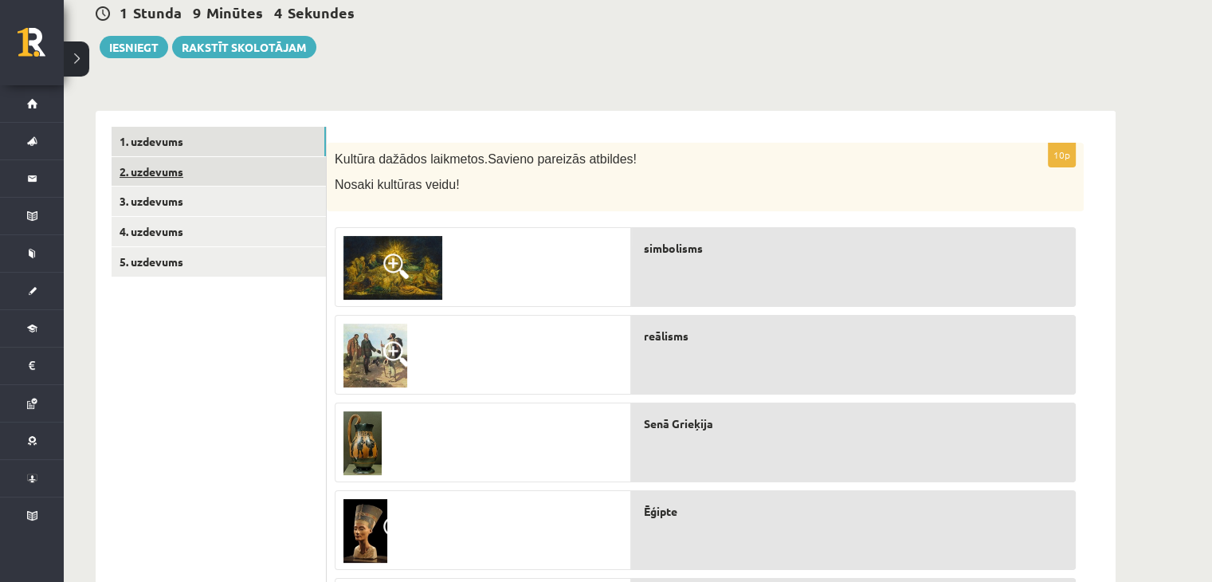
click at [171, 167] on link "2. uzdevums" at bounding box center [219, 171] width 214 height 29
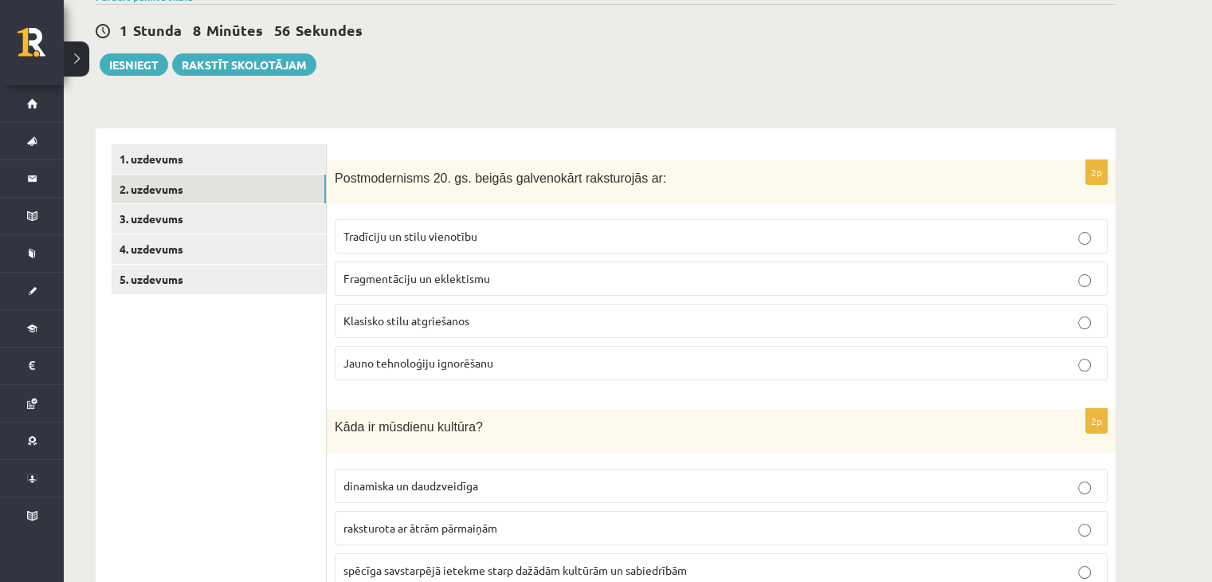
scroll to position [0, 0]
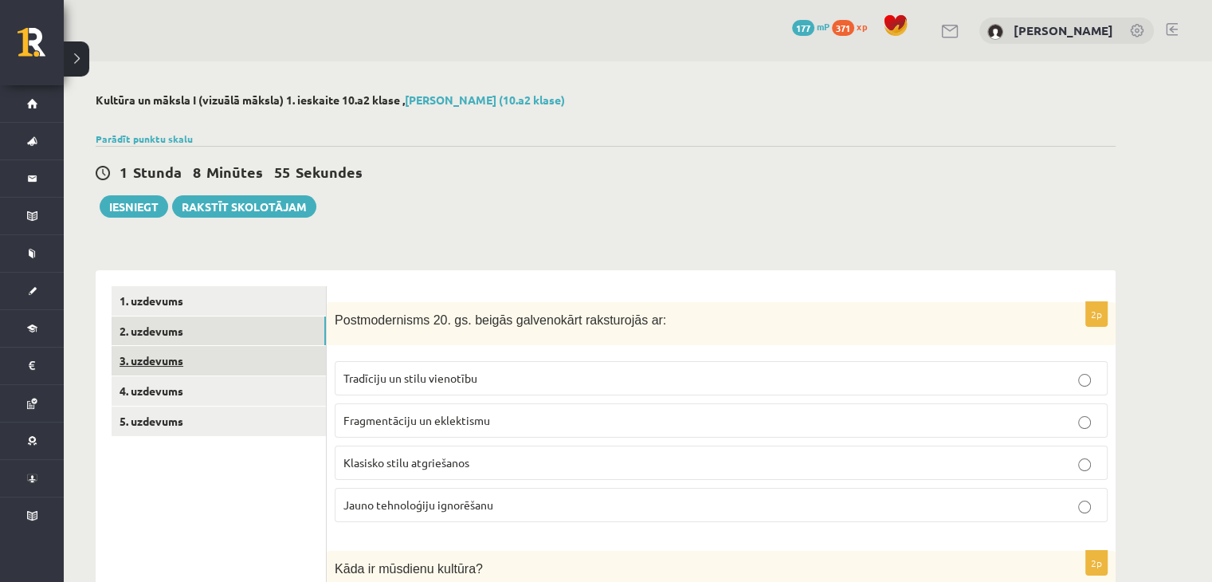
click at [121, 356] on link "3. uzdevums" at bounding box center [219, 360] width 214 height 29
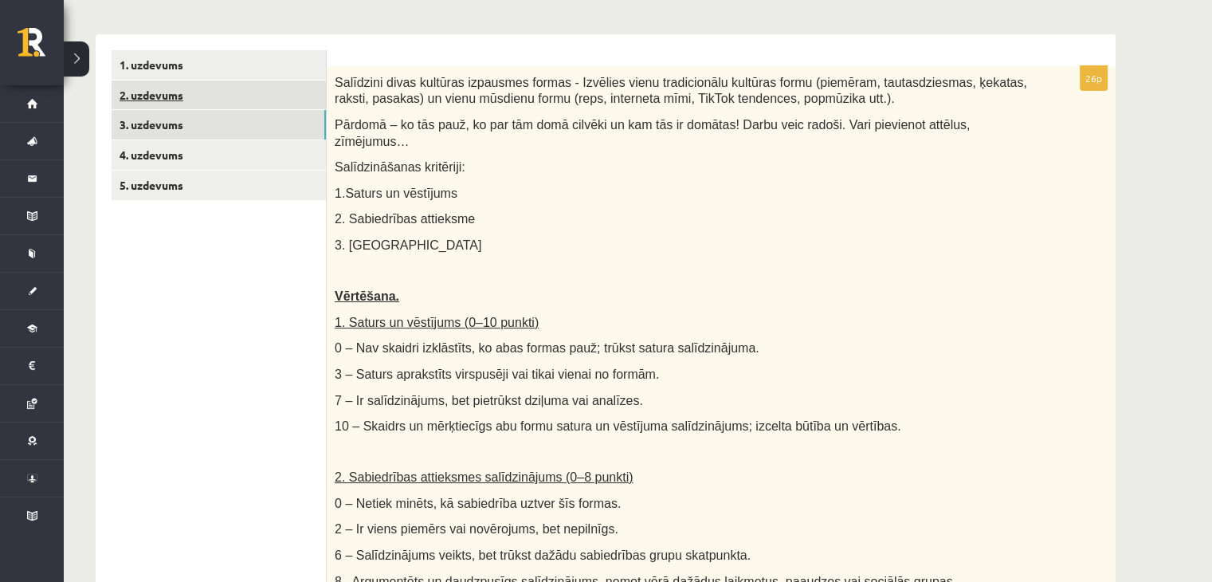
scroll to position [132, 0]
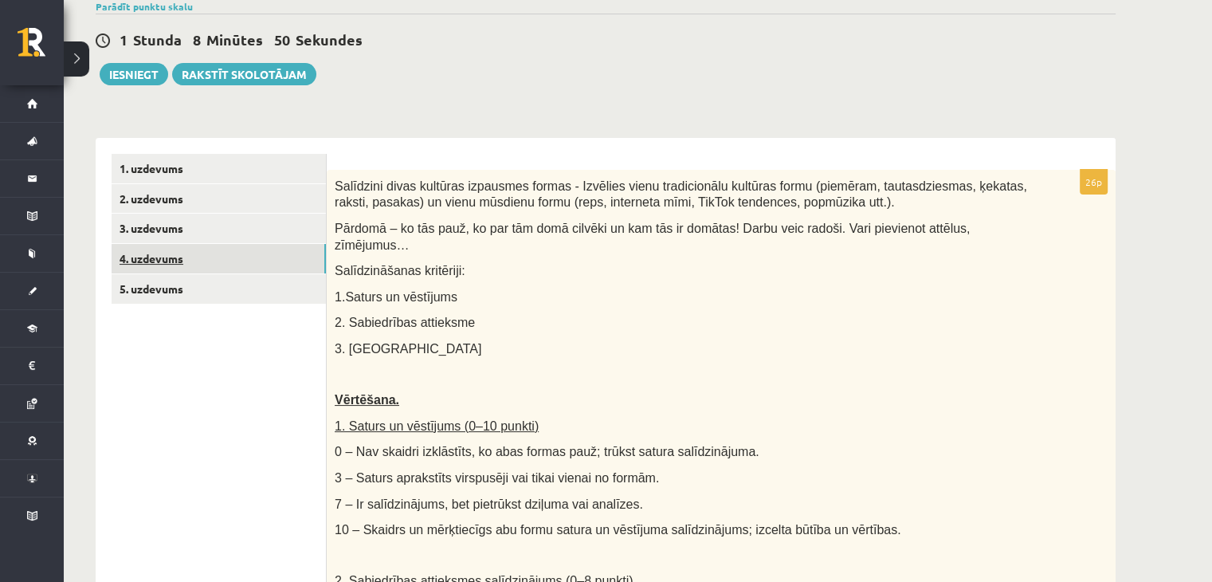
click at [182, 249] on link "4. uzdevums" at bounding box center [219, 258] width 214 height 29
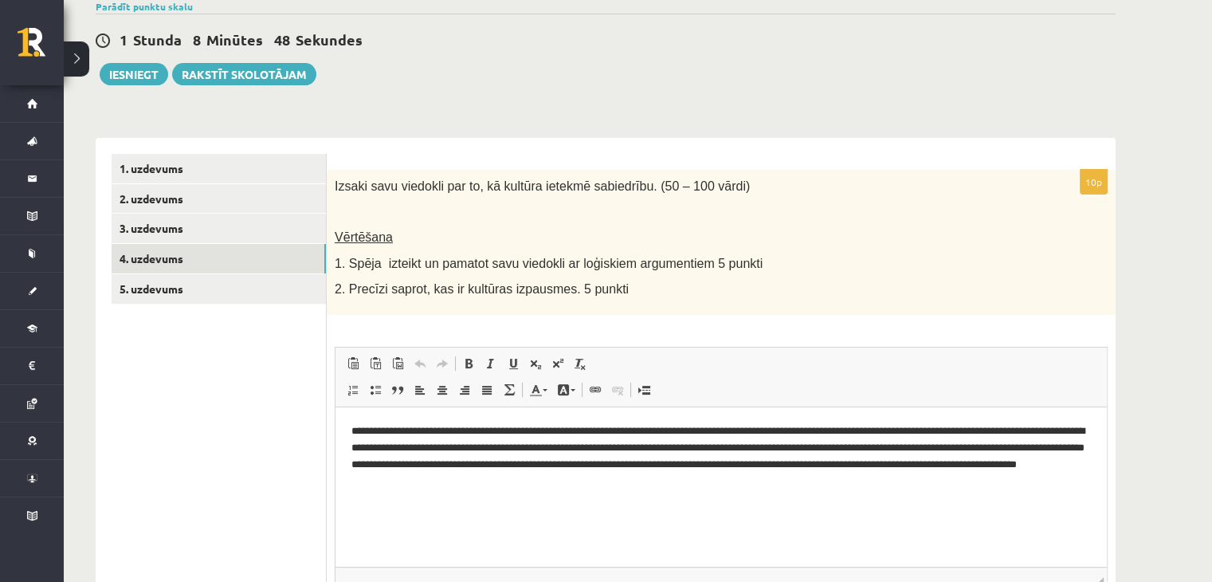
scroll to position [0, 0]
click at [348, 426] on html "**********" at bounding box center [720, 455] width 771 height 98
click at [172, 289] on link "5. uzdevums" at bounding box center [219, 288] width 214 height 29
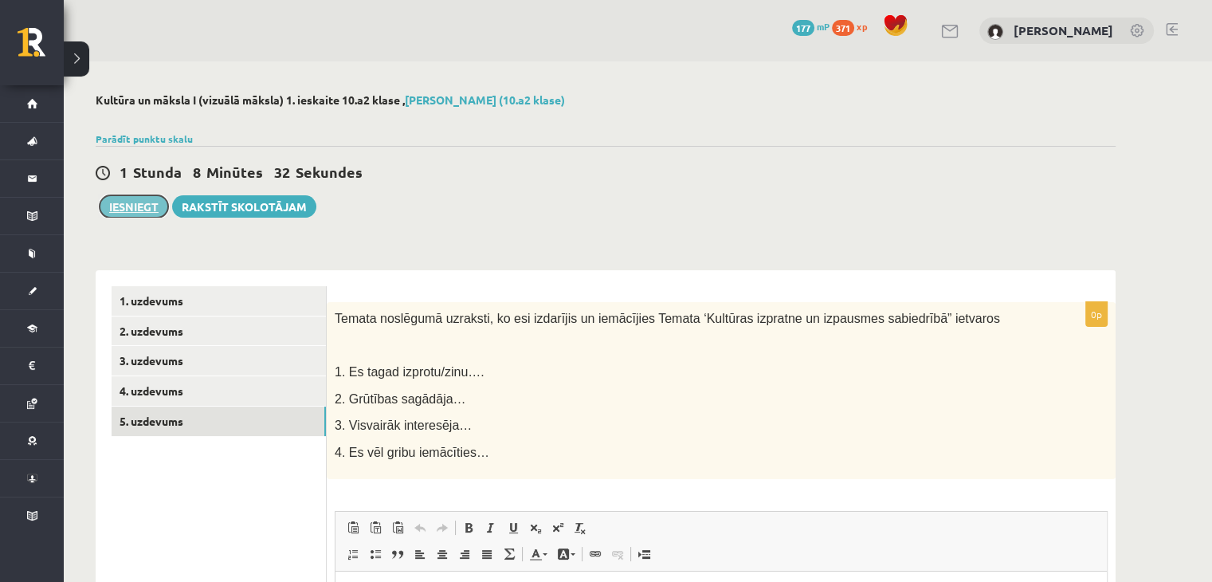
click at [137, 199] on button "Iesniegt" at bounding box center [134, 206] width 69 height 22
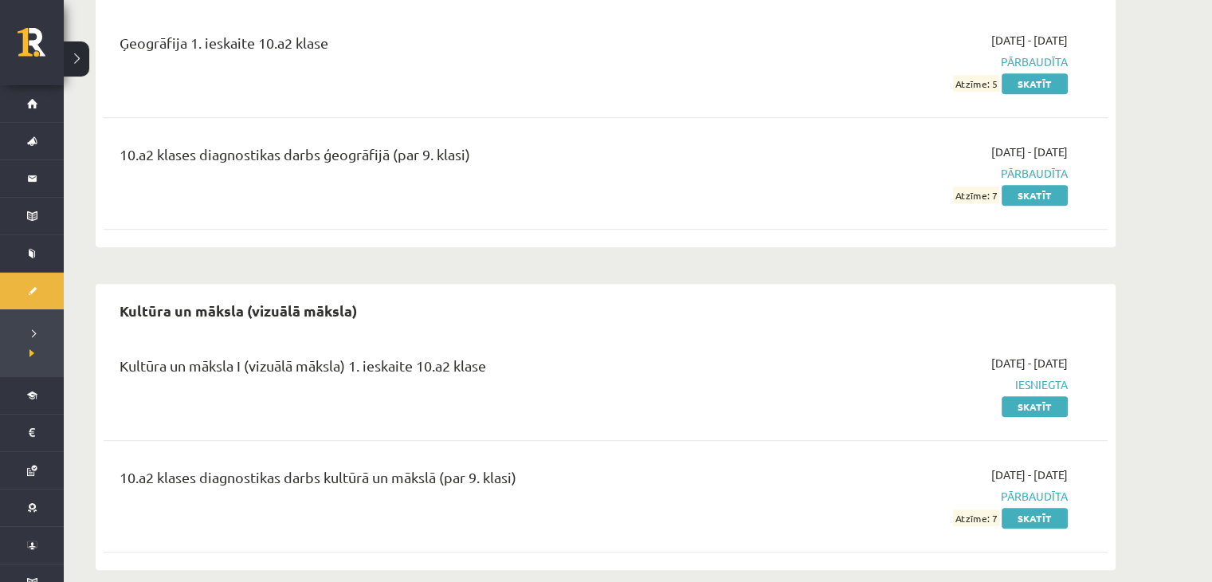
scroll to position [1089, 0]
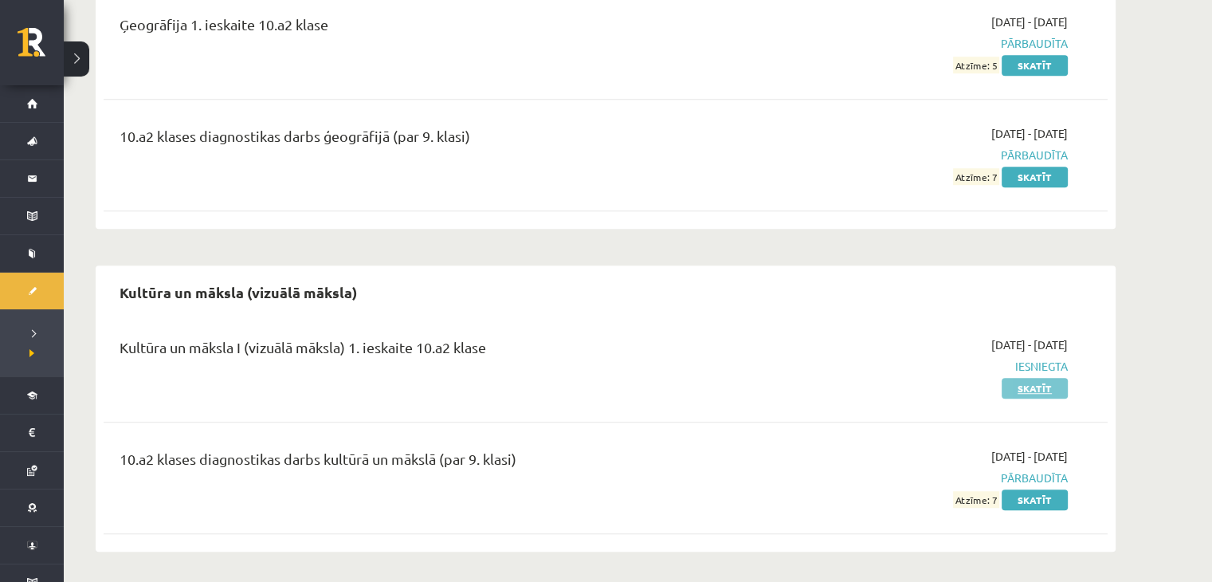
click at [1037, 385] on link "Skatīt" at bounding box center [1035, 388] width 66 height 21
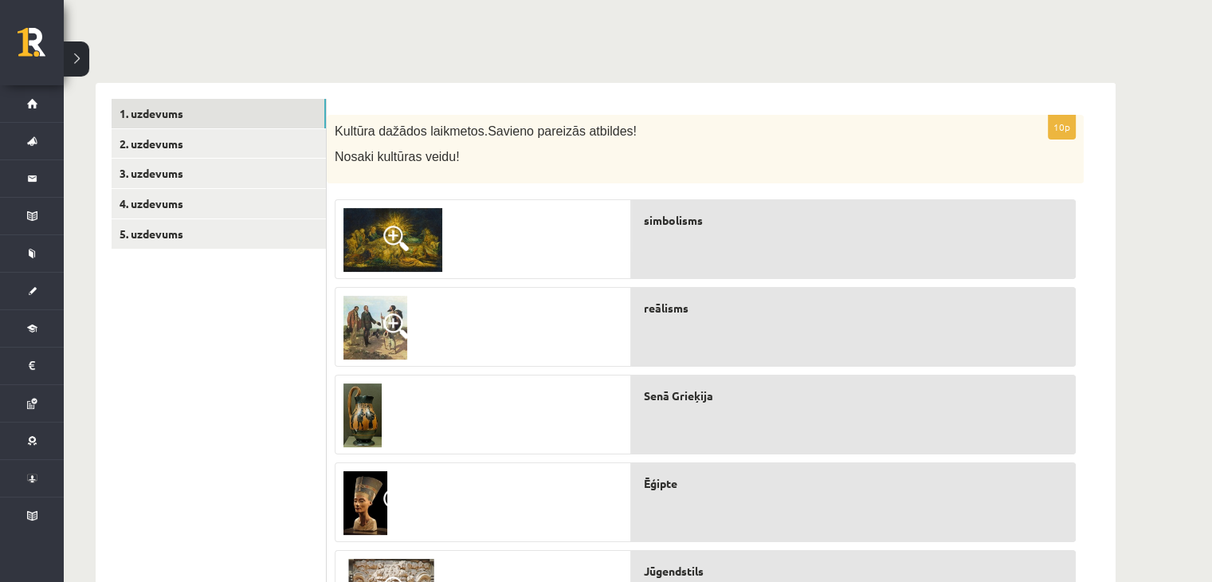
scroll to position [80, 0]
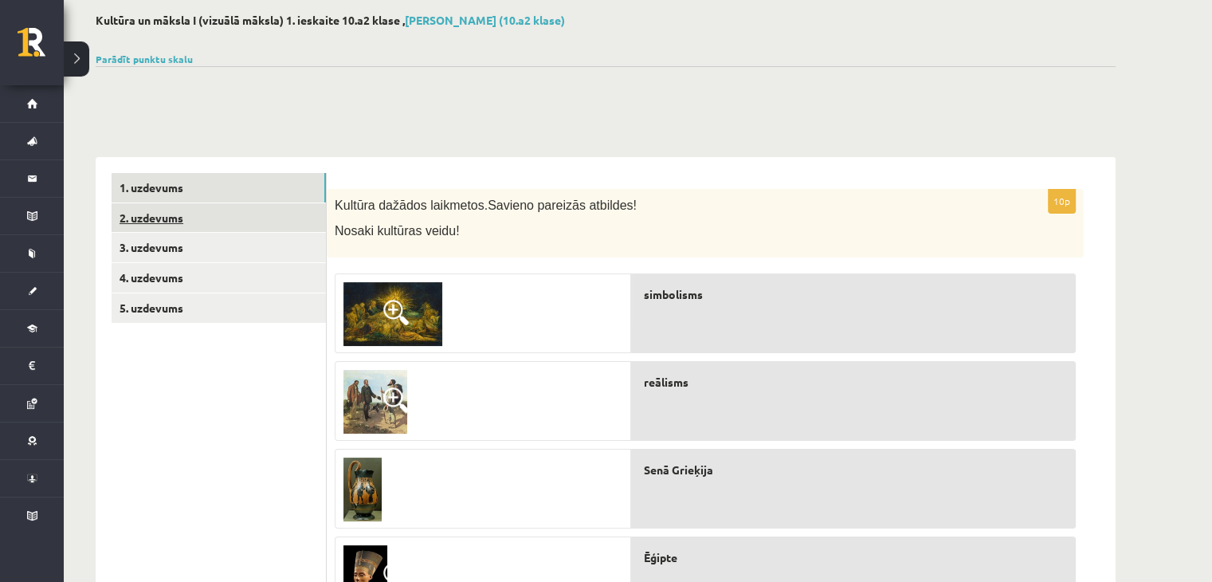
click at [178, 221] on link "2. uzdevums" at bounding box center [219, 217] width 214 height 29
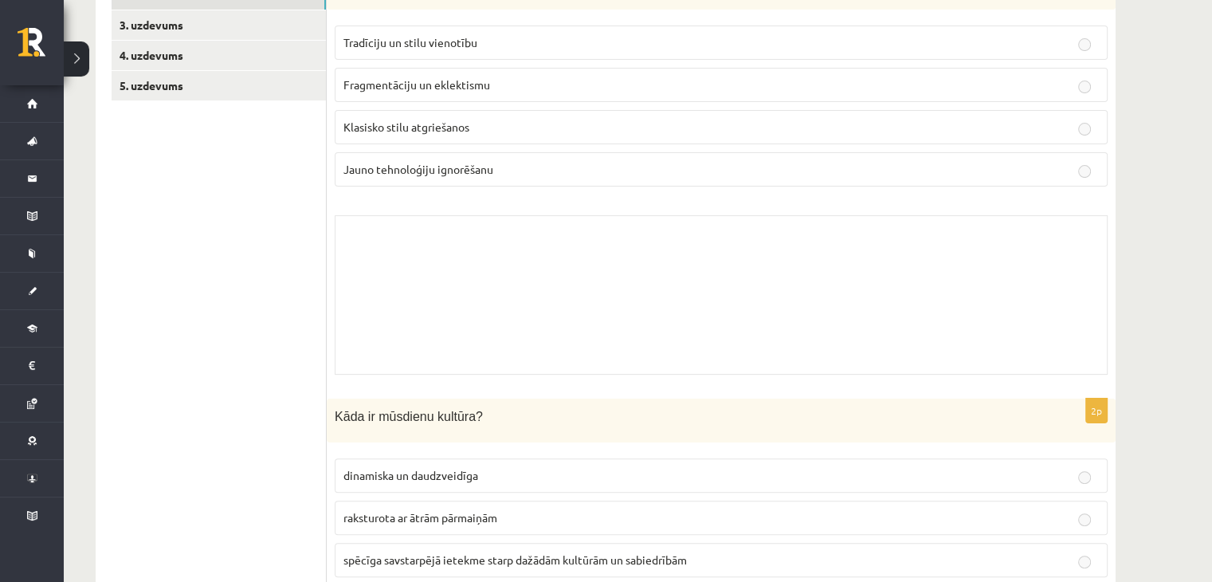
scroll to position [0, 0]
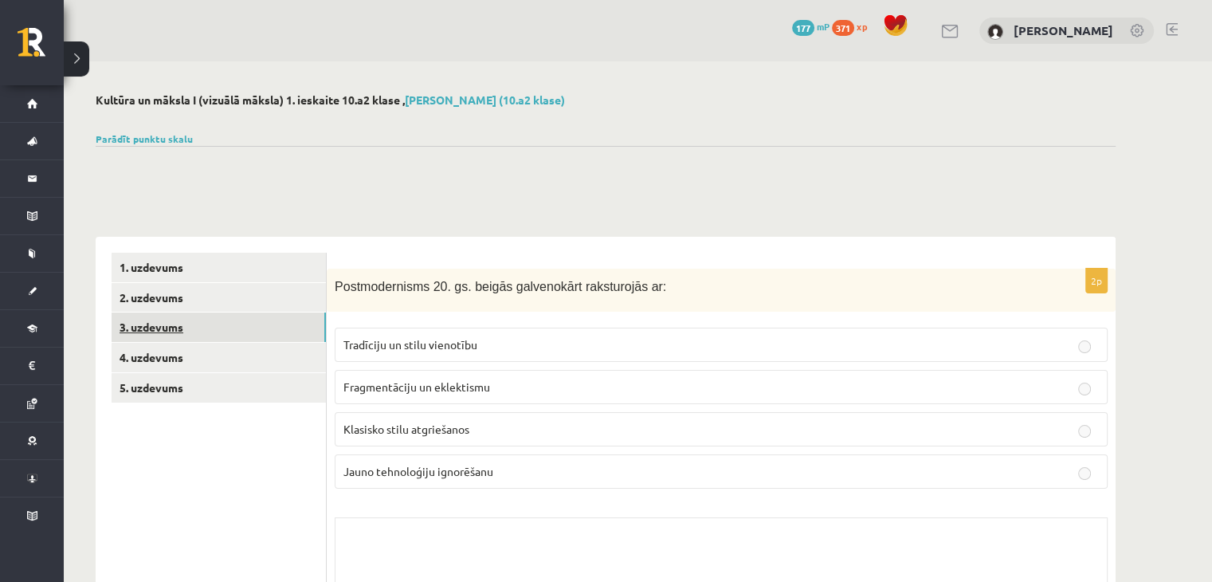
click at [178, 332] on link "3. uzdevums" at bounding box center [219, 326] width 214 height 29
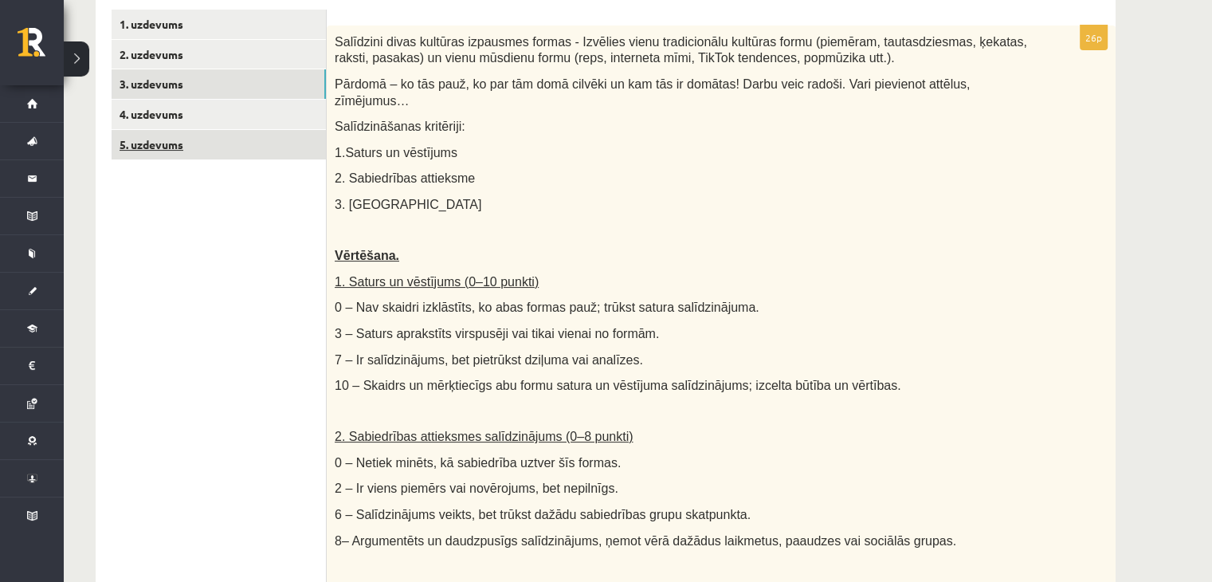
scroll to position [159, 0]
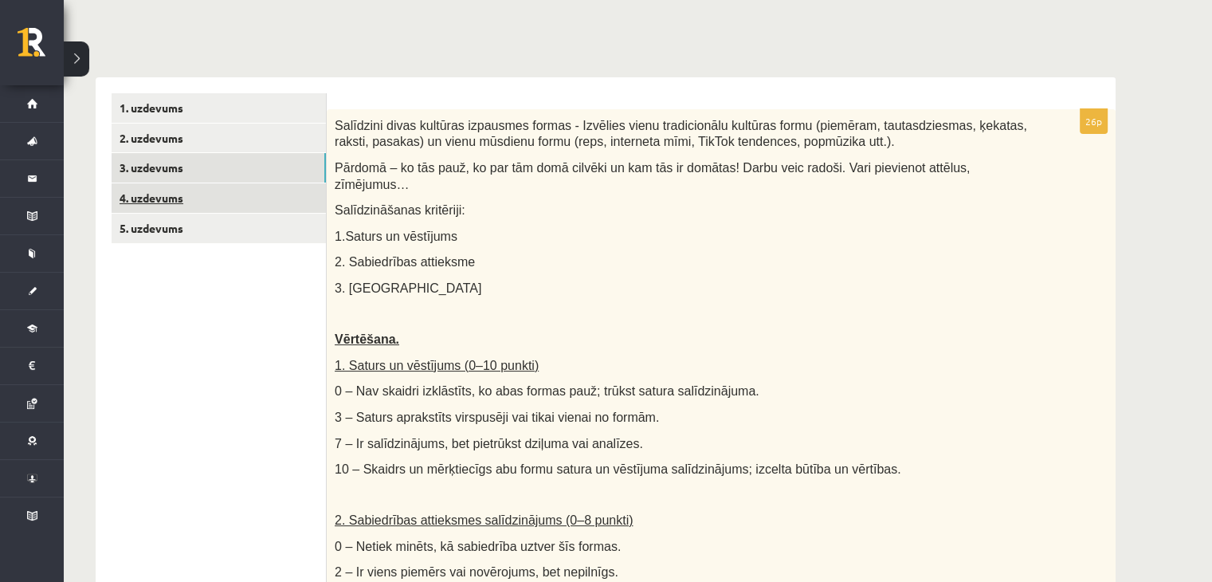
click at [145, 196] on link "4. uzdevums" at bounding box center [219, 197] width 214 height 29
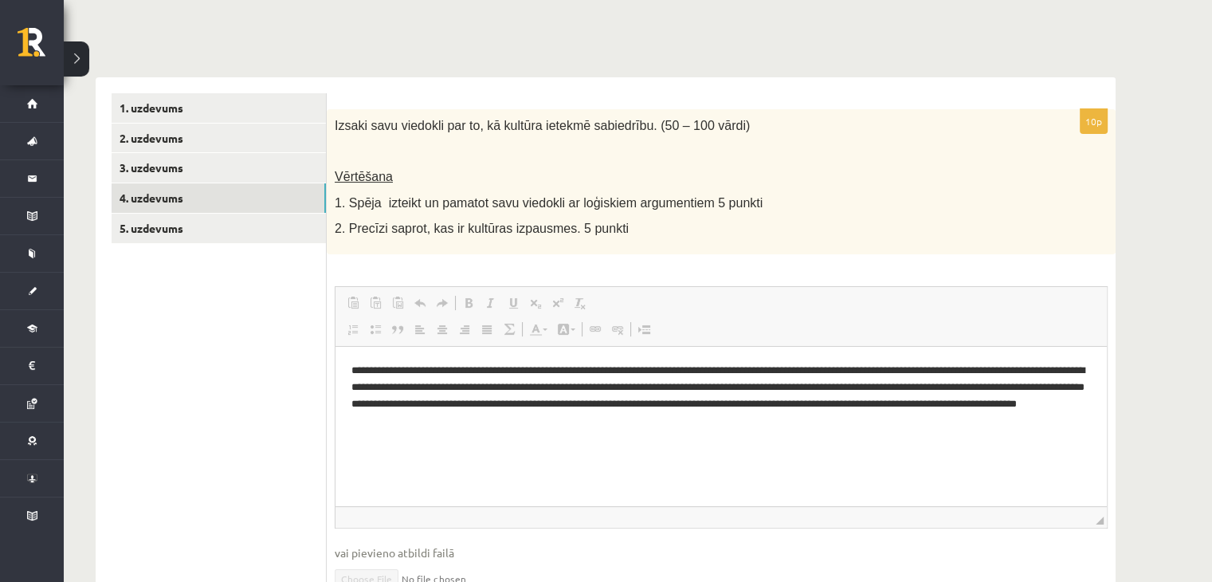
scroll to position [0, 0]
click at [180, 223] on link "5. uzdevums" at bounding box center [219, 228] width 214 height 29
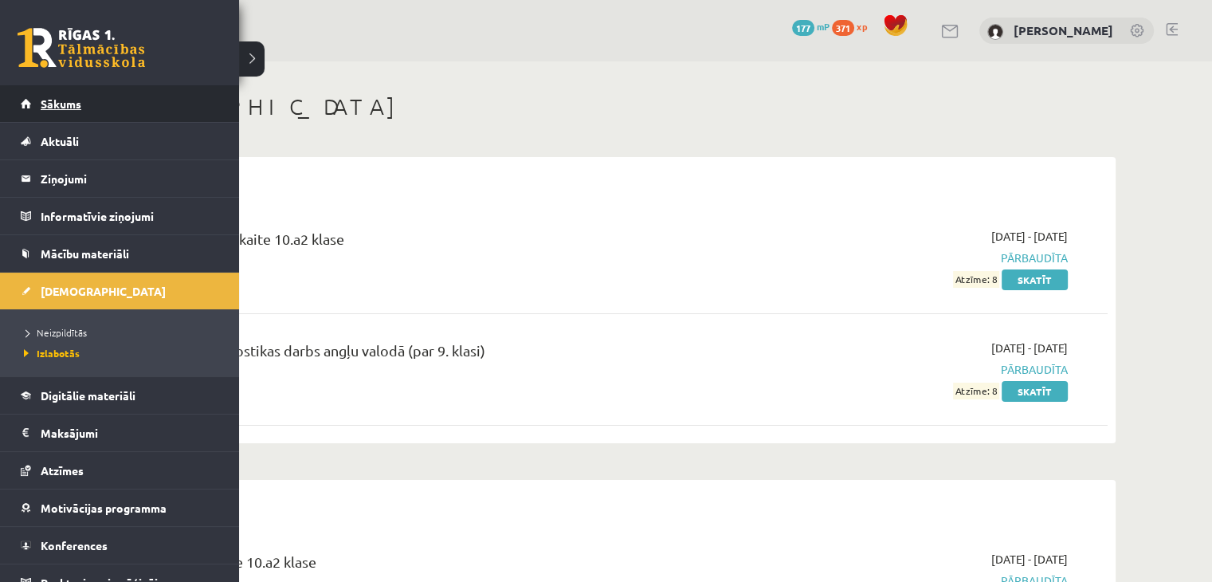
click at [25, 87] on link "Sākums" at bounding box center [120, 103] width 198 height 37
